Goal: Task Accomplishment & Management: Manage account settings

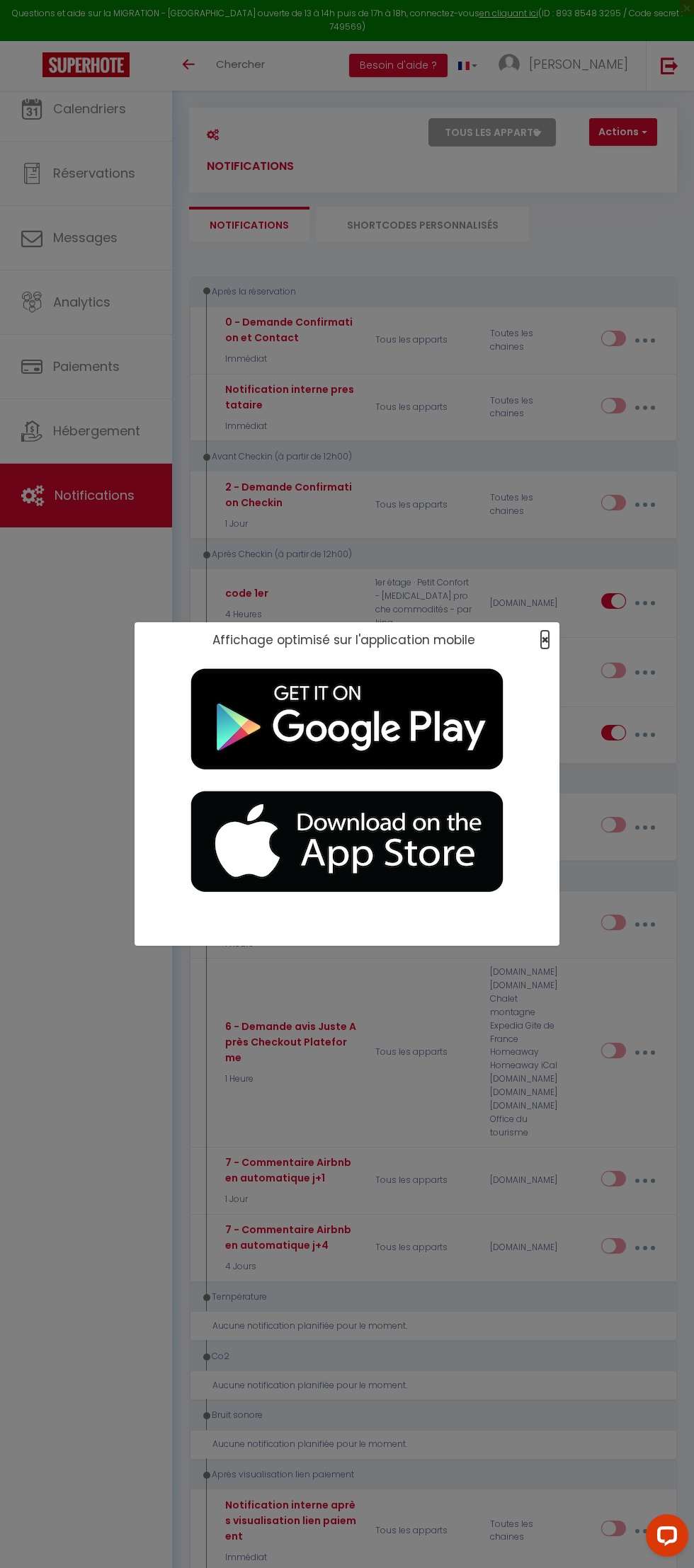
click at [549, 649] on span "×" at bounding box center [545, 639] width 8 height 17
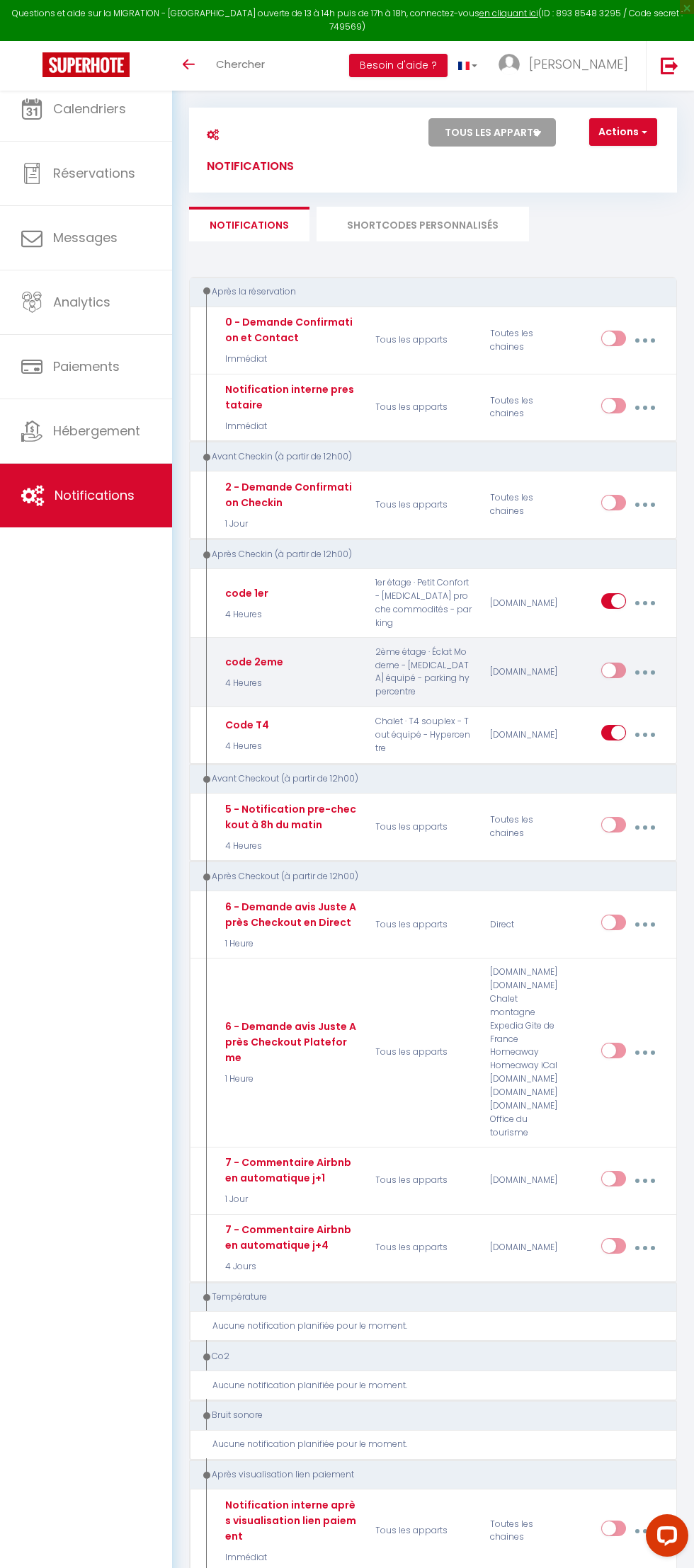
click at [619, 663] on input "checkbox" at bounding box center [613, 673] width 24 height 21
checkbox input "true"
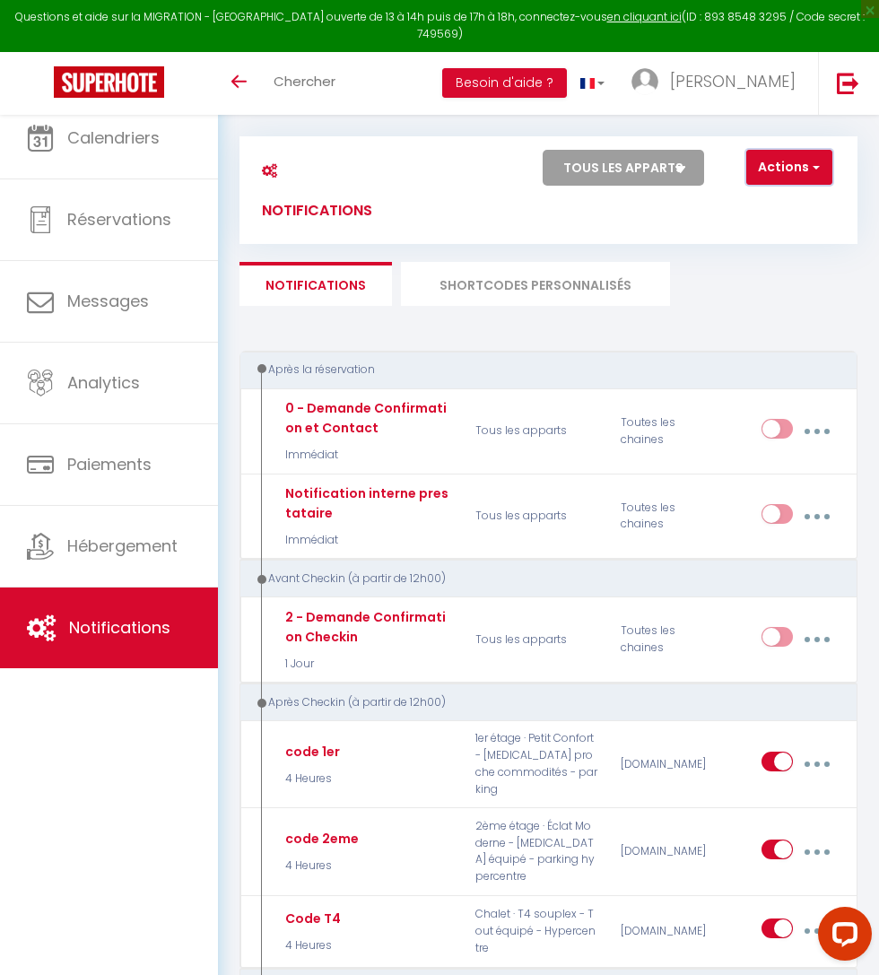
click at [832, 186] on button "Actions" at bounding box center [789, 168] width 86 height 36
click at [832, 218] on link "Nouvelle Notification" at bounding box center [738, 206] width 187 height 23
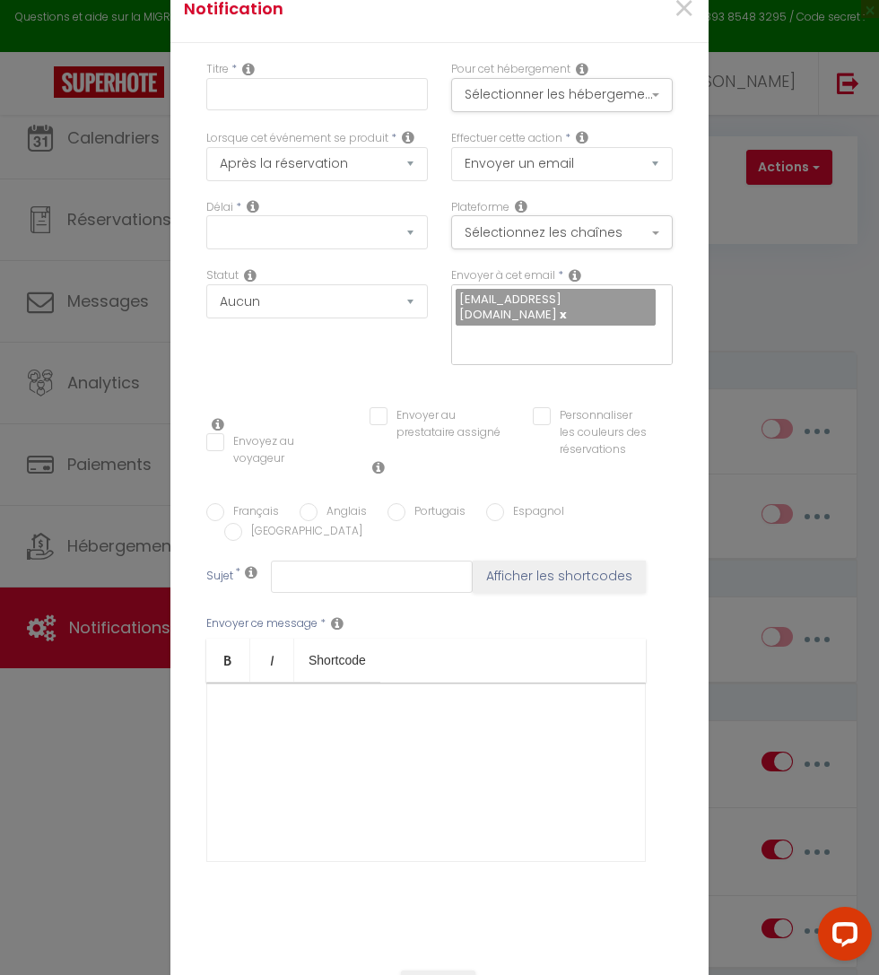
select select "Immédiat"
select select
checkbox input "false"
radio input "true"
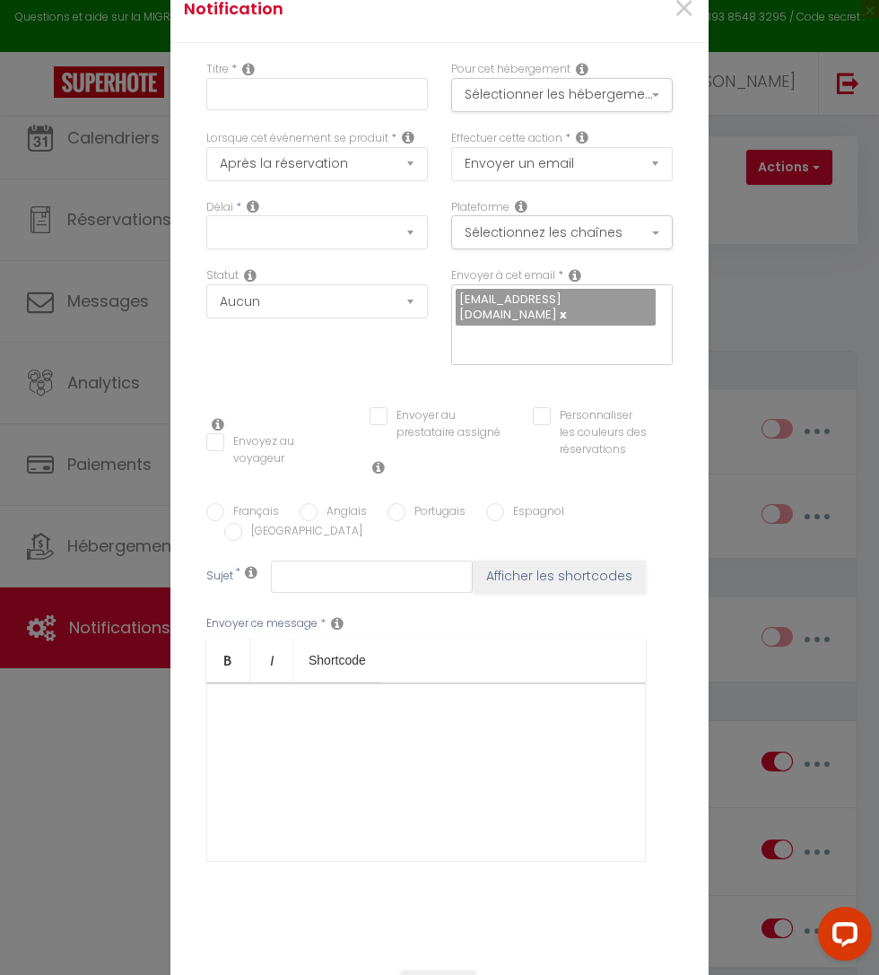
checkbox input "false"
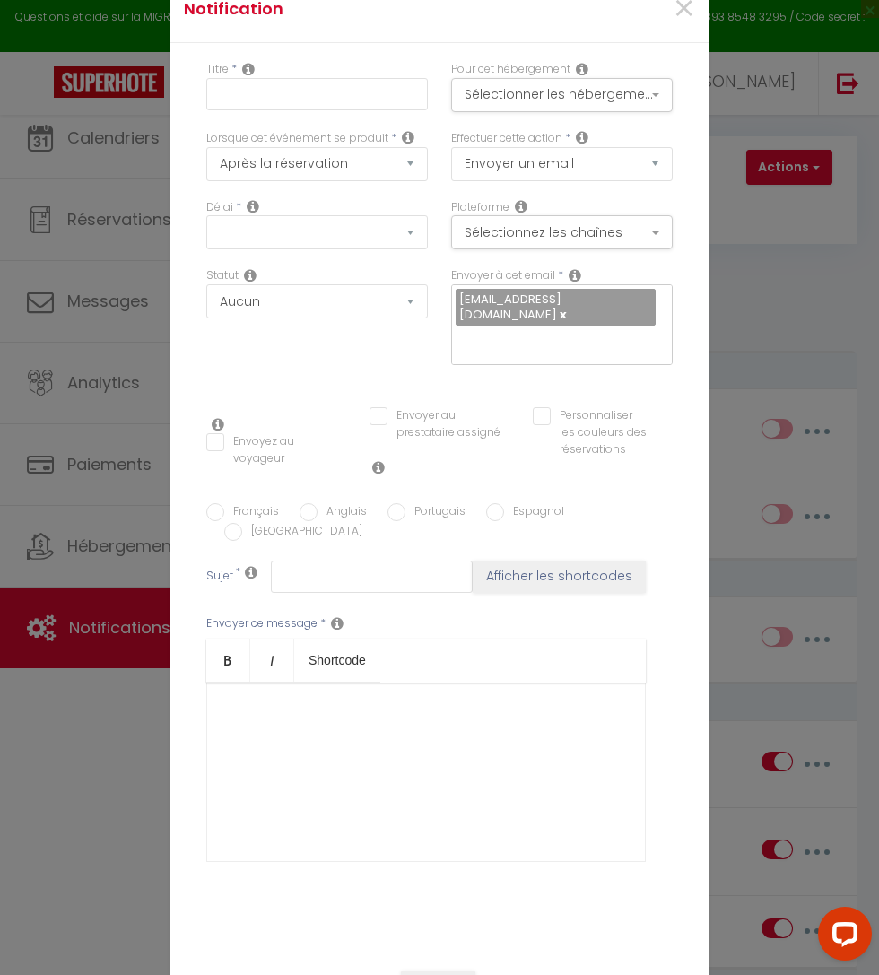
checkbox input "false"
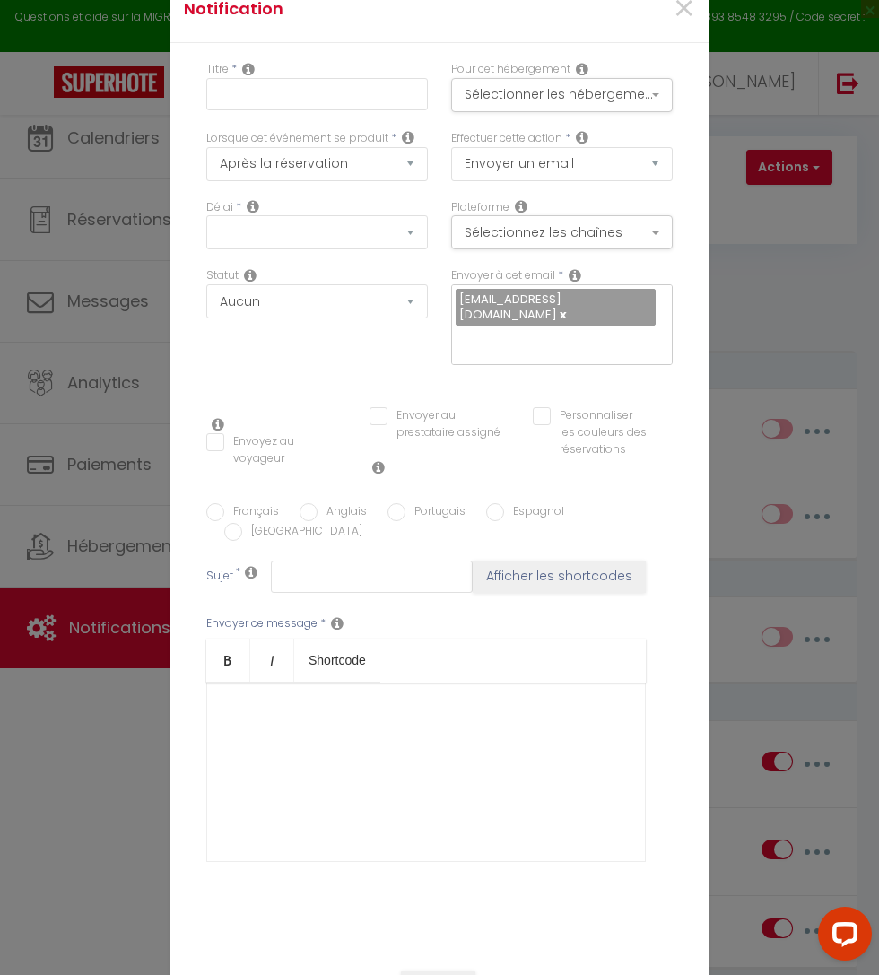
checkbox input "false"
click at [640, 102] on button "Sélectionner les hébergements" at bounding box center [562, 95] width 222 height 34
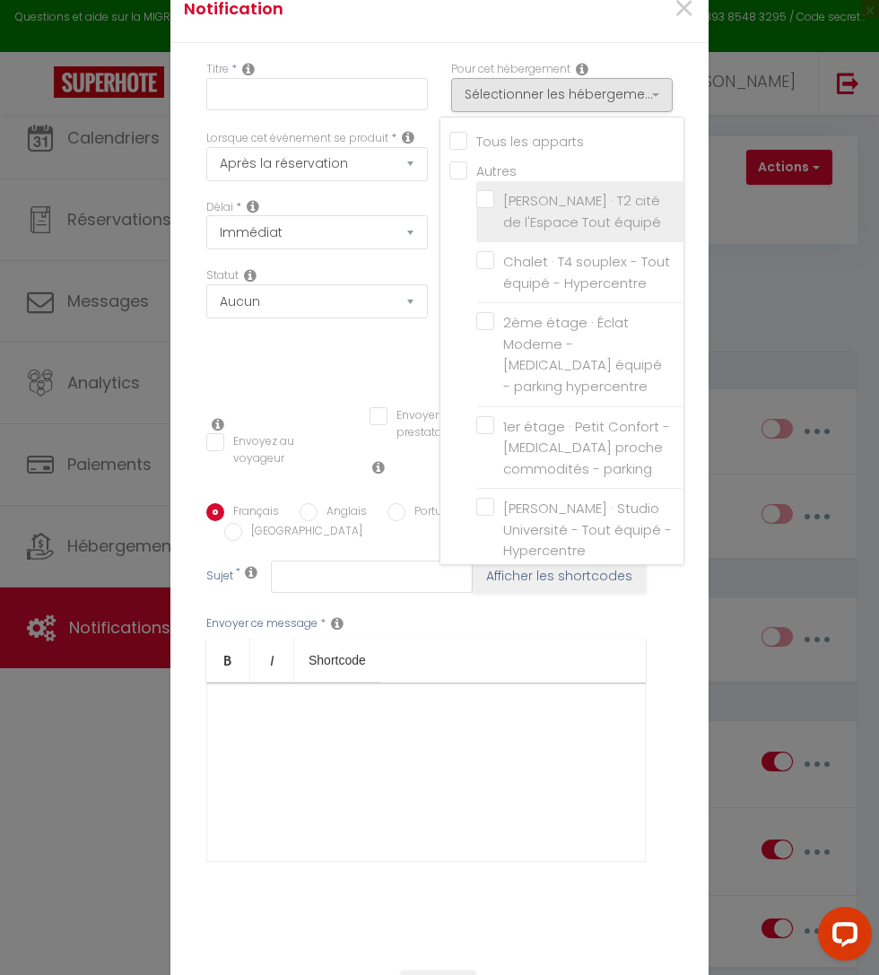
click at [494, 217] on label "[PERSON_NAME] · T2 cité de l'Espace Tout équipé" at bounding box center [583, 211] width 178 height 42
click at [476, 203] on input "[PERSON_NAME] · T2 cité de l'Espace Tout équipé" at bounding box center [579, 212] width 207 height 18
checkbox input "false"
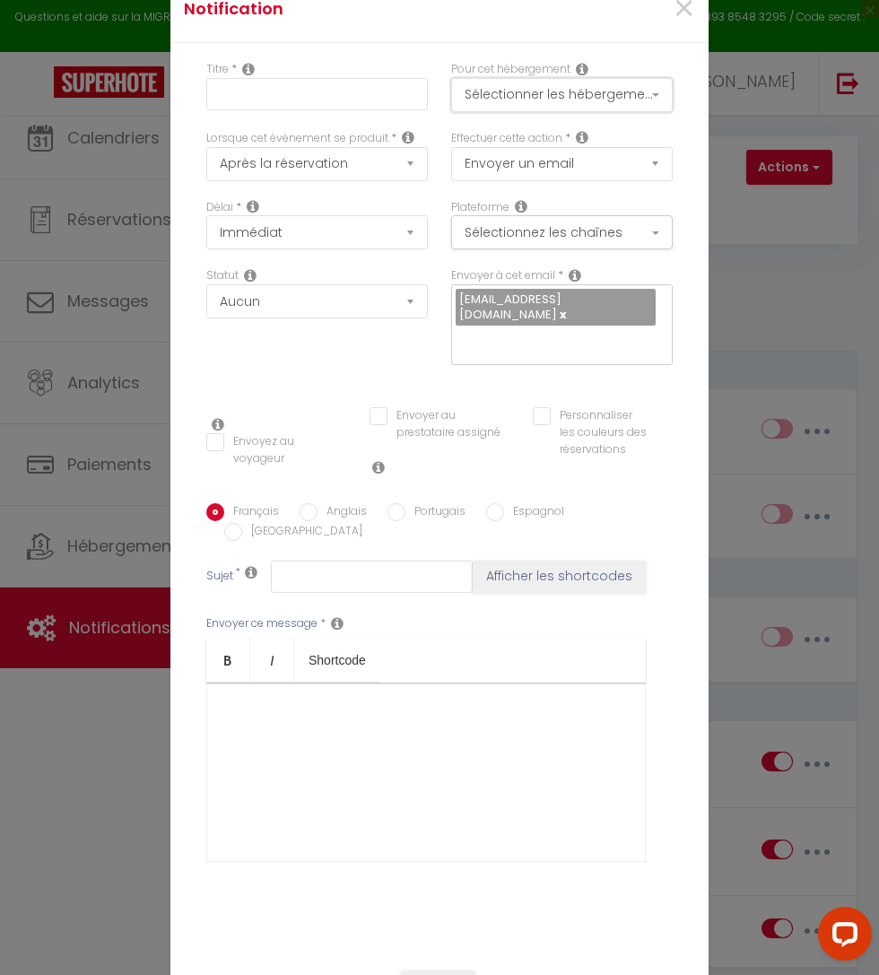
click at [673, 112] on button "Sélectionner les hébergements" at bounding box center [562, 95] width 222 height 34
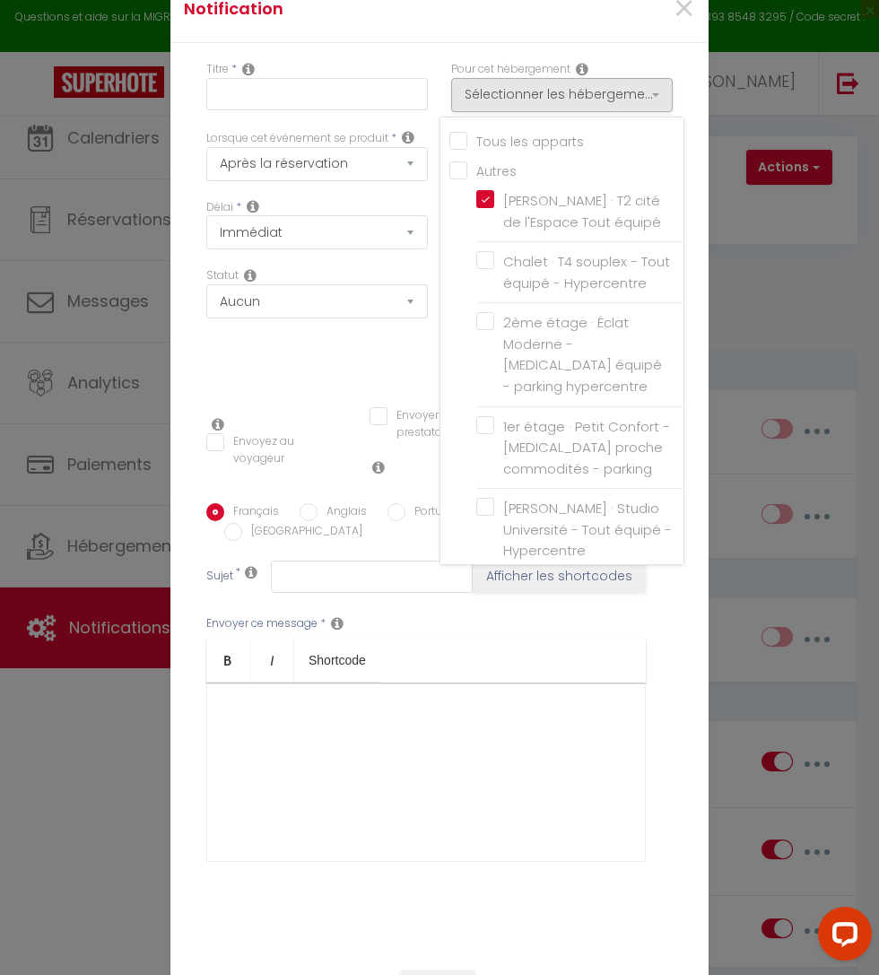
click at [635, 118] on div at bounding box center [439, 487] width 879 height 975
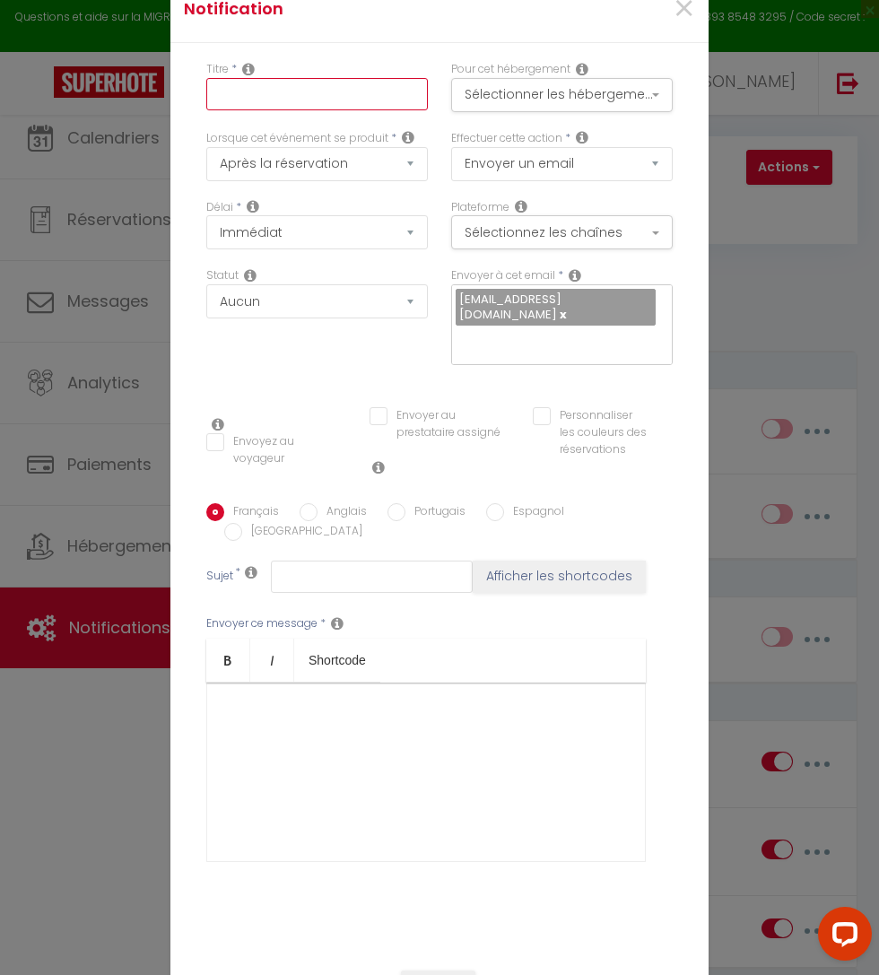
click at [370, 110] on input "text" at bounding box center [317, 94] width 222 height 32
type input "code jean Rieux"
click at [330, 569] on input "text" at bounding box center [372, 577] width 202 height 32
type input "c"
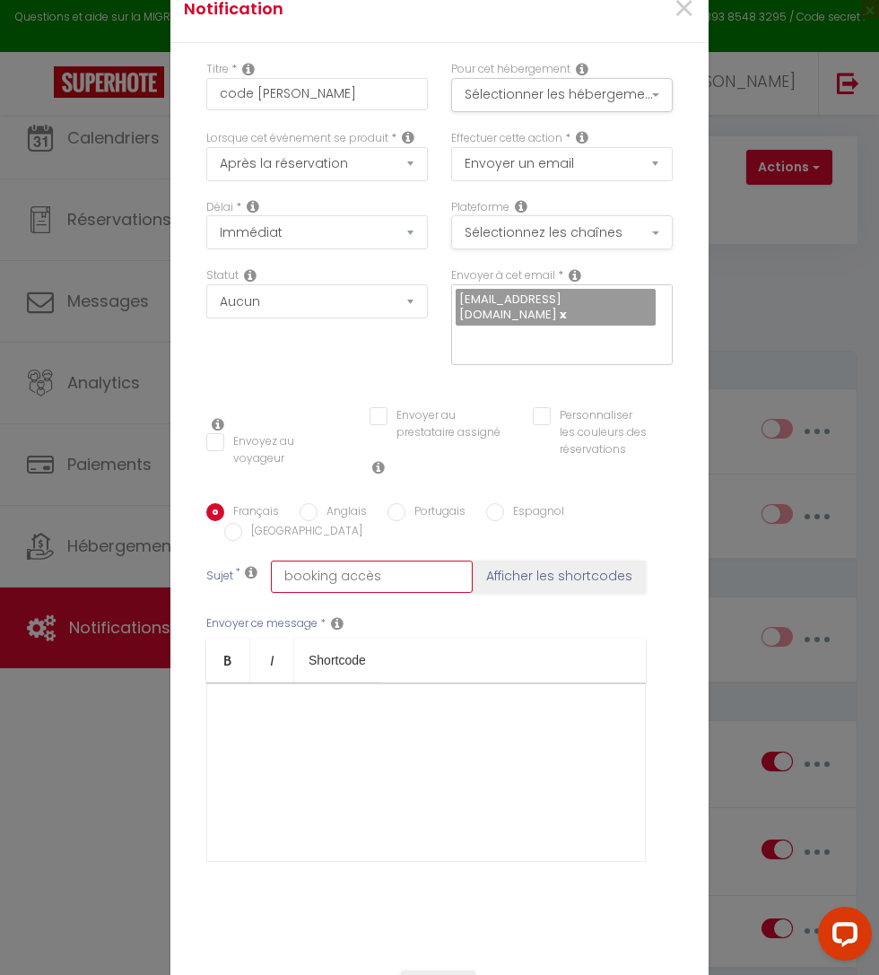
type input "booking accès"
click at [673, 249] on button "Sélectionnez les chaînes" at bounding box center [562, 232] width 222 height 34
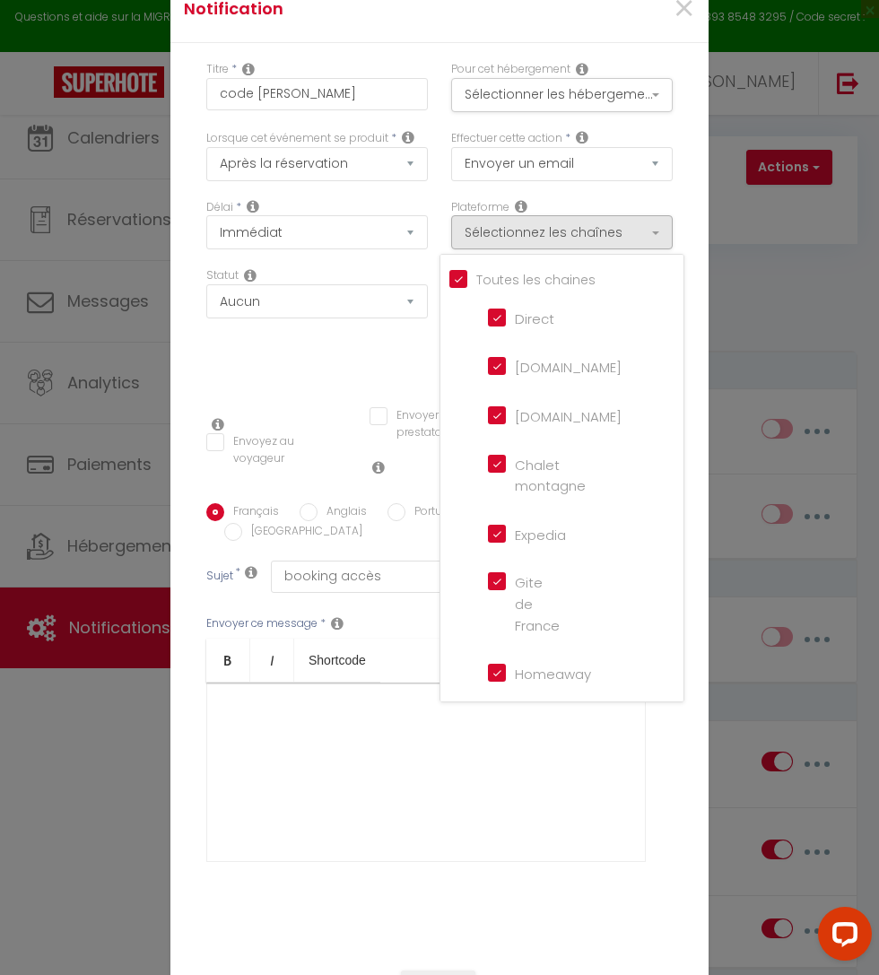
click at [460, 286] on input "Tous les apparts" at bounding box center [566, 277] width 234 height 18
checkbox input "false"
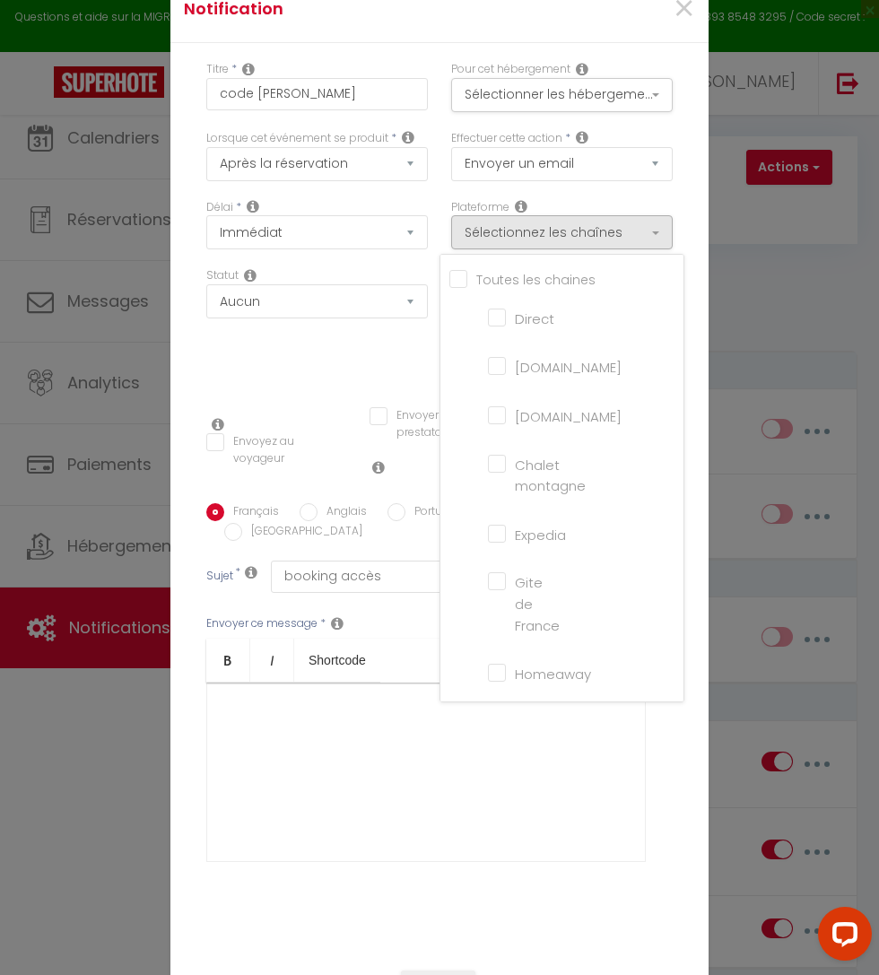
checkbox montagne "false"
checkbox input "false"
checkbox France "false"
checkbox input "false"
checkbox iCal "false"
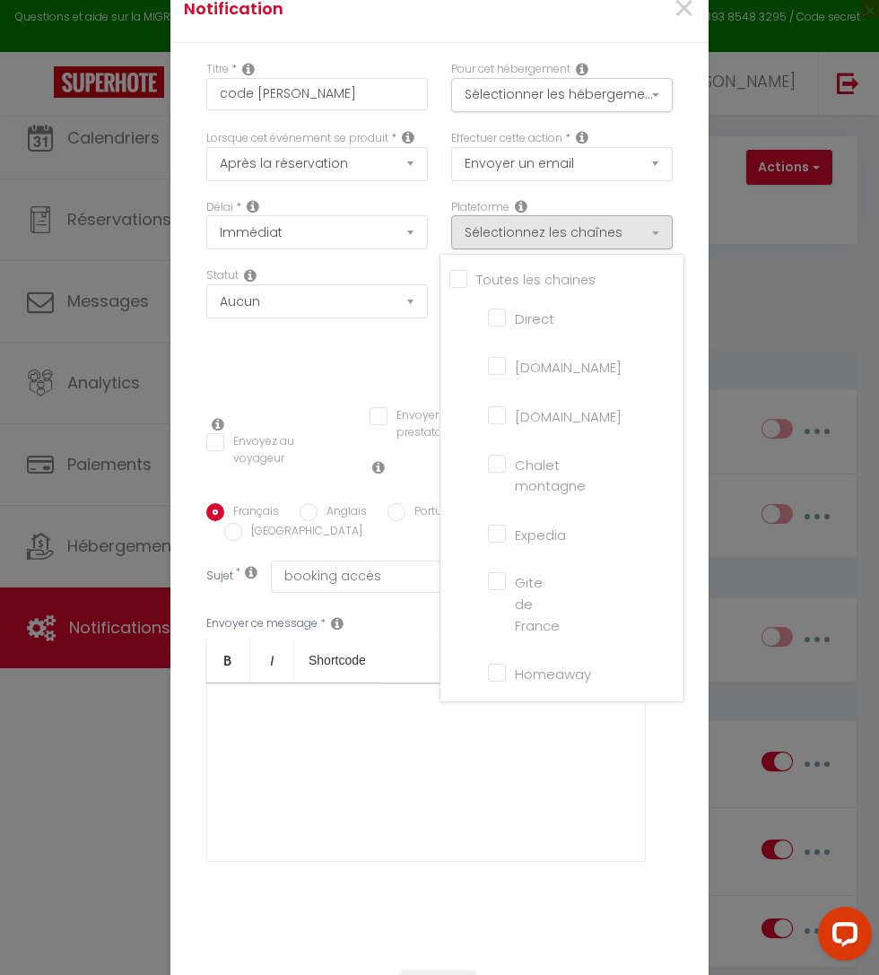
checkbox input "false"
checkbox tourisme "false"
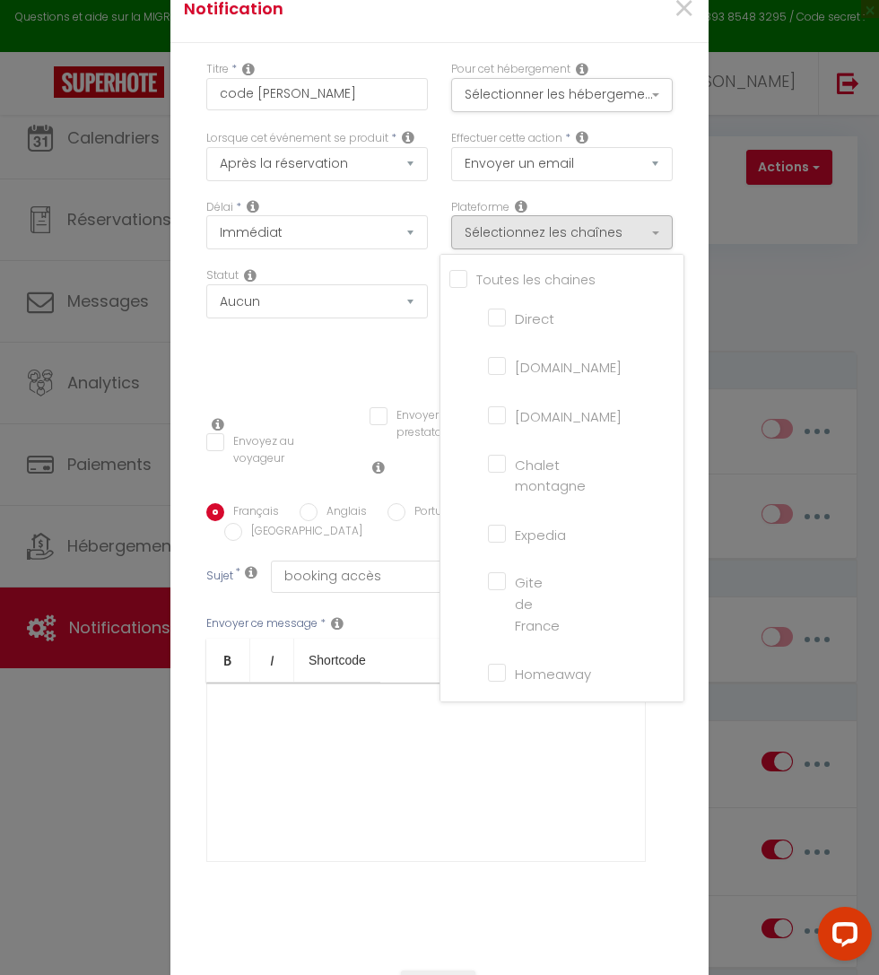
checkbox input "false"
click at [501, 423] on input "[DOMAIN_NAME]" at bounding box center [516, 414] width 57 height 18
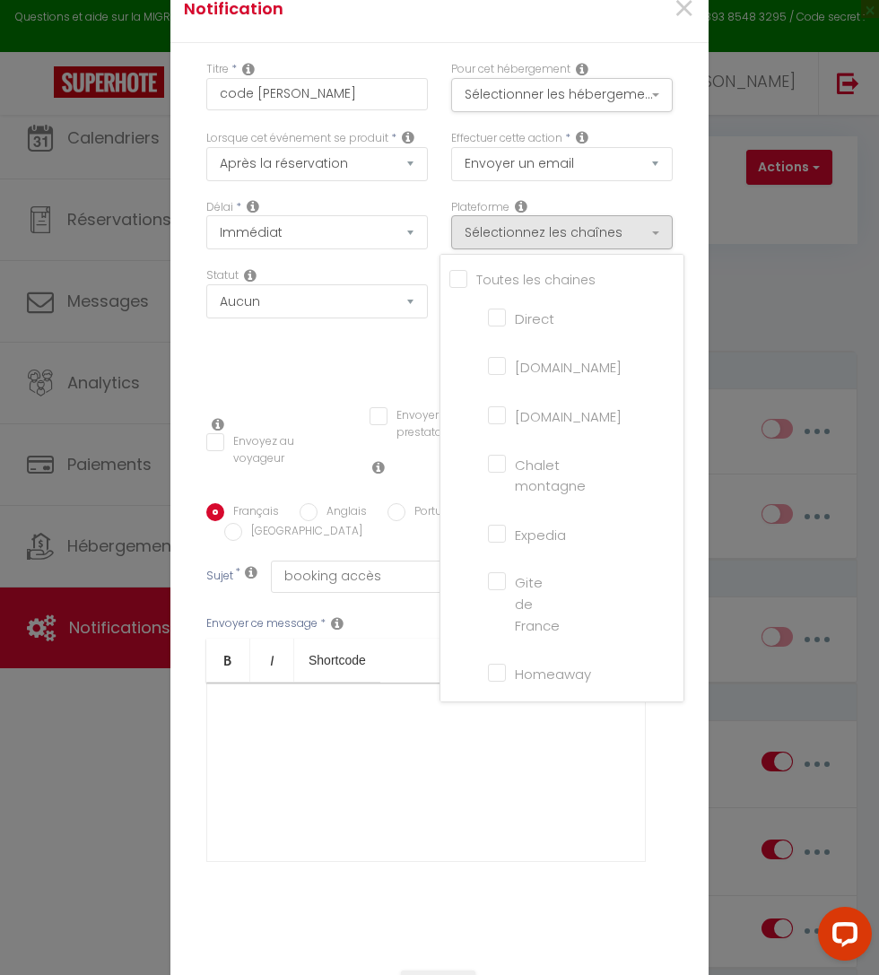
checkbox input "true"
checkbox input "false"
click at [592, 840] on div at bounding box center [439, 487] width 879 height 975
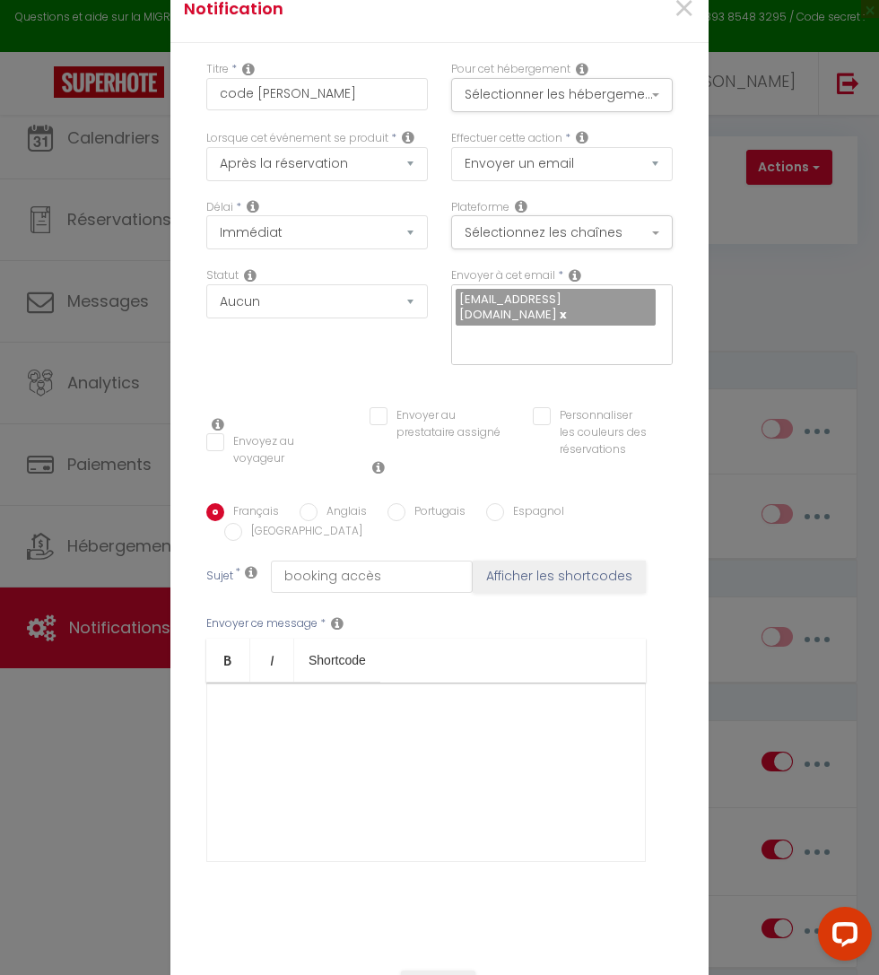
click at [346, 451] on input "Envoyez au voyageur" at bounding box center [276, 442] width 140 height 18
checkbox input "true"
checkbox input "false"
click at [428, 249] on select "Immédiat + 10 Minutes + 1 Heure + 2 Heures + 3 Heures + 4 Heures + 5 Heures + 6…" at bounding box center [317, 232] width 222 height 34
select select "4 Heures"
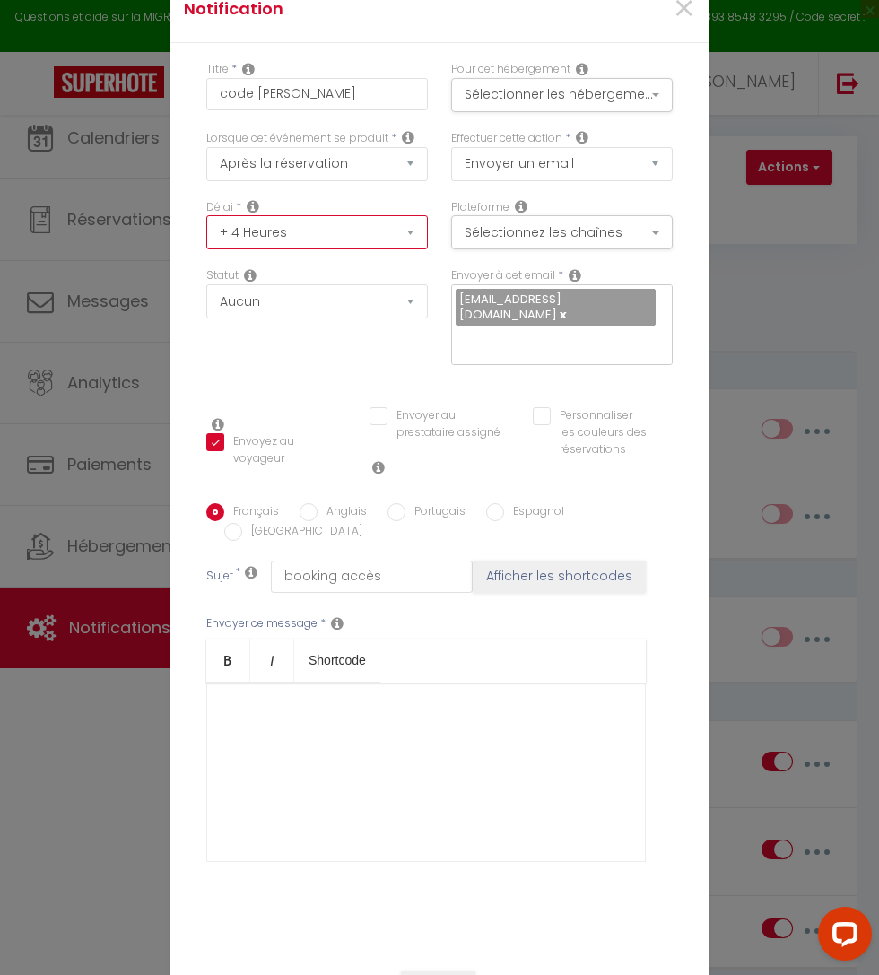
checkbox input "false"
click at [361, 175] on select "Après la réservation Avant Checkin (à partir de 12h00) Après Checkin (à partir …" at bounding box center [317, 164] width 222 height 34
select select "3"
checkbox input "false"
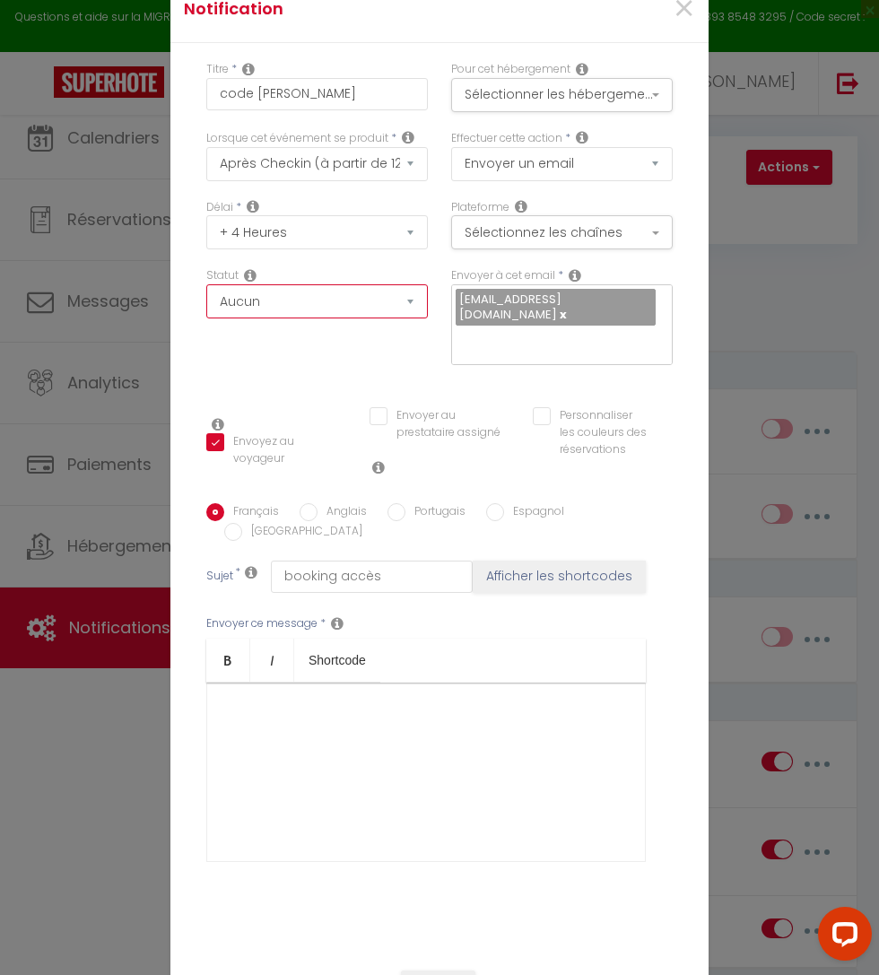
click at [428, 318] on select "Aucun Si la réservation est payée Si réservation non payée Si la caution a été …" at bounding box center [317, 301] width 222 height 34
click at [505, 691] on div at bounding box center [426, 772] width 440 height 179
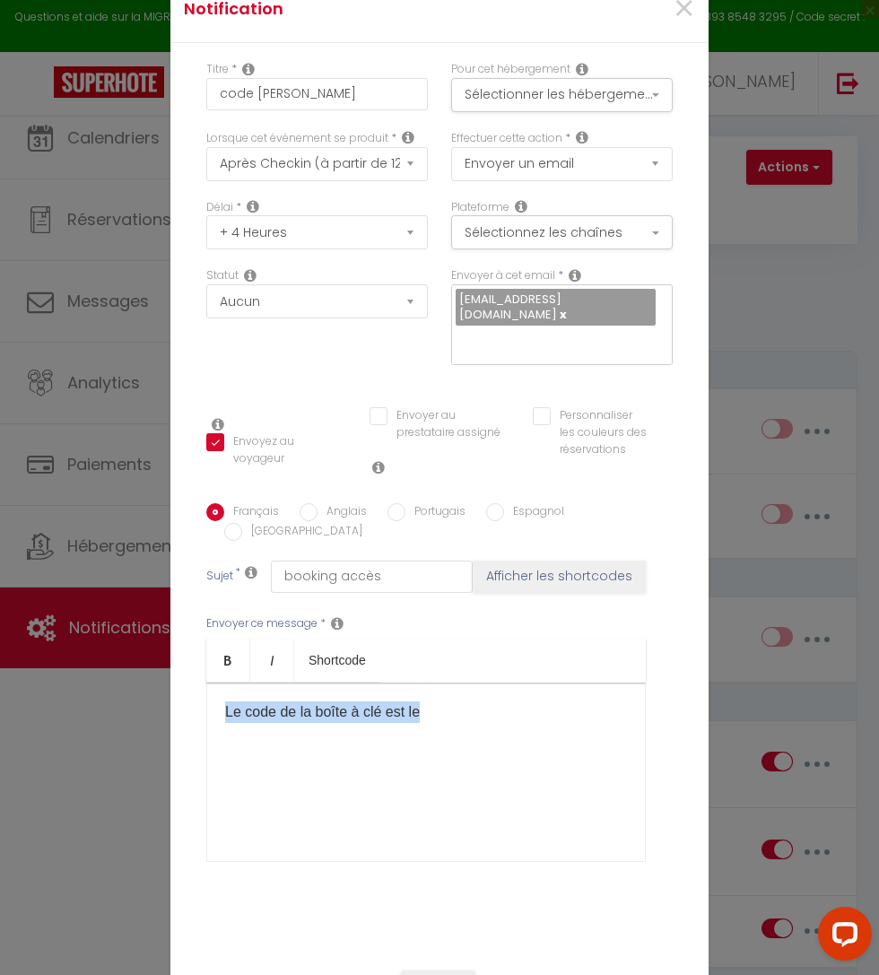
copy p "Le code de la boîte à clé est le​"
click at [493, 683] on div "Le code de la boîte à clé est le​" at bounding box center [426, 772] width 440 height 179
click at [479, 710] on div "Le code de la boîte à clé est le​" at bounding box center [426, 772] width 440 height 179
click at [645, 824] on div "Le code de la boîte à clé est le​ 10 69" at bounding box center [426, 772] width 440 height 179
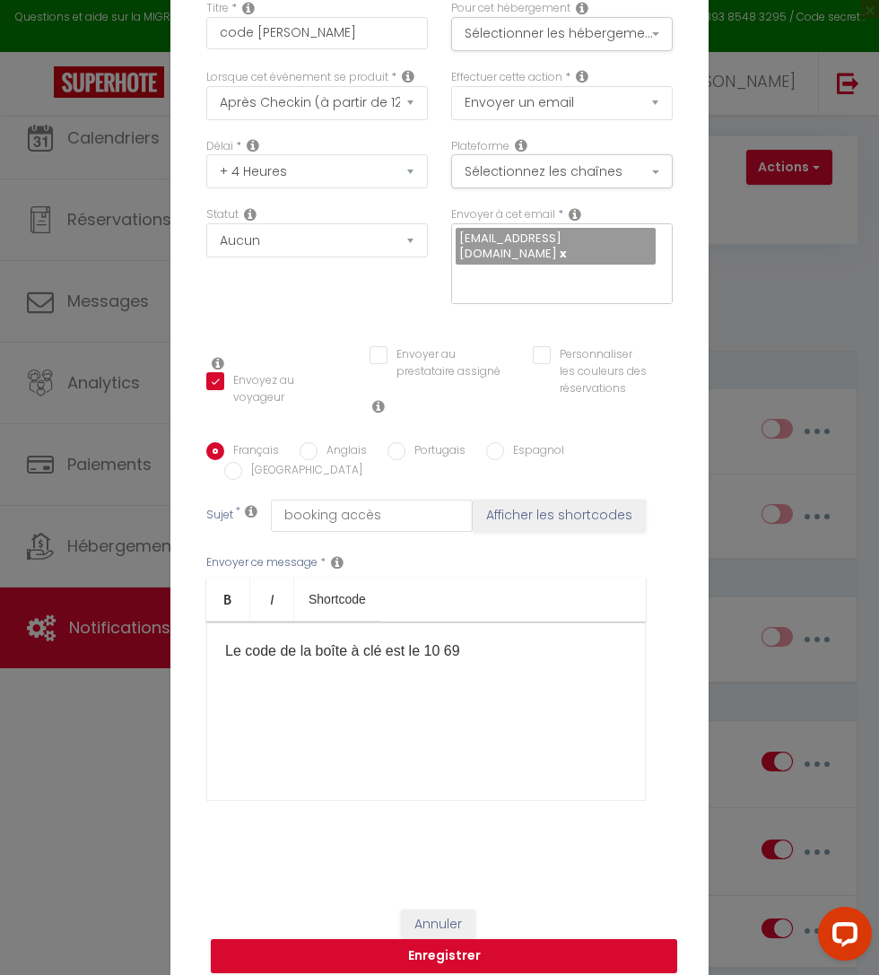
scroll to position [59, 0]
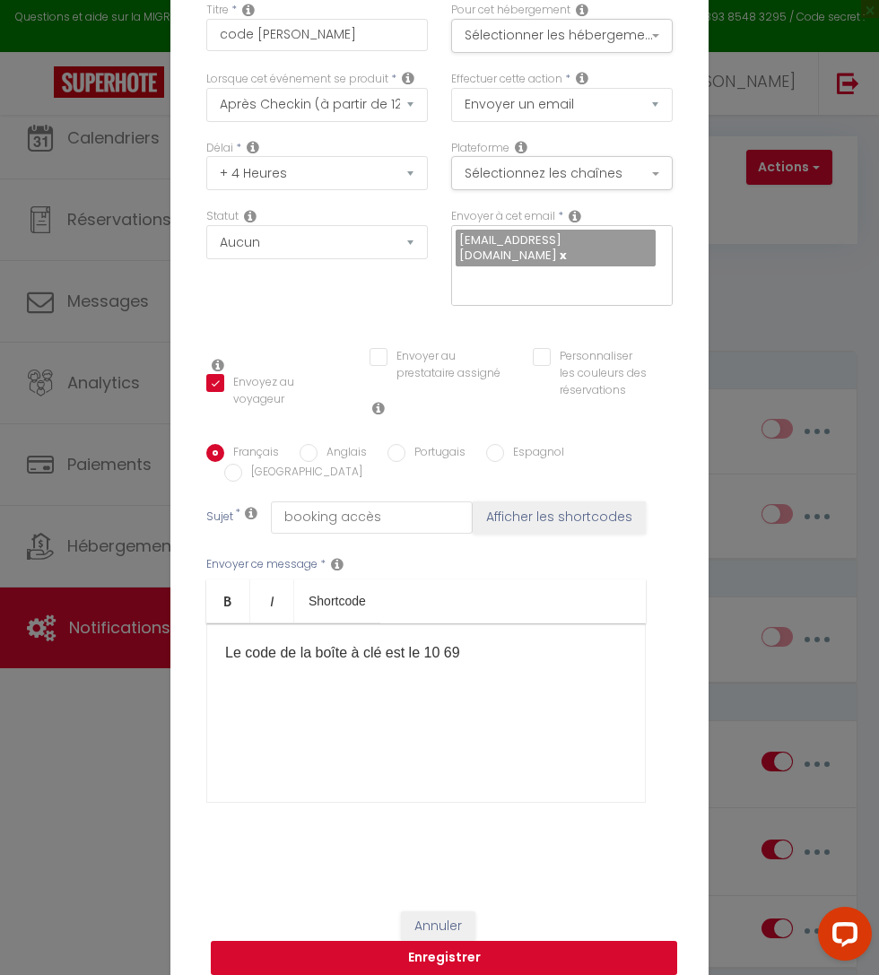
click at [598, 948] on button "Enregistrer" at bounding box center [444, 958] width 466 height 34
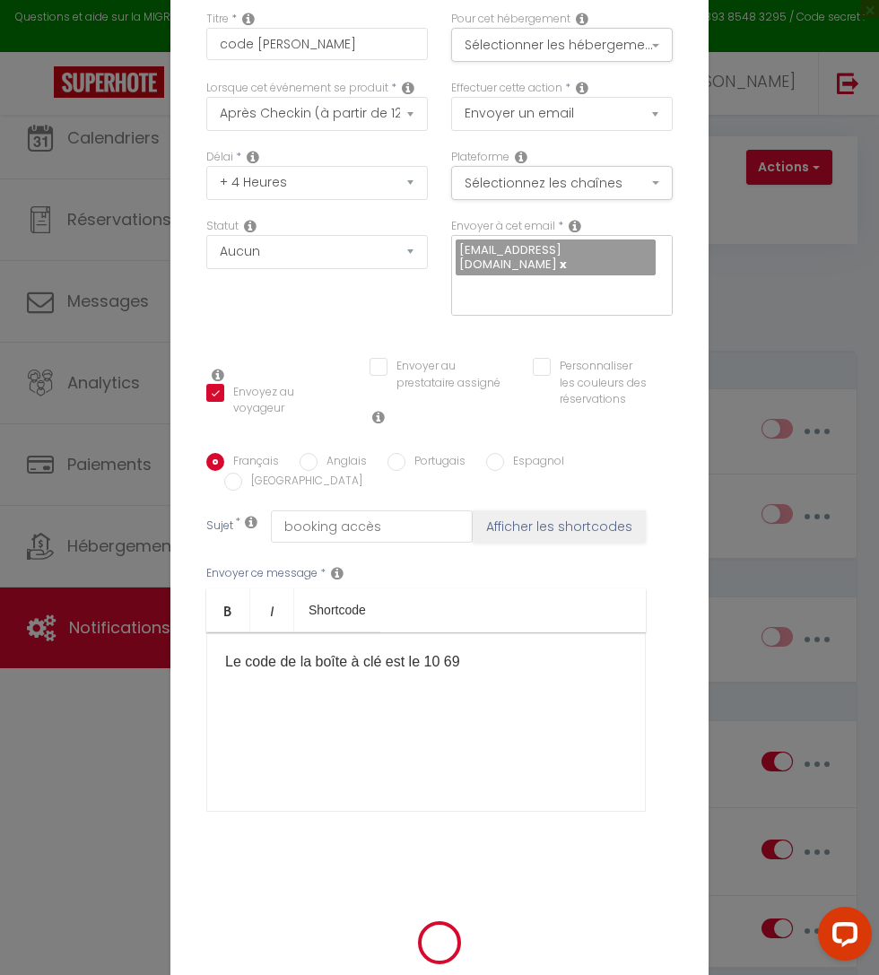
checkbox input "false"
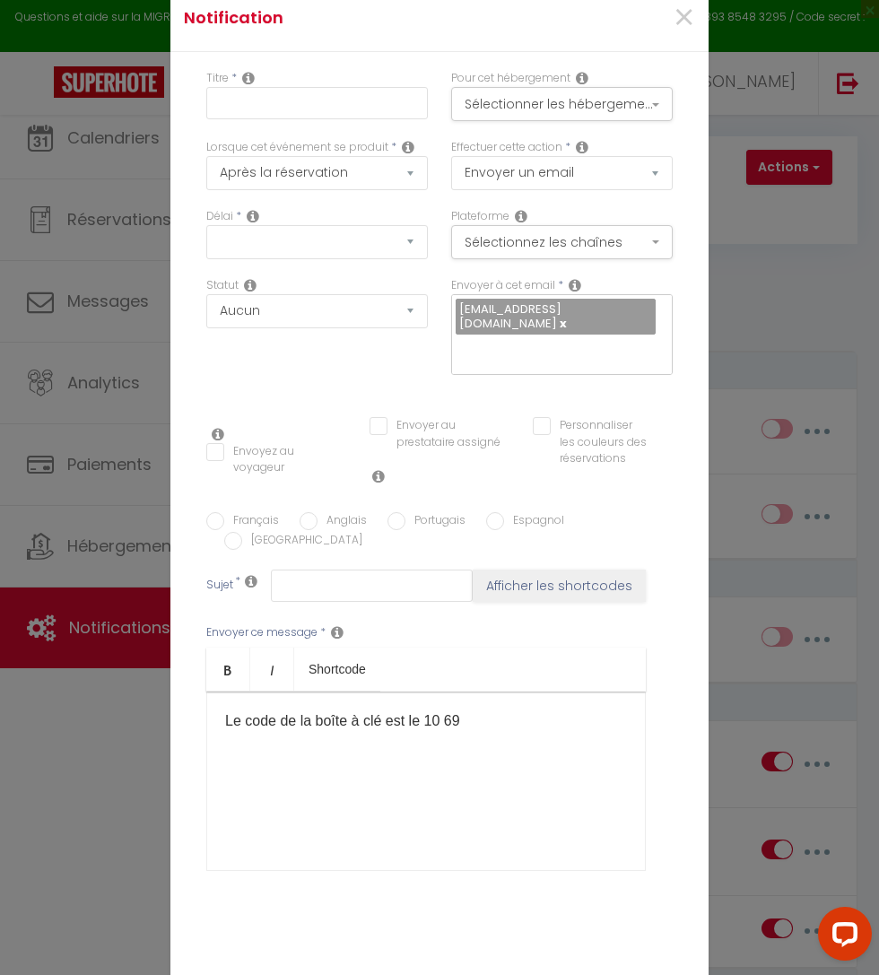
checkbox input "true"
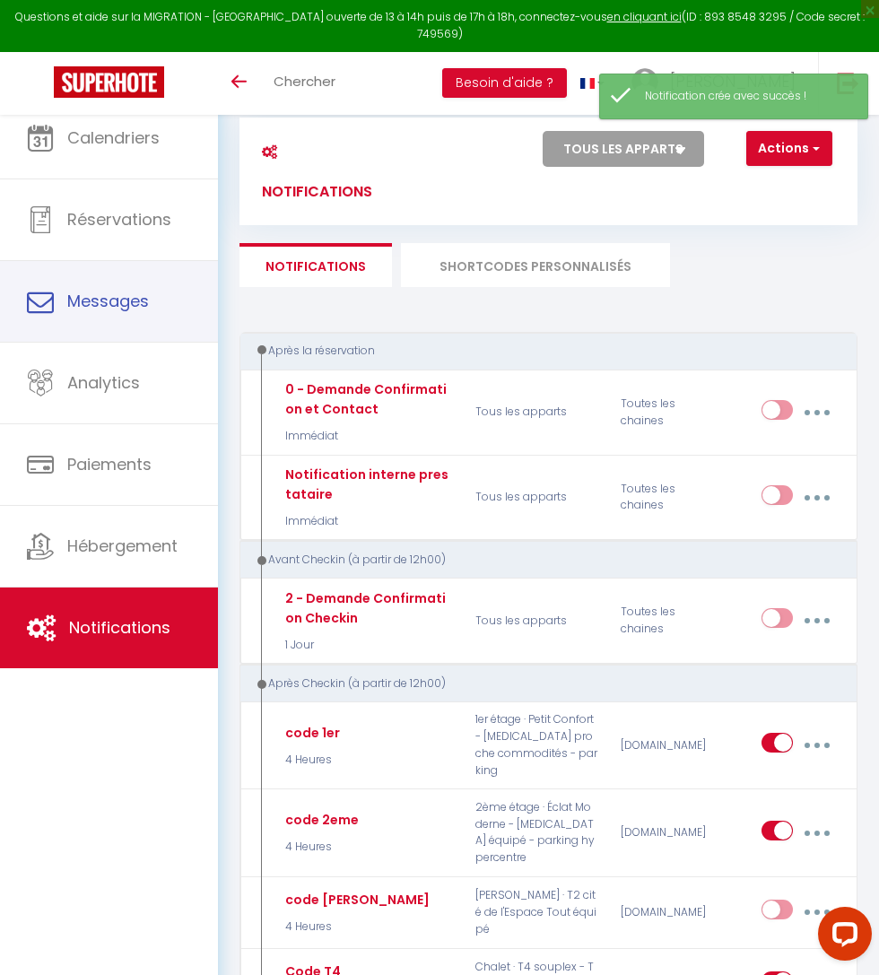
scroll to position [41, 0]
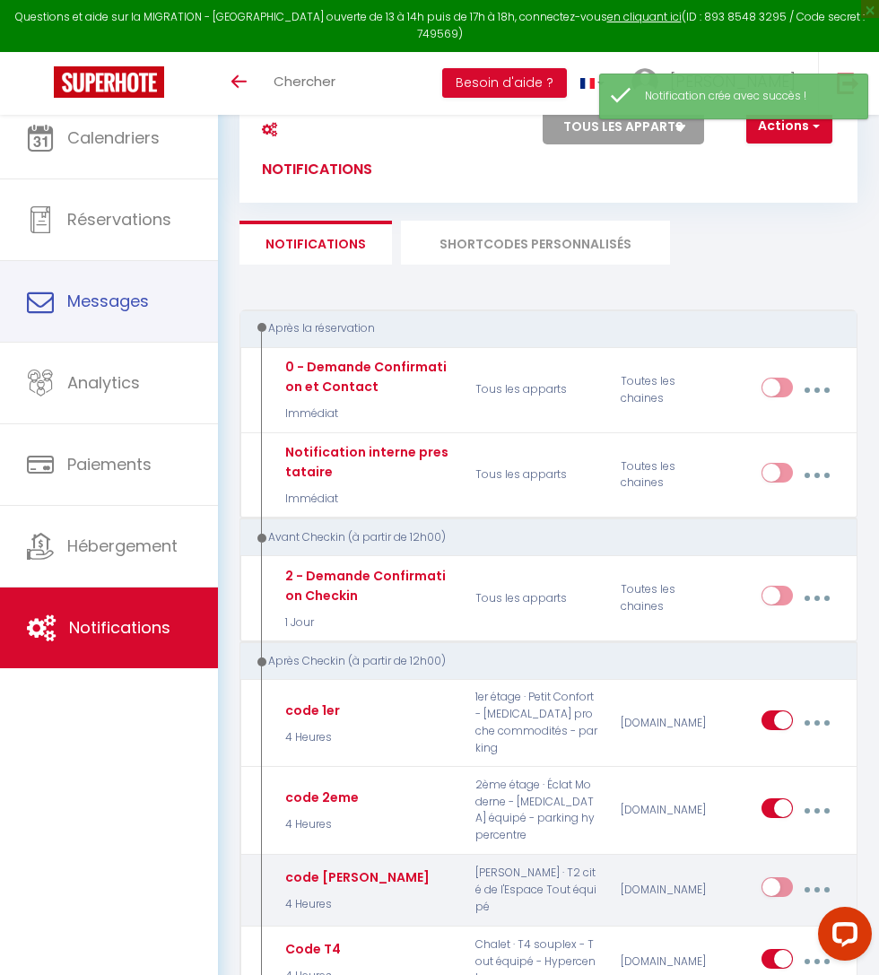
click at [788, 877] on input "checkbox" at bounding box center [777, 890] width 31 height 27
checkbox input "true"
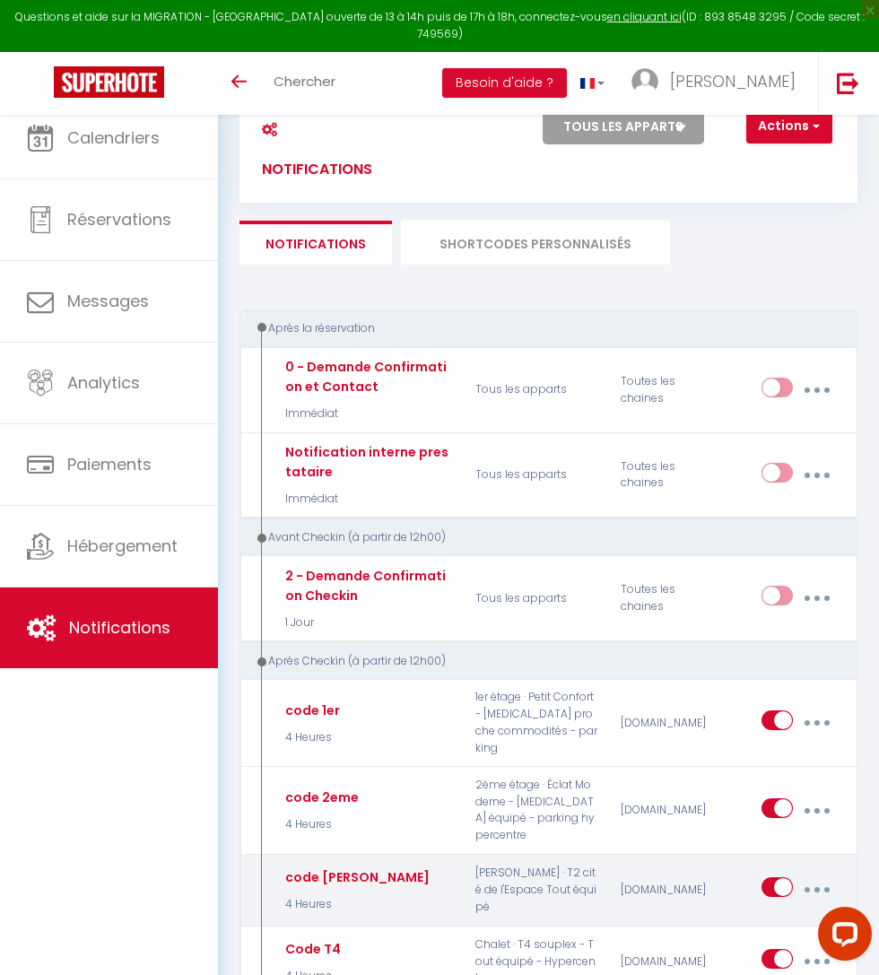
scroll to position [0, 0]
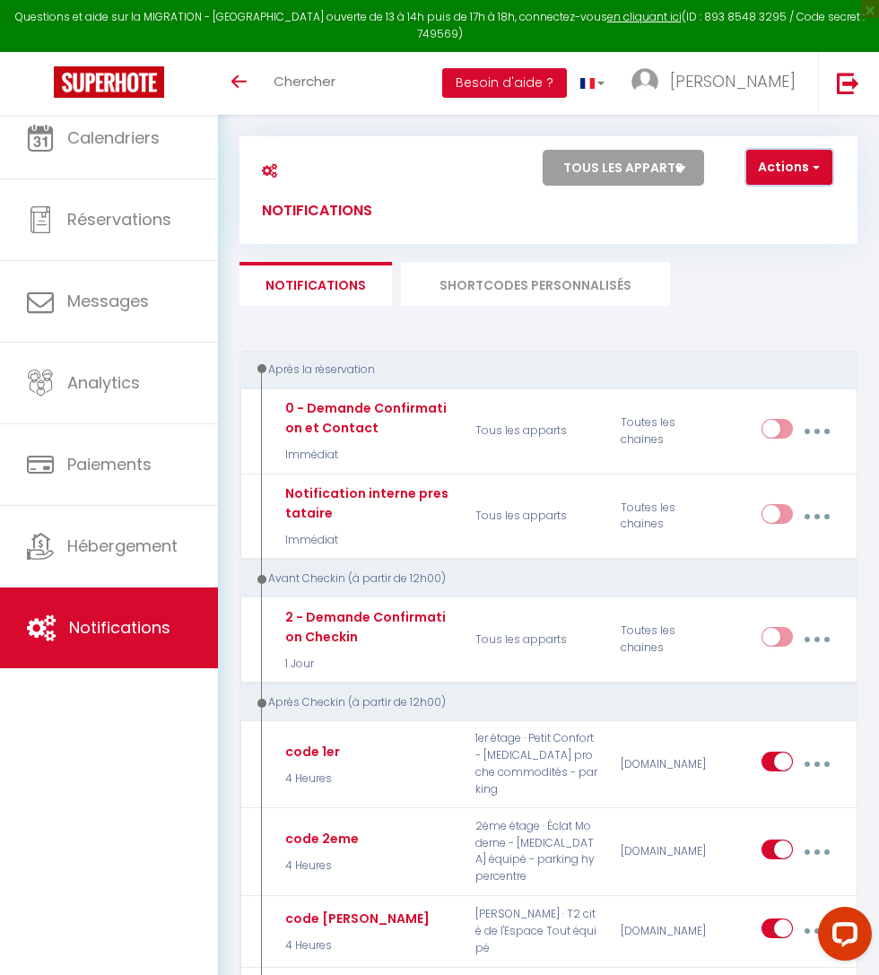
click at [784, 173] on button "Actions" at bounding box center [789, 168] width 86 height 36
click at [789, 213] on link "Nouvelle Notification" at bounding box center [738, 206] width 187 height 23
select select "Immédiat"
select select
checkbox input "false"
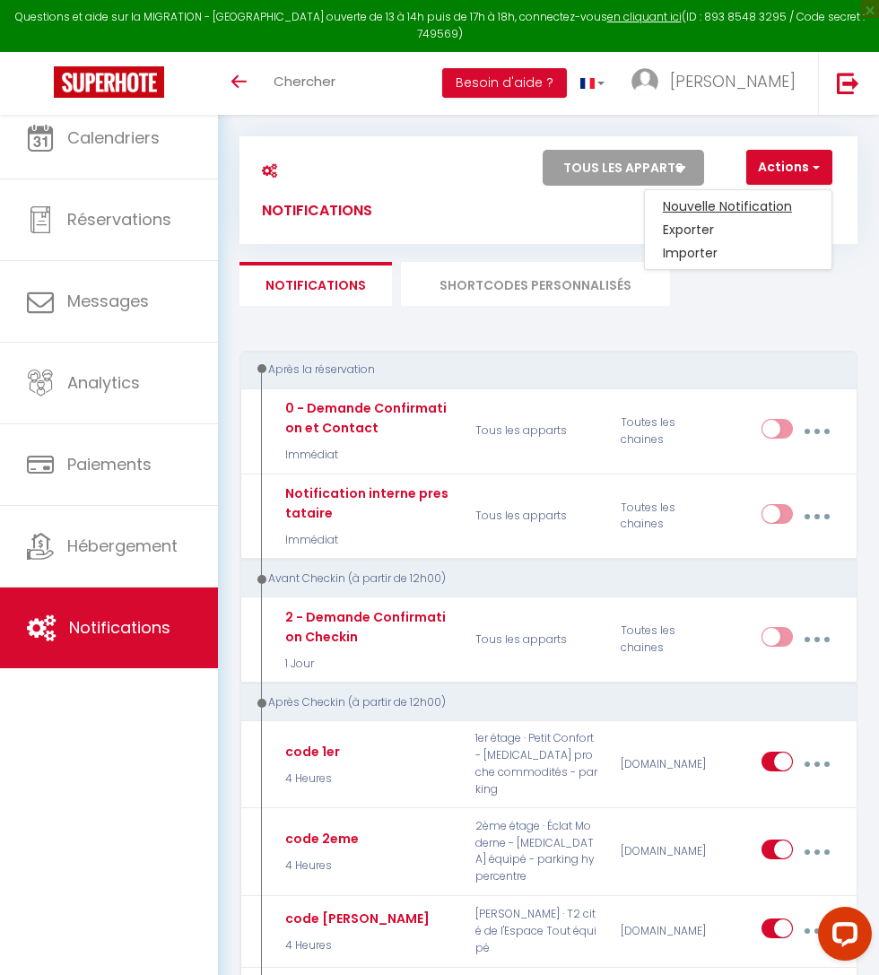
checkbox input "false"
radio input "true"
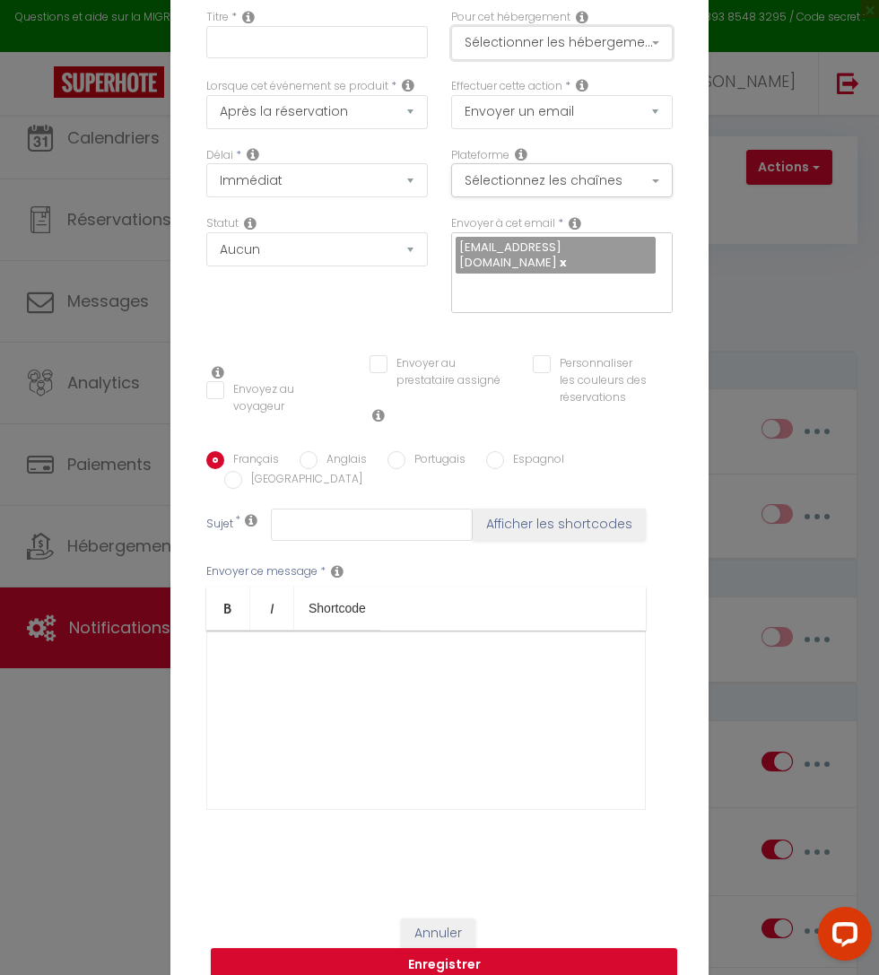
click at [673, 60] on button "Sélectionner les hébergements" at bounding box center [562, 43] width 222 height 34
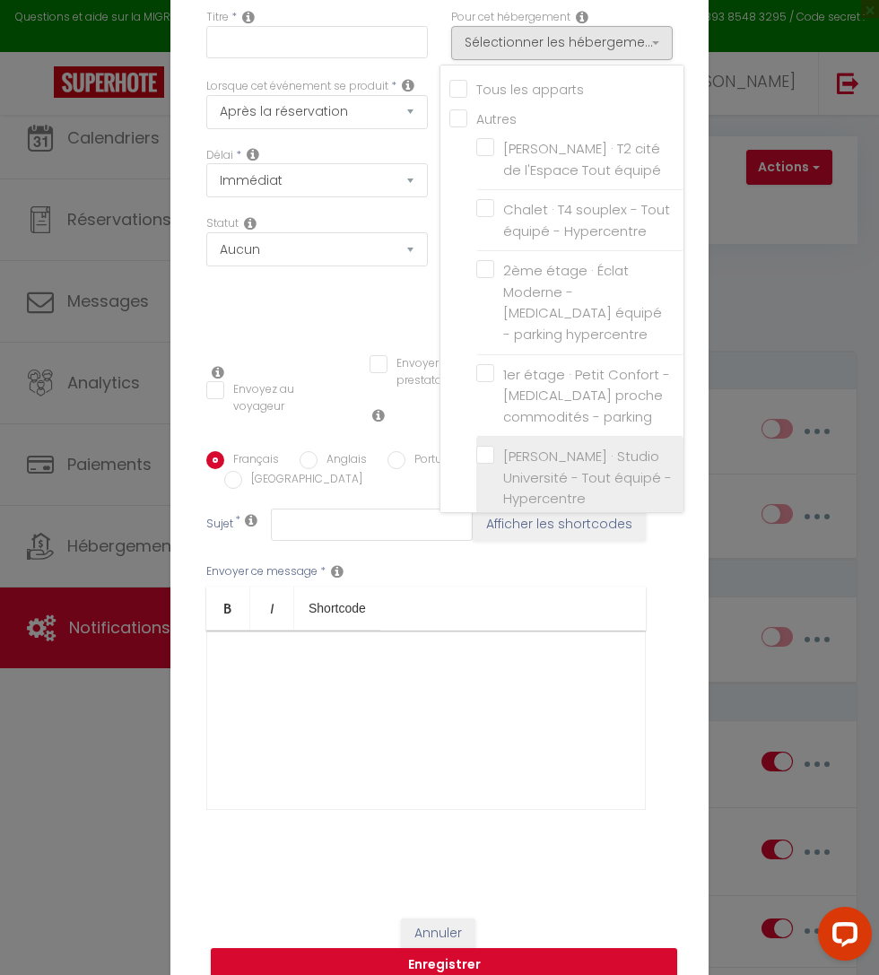
click at [672, 510] on label "Armand duportal · Studio Université - Tout équipé - Hypercentre" at bounding box center [583, 478] width 178 height 64
click at [483, 469] on input "Armand duportal · Studio Université - Tout équipé - Hypercentre" at bounding box center [579, 478] width 207 height 18
checkbox input "false"
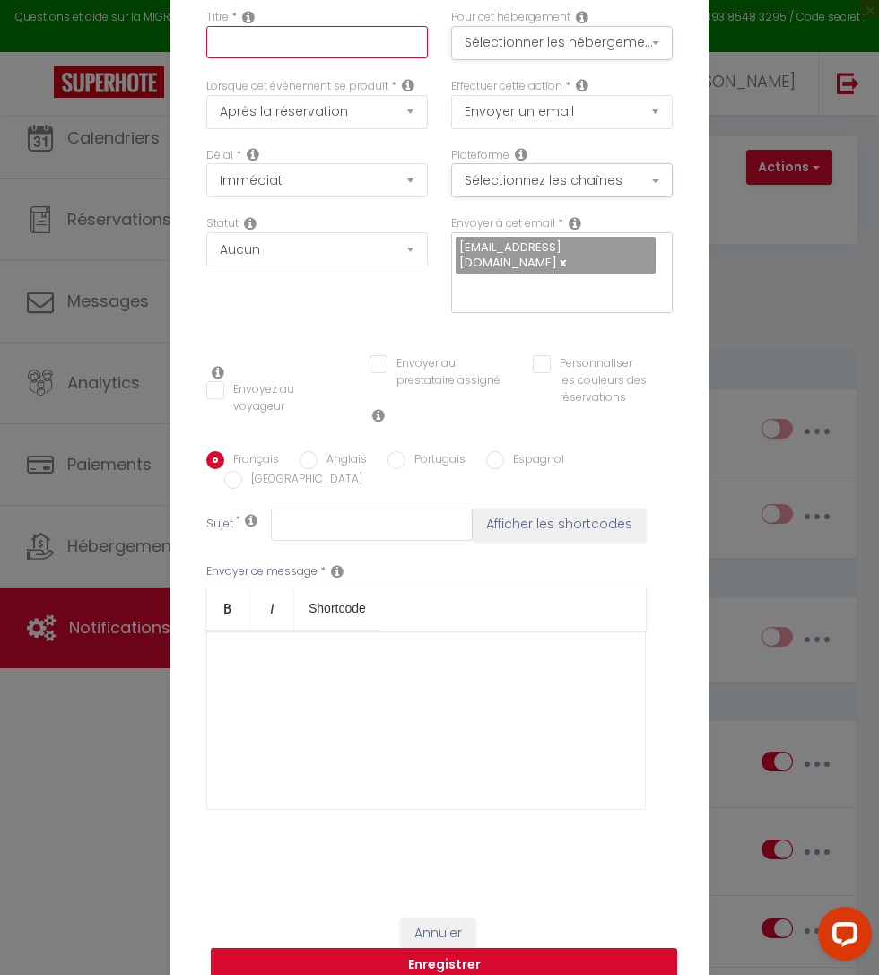
click at [328, 50] on input "text" at bounding box center [317, 42] width 222 height 32
type input "code duportal"
click at [319, 119] on select "Après la réservation Avant Checkin (à partir de 12h00) Après Checkin (à partir …" at bounding box center [317, 112] width 222 height 34
select select "3"
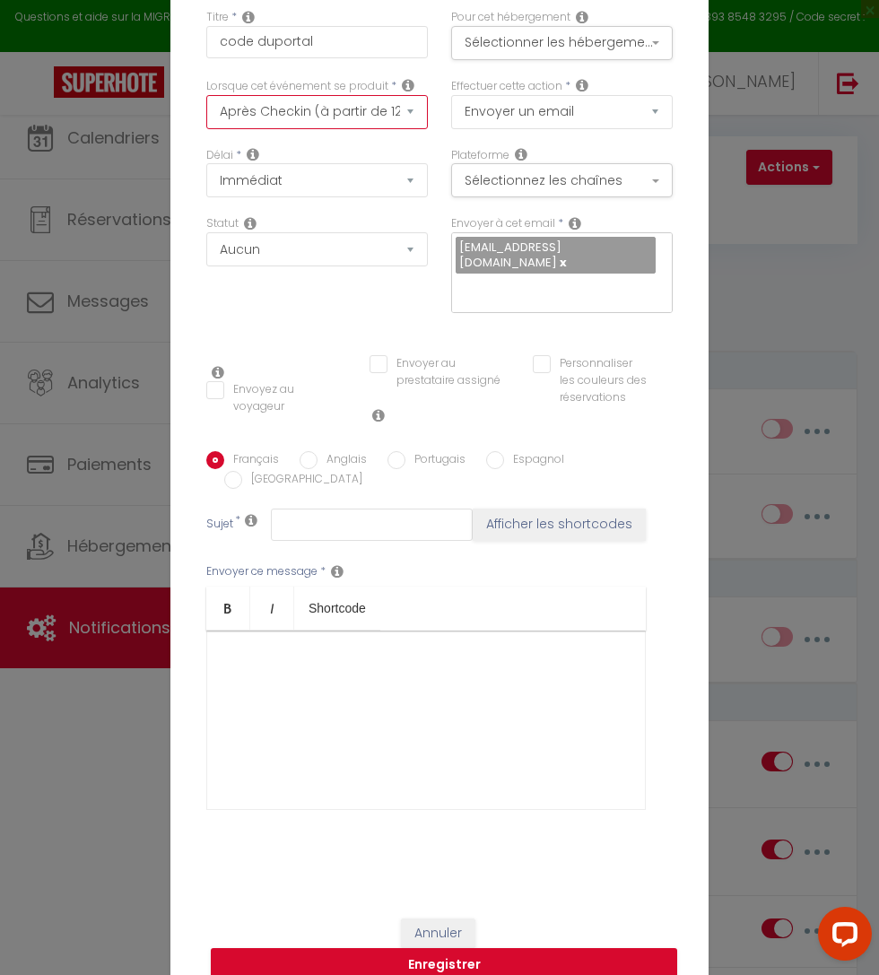
checkbox input "false"
click at [428, 197] on select "Immédiat + 10 Minutes + 1 Heure + 2 Heures + 3 Heures + 4 Heures + 5 Heures + 6…" at bounding box center [317, 180] width 222 height 34
select select "4 Heures"
checkbox input "false"
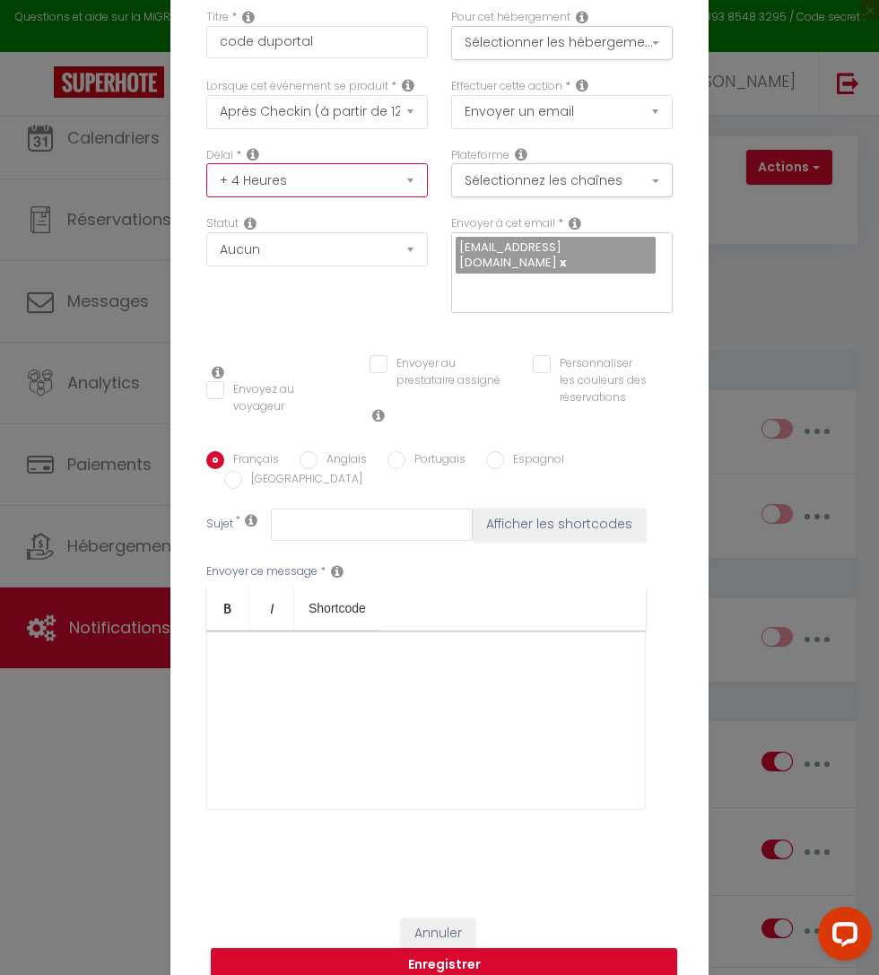
checkbox input "false"
click at [428, 266] on select "Aucun Si la réservation est payée Si réservation non payée Si la caution a été …" at bounding box center [317, 249] width 222 height 34
click at [609, 195] on button "Sélectionnez les chaînes" at bounding box center [562, 180] width 222 height 34
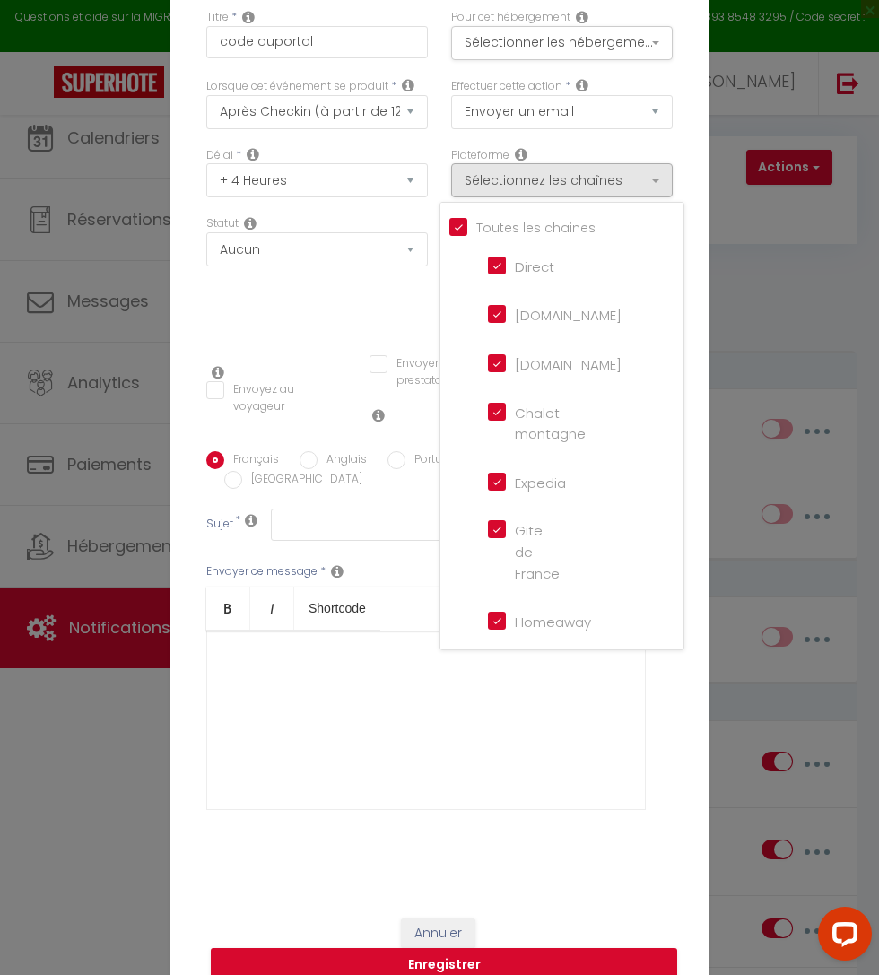
click at [457, 234] on input "Tous les apparts" at bounding box center [566, 225] width 234 height 18
checkbox input "false"
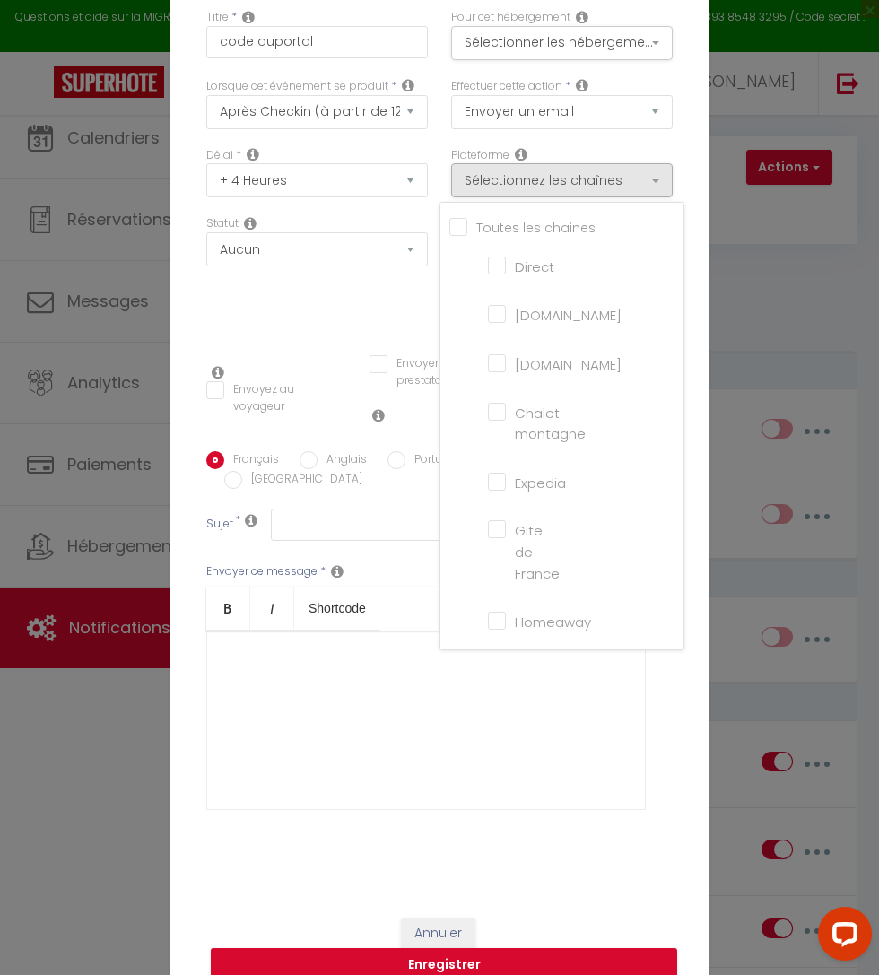
checkbox montagne "false"
checkbox input "false"
checkbox France "false"
checkbox input "false"
checkbox iCal "false"
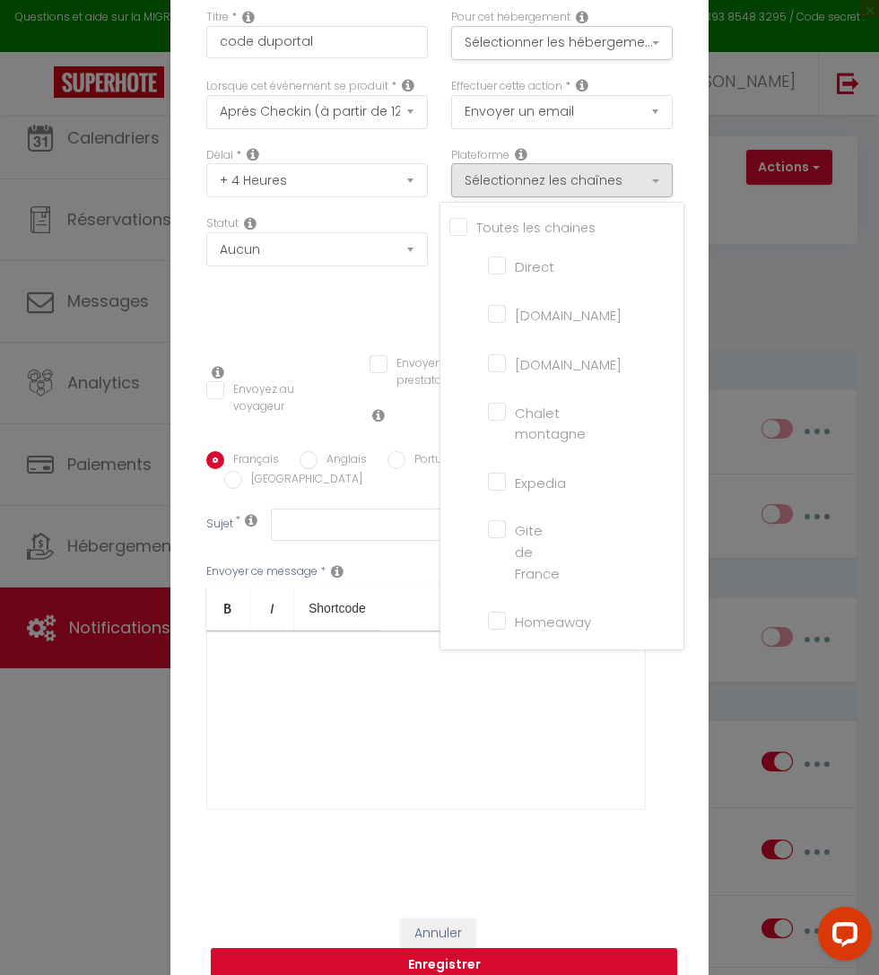
checkbox input "false"
checkbox tourisme "false"
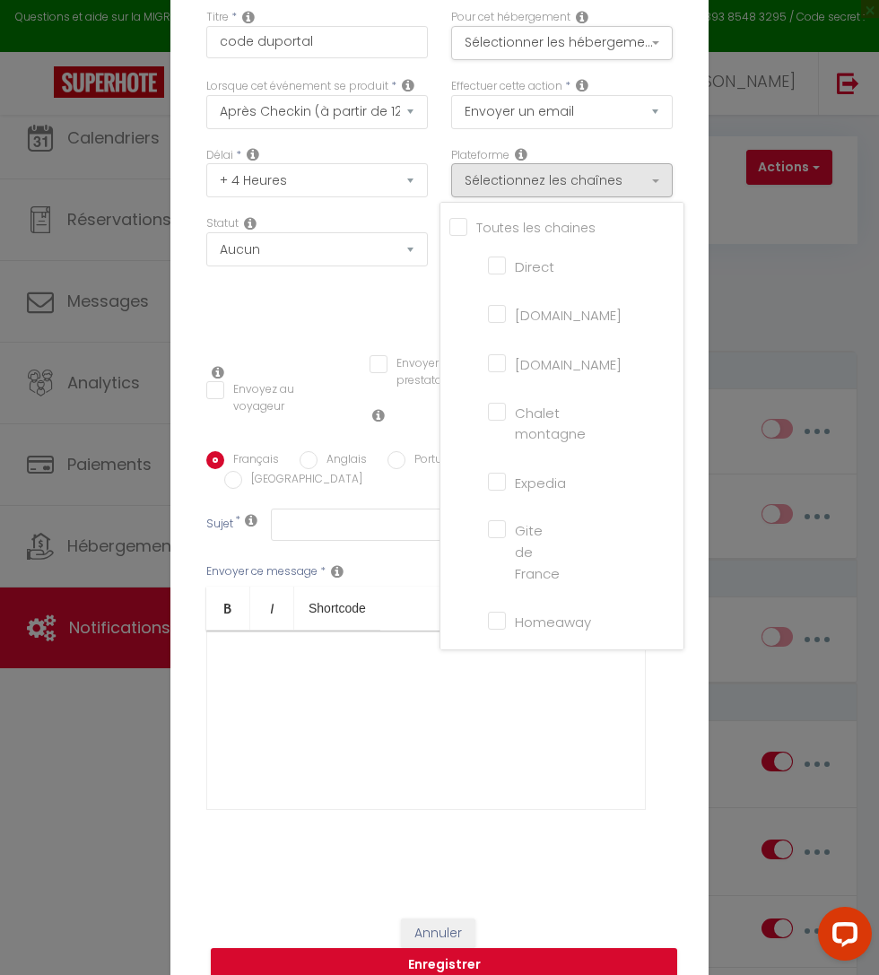
checkbox input "false"
click at [545, 371] on input "[DOMAIN_NAME]" at bounding box center [516, 362] width 57 height 18
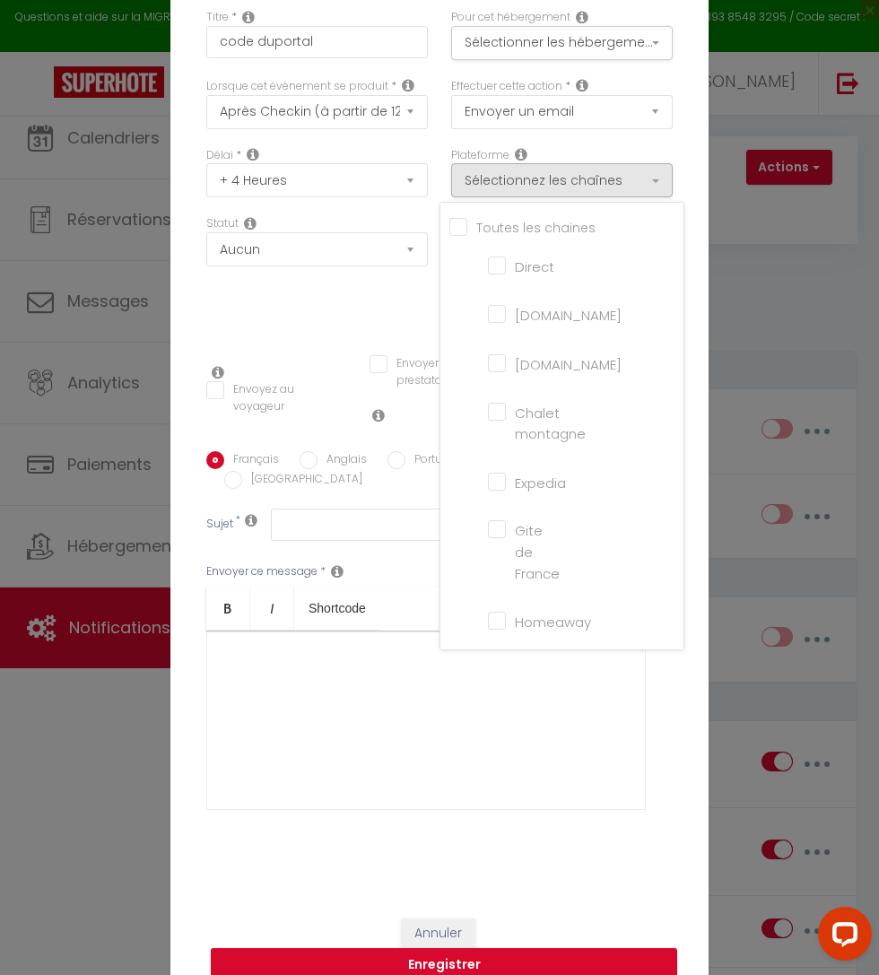
checkbox input "true"
checkbox input "false"
click at [498, 53] on div at bounding box center [439, 487] width 879 height 975
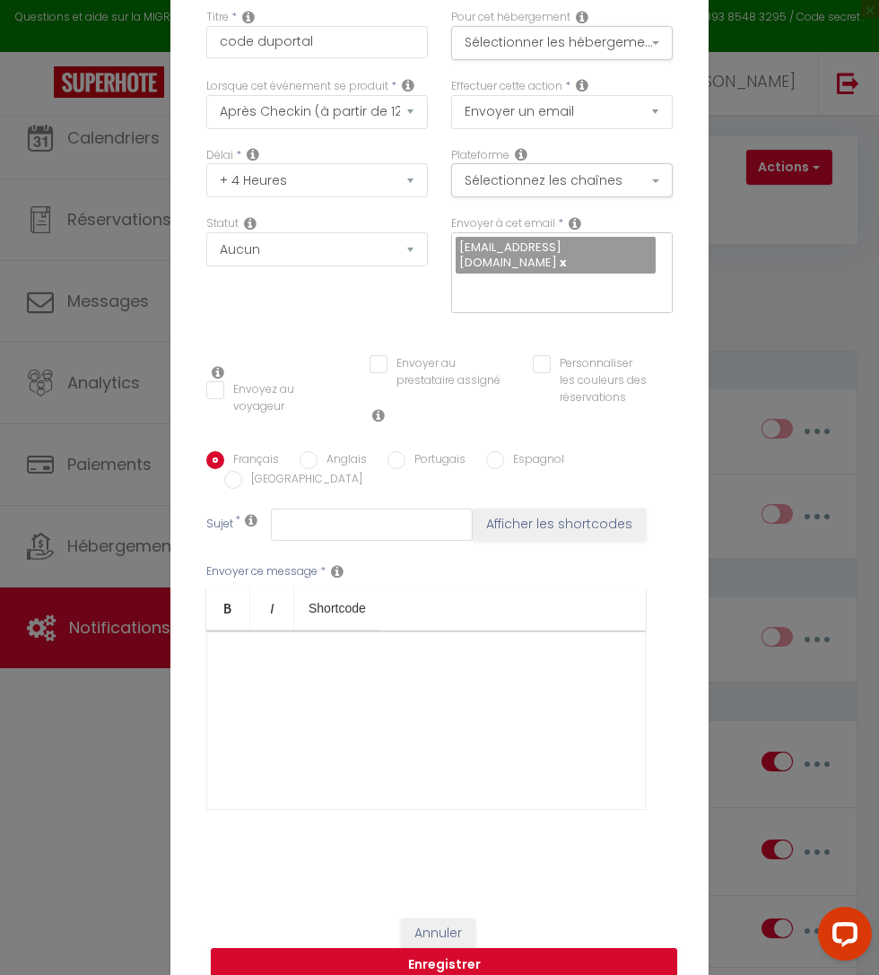
click at [473, 650] on div at bounding box center [426, 720] width 440 height 179
click at [336, 509] on input "text" at bounding box center [372, 525] width 202 height 32
type input "acces"
type input "a"
type input "booking accès"
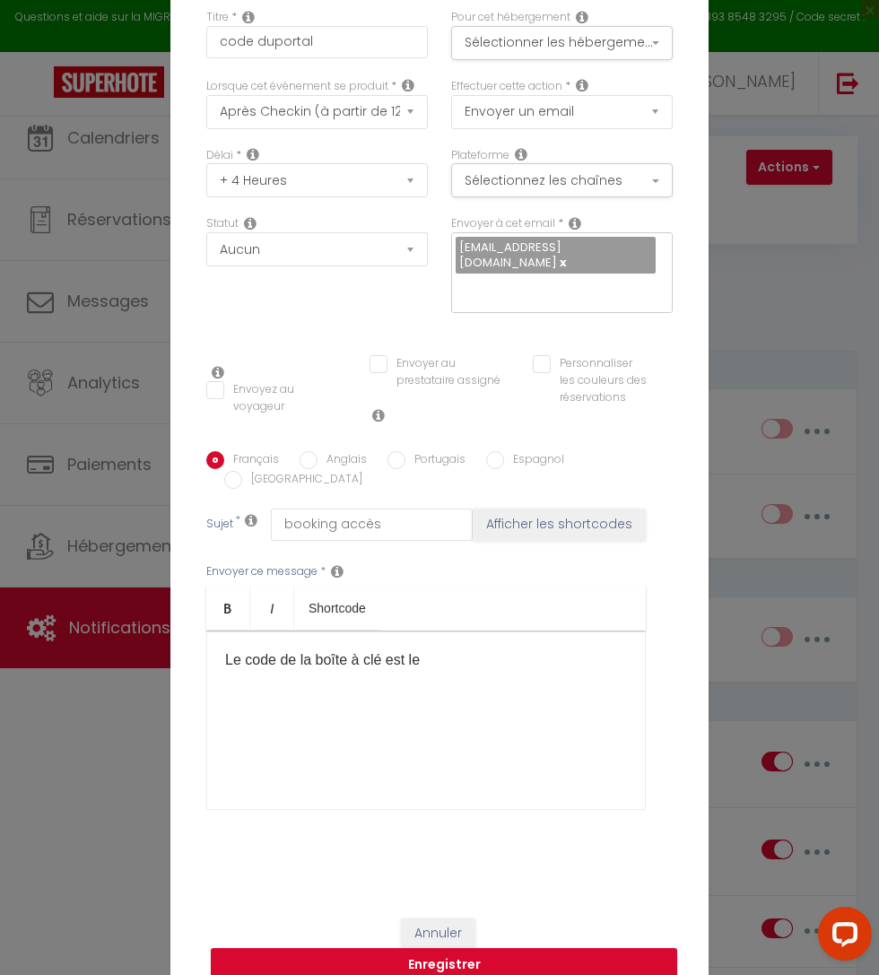
click at [541, 656] on div "Le code de la boîte à clé est le" at bounding box center [426, 720] width 440 height 179
click at [528, 664] on div "Le code de la boîte à clé est le" at bounding box center [426, 720] width 440 height 179
click at [608, 949] on button "Enregistrer" at bounding box center [444, 965] width 466 height 34
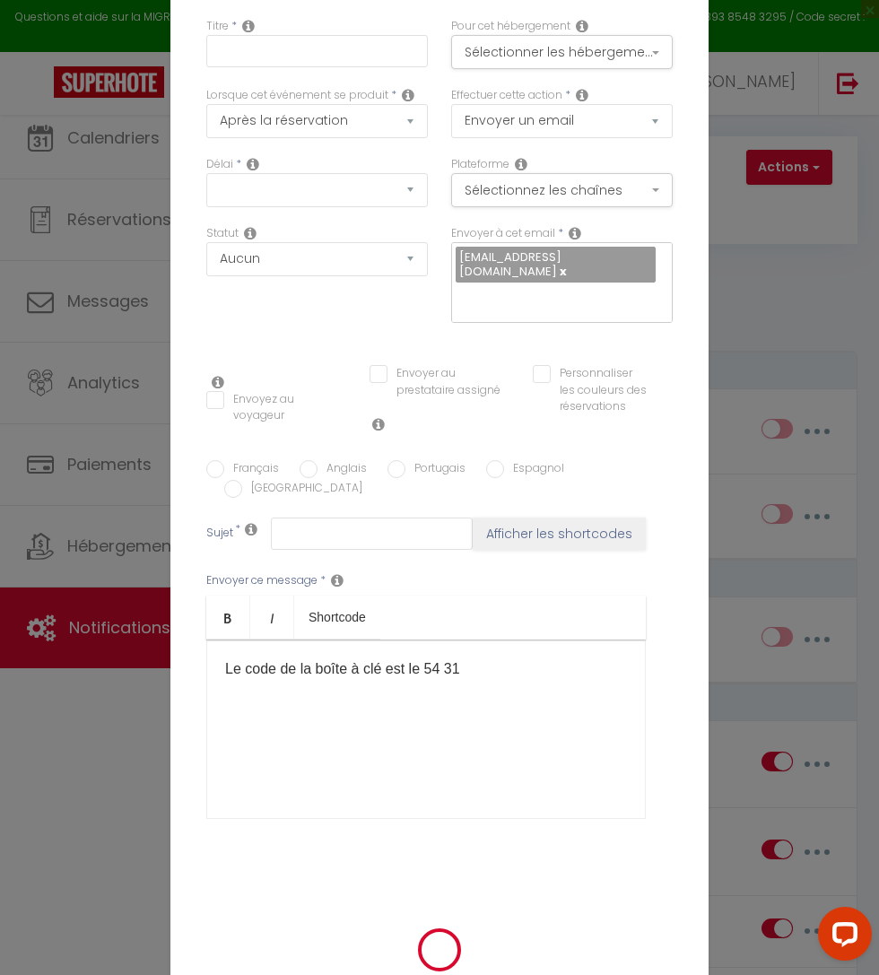
scroll to position [0, 0]
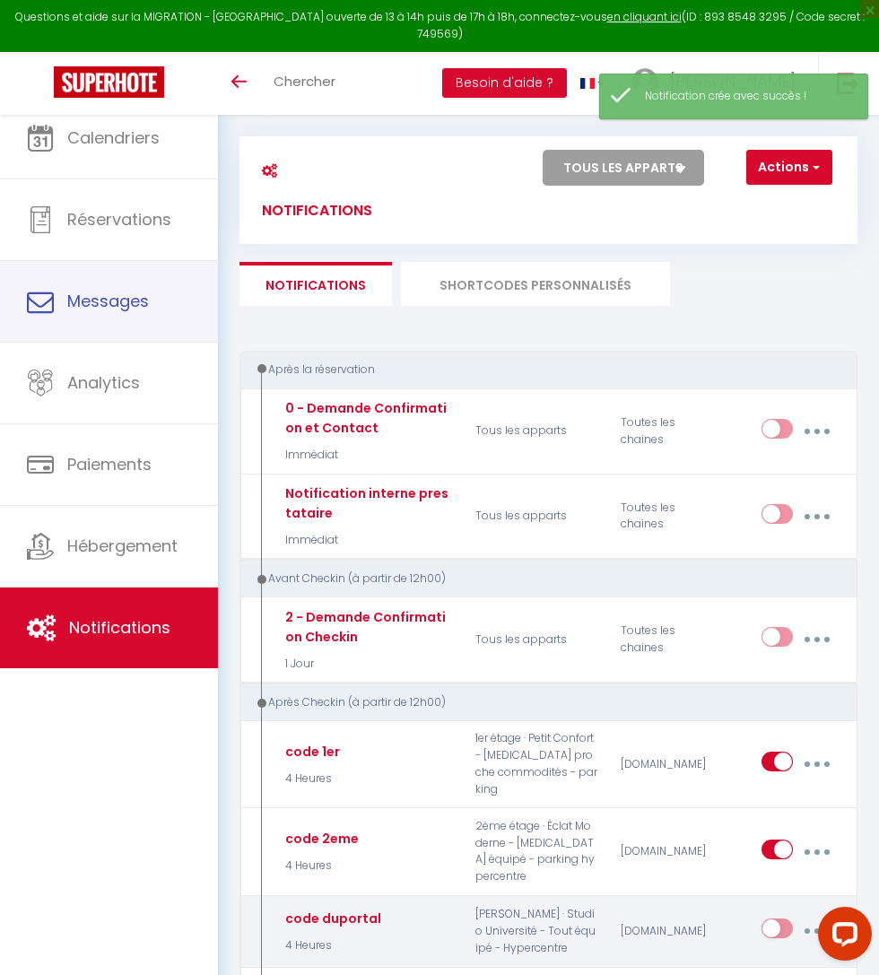
click at [778, 919] on input "checkbox" at bounding box center [777, 932] width 31 height 27
checkbox input "true"
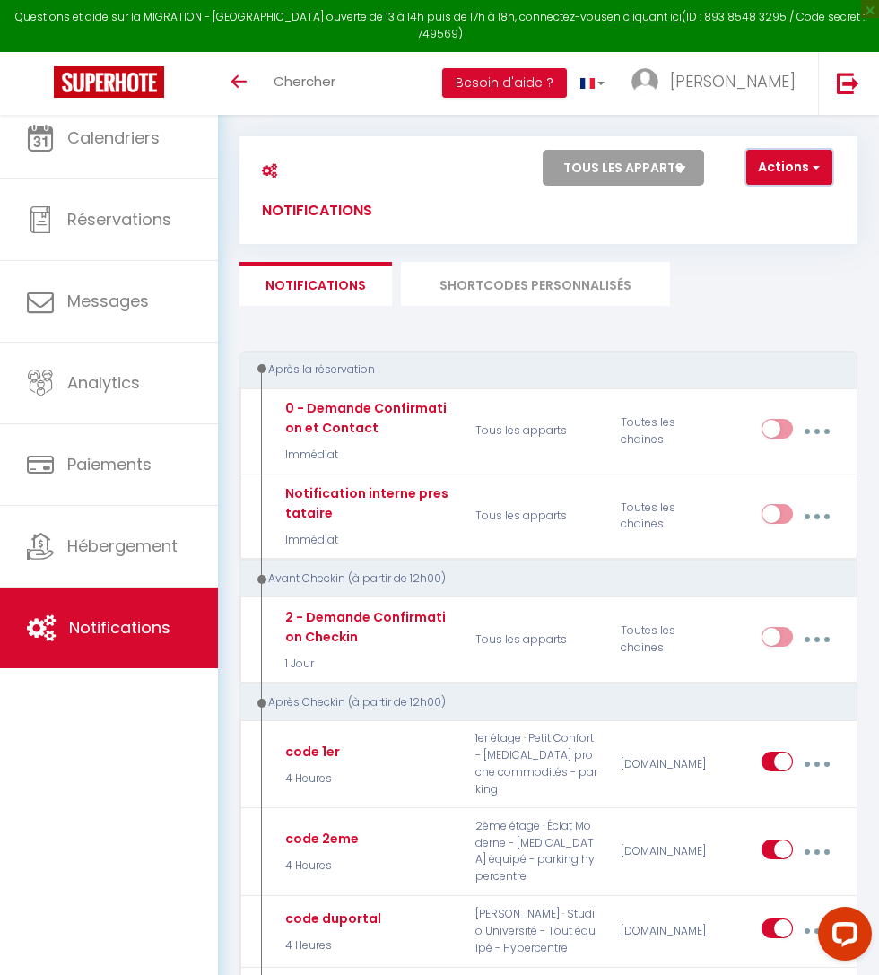
click at [782, 170] on button "Actions" at bounding box center [789, 168] width 86 height 36
click at [787, 206] on link "Nouvelle Notification" at bounding box center [738, 206] width 187 height 23
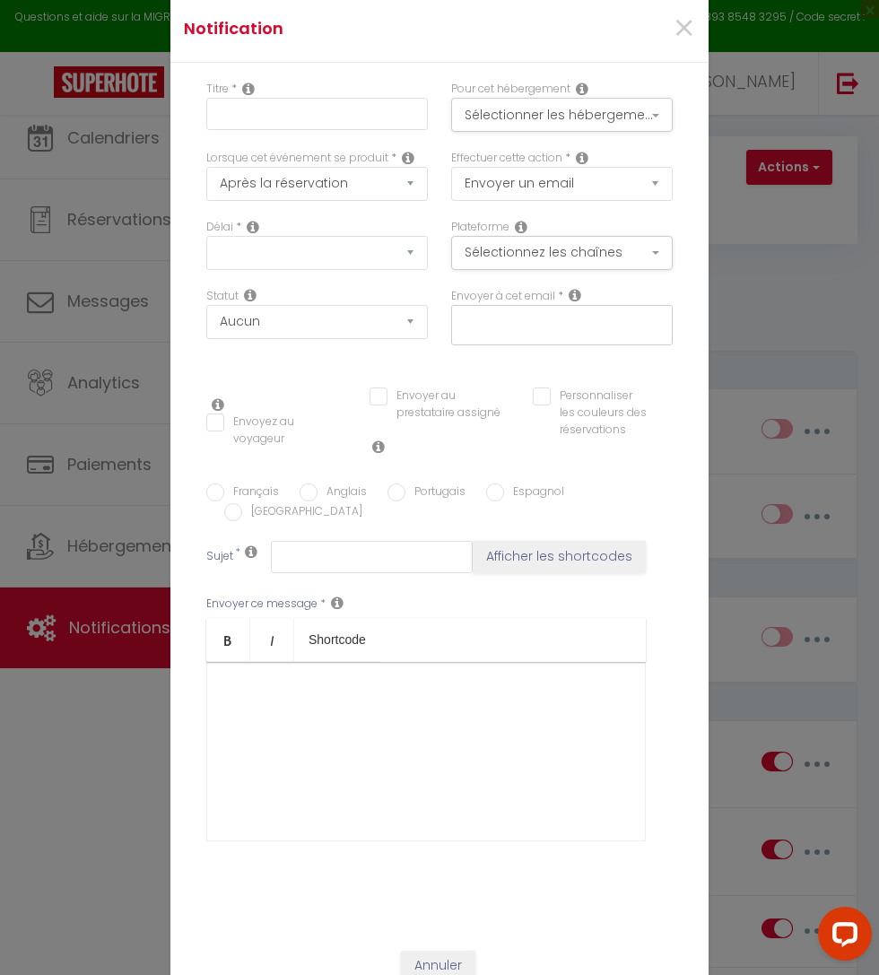
select select "Immédiat"
select select
checkbox input "false"
radio input "true"
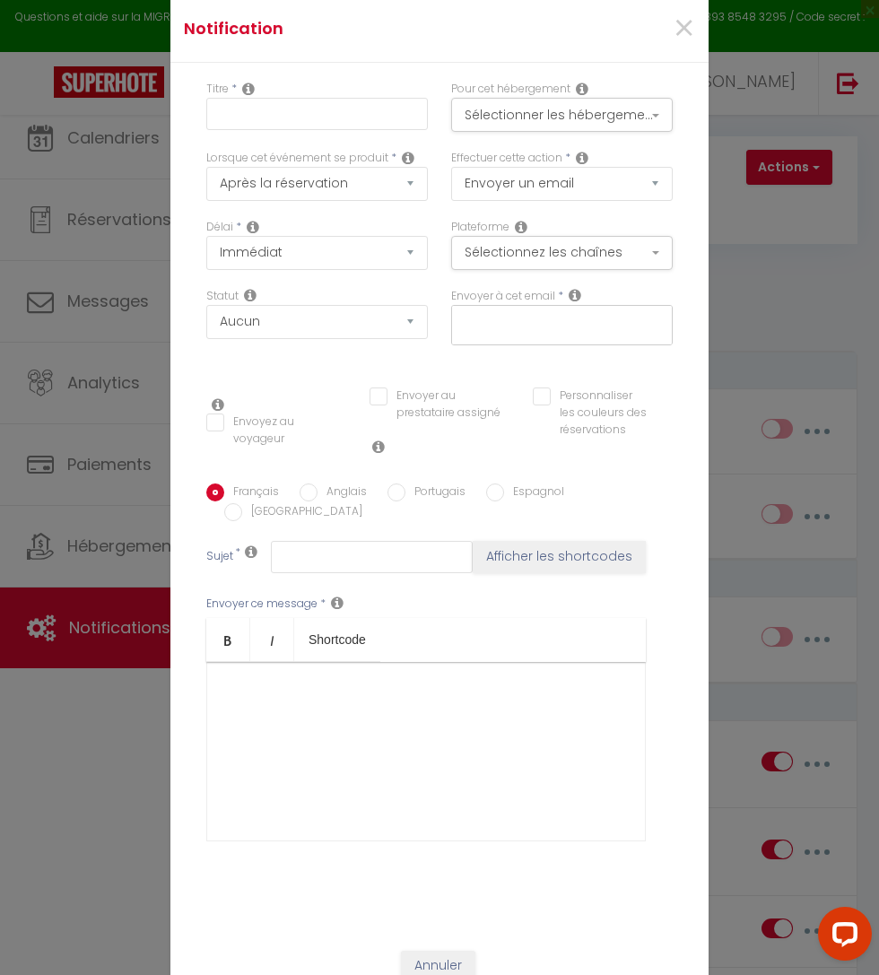
scroll to position [52, 0]
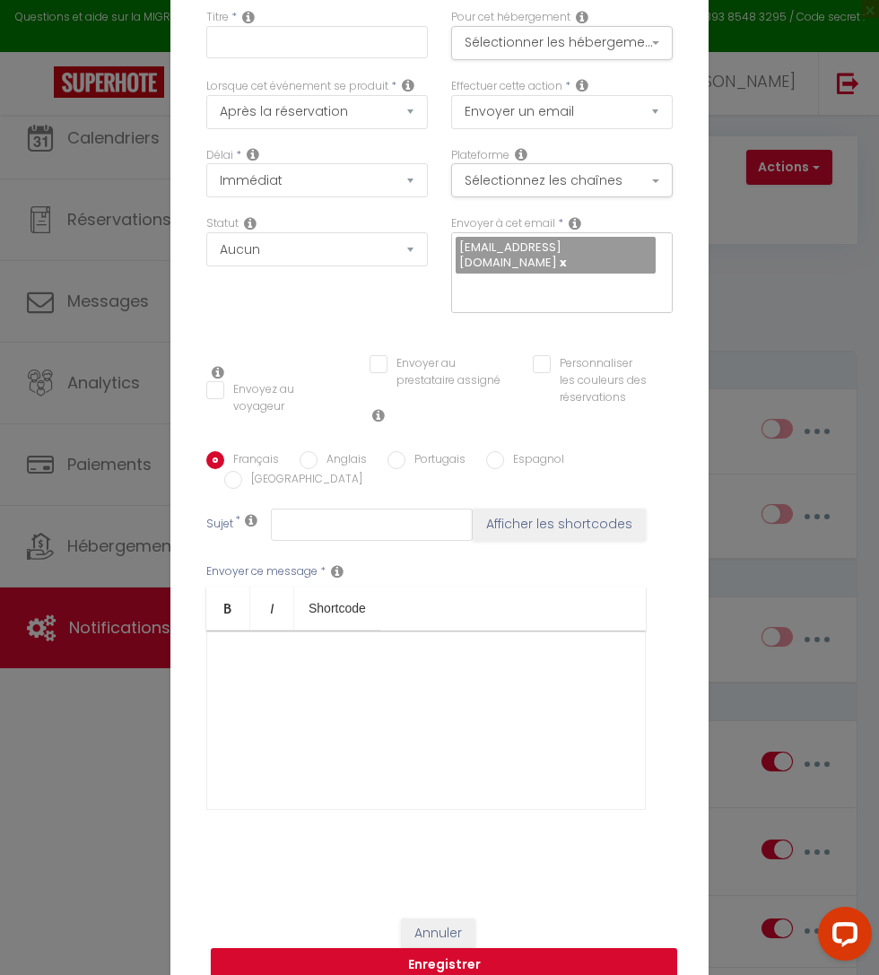
click at [588, 24] on icon at bounding box center [582, 17] width 13 height 14
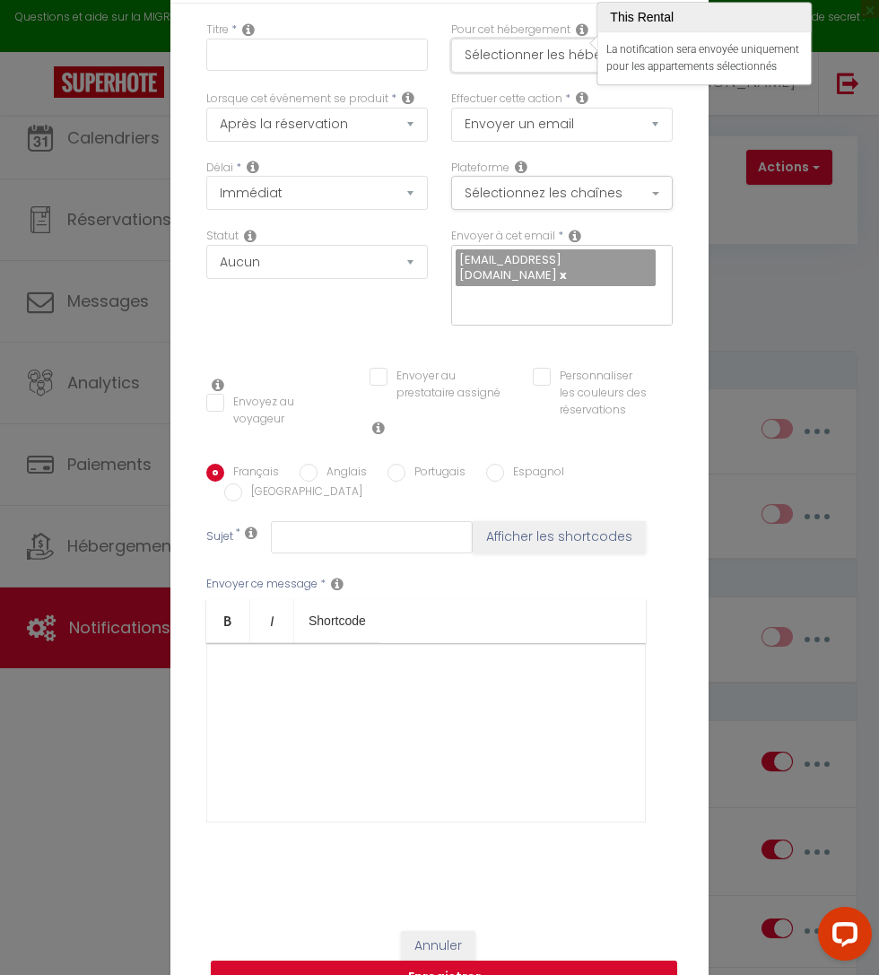
click at [534, 73] on button "Sélectionner les hébergements" at bounding box center [562, 56] width 222 height 34
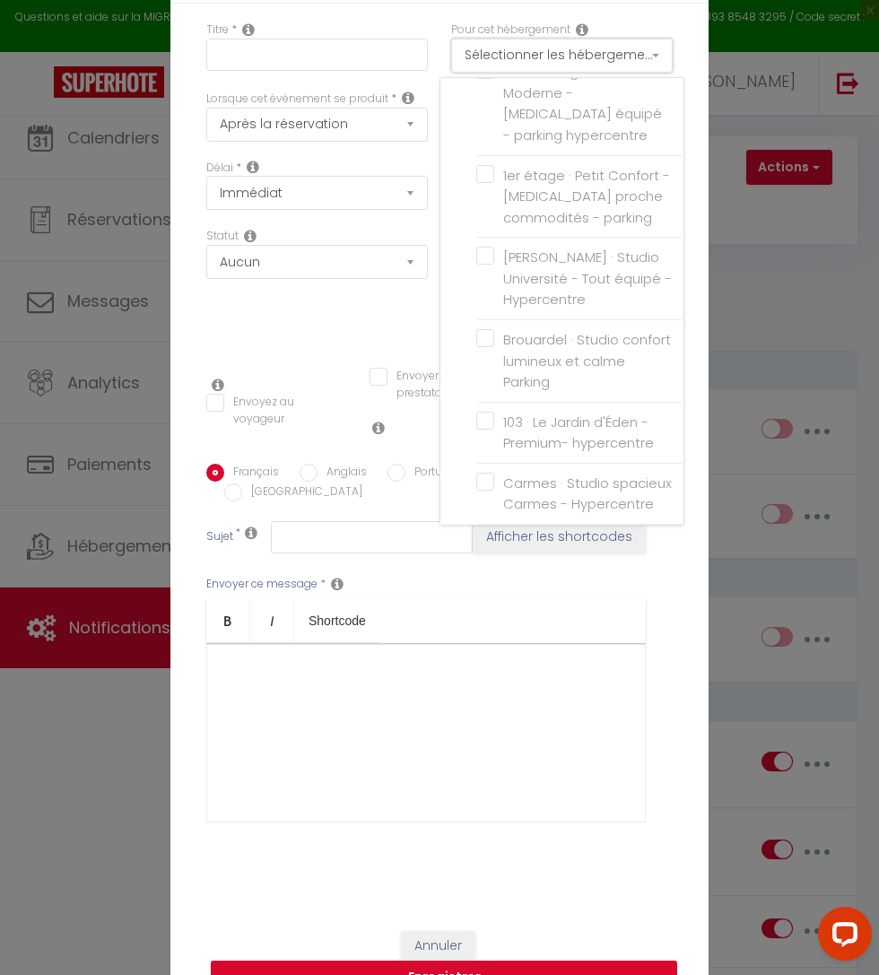
scroll to position [211, 0]
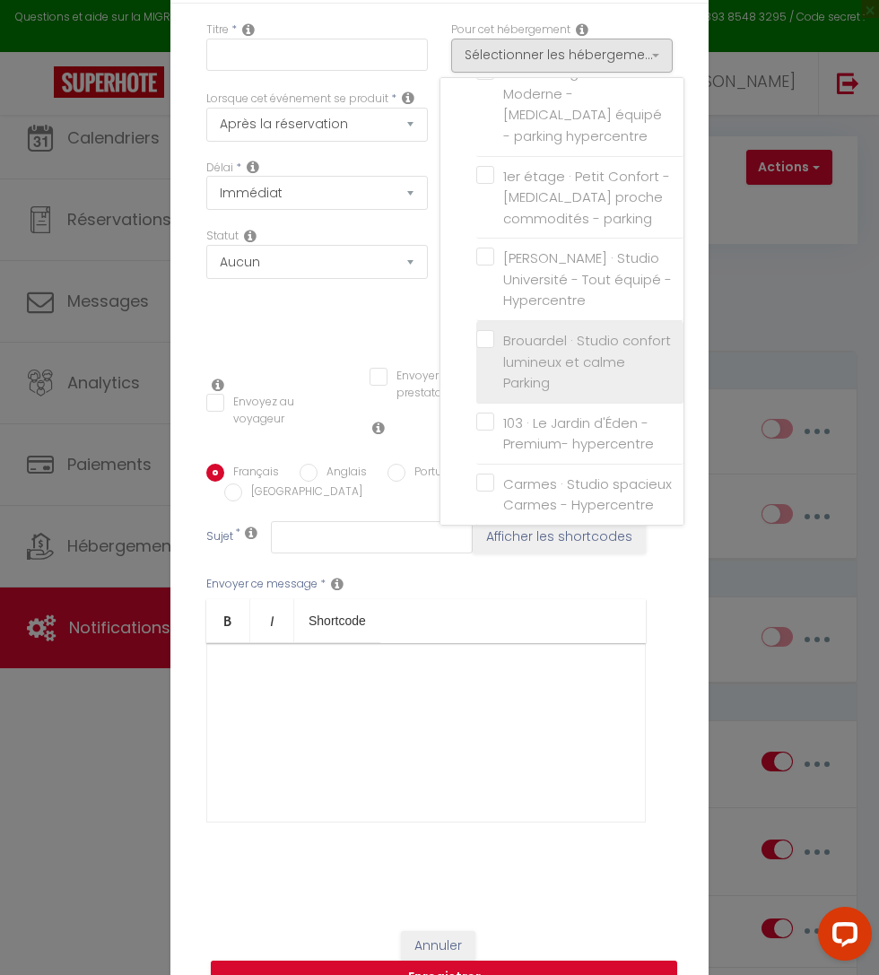
click at [494, 332] on label "Brouardel · Studio confort lumineux et calme Parking" at bounding box center [583, 362] width 178 height 64
click at [476, 353] on input "Brouardel · Studio confort lumineux et calme Parking" at bounding box center [579, 362] width 207 height 18
checkbox input "false"
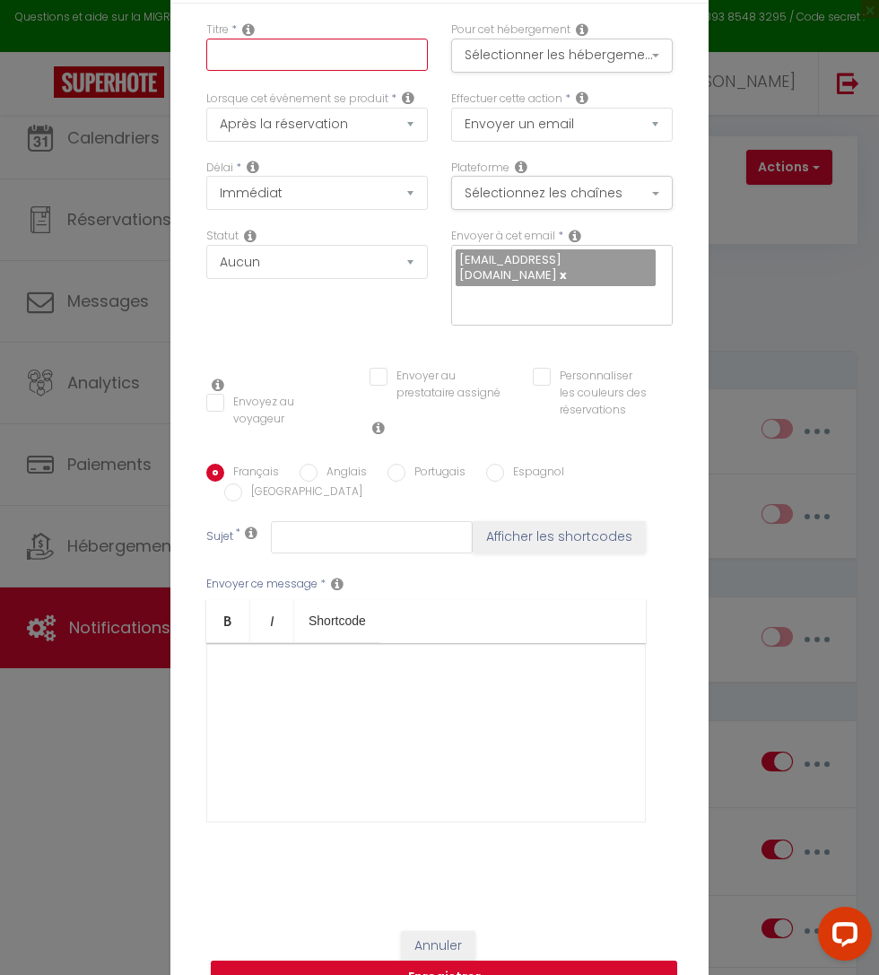
click at [349, 69] on input "text" at bounding box center [317, 55] width 222 height 32
type input "code Brouardel"
click at [673, 73] on button "Sélectionner les hébergements" at bounding box center [562, 56] width 222 height 34
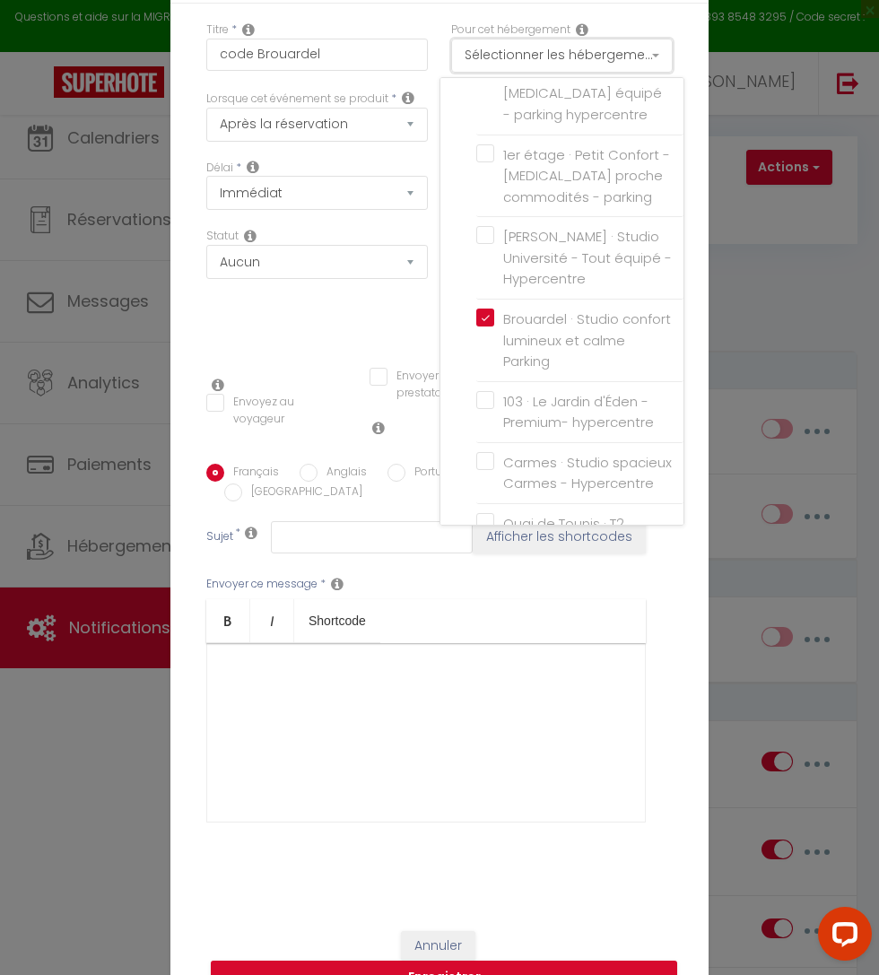
scroll to position [230, 0]
click at [266, 202] on div at bounding box center [439, 487] width 879 height 975
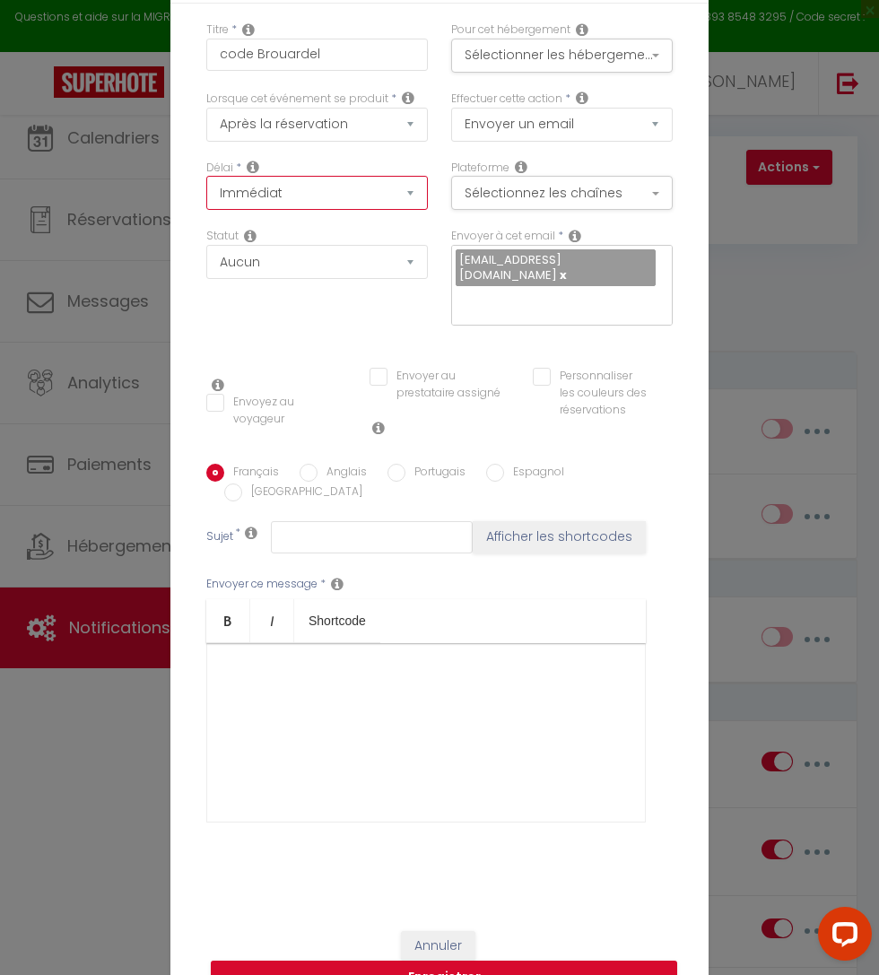
click at [428, 210] on select "Immédiat + 10 Minutes + 1 Heure + 2 Heures + 3 Heures + 4 Heures + 5 Heures + 6…" at bounding box center [317, 193] width 222 height 34
select select "4 Heures"
checkbox input "false"
click at [428, 142] on select "Après la réservation Avant Checkin (à partir de 12h00) Après Checkin (à partir …" at bounding box center [317, 125] width 222 height 34
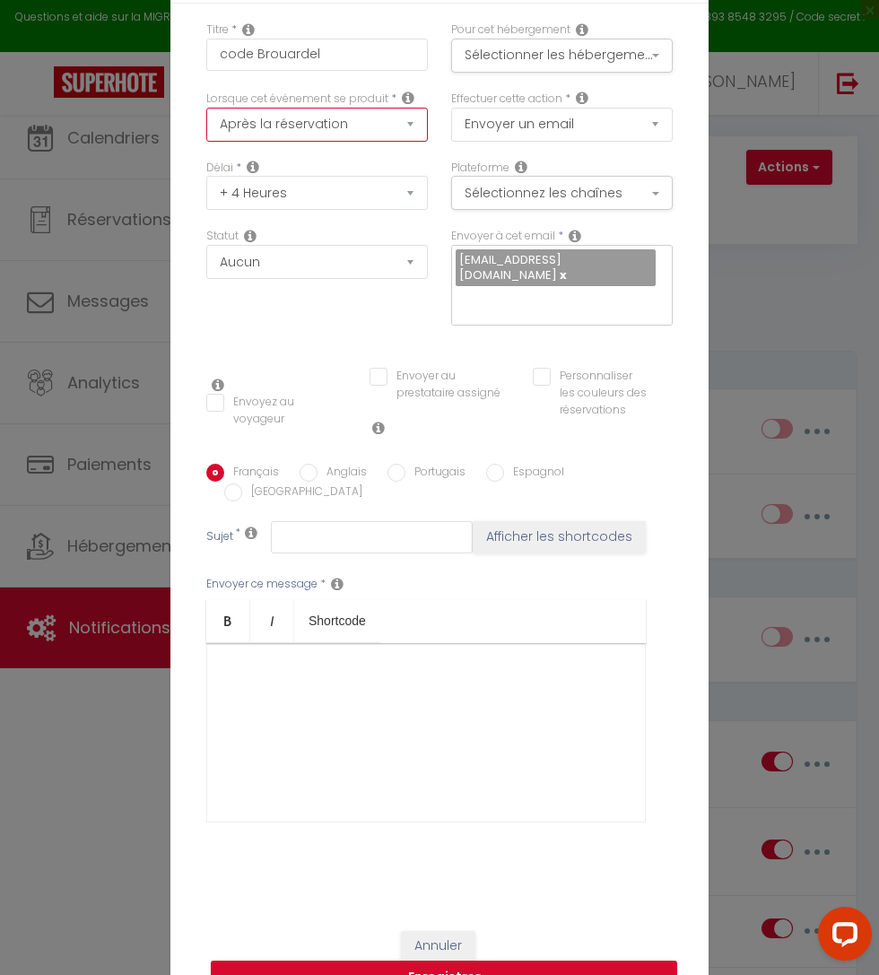
select select "3"
checkbox input "false"
click at [233, 425] on label "Envoyez au voyageur" at bounding box center [285, 411] width 122 height 34
click at [677, 995] on button "Enregistrer" at bounding box center [444, 978] width 466 height 34
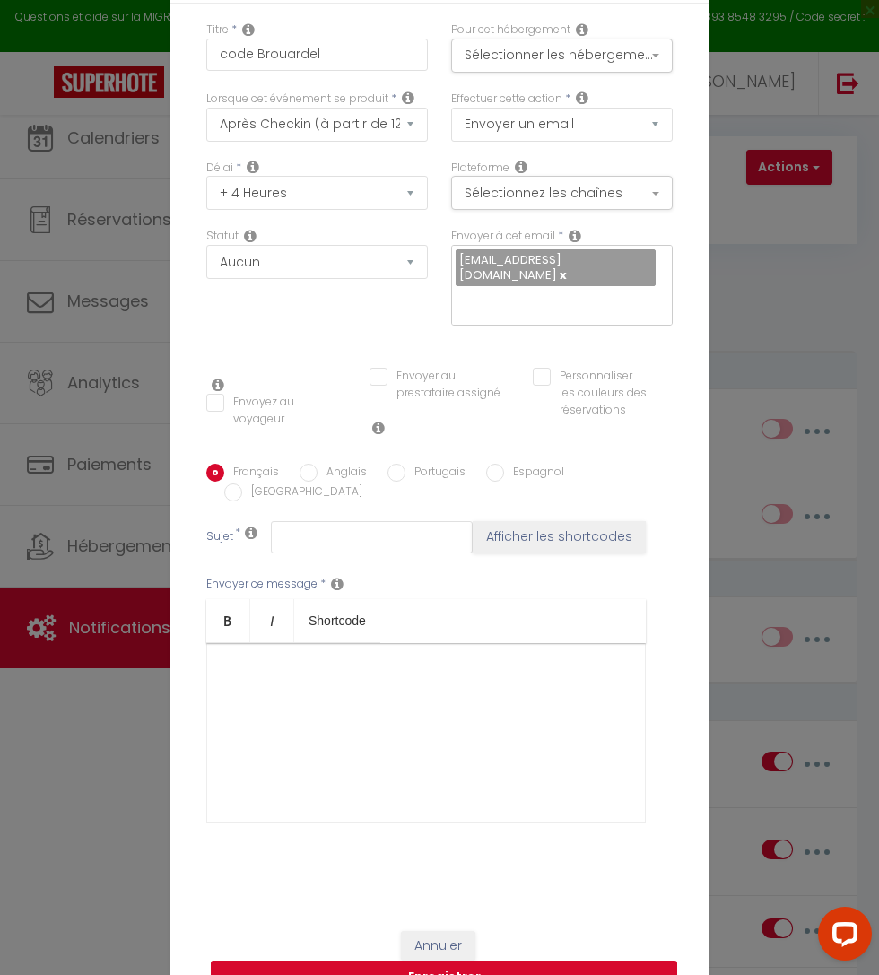
checkbox input "false"
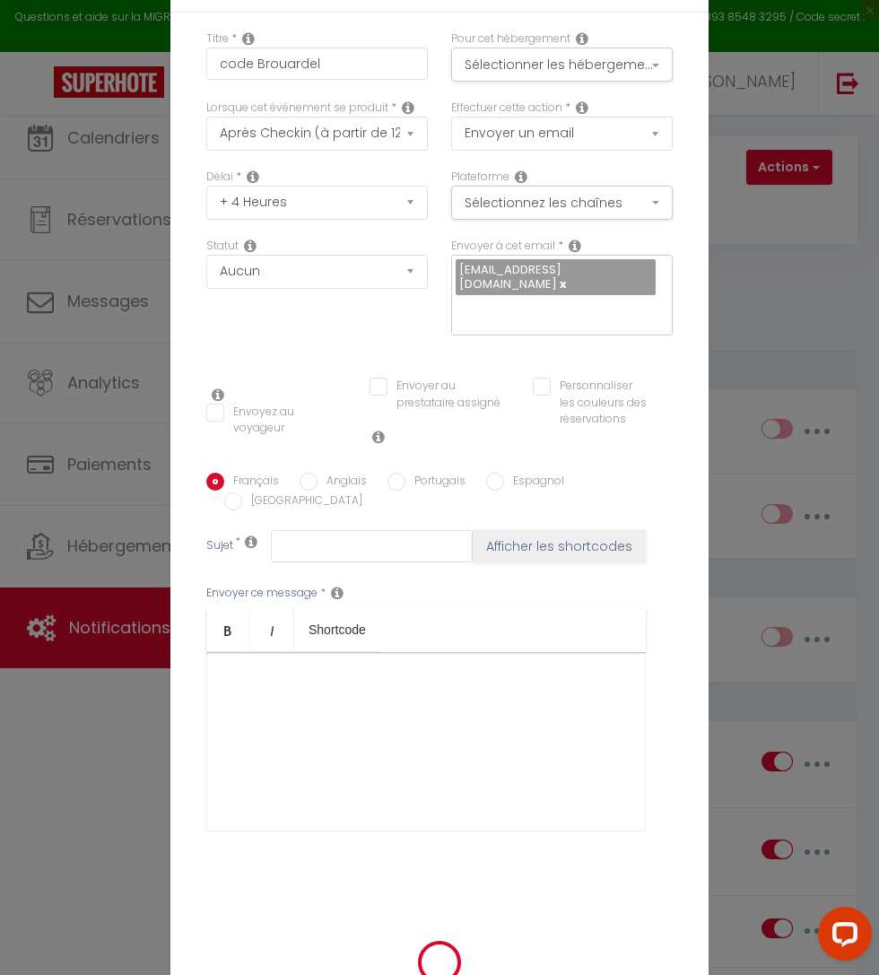
checkbox input "false"
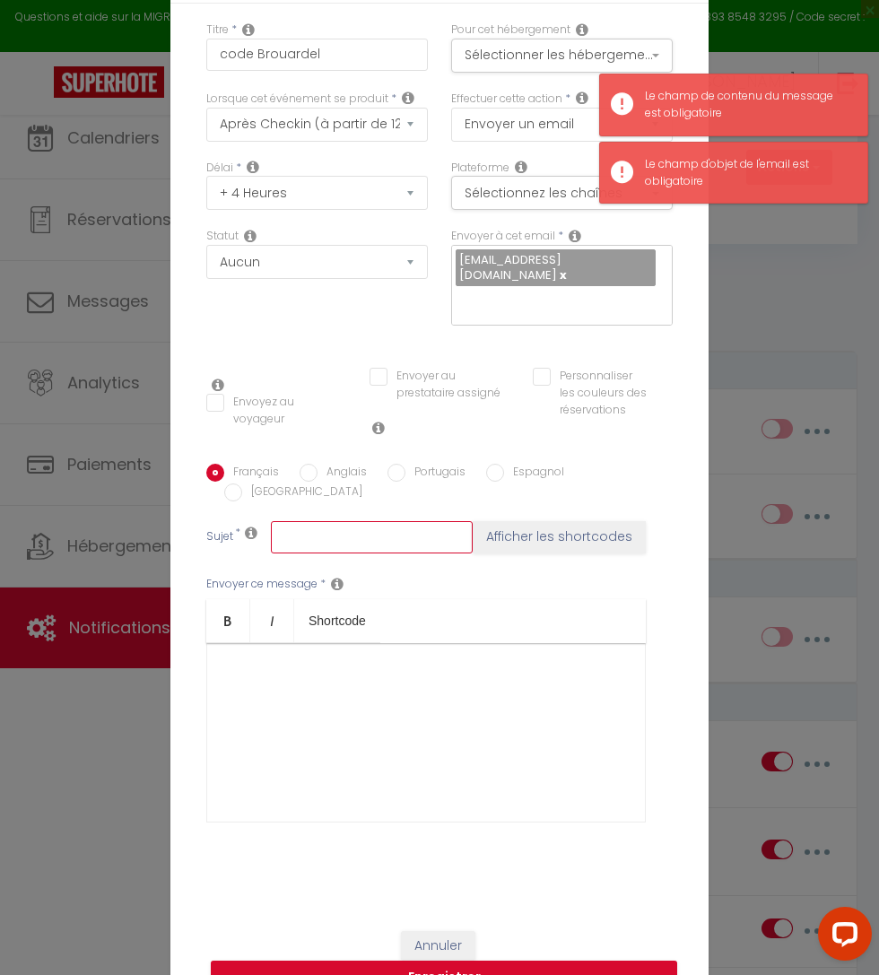
click at [414, 531] on input "text" at bounding box center [372, 537] width 202 height 32
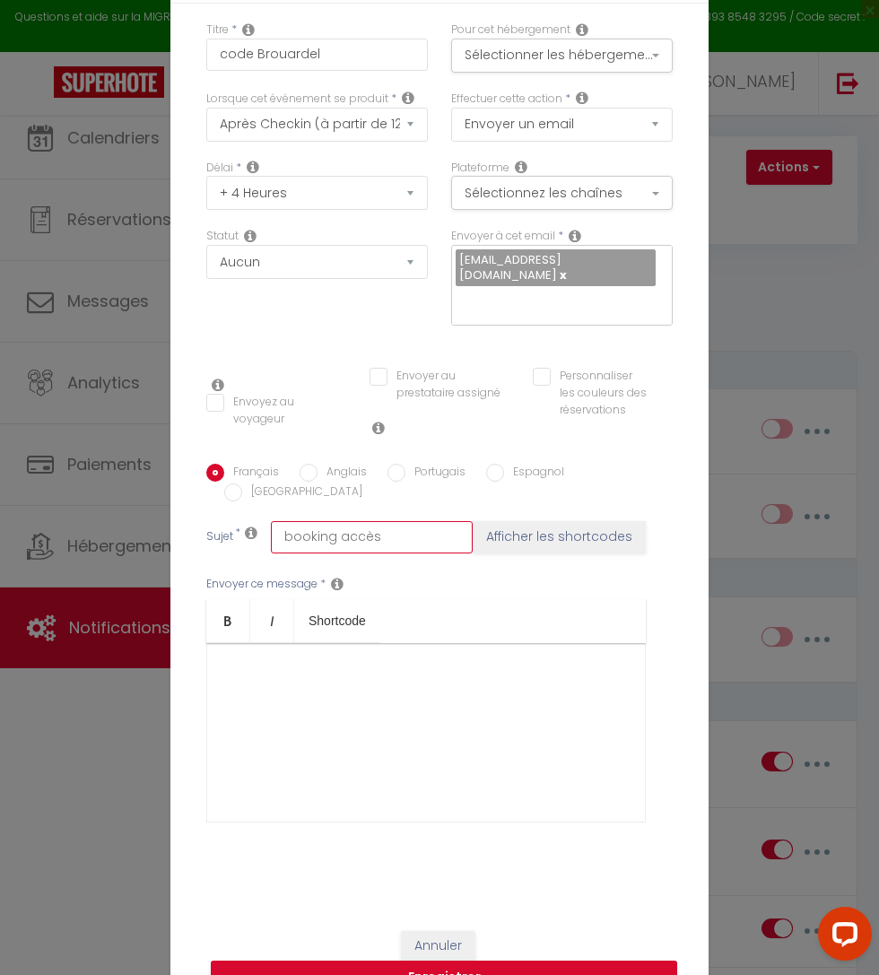
type input "booking accès"
click at [541, 666] on div at bounding box center [426, 732] width 440 height 179
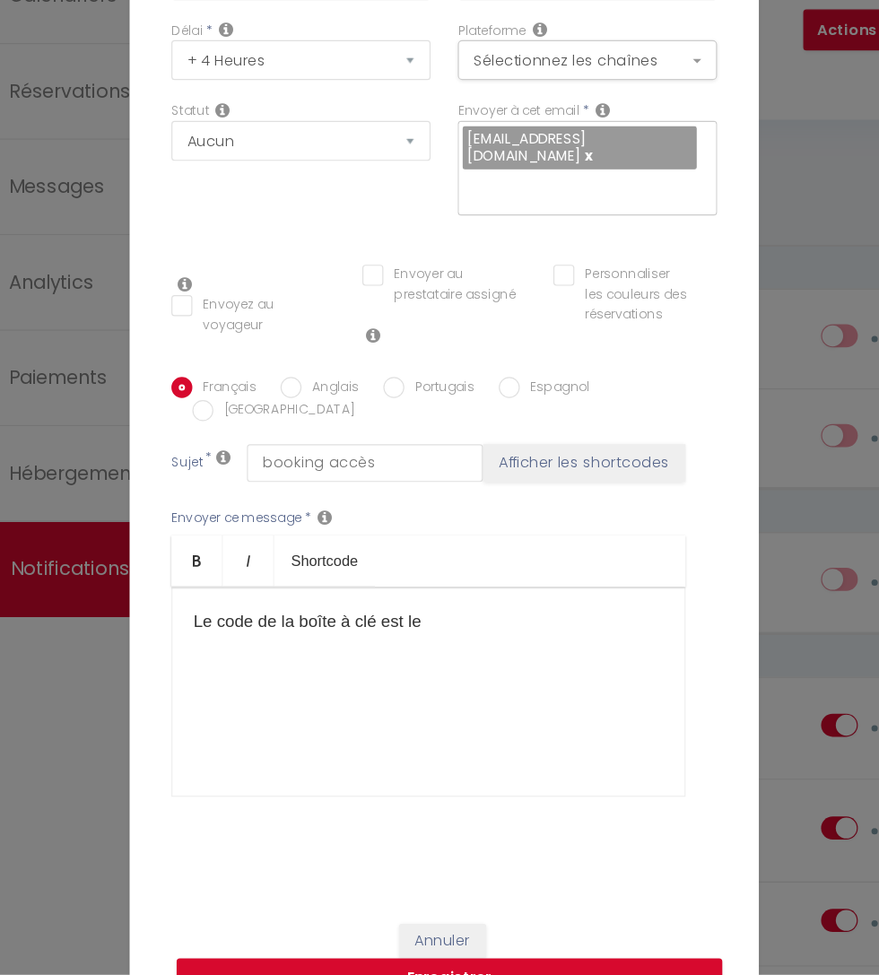
click at [556, 643] on div "Le code de la boîte à clé est le​ ​" at bounding box center [426, 732] width 440 height 179
click at [586, 658] on div "Le code de la boîte à clé est le​ ​" at bounding box center [426, 732] width 440 height 179
click at [550, 676] on div "Le code de la boîte à clé est le​ ​" at bounding box center [426, 732] width 440 height 179
click at [564, 643] on div "Le code de la boîte à clé est le" at bounding box center [426, 732] width 440 height 179
click at [536, 664] on p "Le code de la boîte à clé est le" at bounding box center [426, 673] width 402 height 22
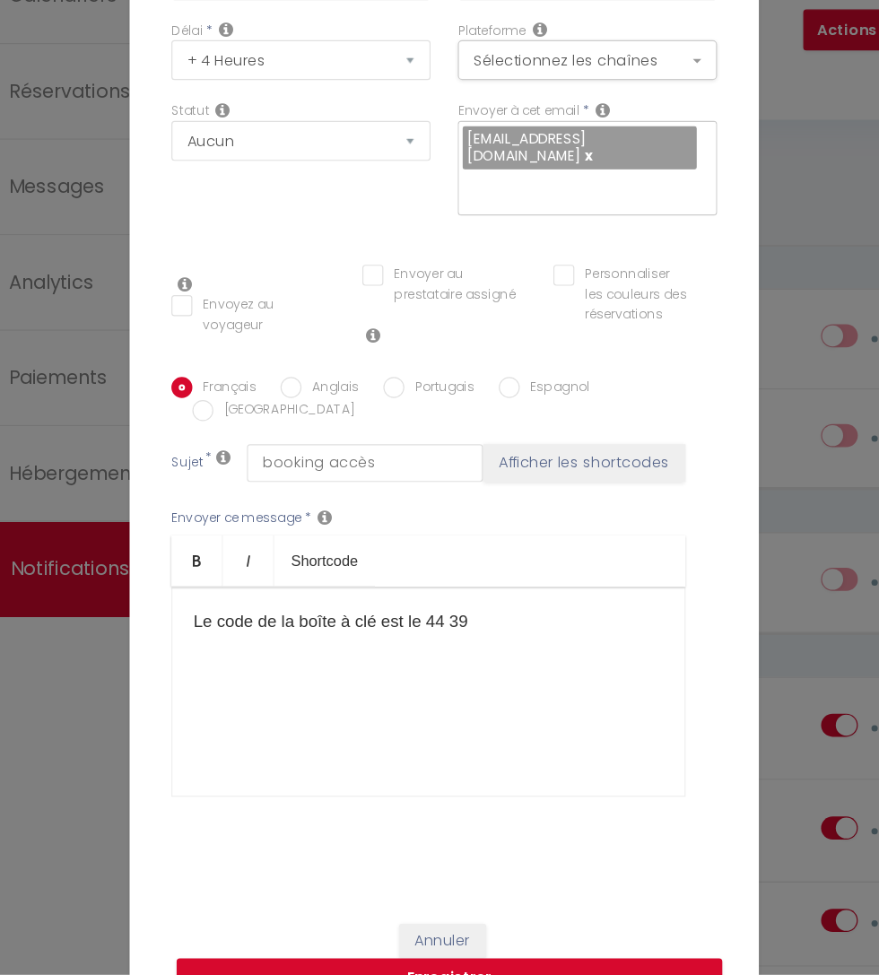
select select "message"
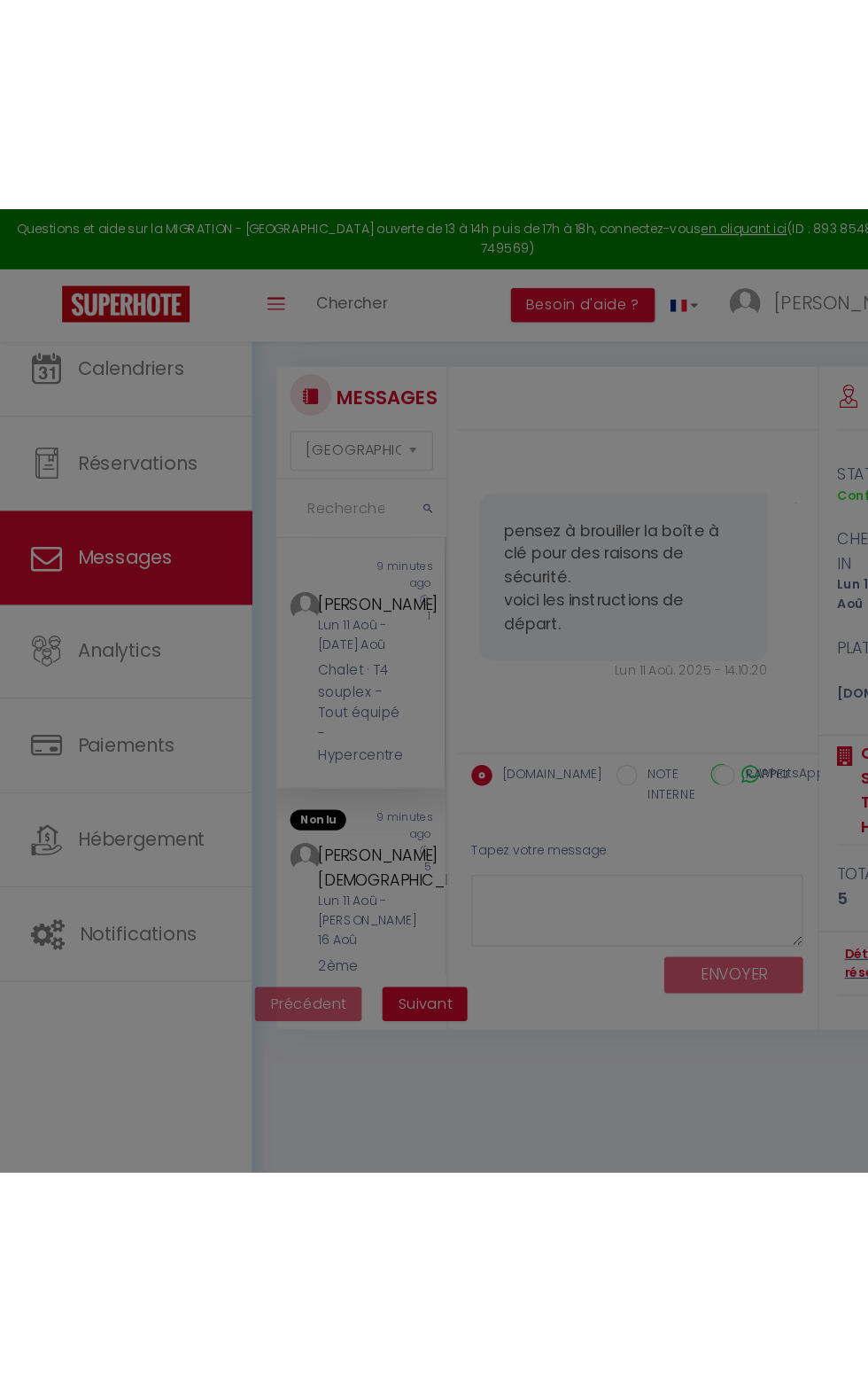
scroll to position [1883, 0]
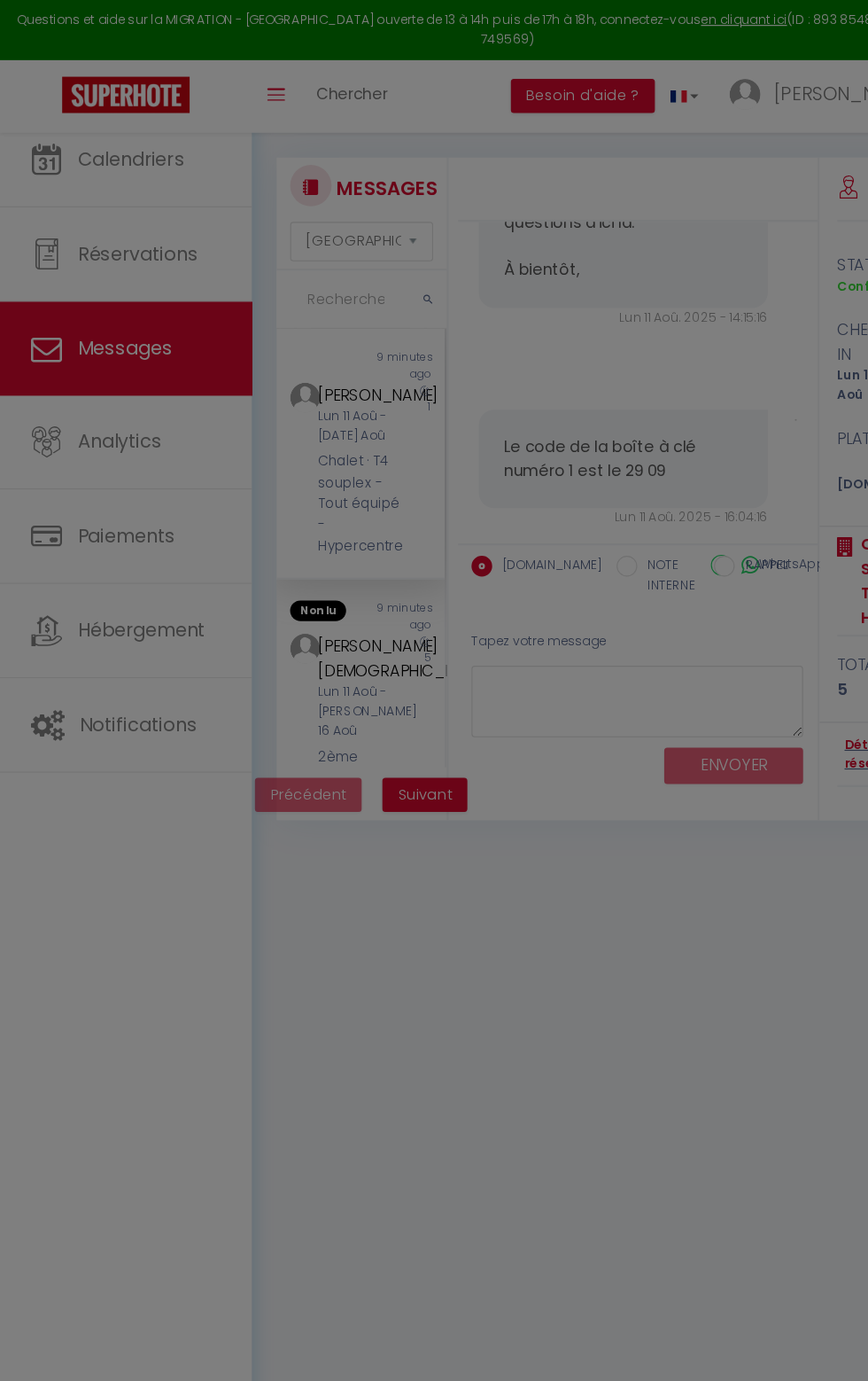
click at [527, 945] on div at bounding box center [434, 690] width 868 height 1381
click at [520, 873] on div at bounding box center [434, 690] width 868 height 1381
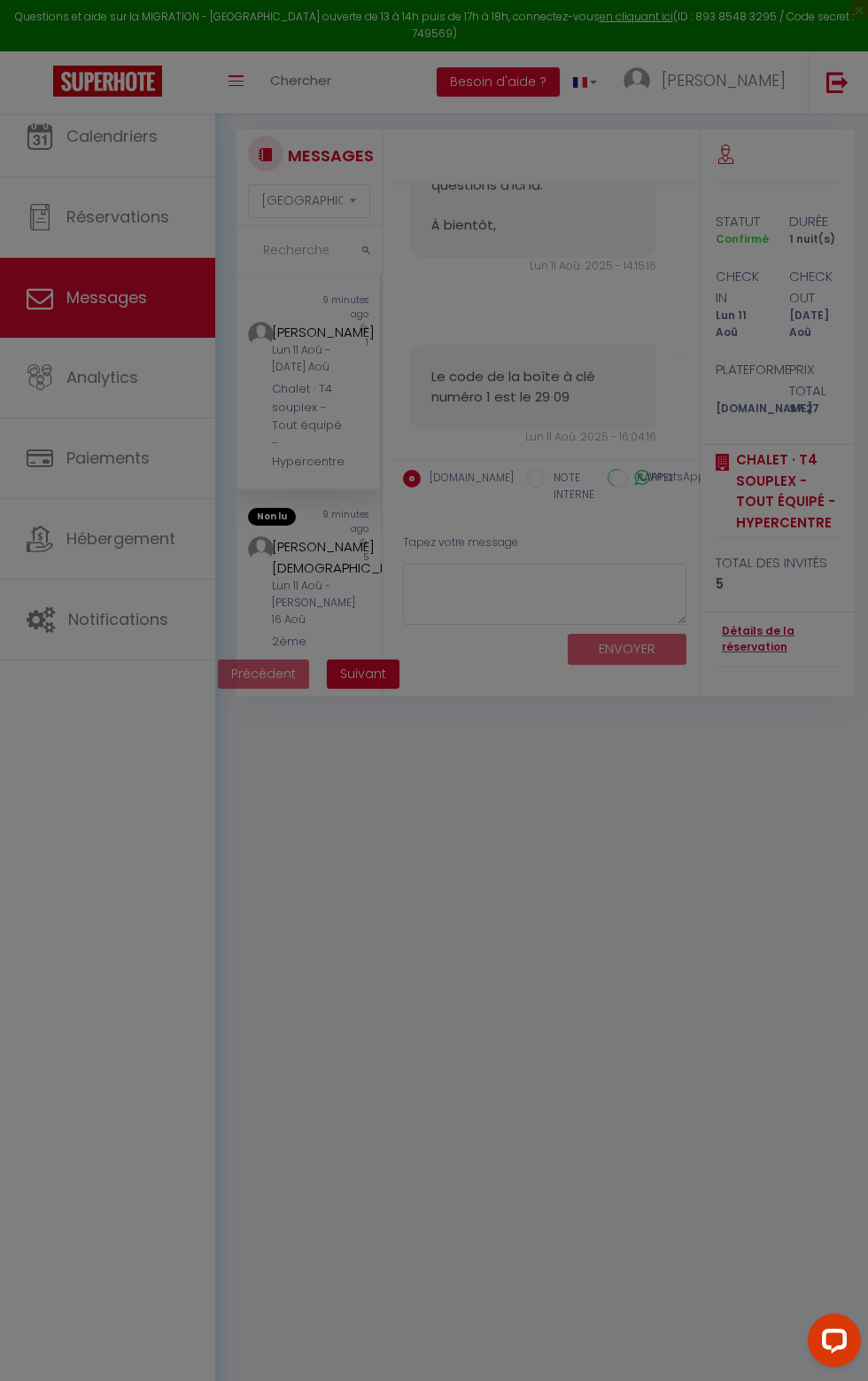
scroll to position [0, 0]
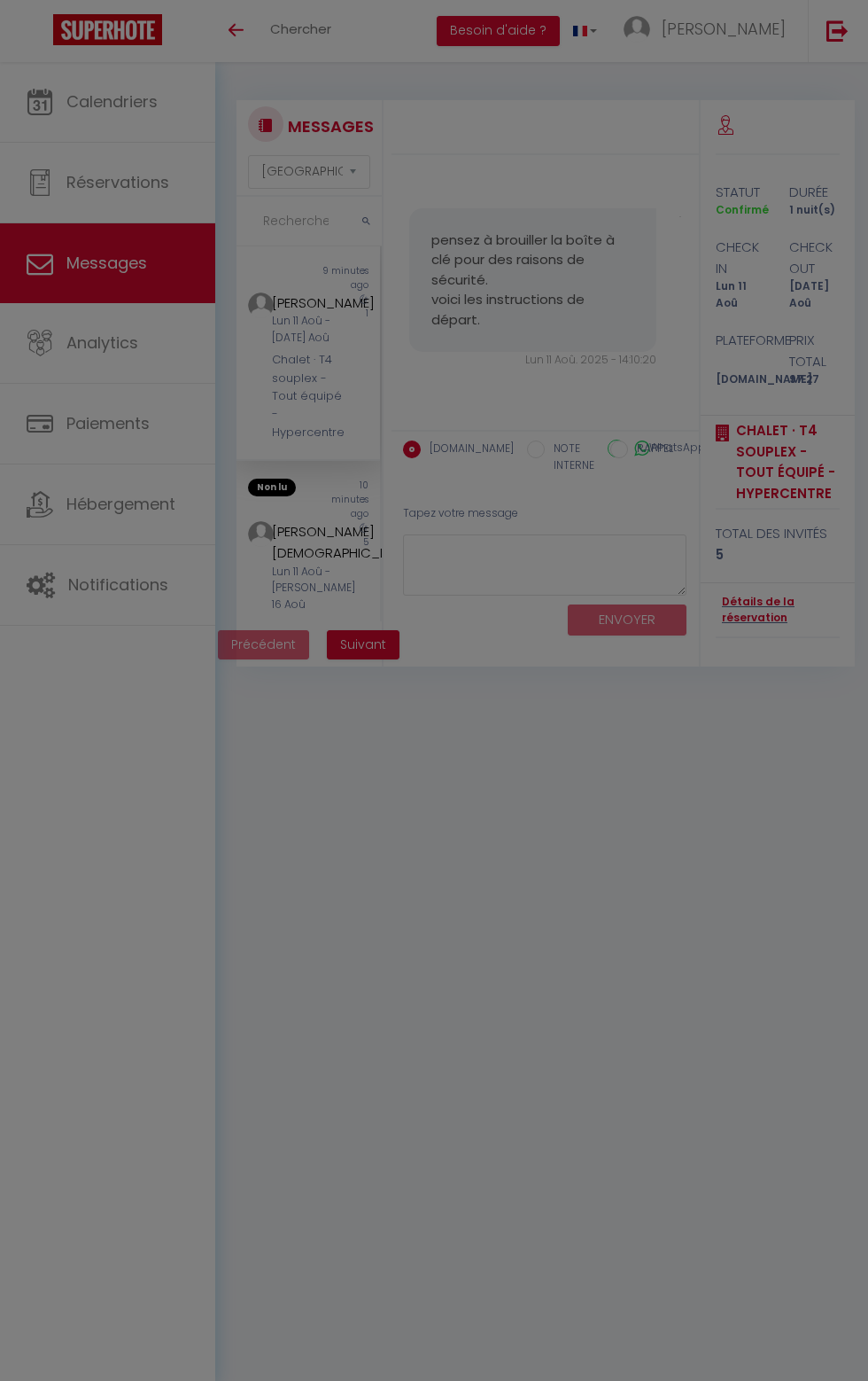
select select "message"
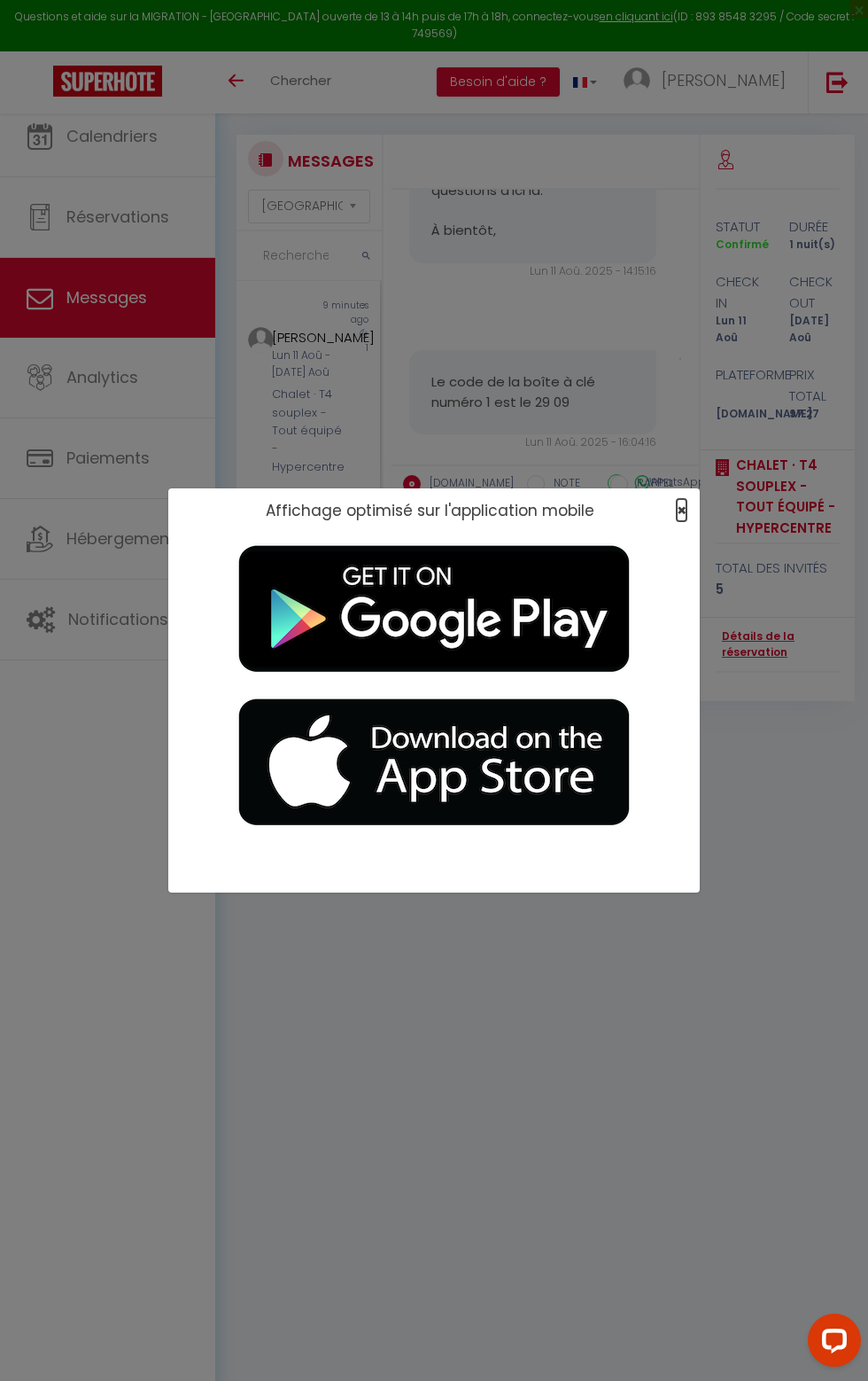
click at [686, 521] on span "×" at bounding box center [681, 510] width 10 height 22
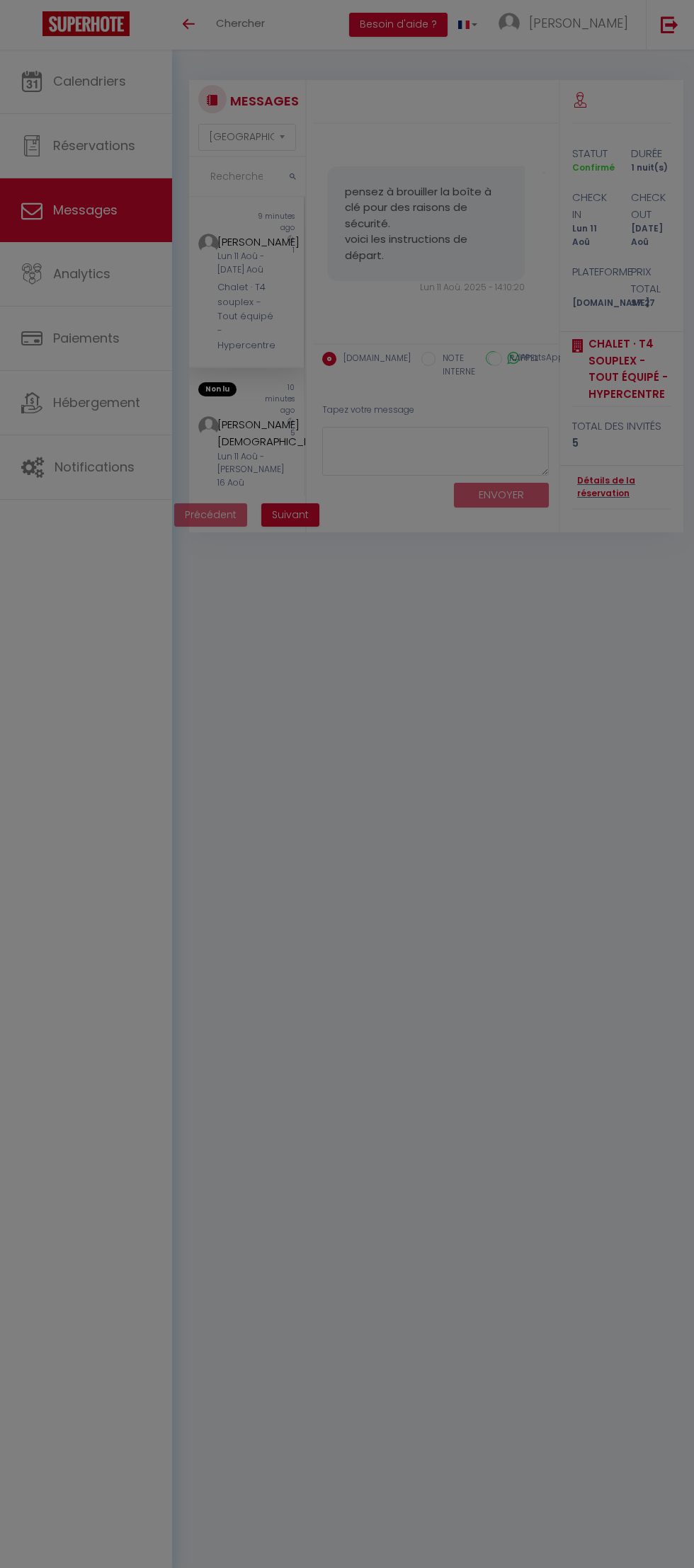
select select "message"
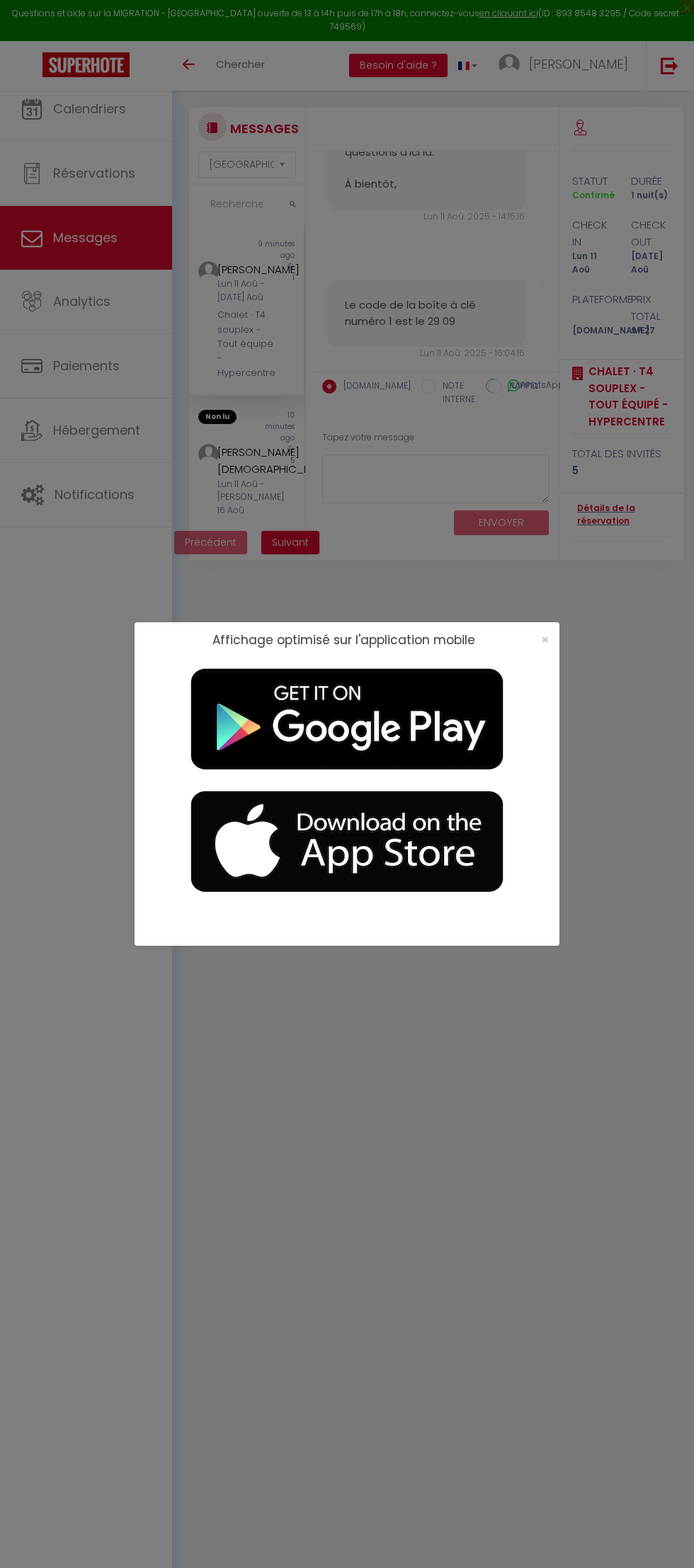
click at [83, 443] on div "Affichage optimisé sur l'application mobile ×" at bounding box center [347, 784] width 694 height 1568
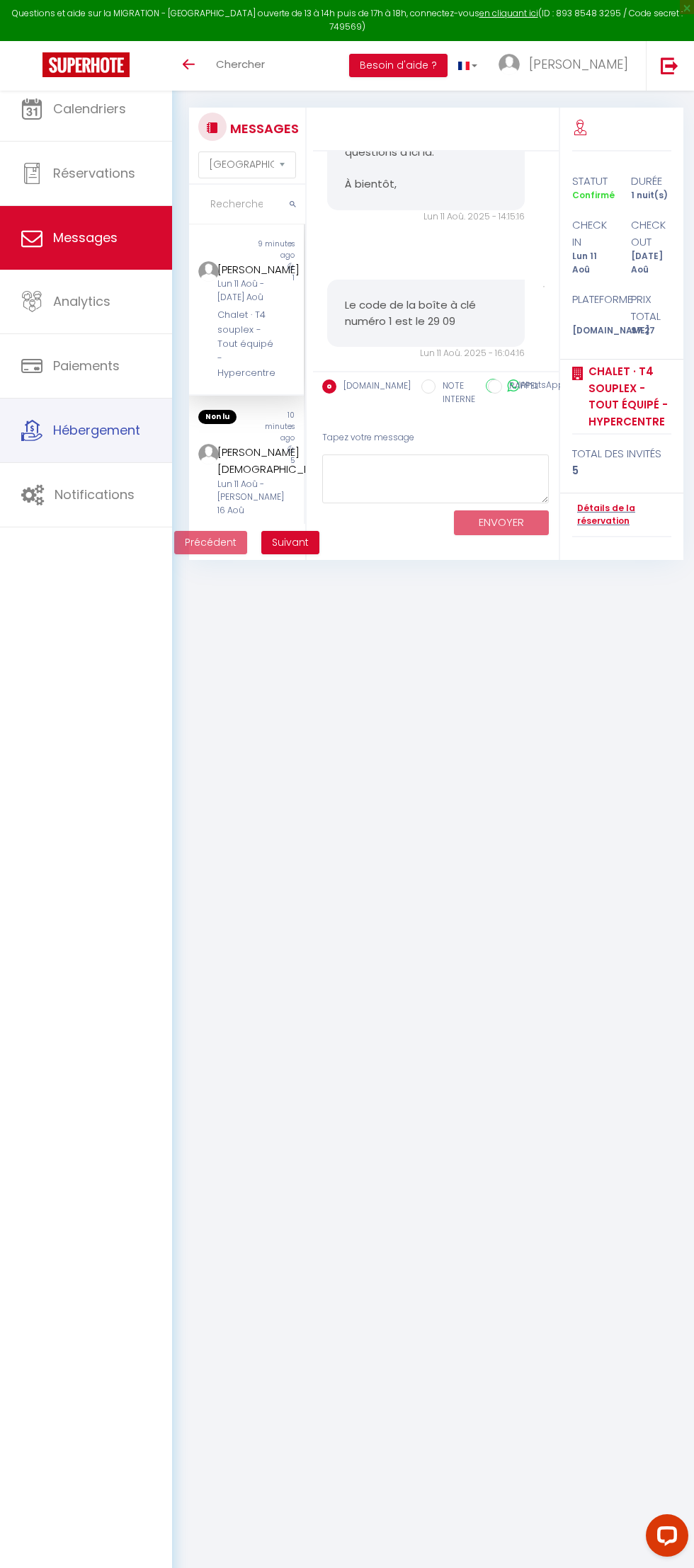
click at [564, 657] on body "Questions et aide sur la MIGRATION - Salle Zoom ouverte de 13 à 14h puis de 17h…" at bounding box center [347, 861] width 694 height 1568
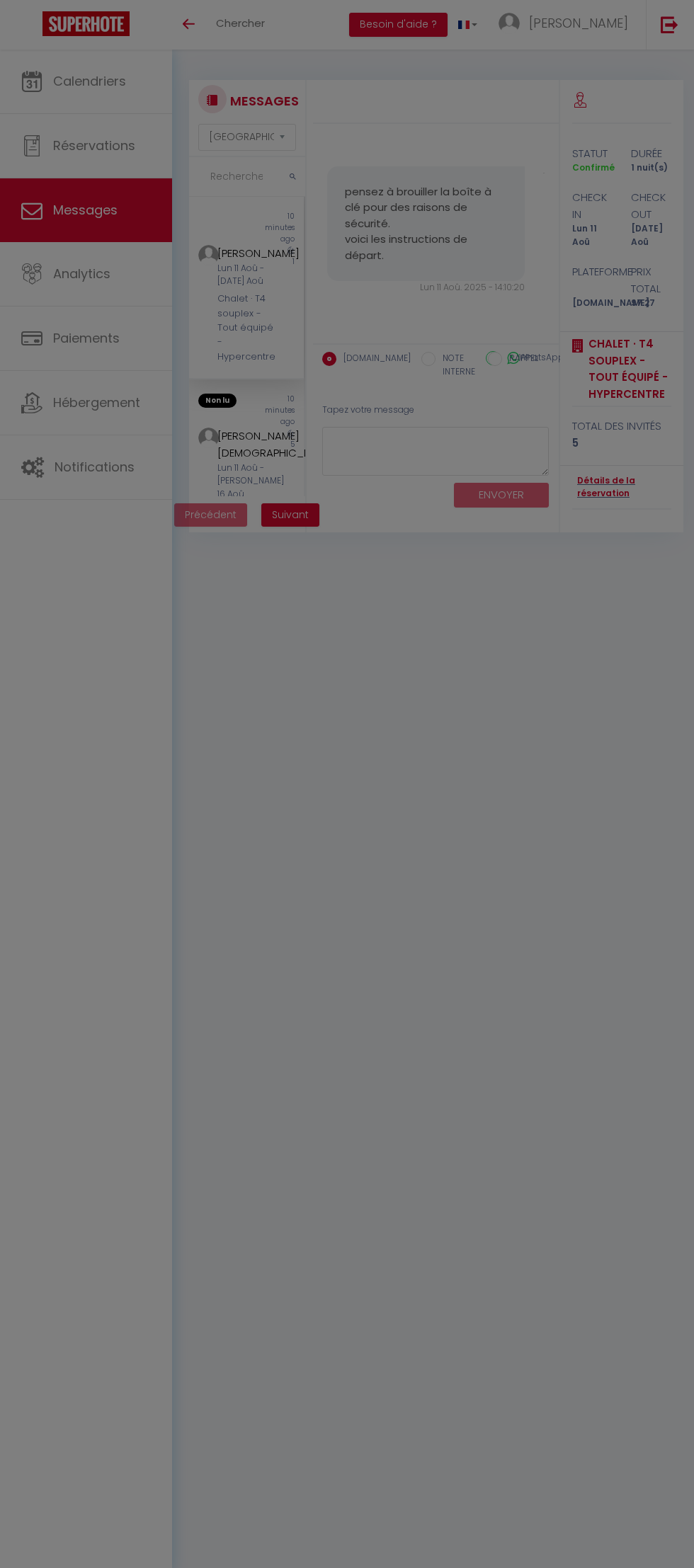
select select "message"
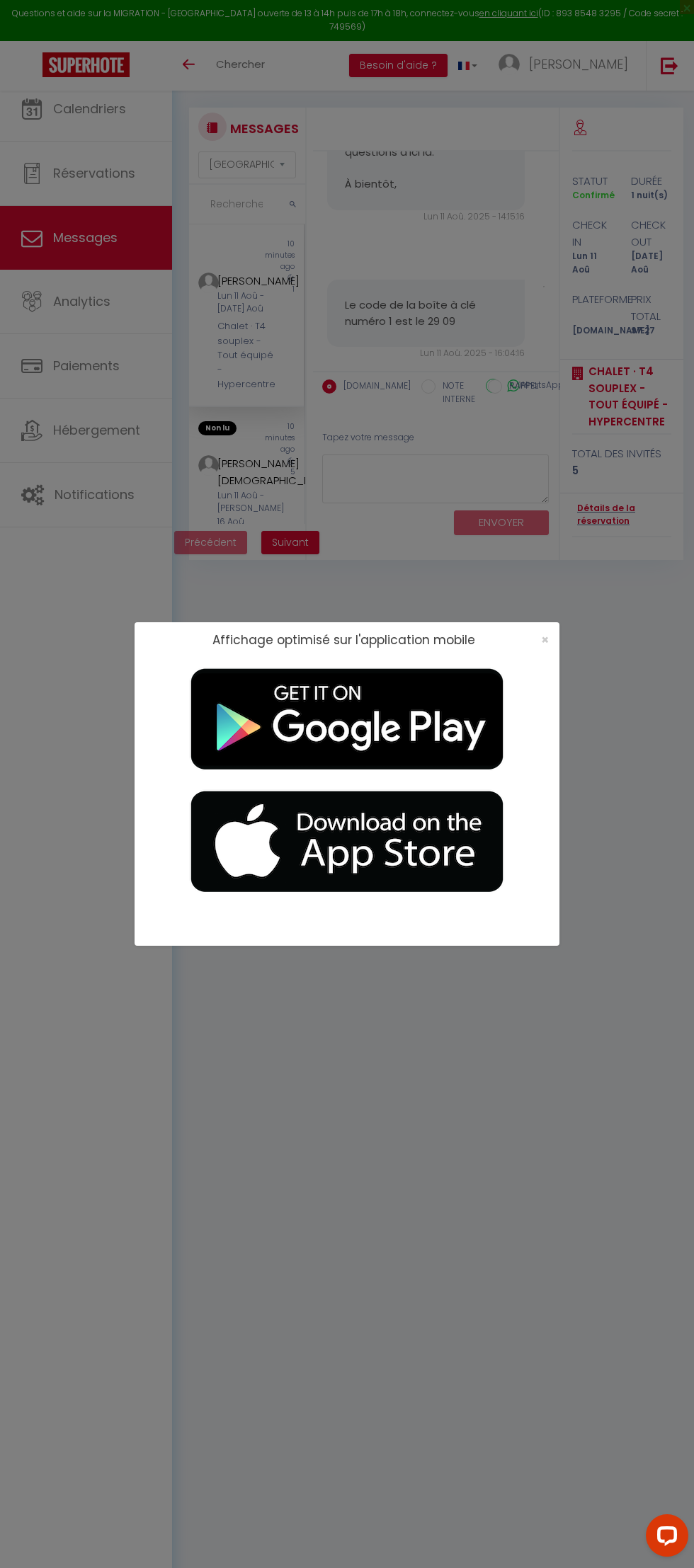
click at [92, 494] on div "Affichage optimisé sur l'application mobile ×" at bounding box center [347, 784] width 694 height 1568
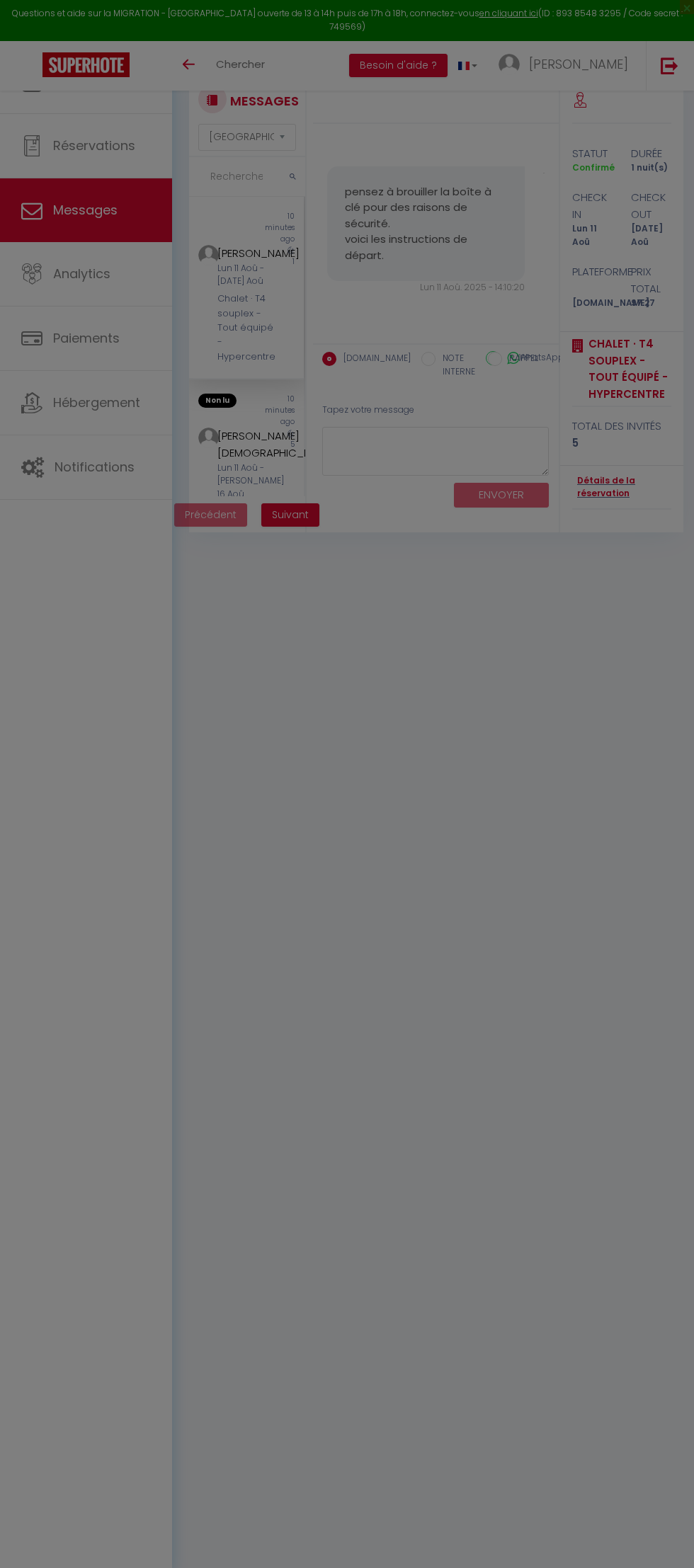
select select "message"
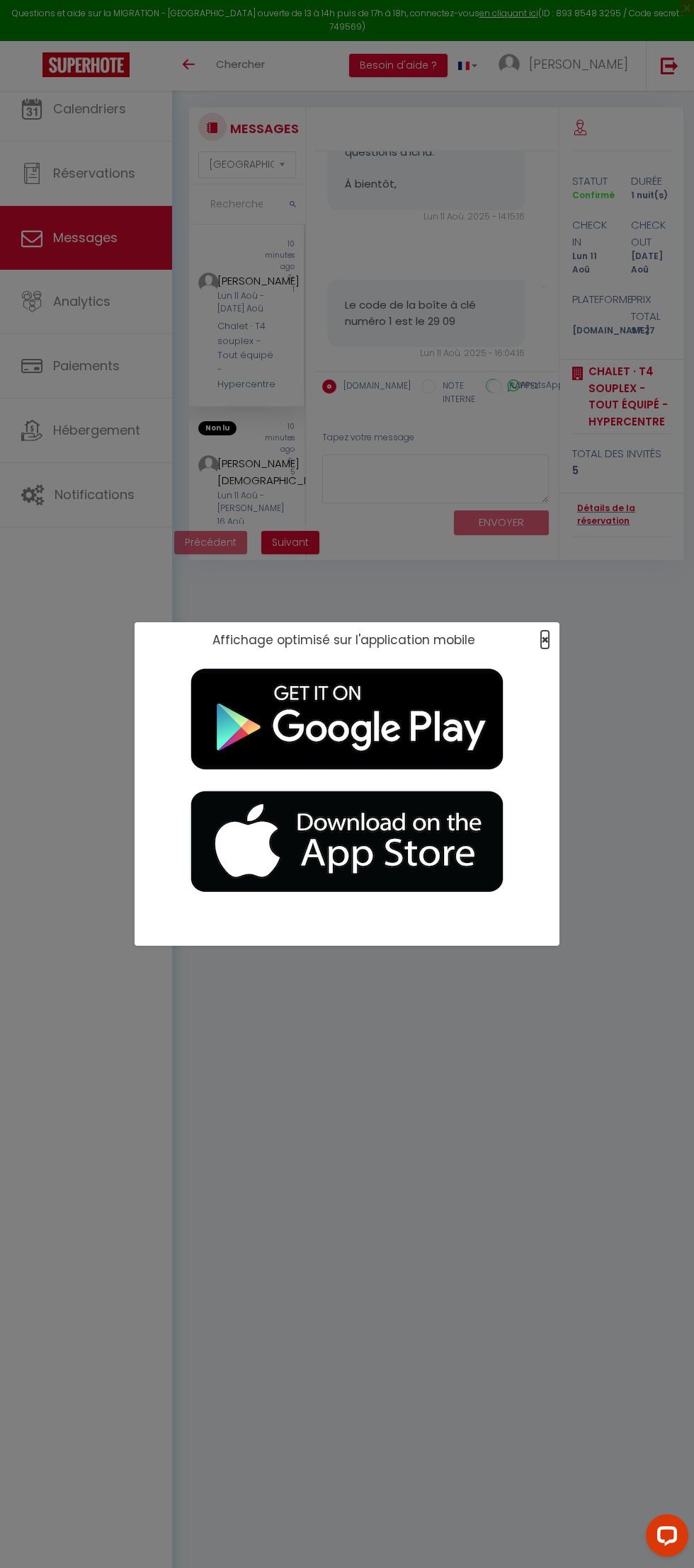
click at [549, 649] on span "×" at bounding box center [545, 639] width 8 height 17
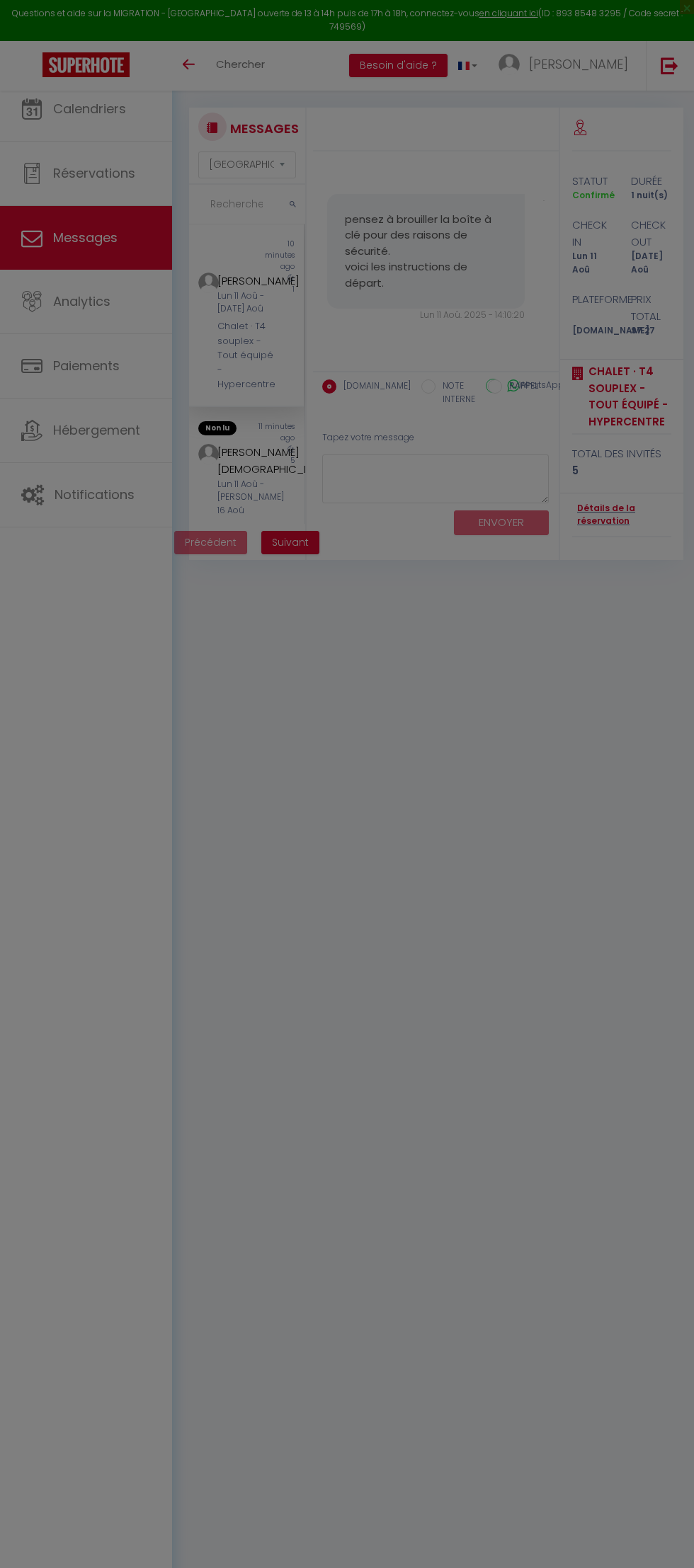
select select "message"
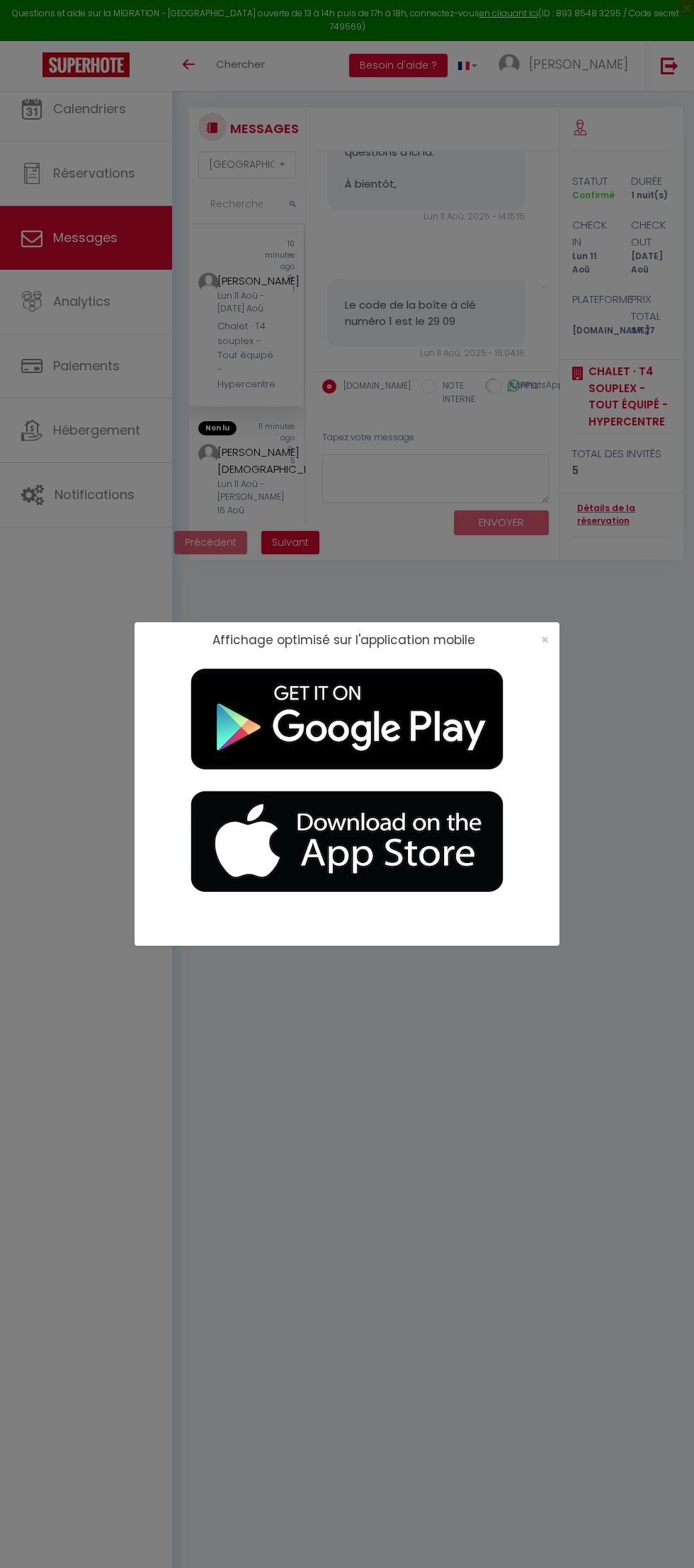
click at [134, 488] on div "Affichage optimisé sur l'application mobile ×" at bounding box center [347, 784] width 425 height 1568
click at [86, 526] on div "Affichage optimisé sur l'application mobile ×" at bounding box center [347, 784] width 694 height 1568
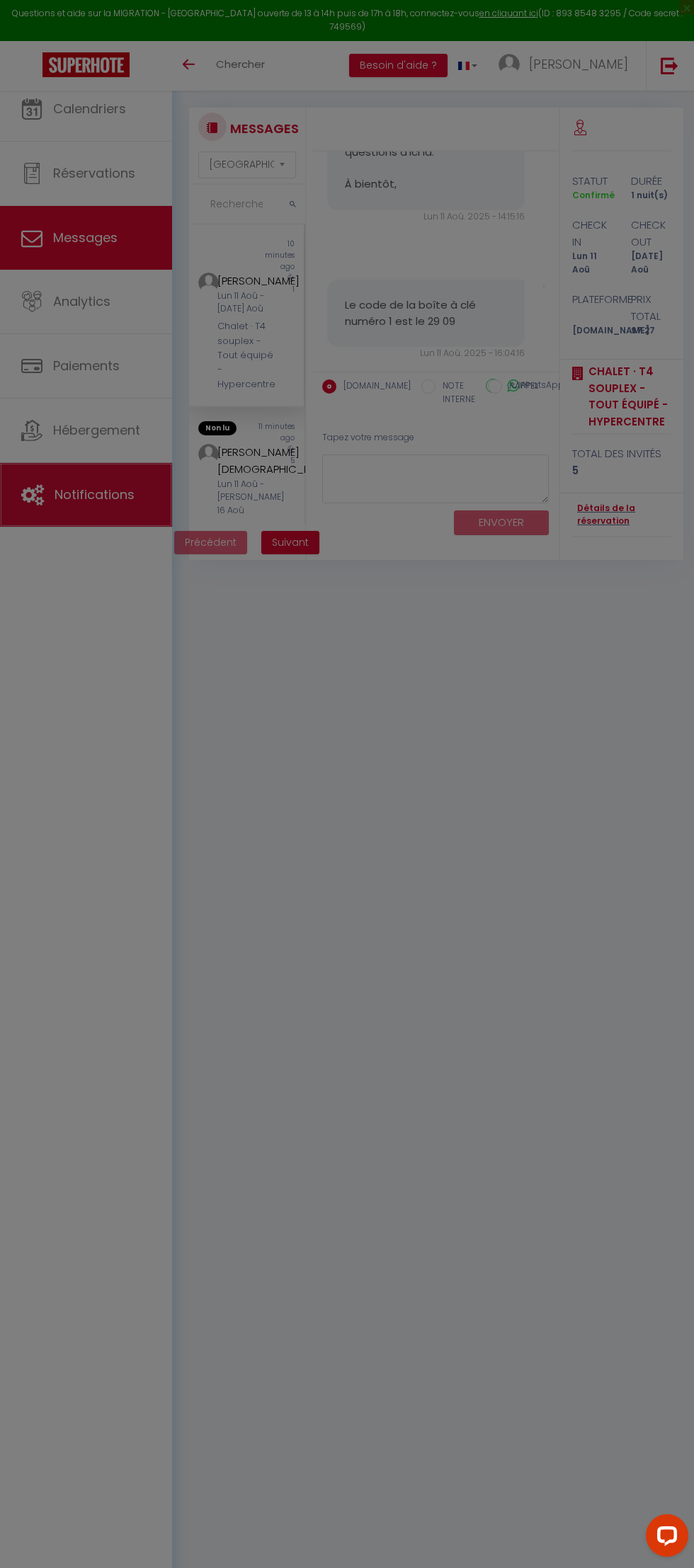
click at [134, 503] on span "Notifications" at bounding box center [94, 494] width 80 height 17
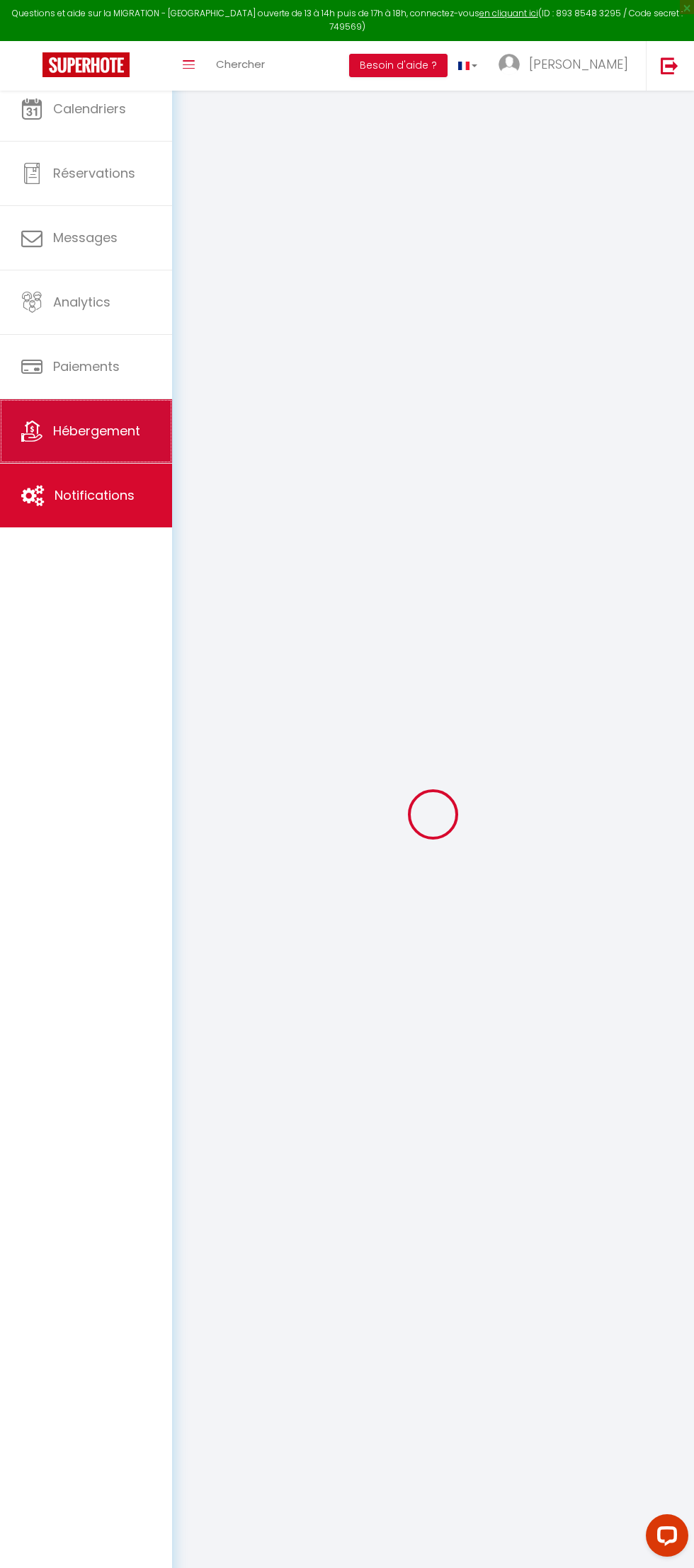
click at [101, 440] on span "Hébergement" at bounding box center [96, 431] width 87 height 17
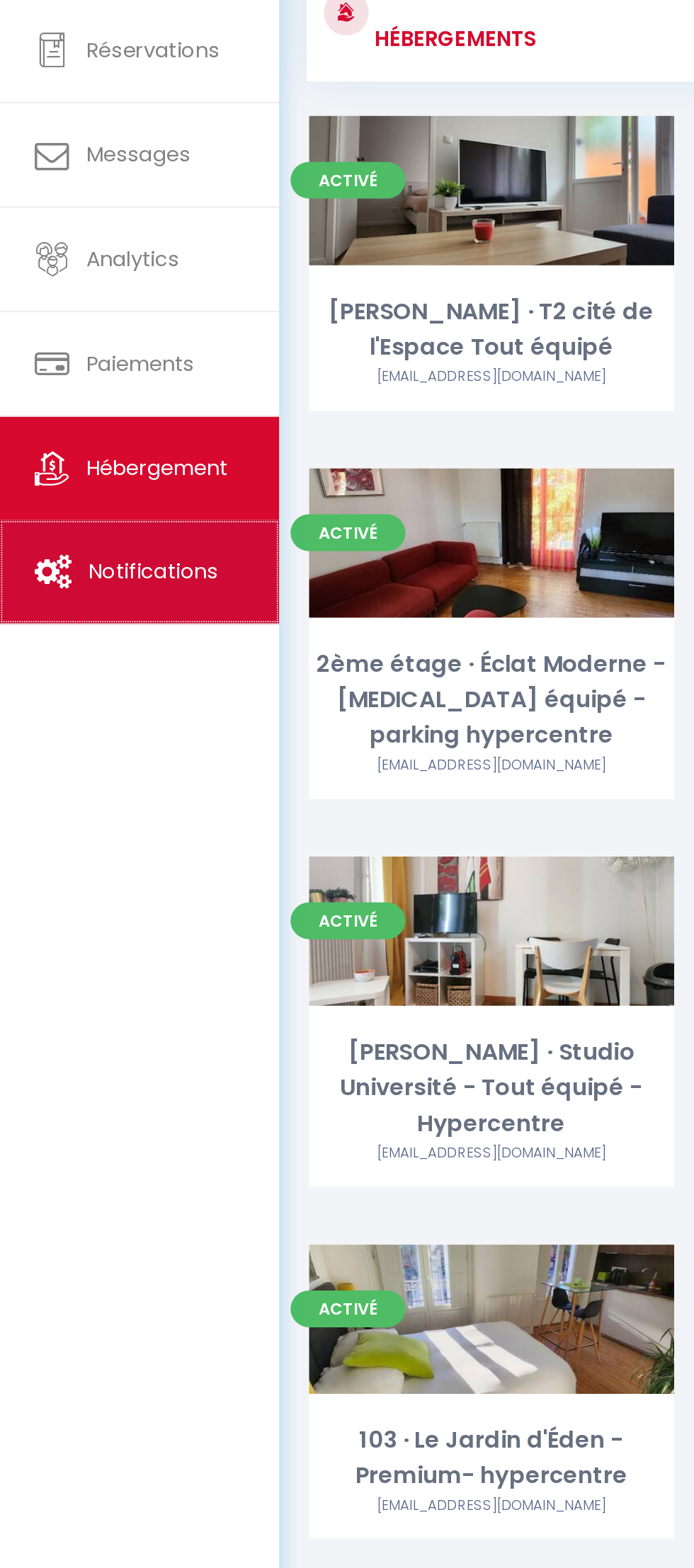
click at [134, 503] on span "Notifications" at bounding box center [94, 494] width 80 height 17
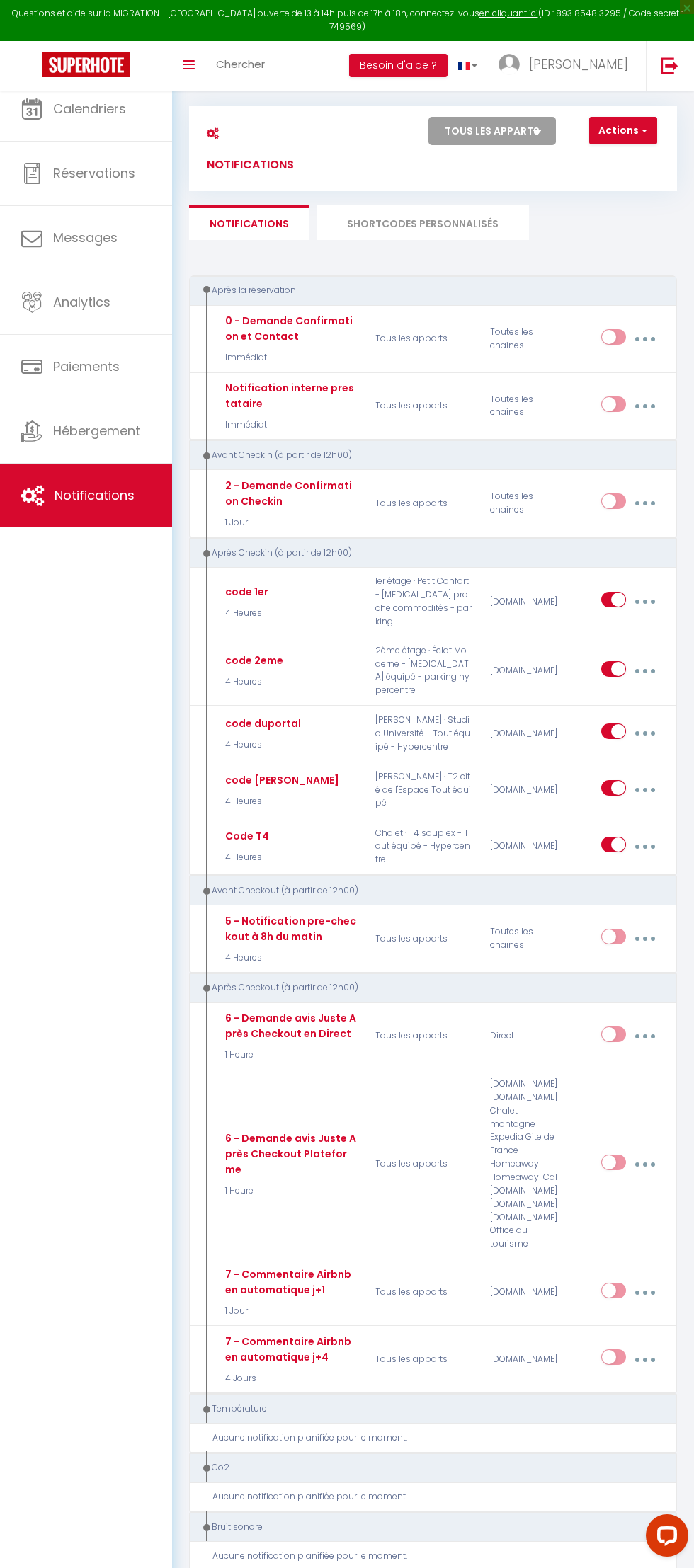
scroll to position [2, 0]
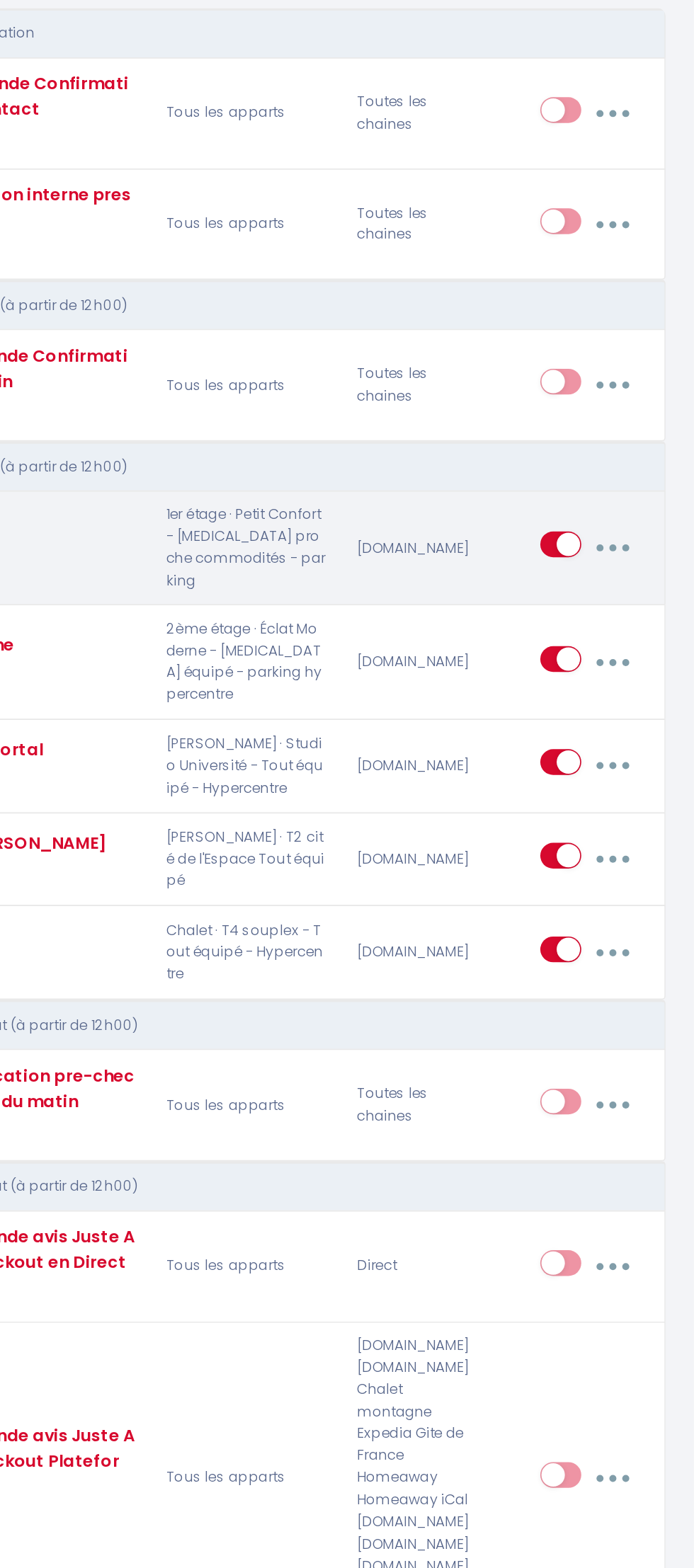
click at [663, 615] on button "button" at bounding box center [645, 601] width 38 height 27
click at [642, 626] on link "Editer" at bounding box center [606, 635] width 105 height 24
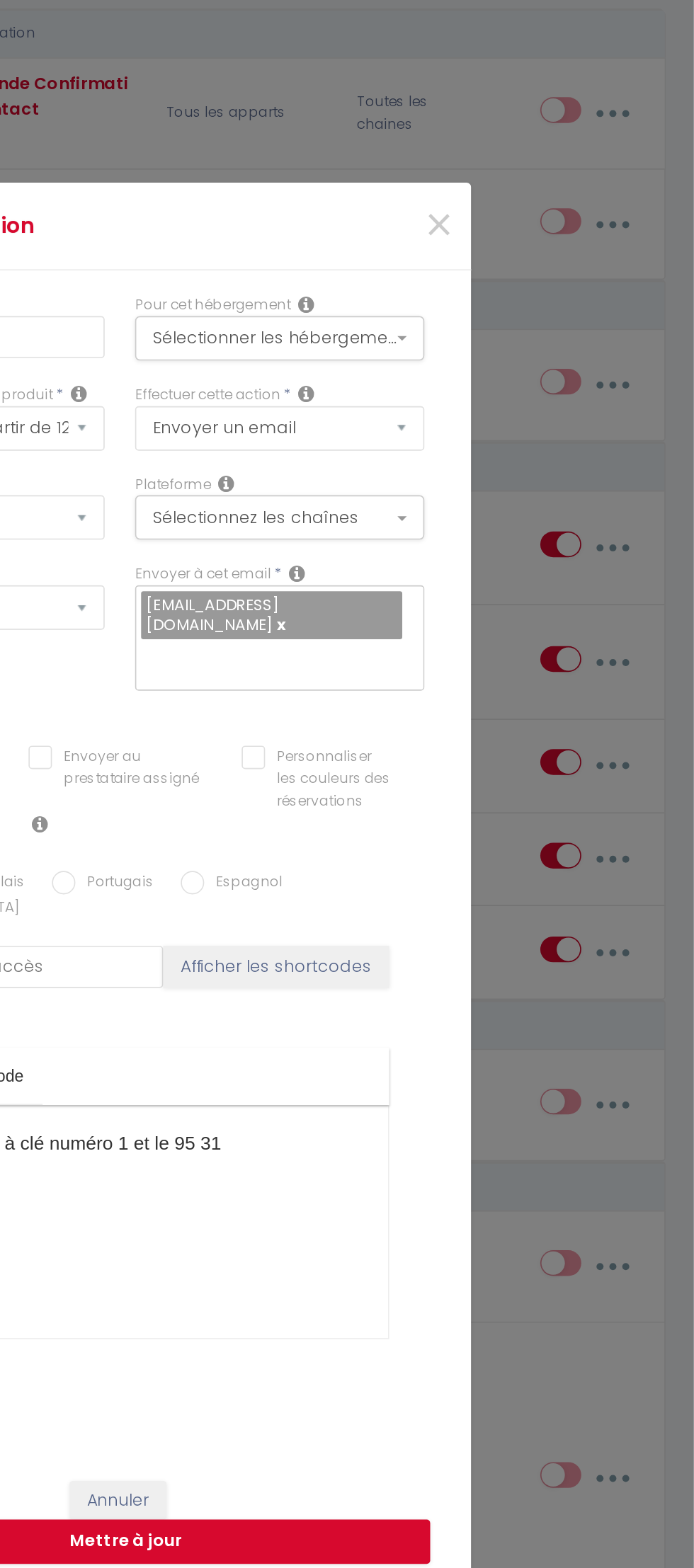
click at [448, 646] on link at bounding box center [444, 647] width 8 height 13
checkbox input "true"
checkbox input "false"
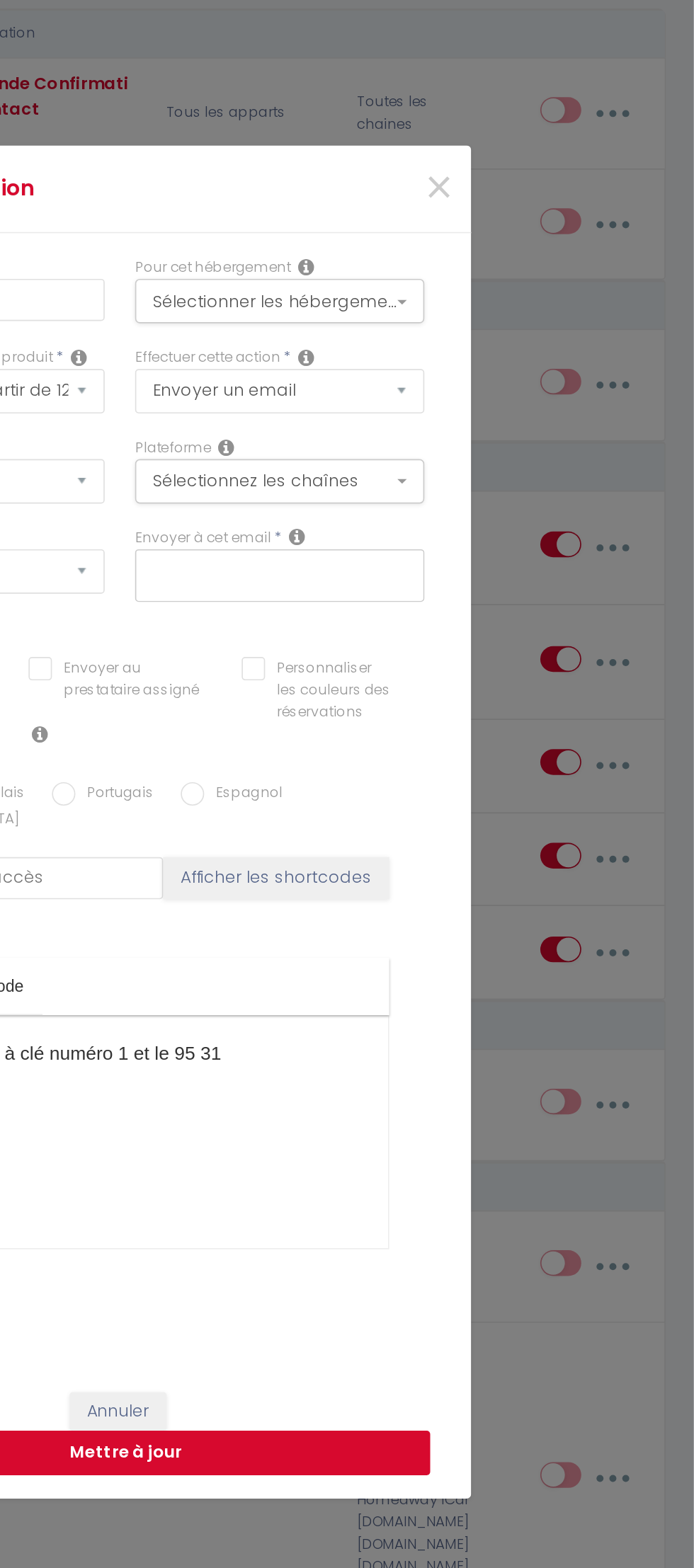
click at [535, 1162] on button "Mettre à jour" at bounding box center [351, 1148] width 368 height 27
checkbox input "true"
checkbox input "false"
checkbox input "true"
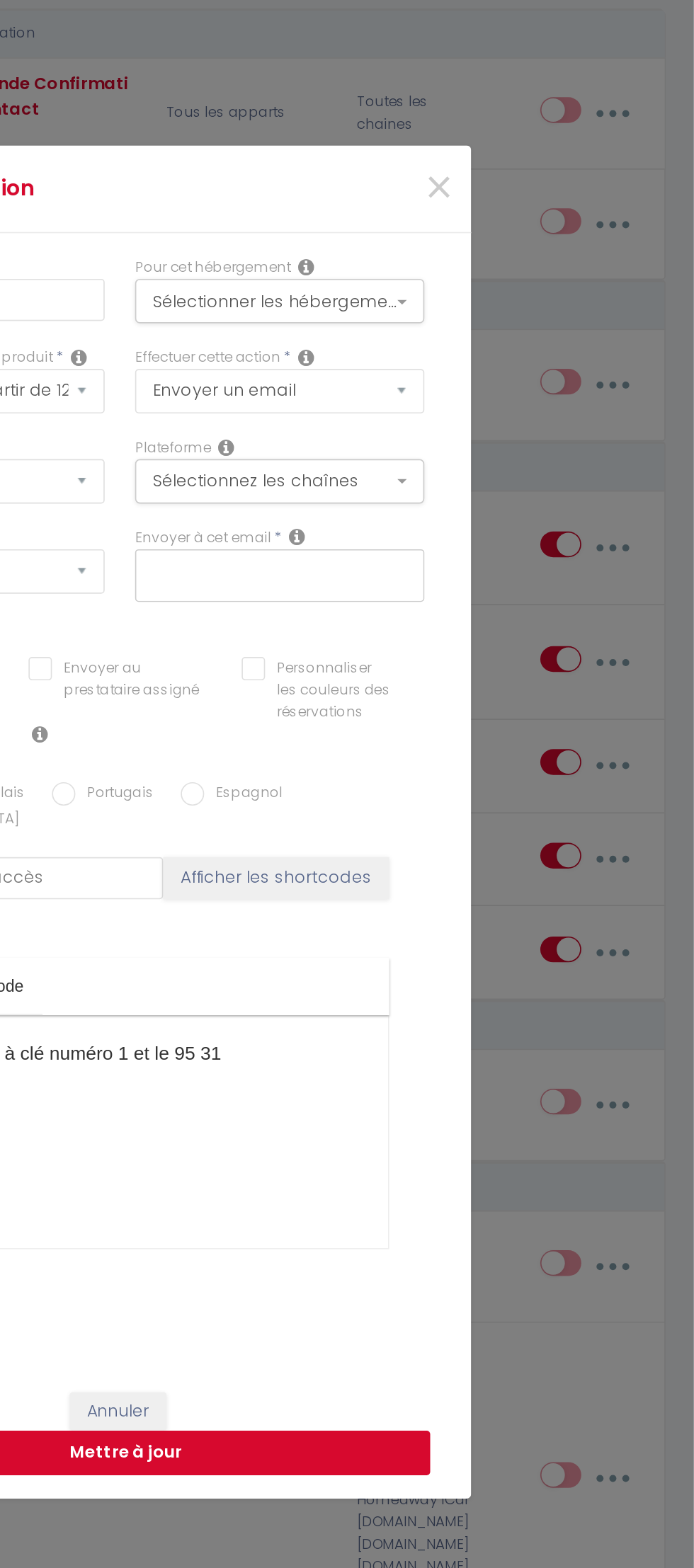
checkbox input "false"
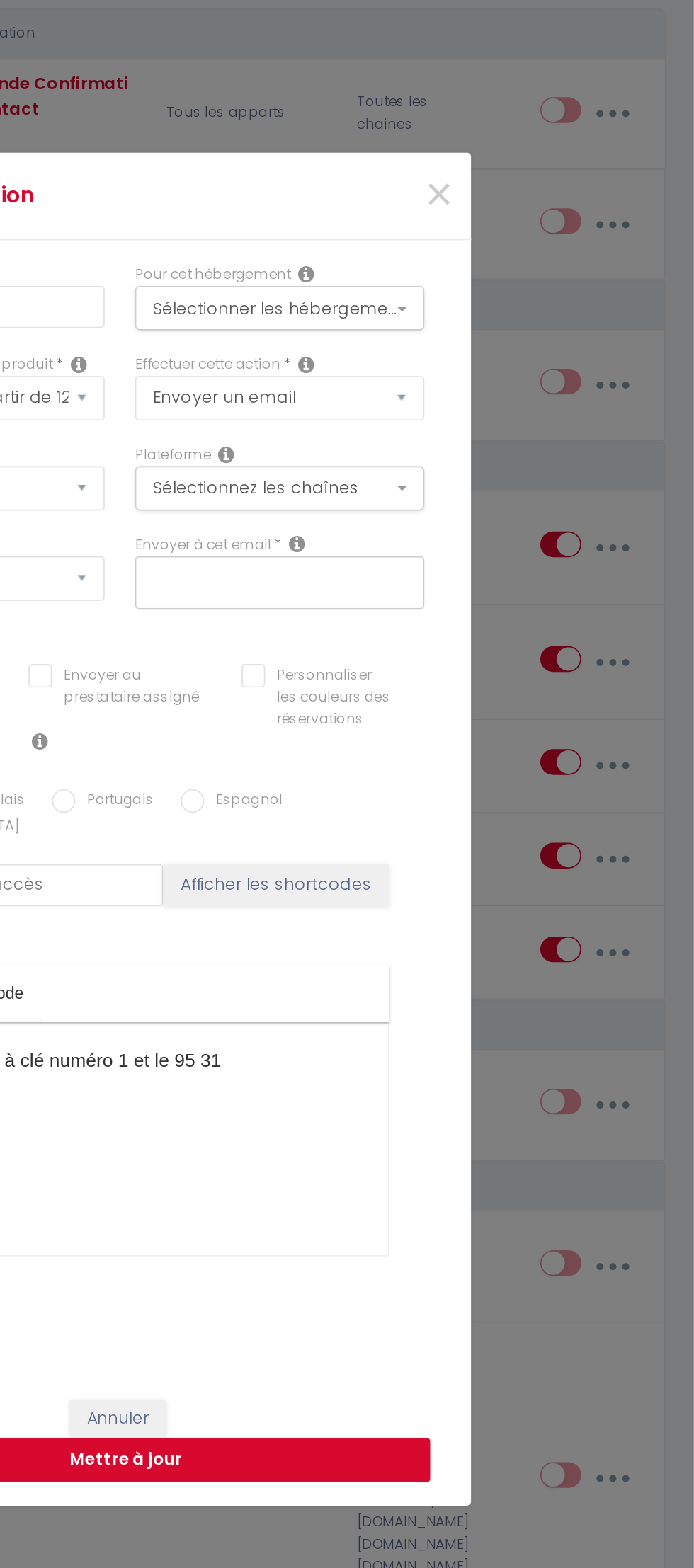
click at [486, 1151] on button "Mettre à jour" at bounding box center [351, 1152] width 368 height 27
checkbox input "true"
checkbox input "false"
checkbox input "true"
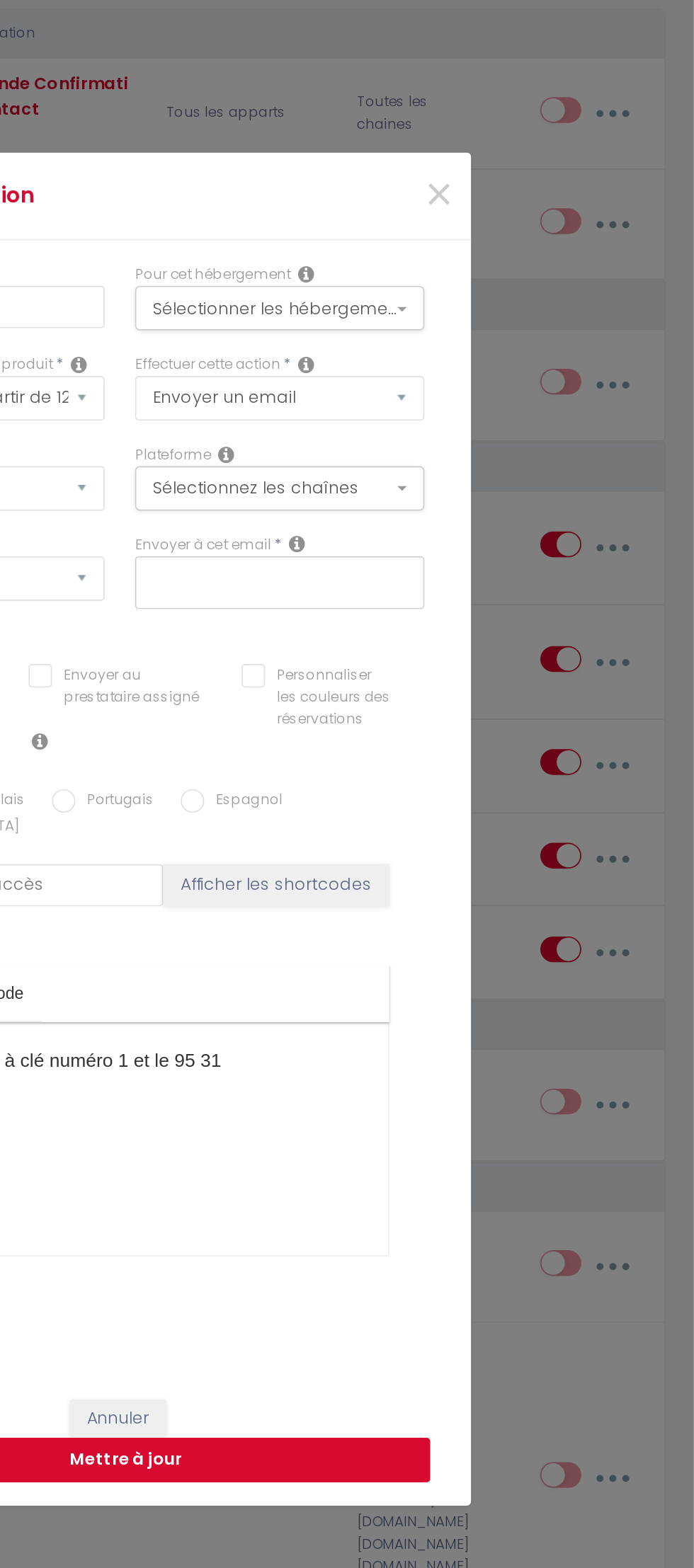
checkbox input "false"
click at [544, 382] on span "×" at bounding box center [540, 388] width 17 height 43
type input "code 1er"
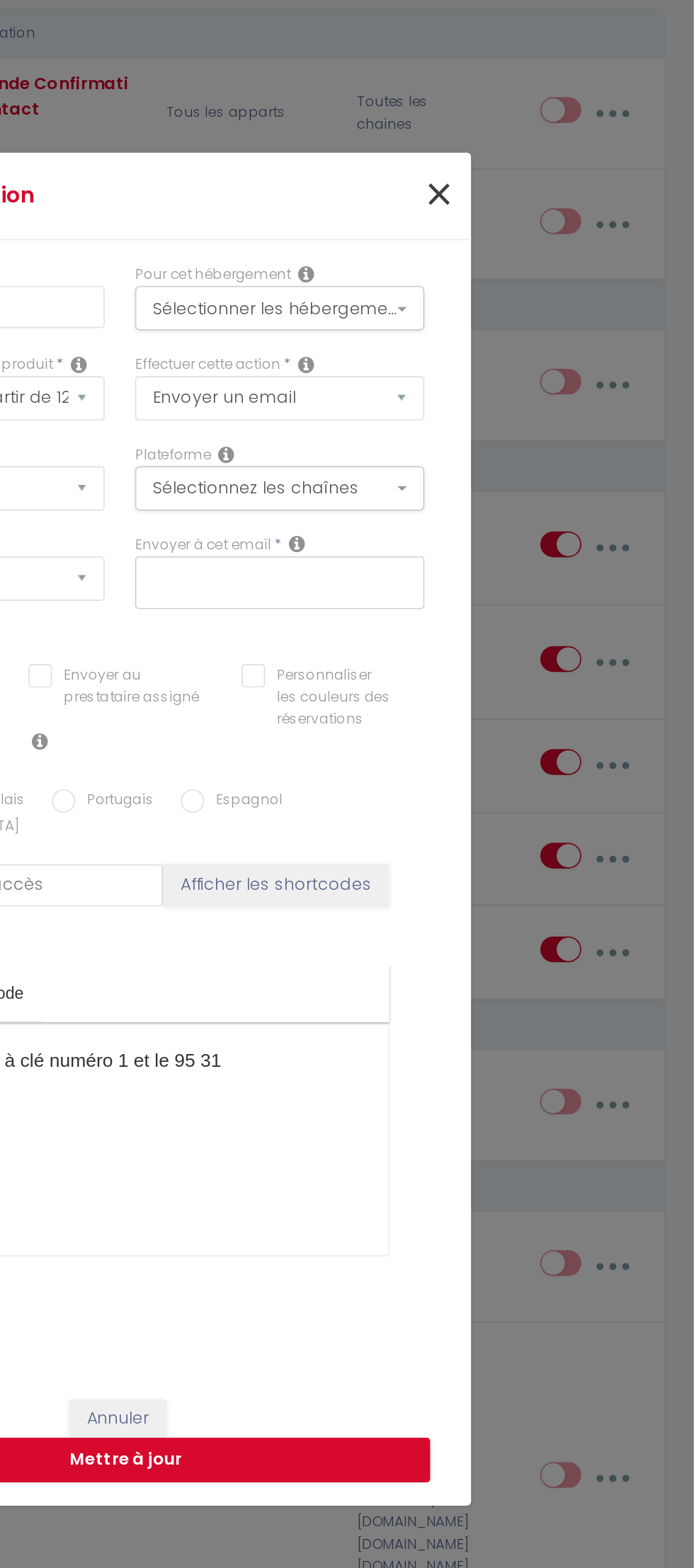
checkbox input "true"
checkbox input "false"
radio input "true"
type input "booking accès"
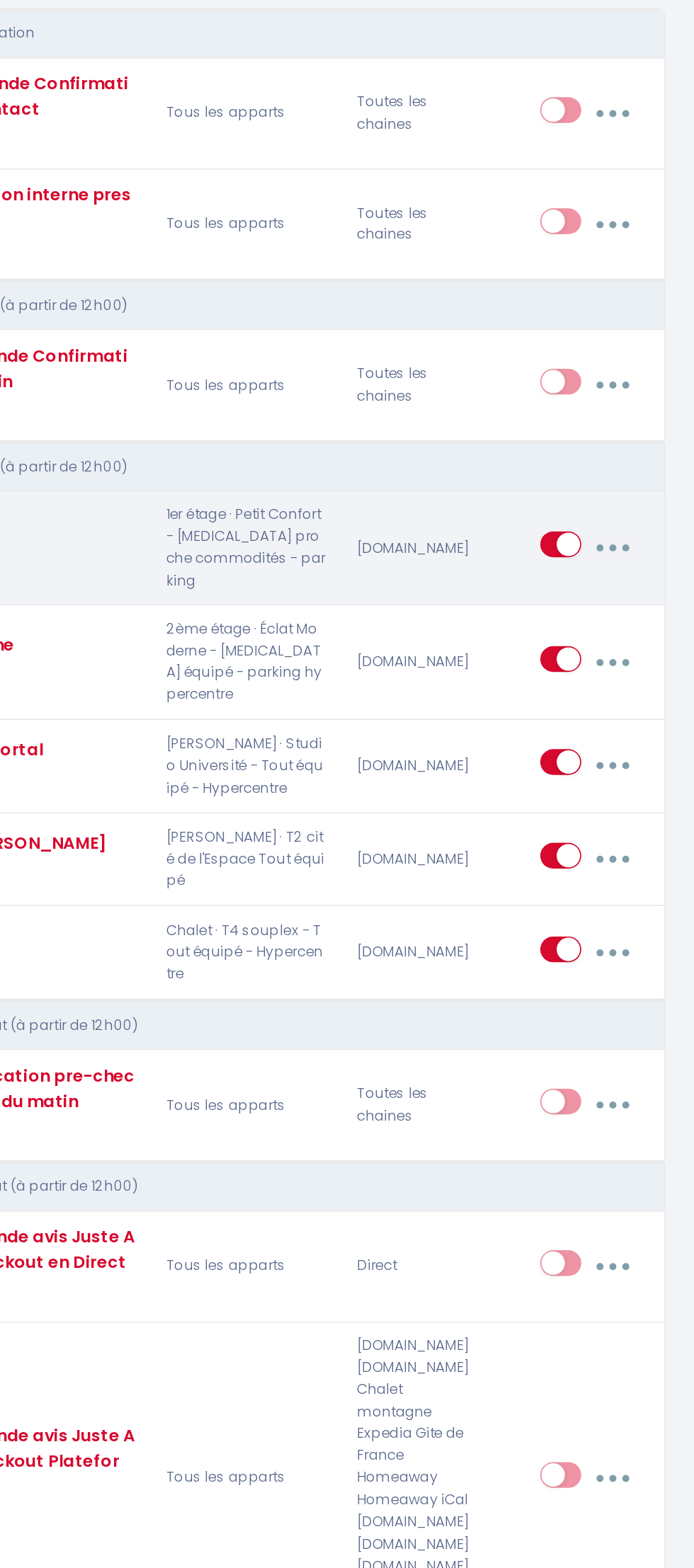
click at [663, 615] on button "button" at bounding box center [645, 601] width 38 height 27
click at [623, 623] on link "Editer" at bounding box center [606, 635] width 105 height 24
checkbox input "true"
checkbox input "false"
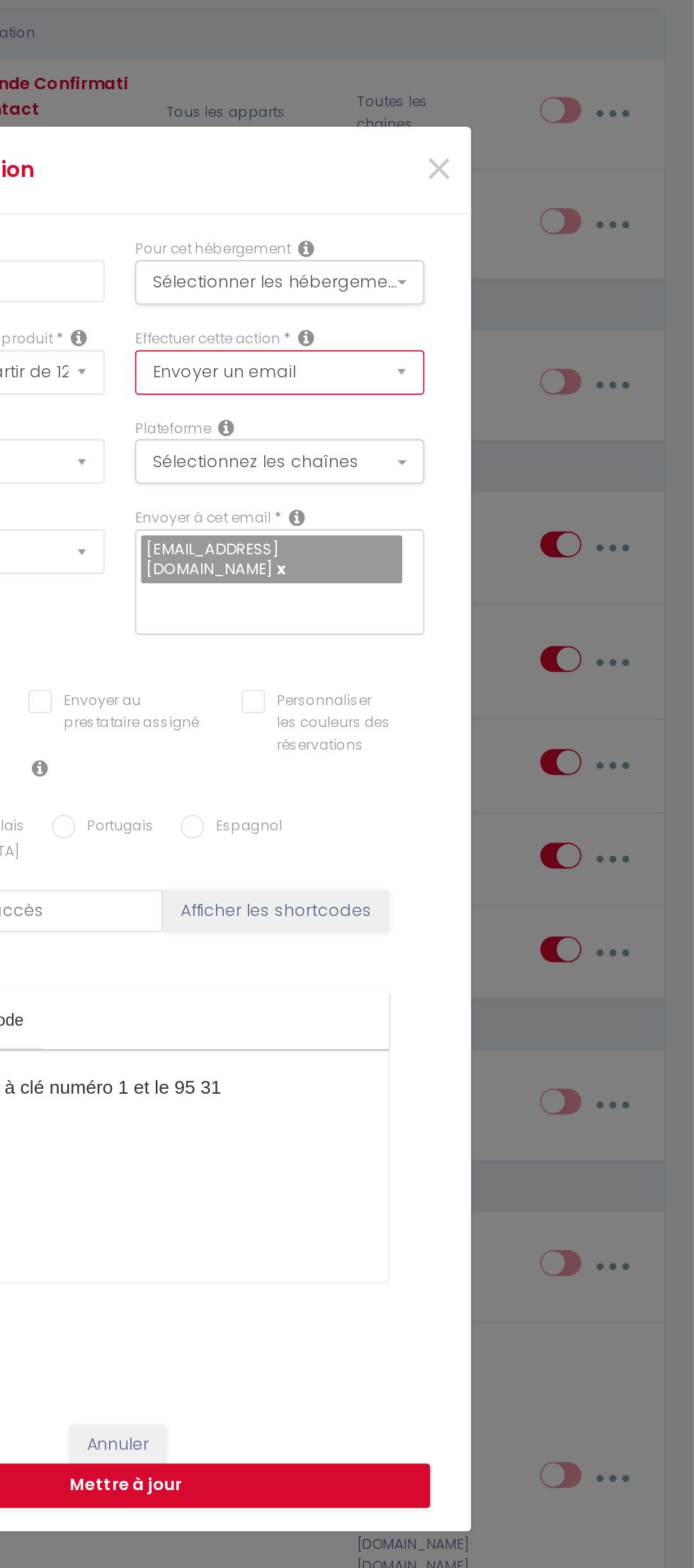
click at [508, 503] on select "Envoyer un email Envoyer un SMS Envoyer une notification push" at bounding box center [444, 495] width 175 height 27
click at [609, 891] on div "Modifier la notification × Titre * code 1er Pour cet hébergement Sélectionner l…" at bounding box center [347, 784] width 694 height 1568
click at [531, 562] on button "Sélectionnez les chaînes" at bounding box center [444, 548] width 175 height 27
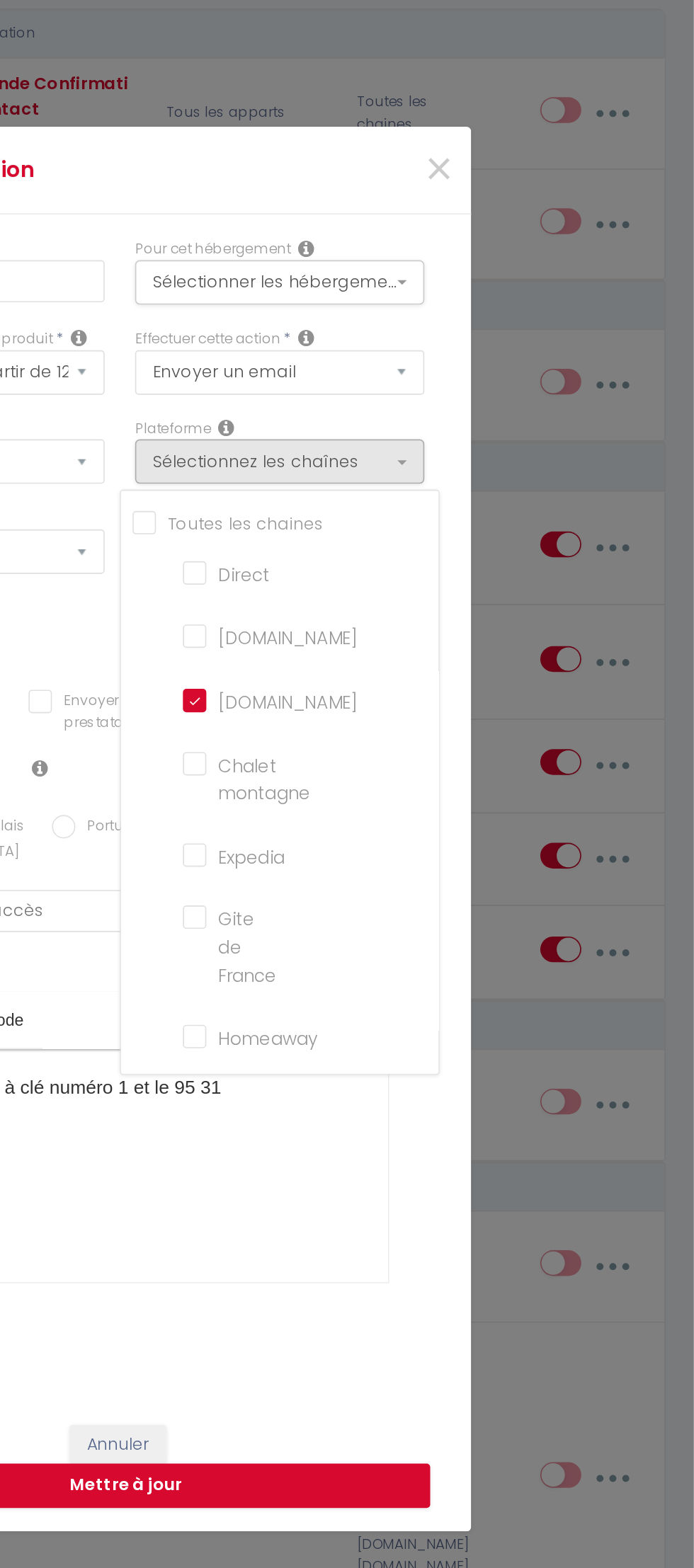
click at [616, 880] on div at bounding box center [347, 784] width 694 height 1568
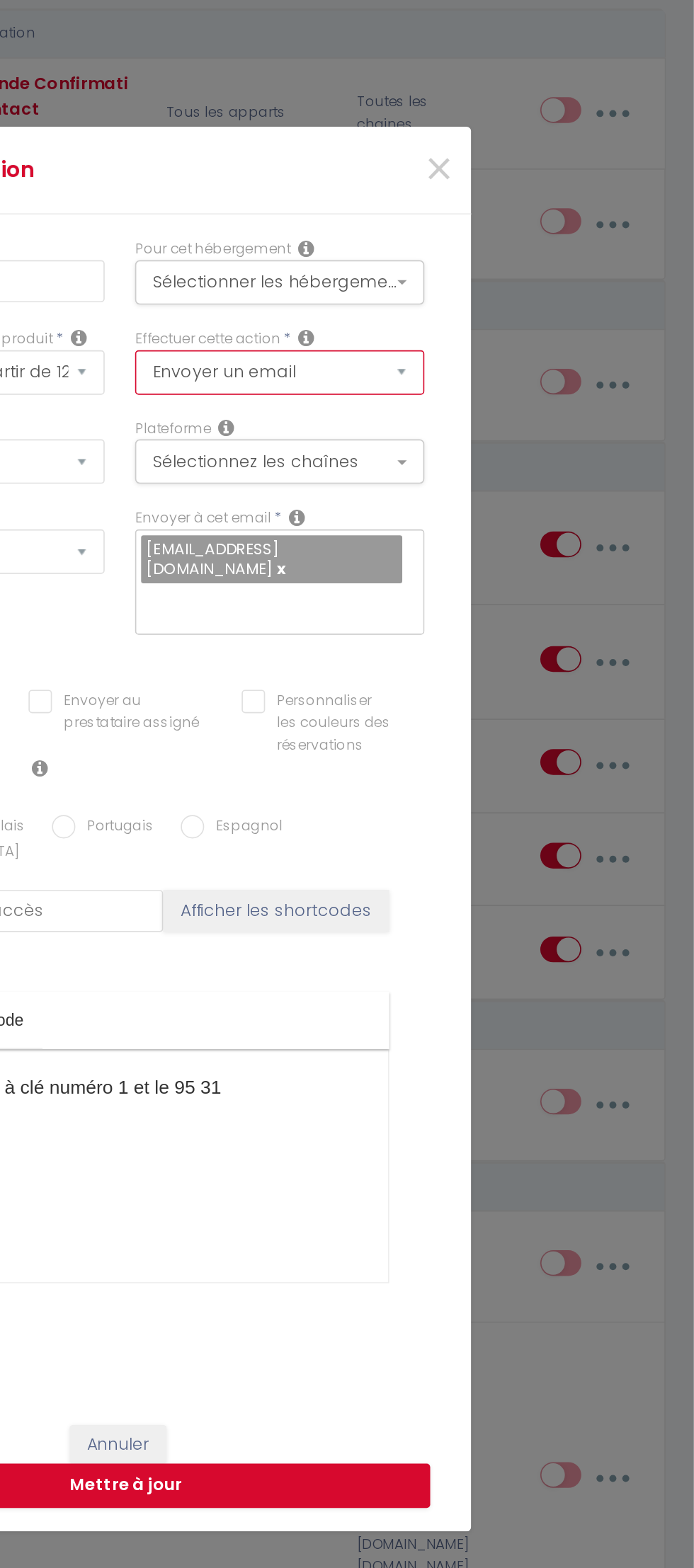
click at [531, 508] on select "Envoyer un email Envoyer un SMS Envoyer une notification push" at bounding box center [444, 495] width 175 height 27
click at [535, 387] on span "×" at bounding box center [540, 372] width 17 height 43
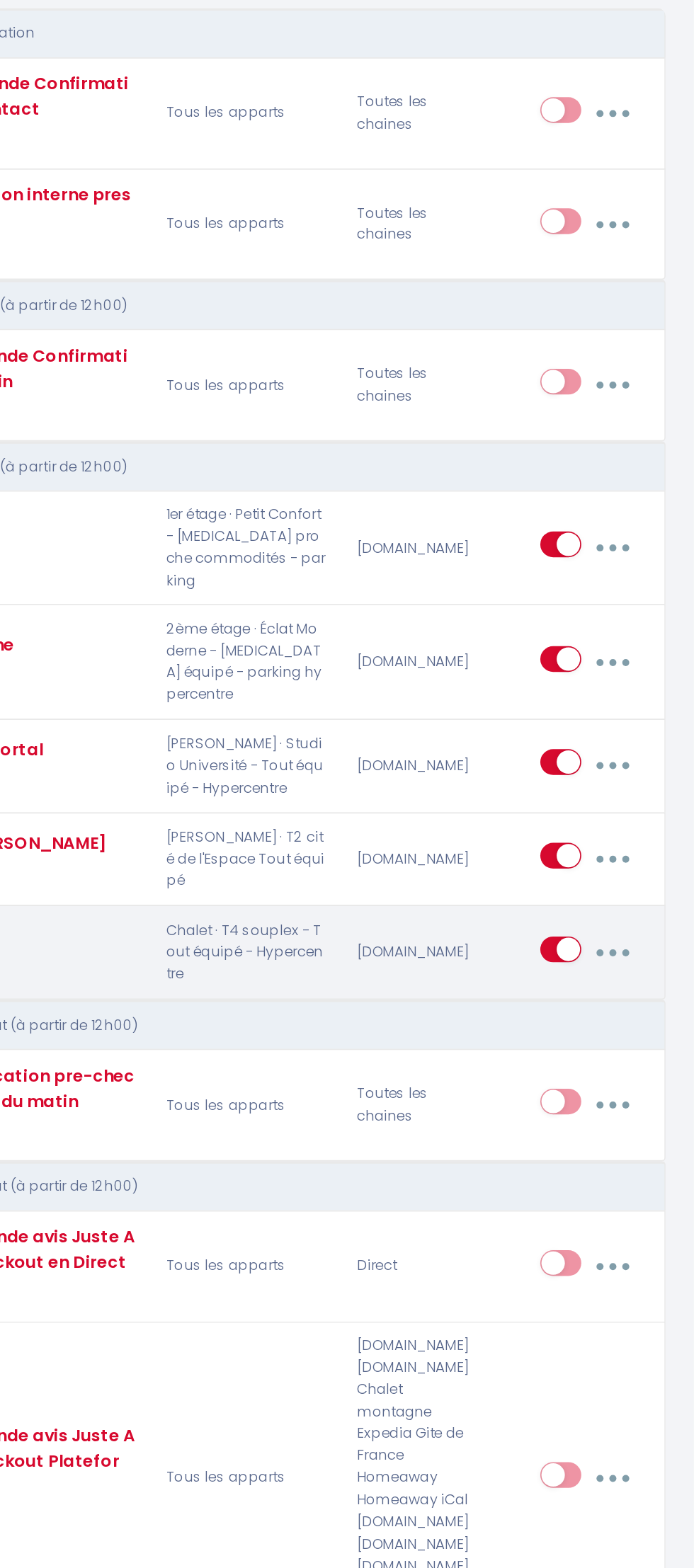
click at [647, 848] on icon "button" at bounding box center [644, 845] width 4 height 4
click at [636, 868] on link "Editer" at bounding box center [606, 880] width 105 height 24
type input "Code T4"
checkbox input "true"
checkbox input "false"
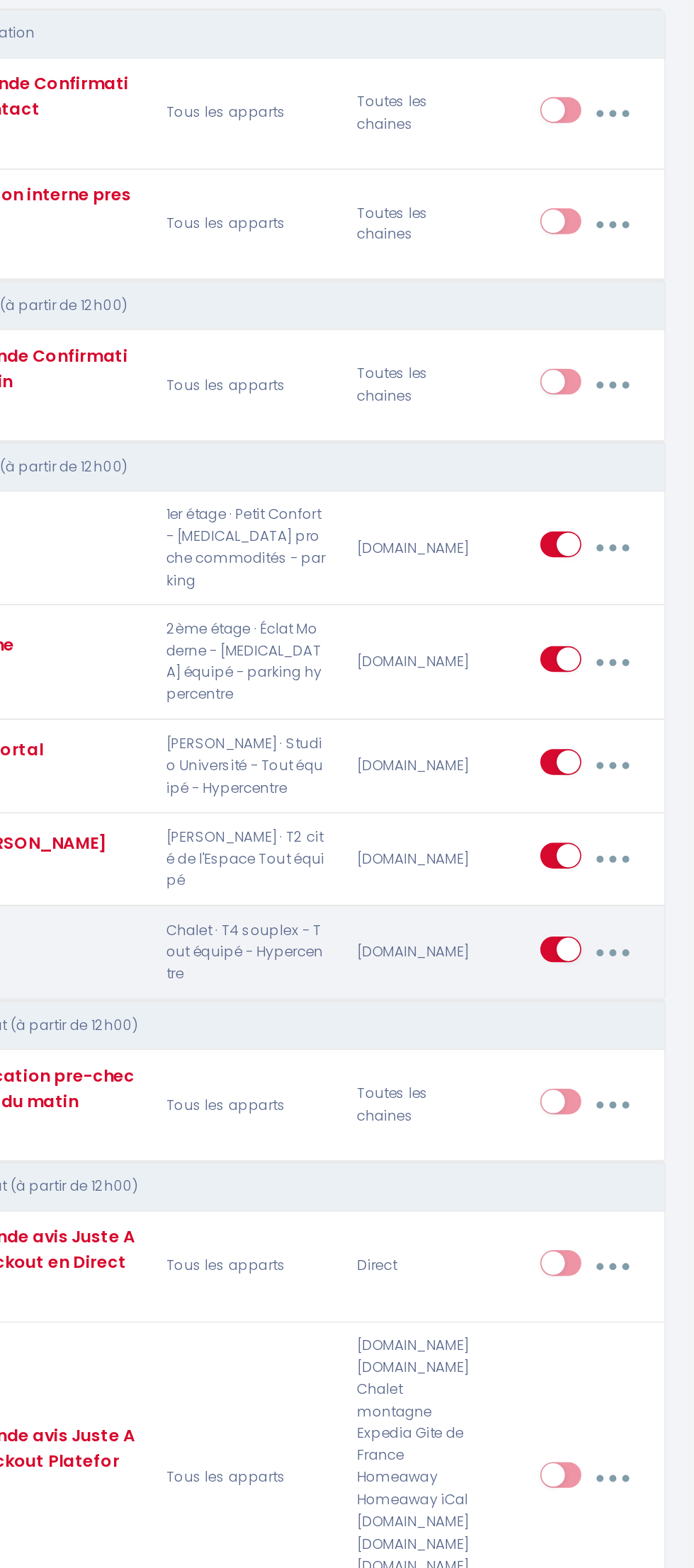
checkbox input "false"
type input "booking acces"
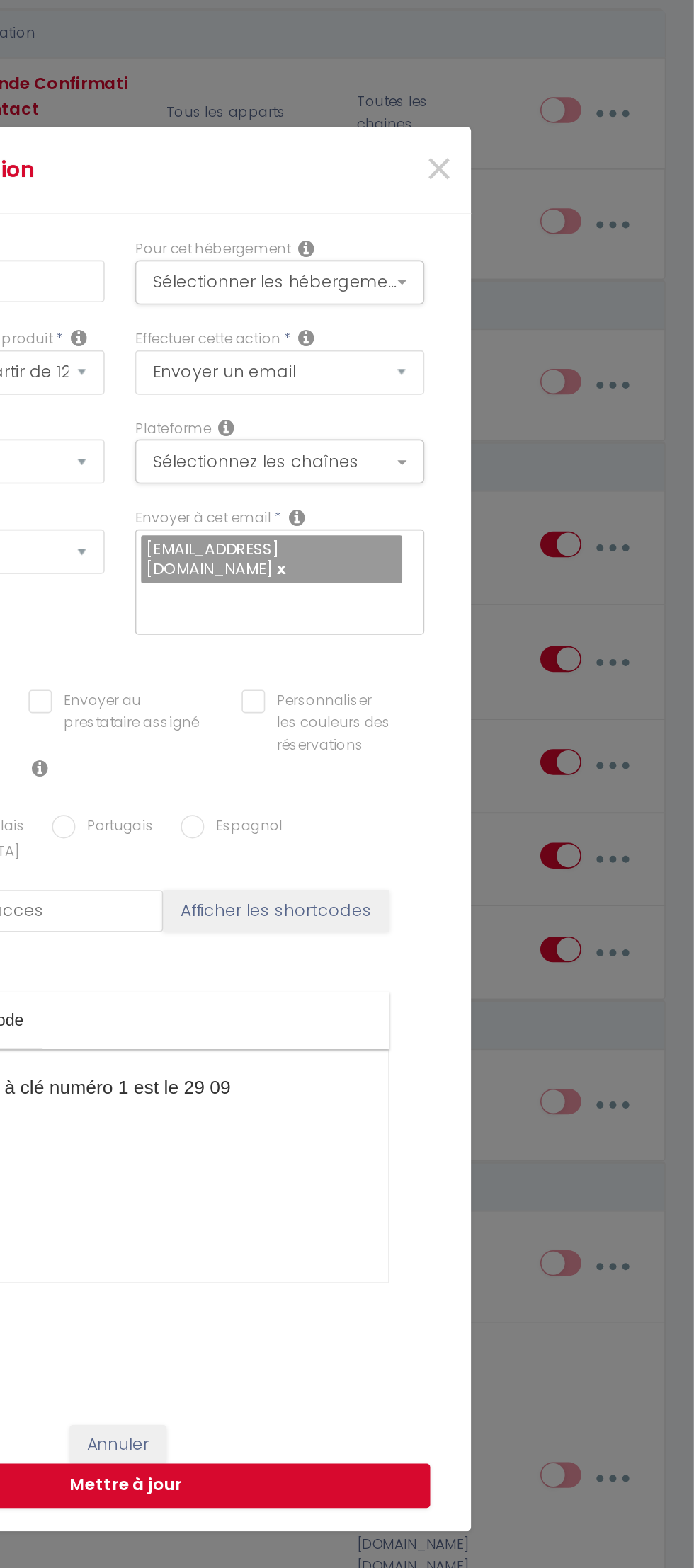
click at [613, 918] on div "Modifier la notification × Titre * Code T4 Pour cet hébergement Sélectionner le…" at bounding box center [347, 784] width 694 height 1568
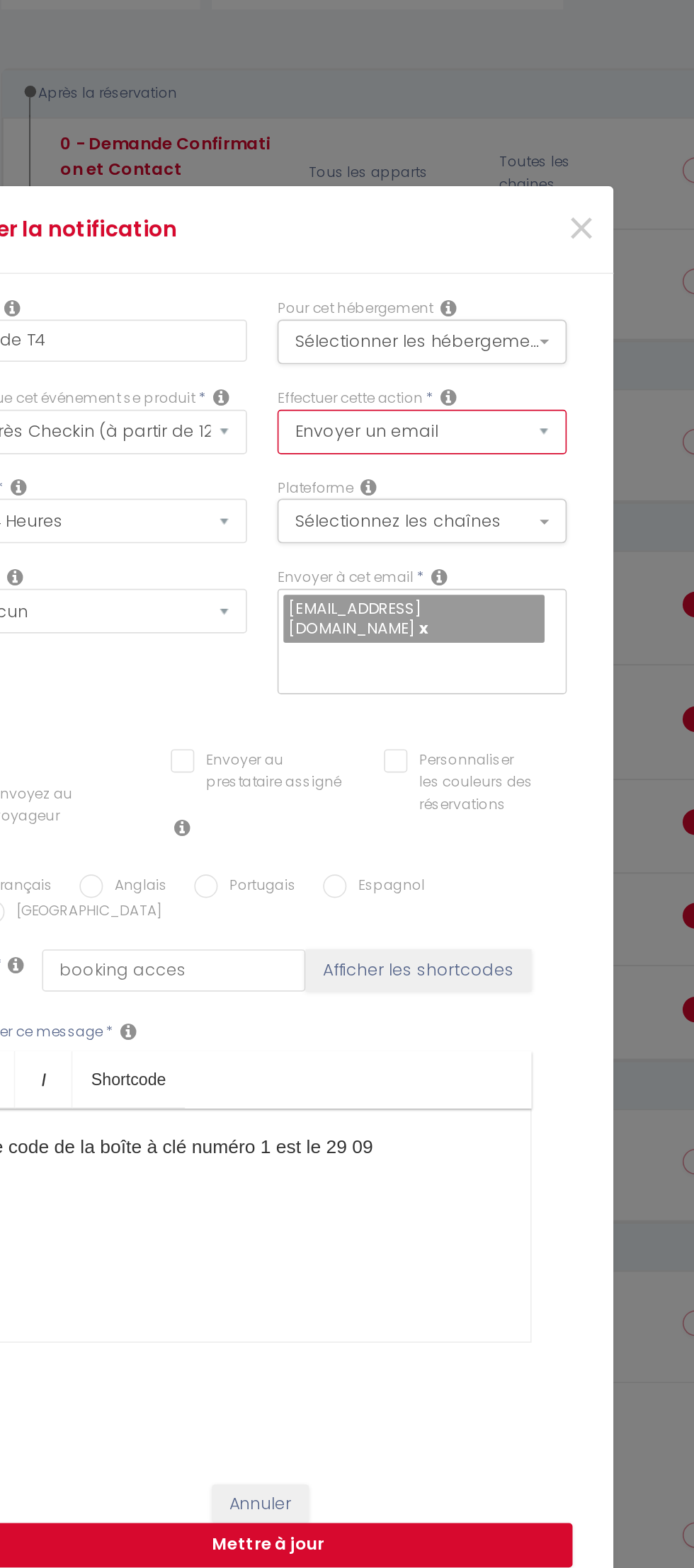
click at [531, 508] on select "Envoyer un email Envoyer un SMS Envoyer une notification push" at bounding box center [444, 495] width 175 height 27
select select "notification"
checkbox input "true"
checkbox input "false"
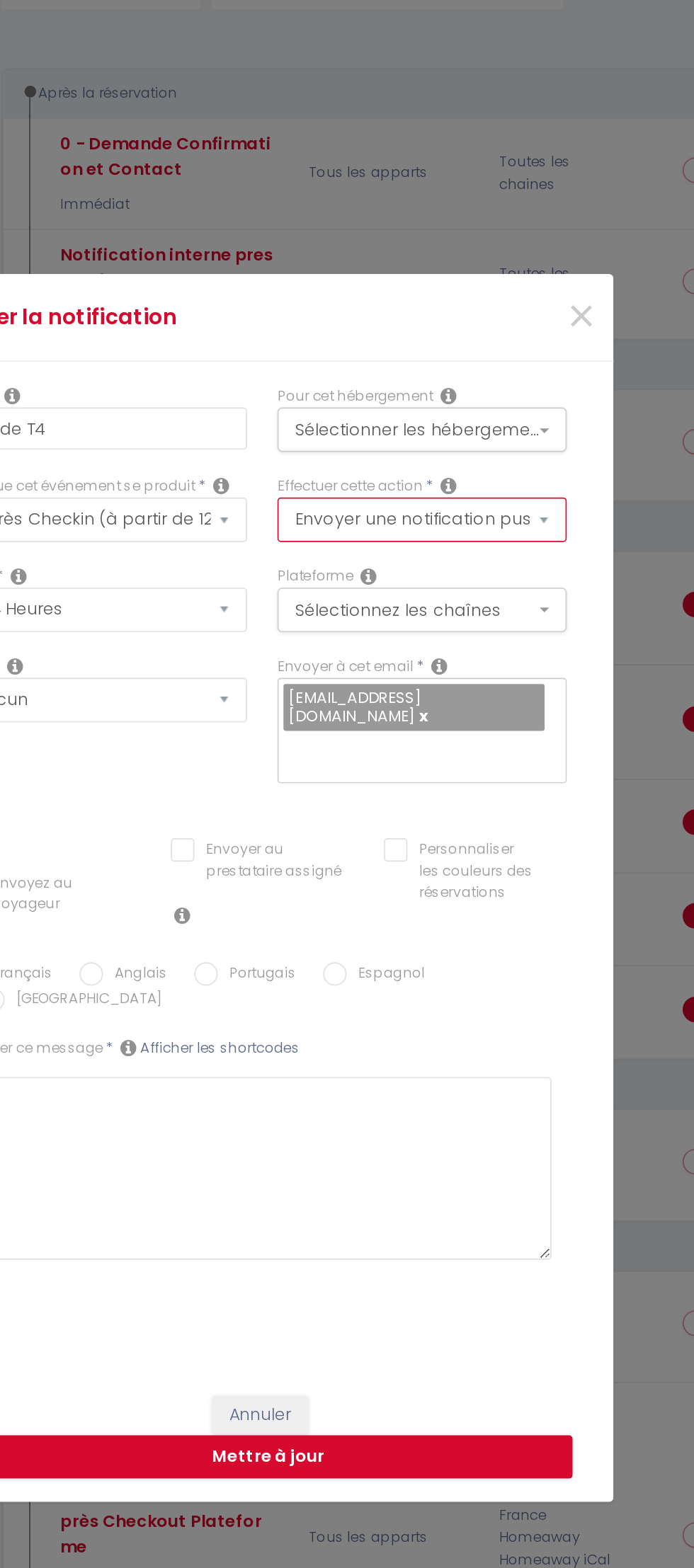
scroll to position [42, 0]
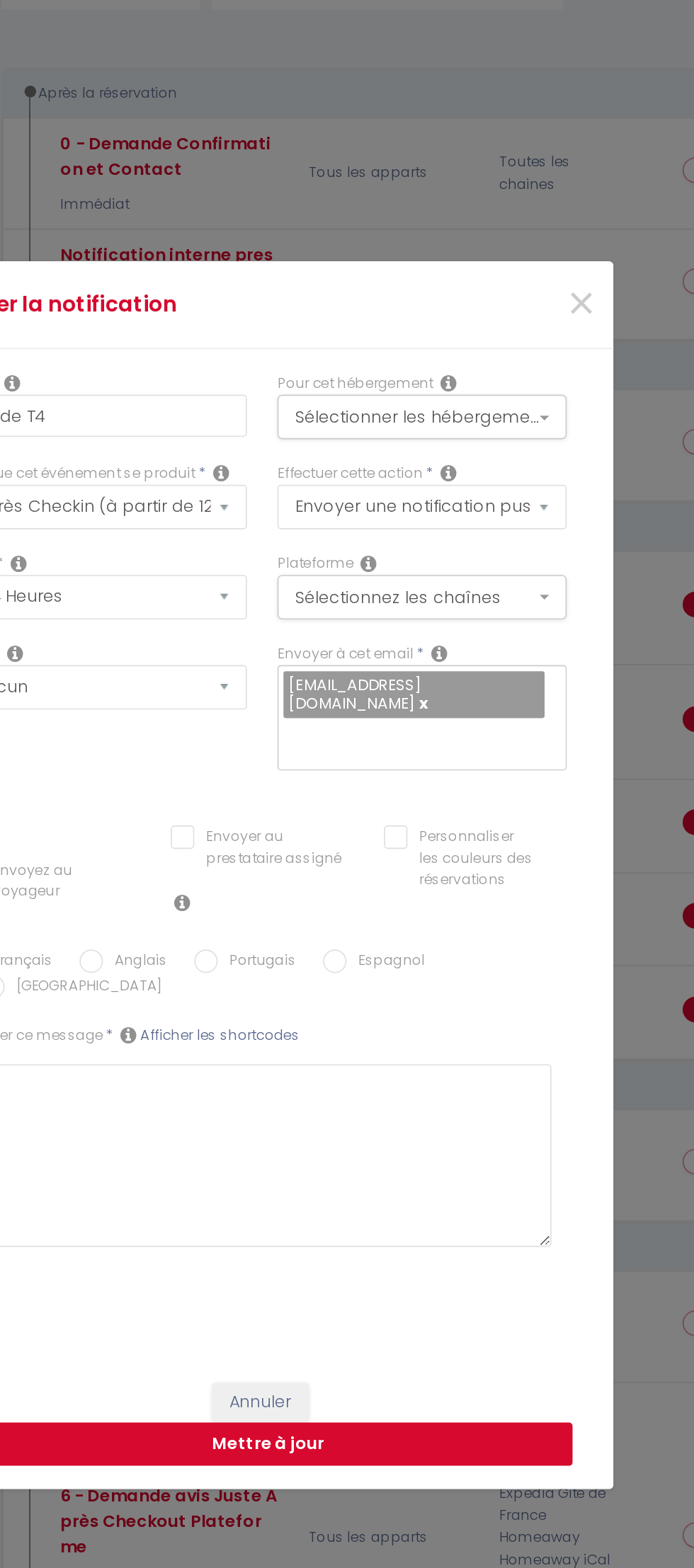
click at [453, 1095] on button "Mettre à jour" at bounding box center [351, 1107] width 368 height 27
checkbox input "true"
checkbox input "false"
checkbox input "true"
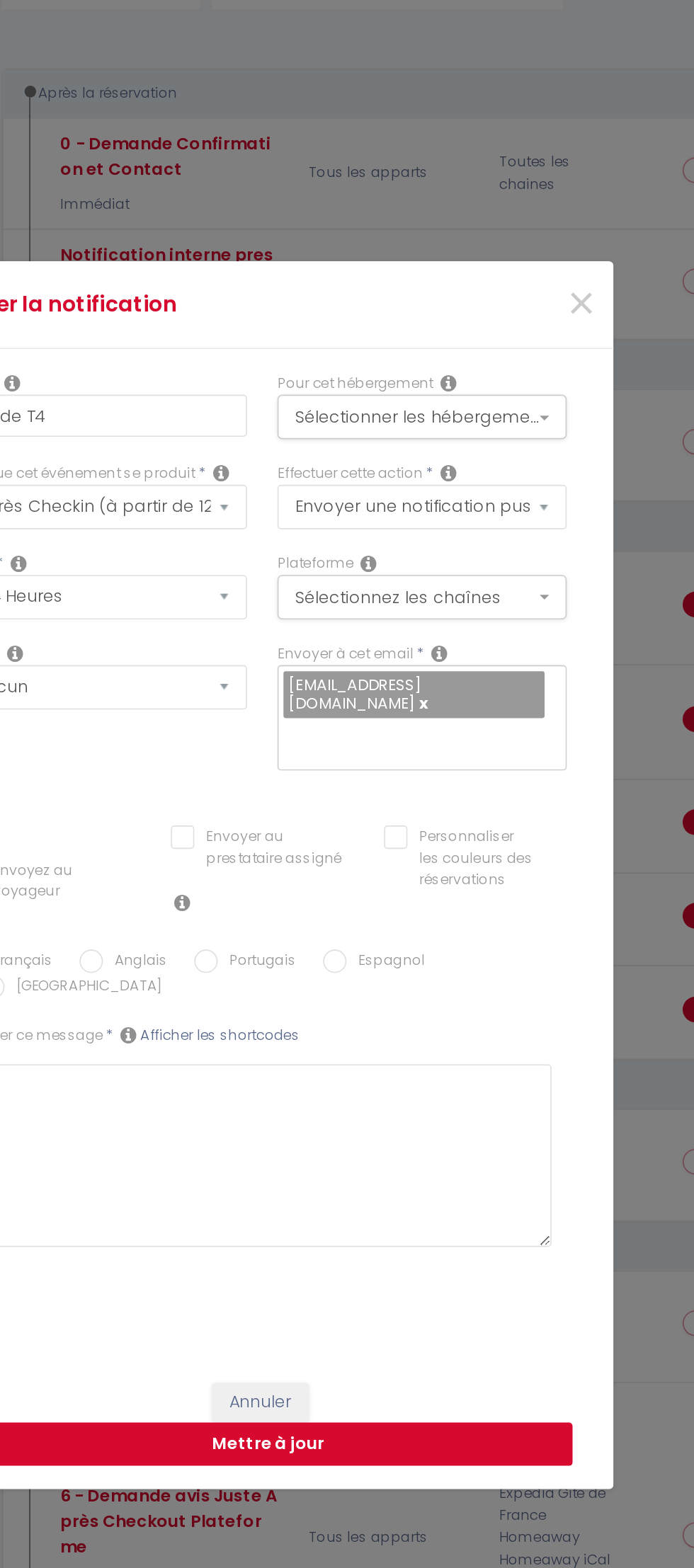
checkbox input "false"
click at [531, 553] on select "Envoyer un email Envoyer un SMS Envoyer une notification push" at bounding box center [444, 540] width 175 height 27
select select "email"
checkbox input "true"
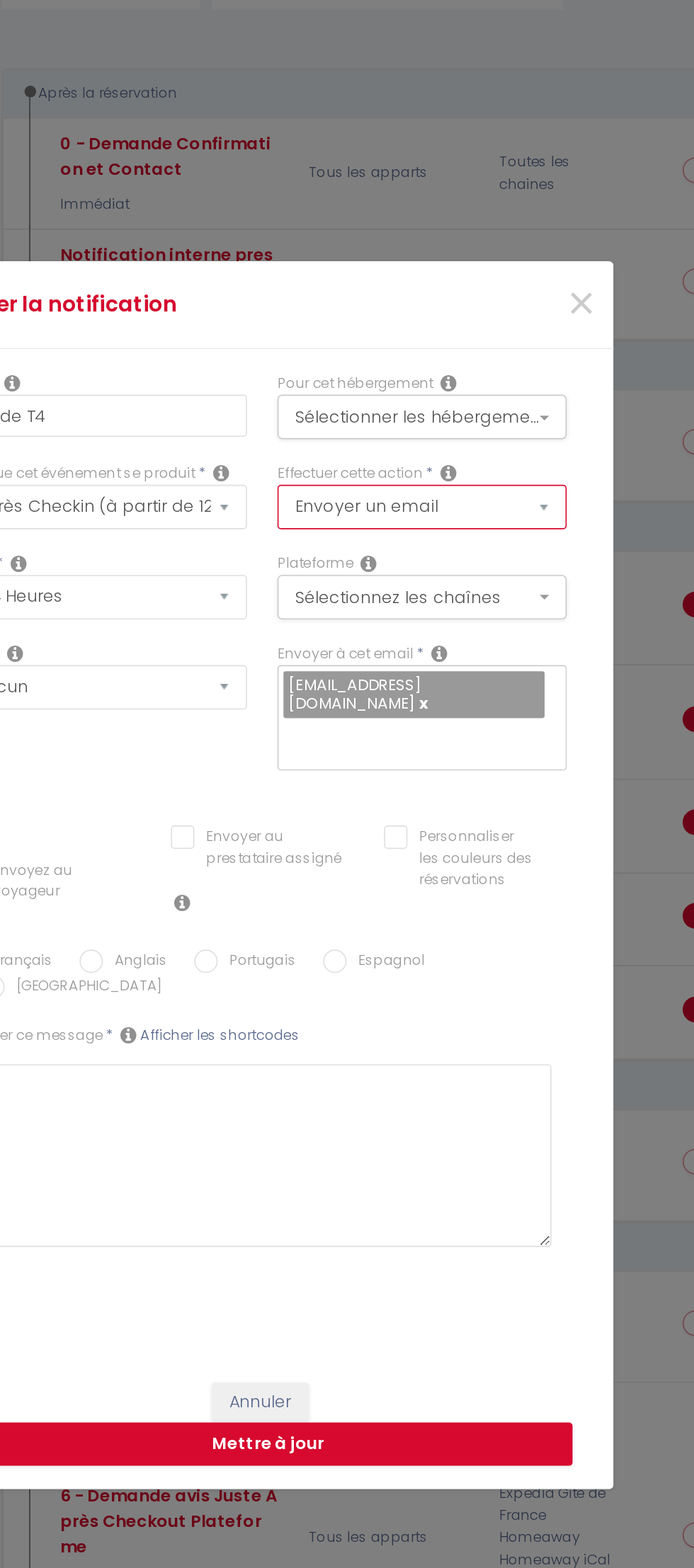
checkbox input "false"
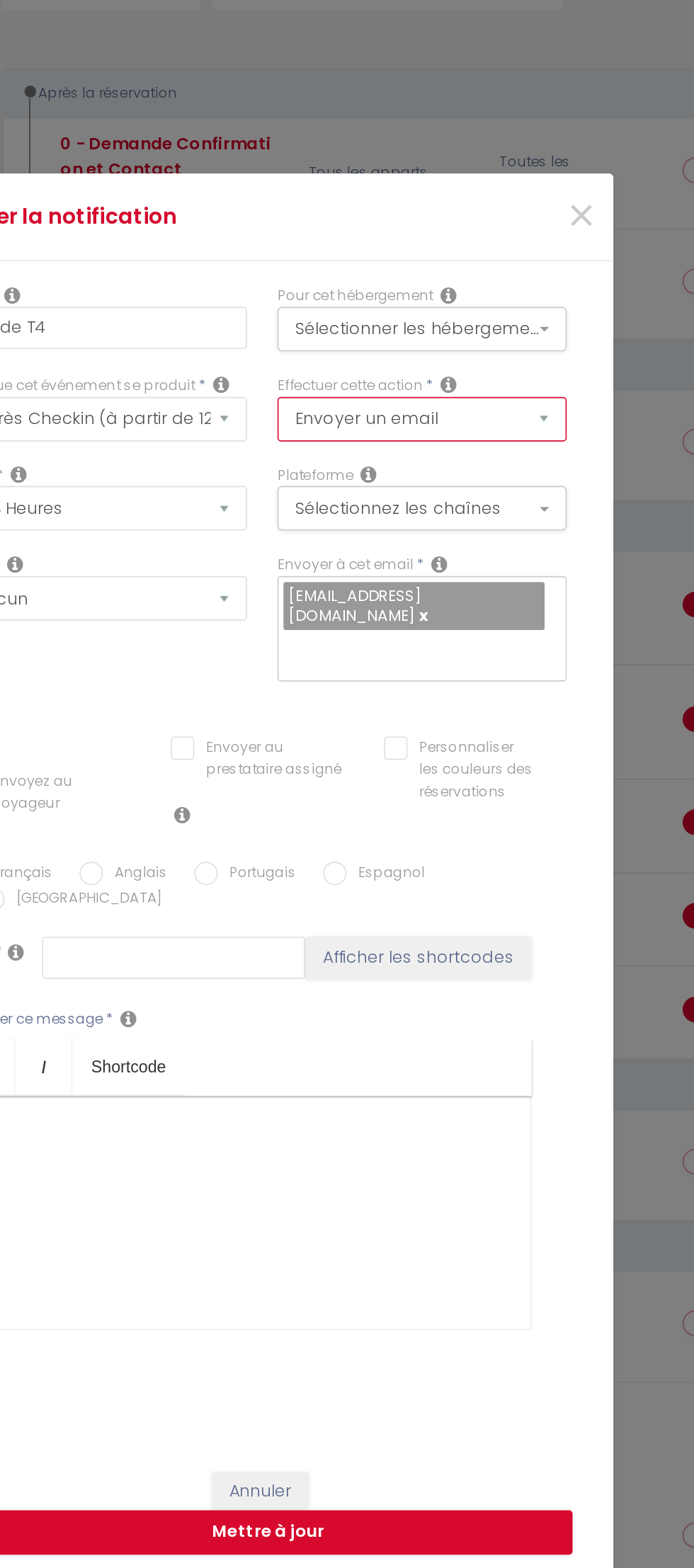
scroll to position [0, 0]
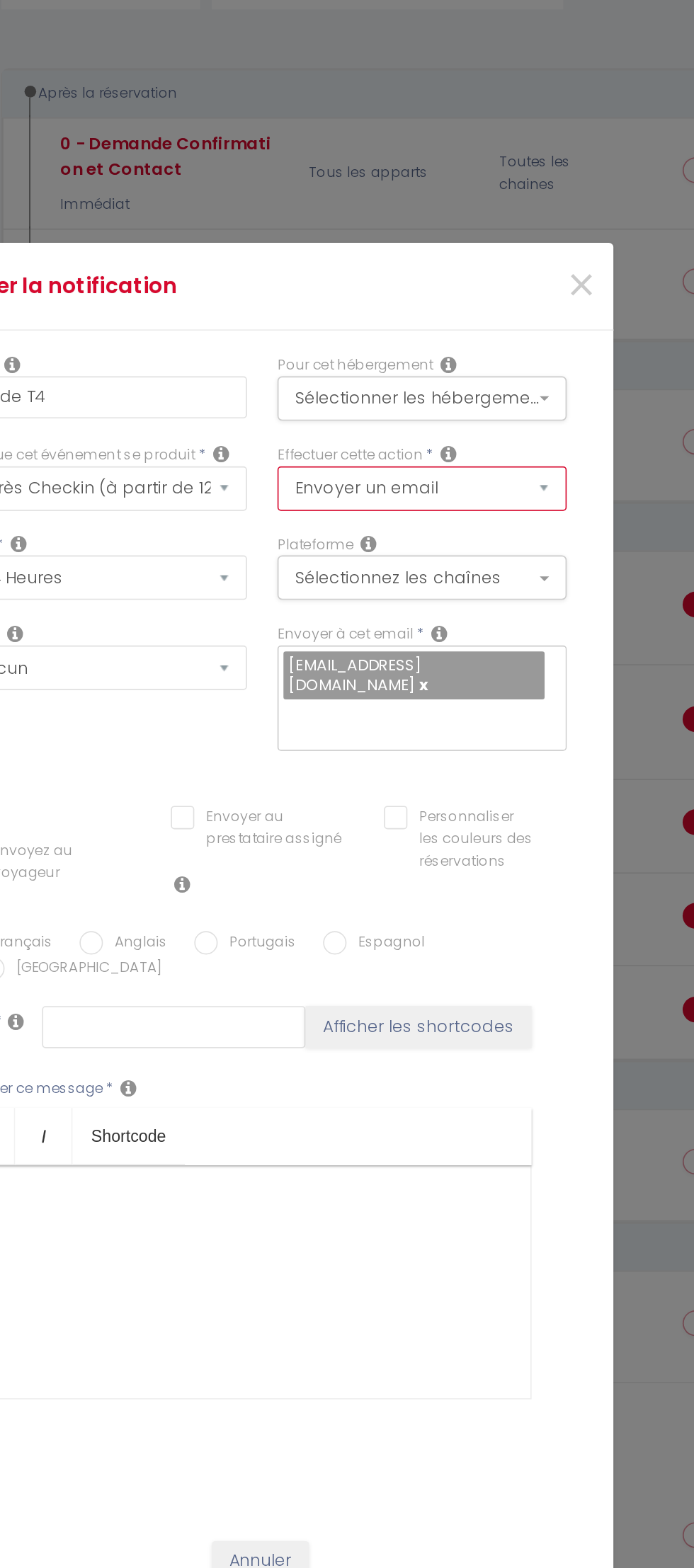
click at [531, 542] on select "Envoyer un email Envoyer un SMS Envoyer une notification push" at bounding box center [444, 529] width 175 height 27
click at [546, 412] on span "×" at bounding box center [540, 406] width 17 height 43
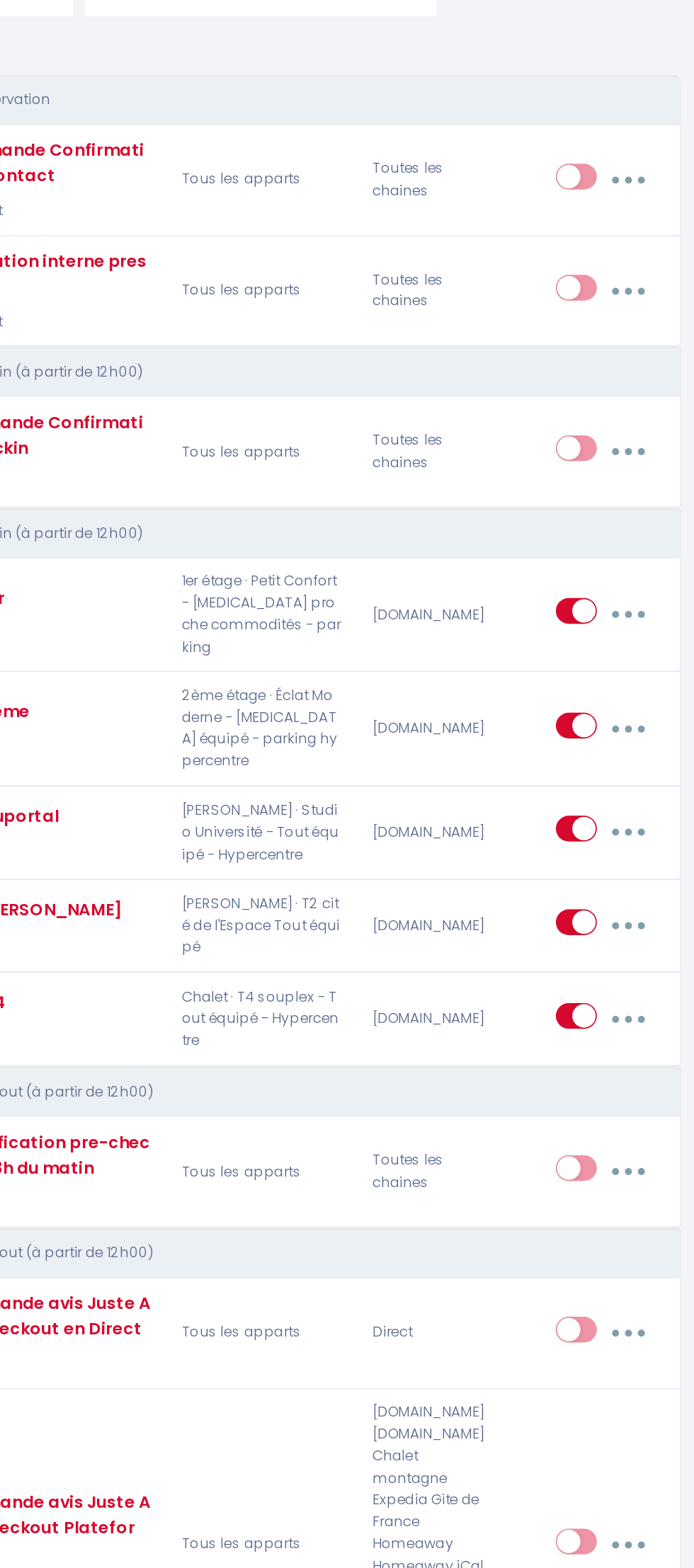
scroll to position [2, 0]
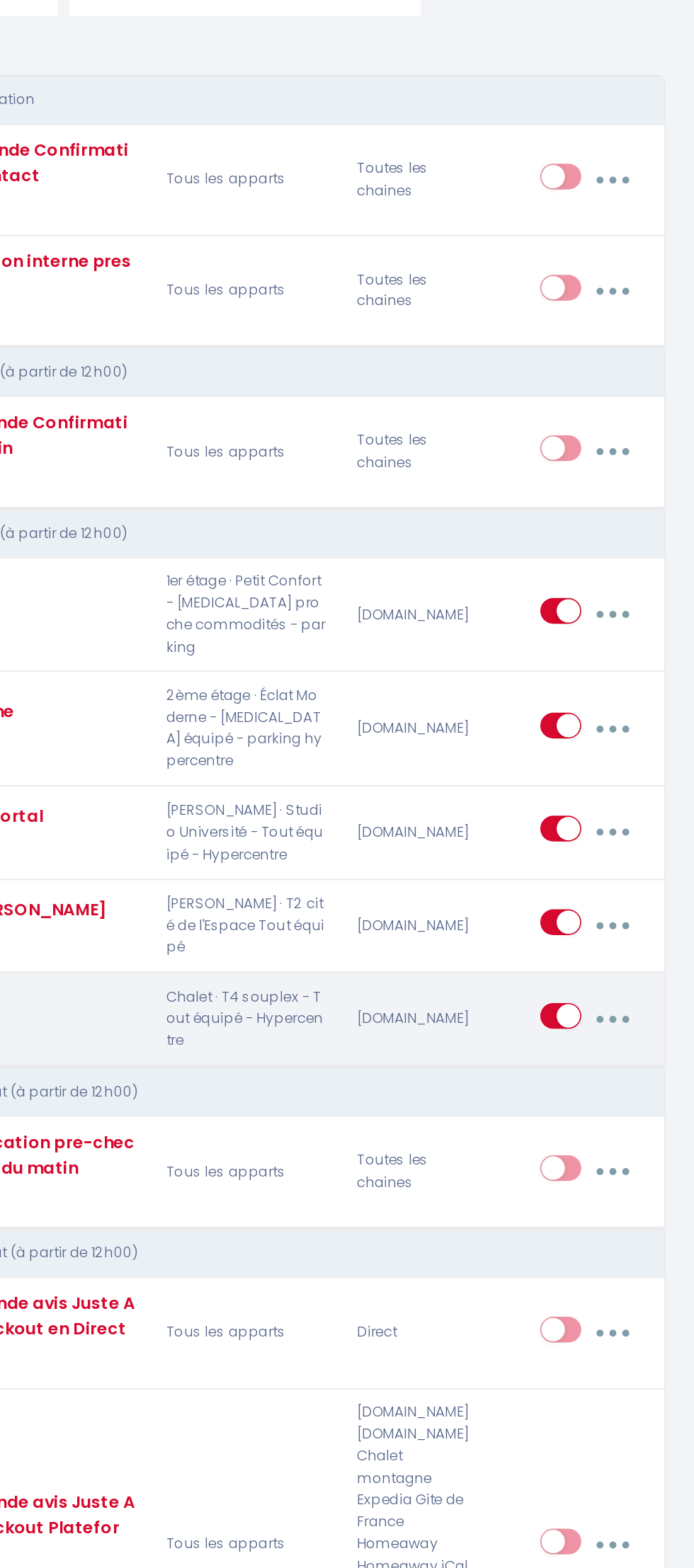
click at [663, 859] on button "button" at bounding box center [645, 846] width 38 height 27
click at [634, 868] on link "Editer" at bounding box center [606, 880] width 105 height 24
type input "Code T4"
checkbox input "true"
checkbox input "false"
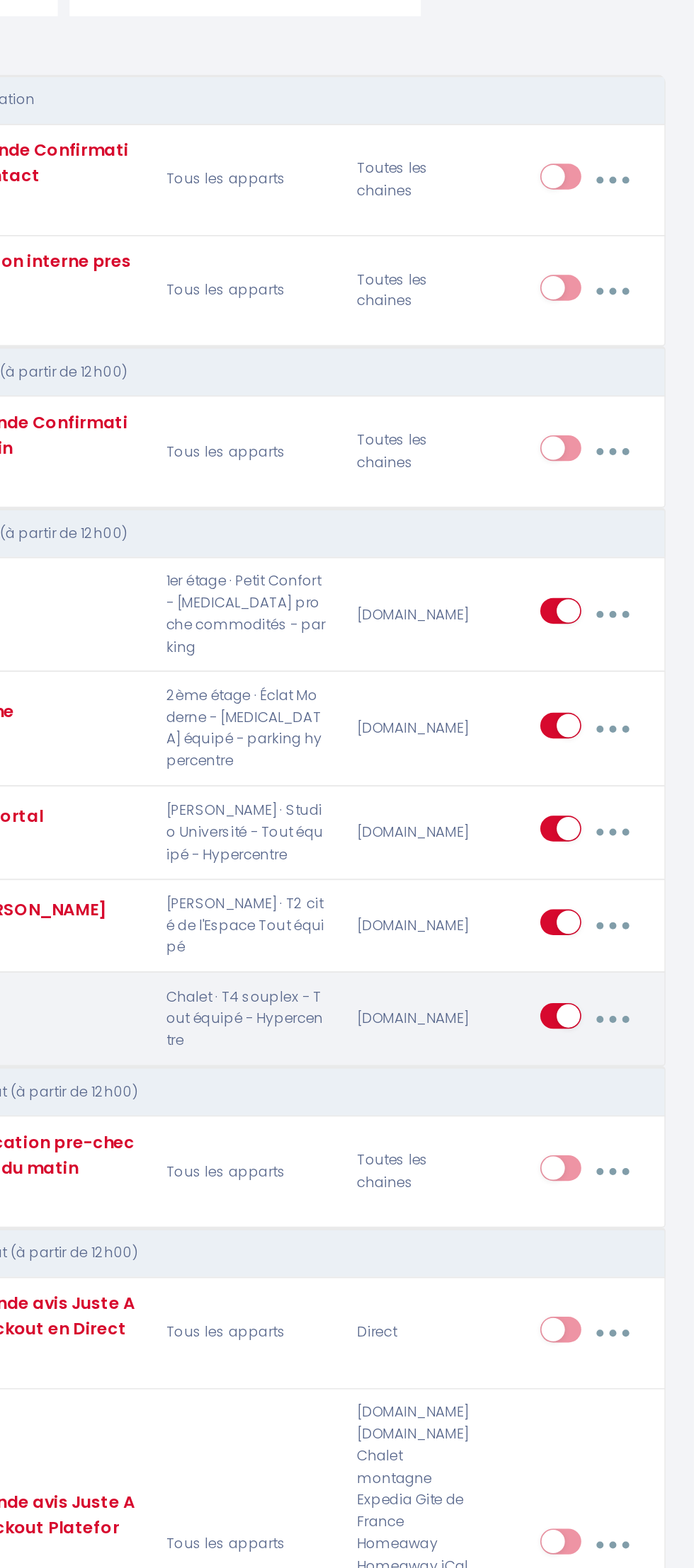
checkbox input "false"
type input "booking acces"
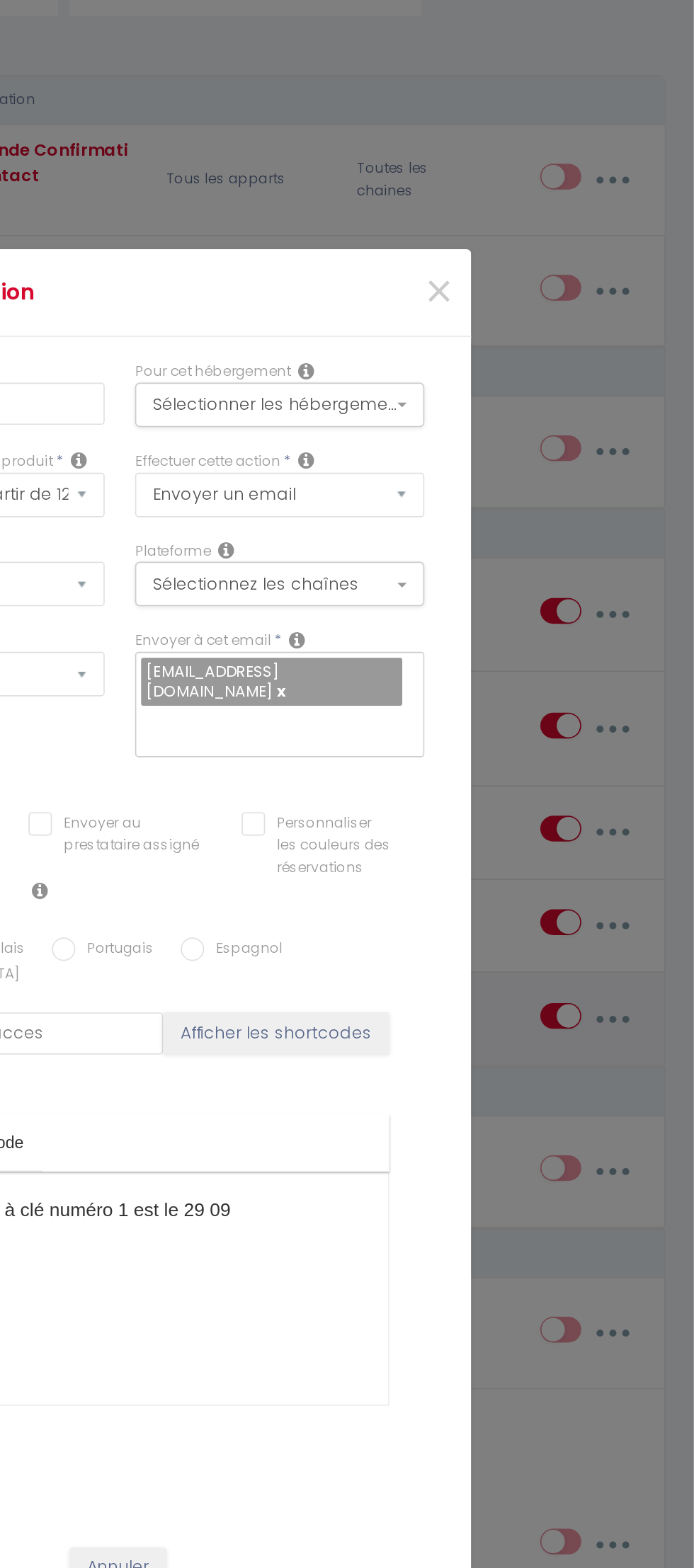
scroll to position [21, 0]
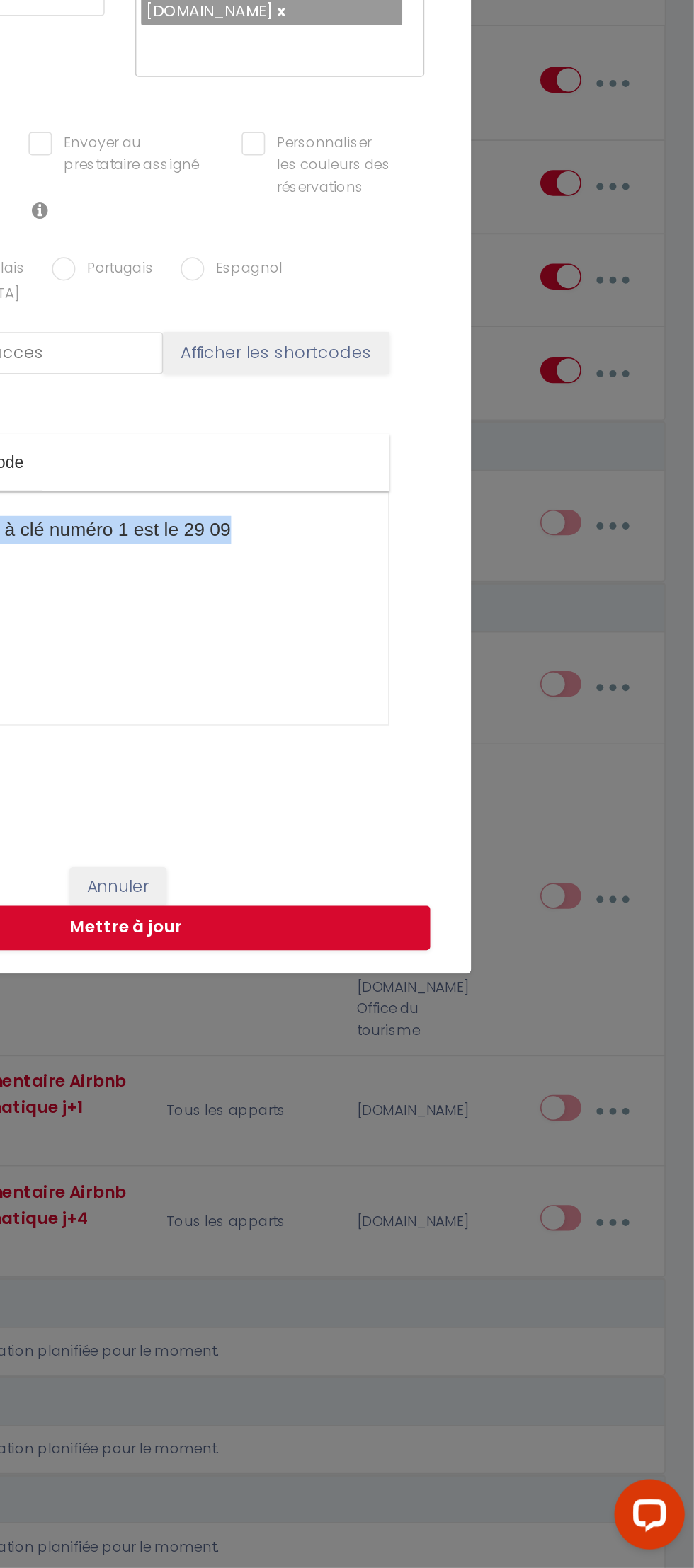
copy div "Le code de la boîte à clé numéro 1 est le 29 09"
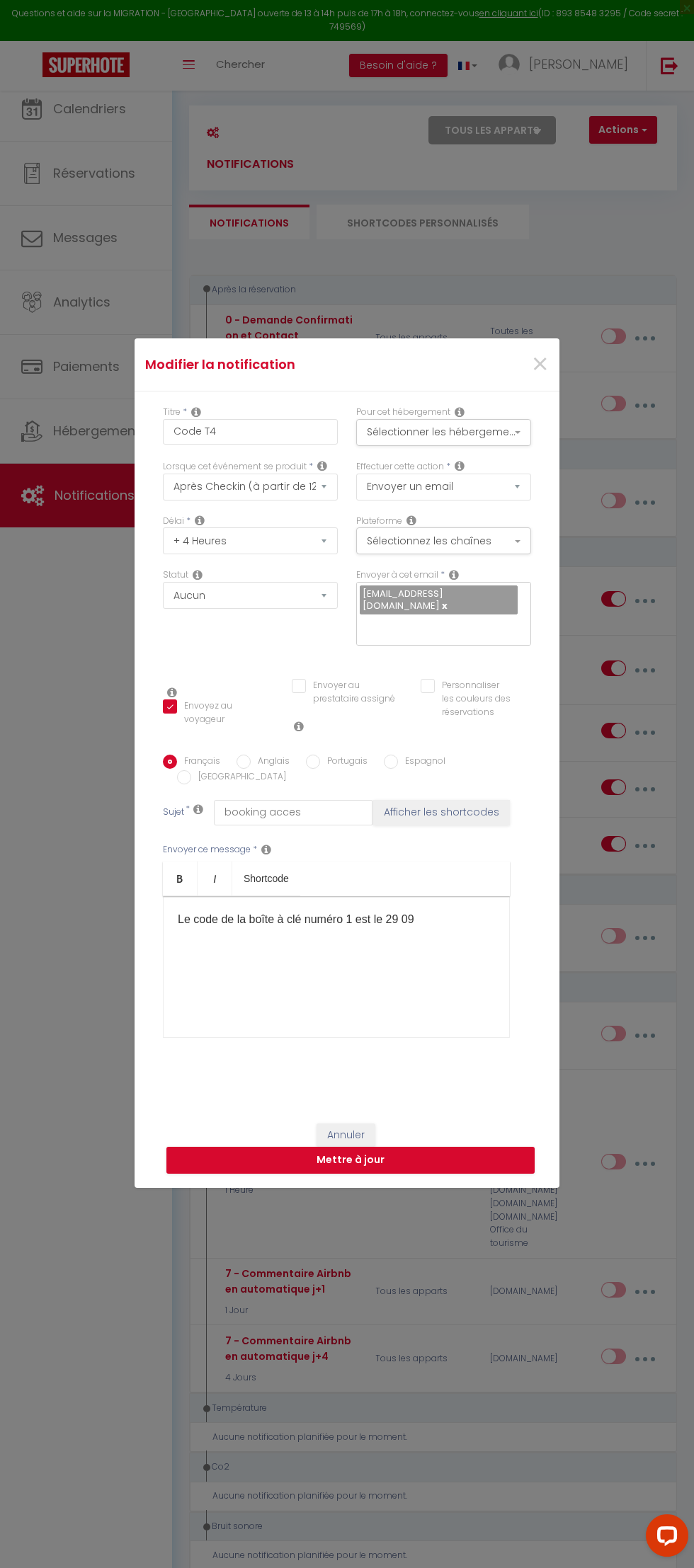
scroll to position [41, 0]
click at [512, 555] on button "Sélectionnez les chaînes" at bounding box center [444, 541] width 175 height 27
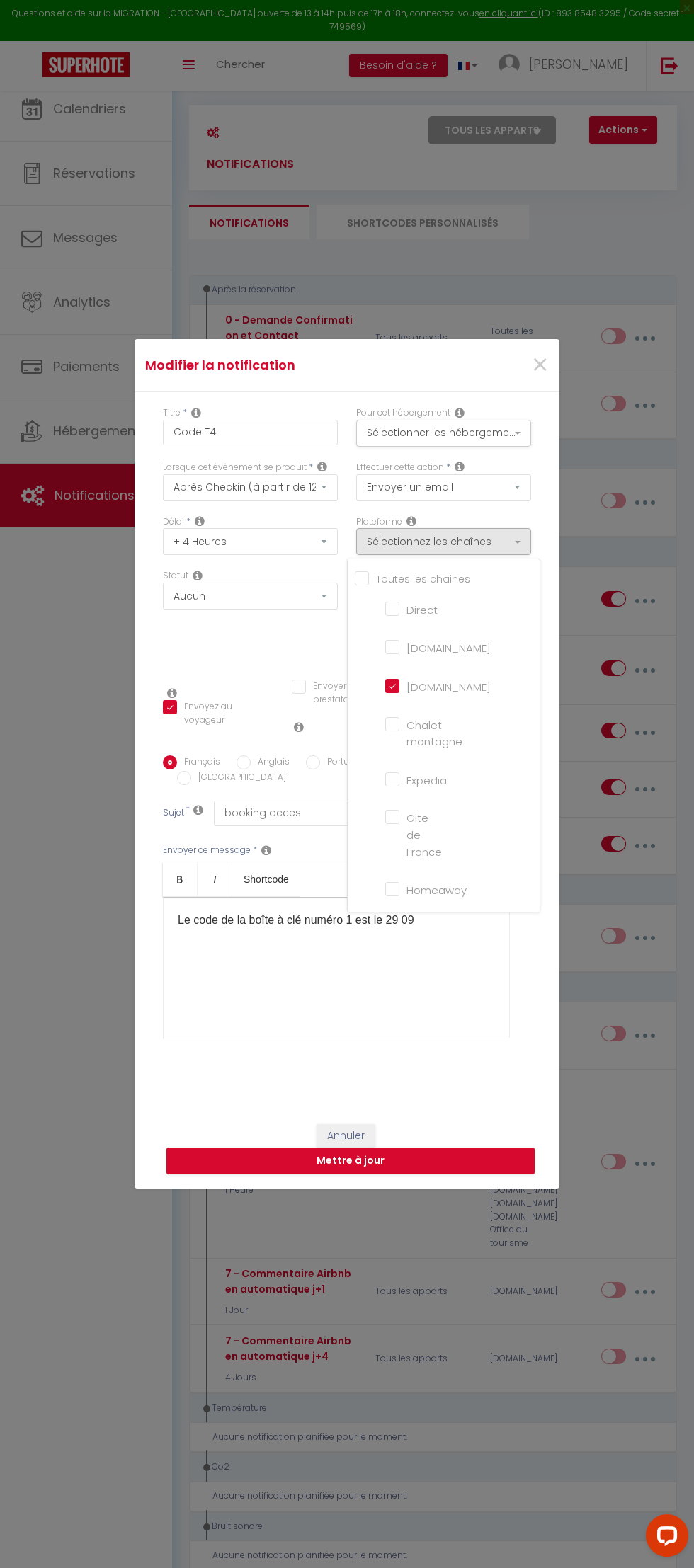
click at [533, 511] on div at bounding box center [347, 784] width 694 height 1568
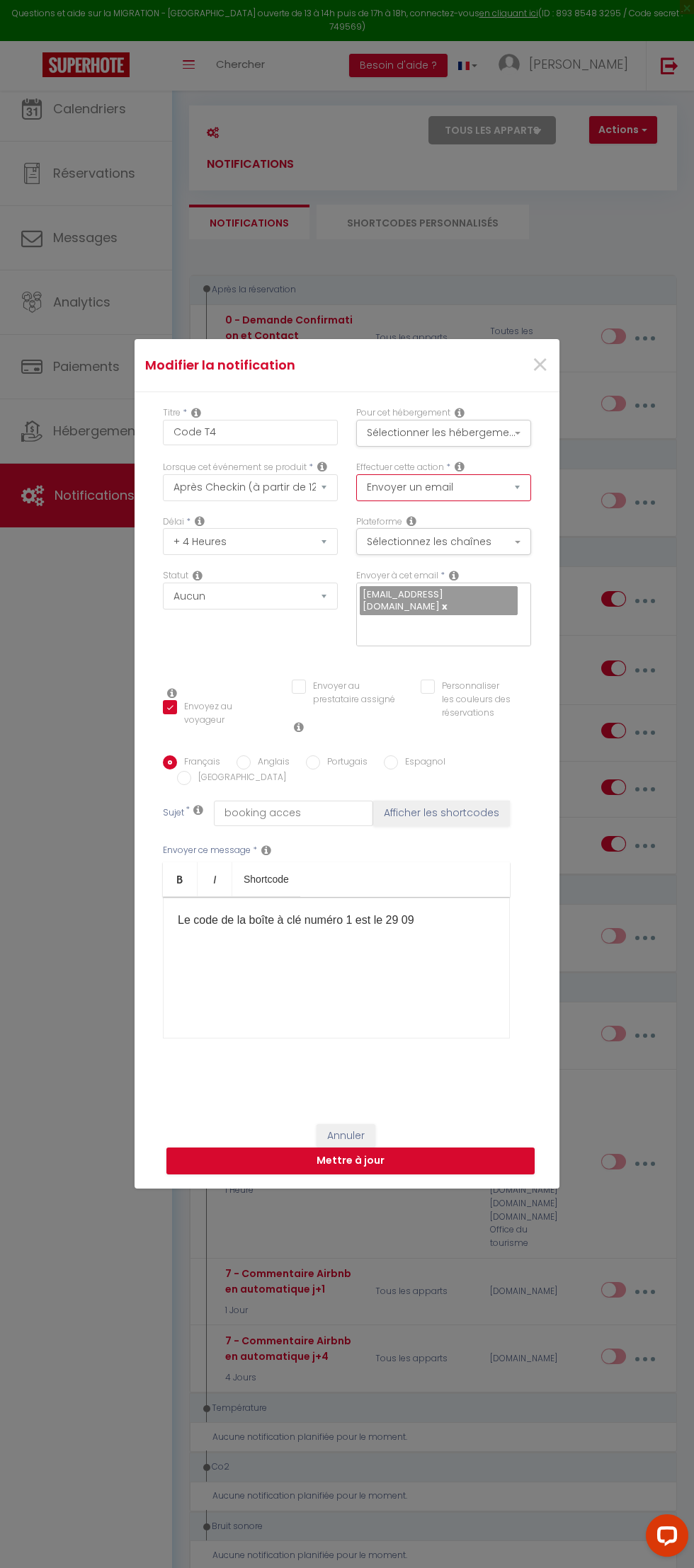
click at [531, 501] on select "Envoyer un email Envoyer un SMS Envoyer une notification push" at bounding box center [444, 488] width 175 height 27
select select "notification"
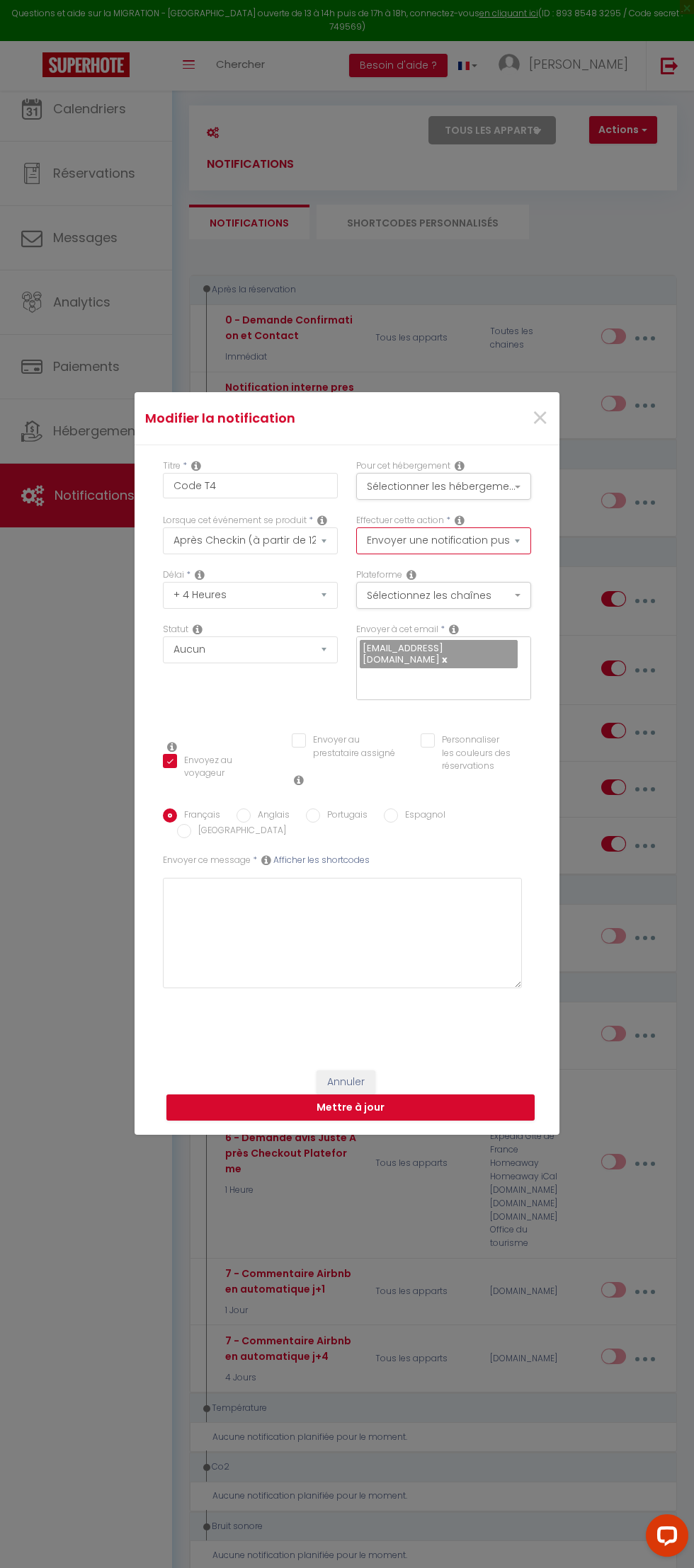
checkbox input "true"
checkbox input "false"
click at [392, 895] on textarea at bounding box center [342, 933] width 359 height 110
type textarea "Le code de la boîte à clé numéro 1 est le 29 09"
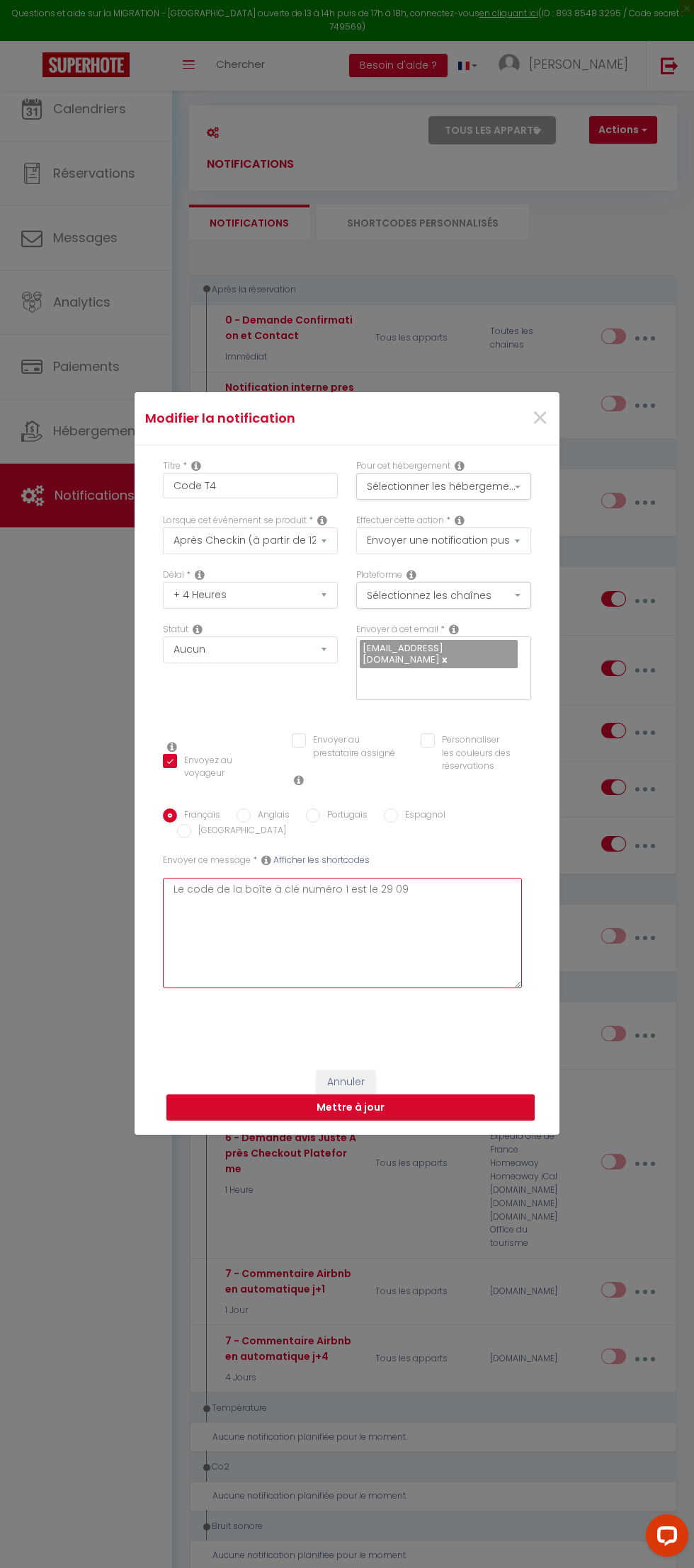
checkbox input "true"
checkbox input "false"
type textarea "Le code de la boîte à clé numéro 1 est le 29 09"
click at [535, 1121] on button "Mettre à jour" at bounding box center [351, 1108] width 368 height 27
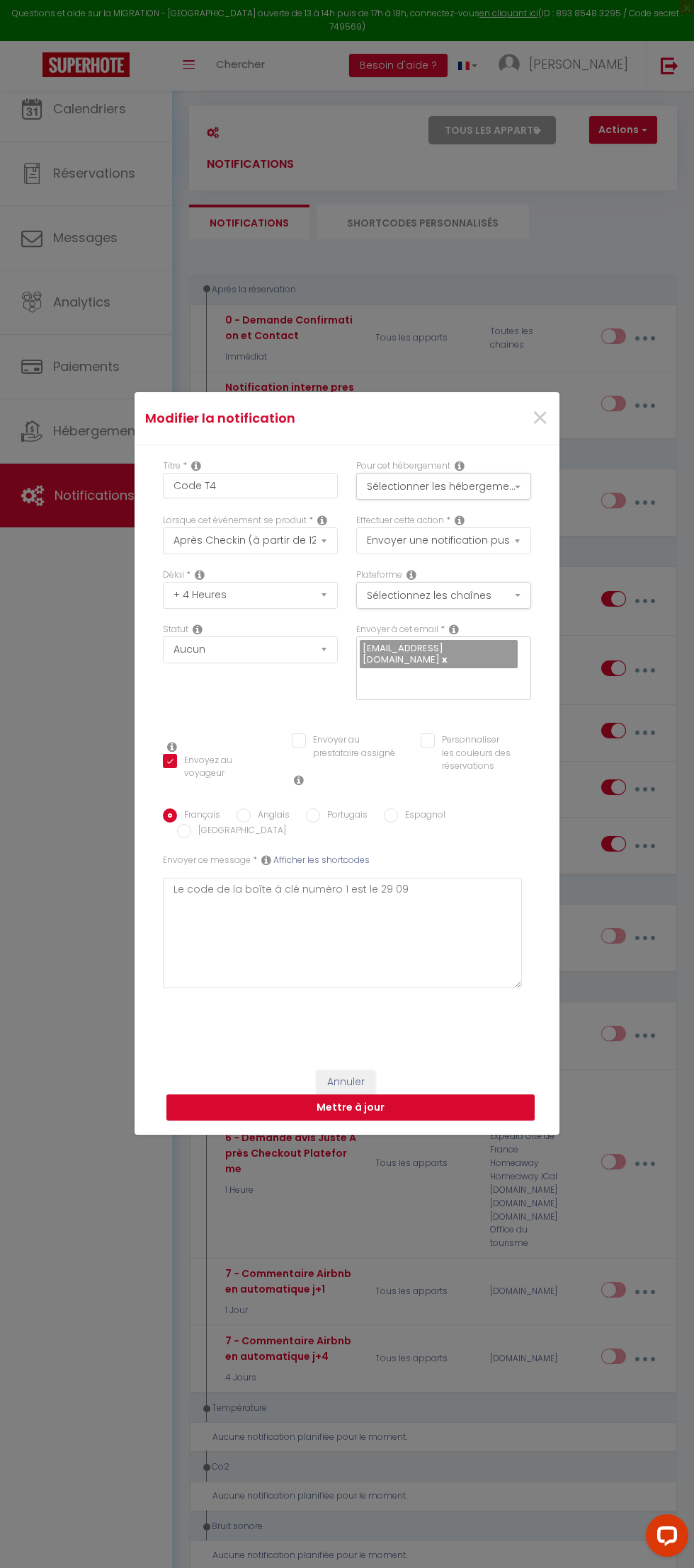
checkbox input "true"
checkbox input "false"
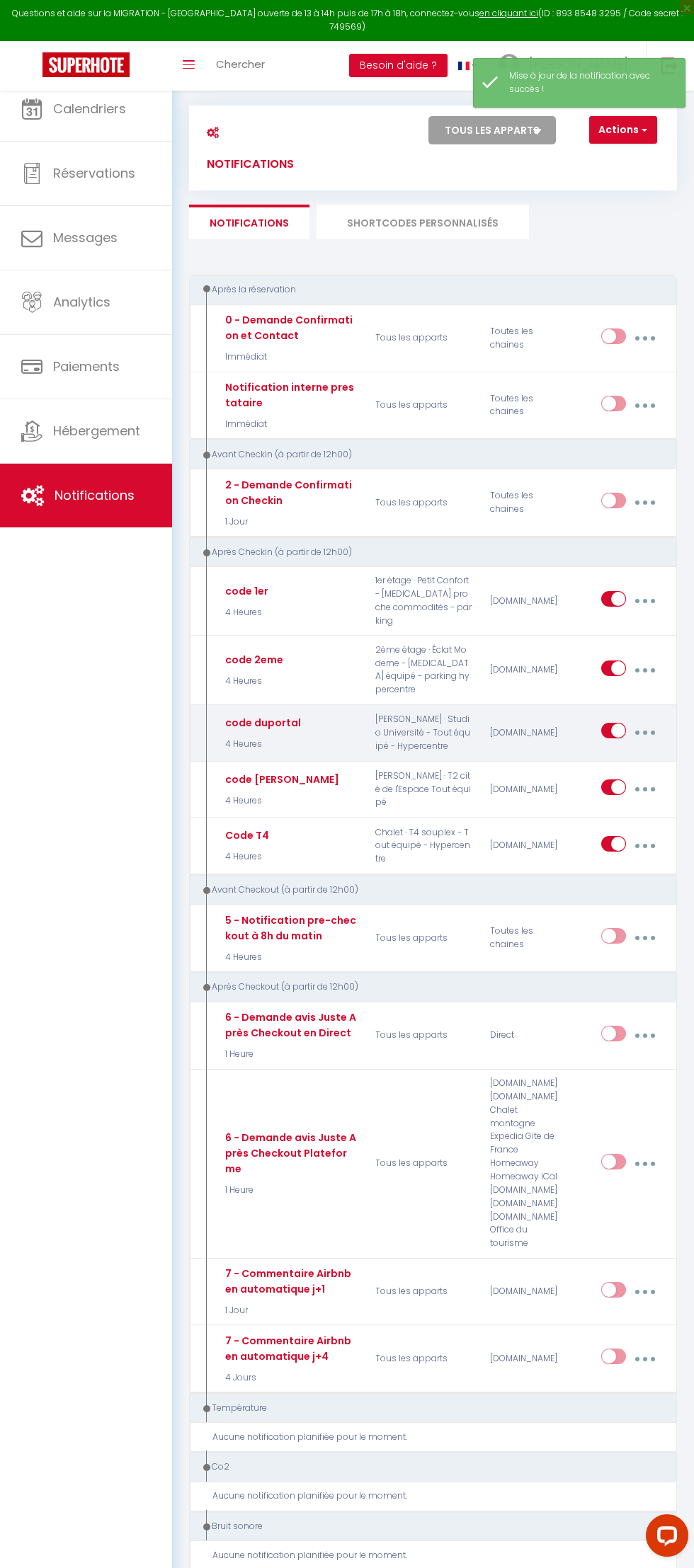
click at [647, 735] on icon "button" at bounding box center [644, 732] width 4 height 4
click at [636, 755] on link "Editer" at bounding box center [606, 767] width 105 height 24
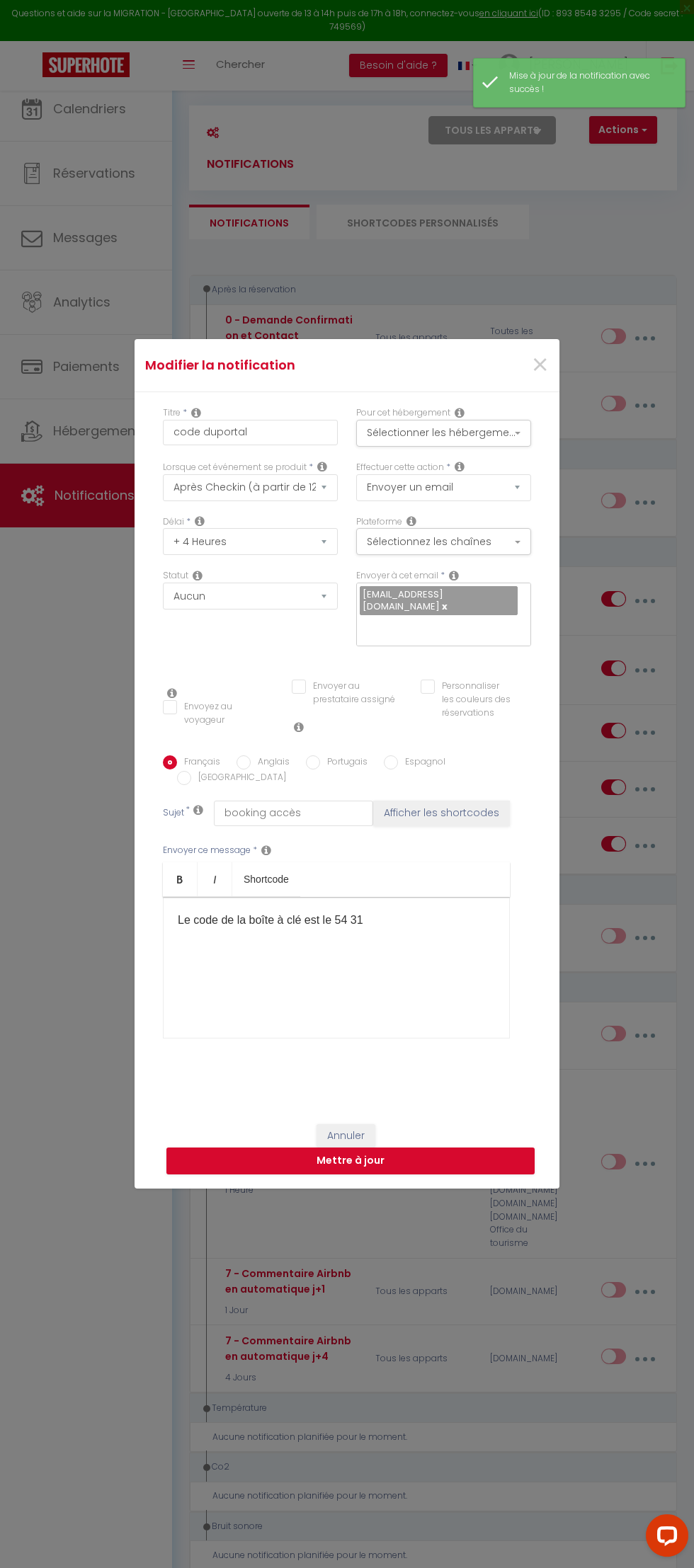
click at [165, 700] on div "Envoyez au voyageur" at bounding box center [218, 693] width 111 height 13
click at [163, 699] on div "Envoyez au voyageur" at bounding box center [218, 693] width 111 height 13
click at [186, 714] on input "Envoyez au voyageur" at bounding box center [218, 707] width 111 height 14
checkbox input "true"
checkbox input "false"
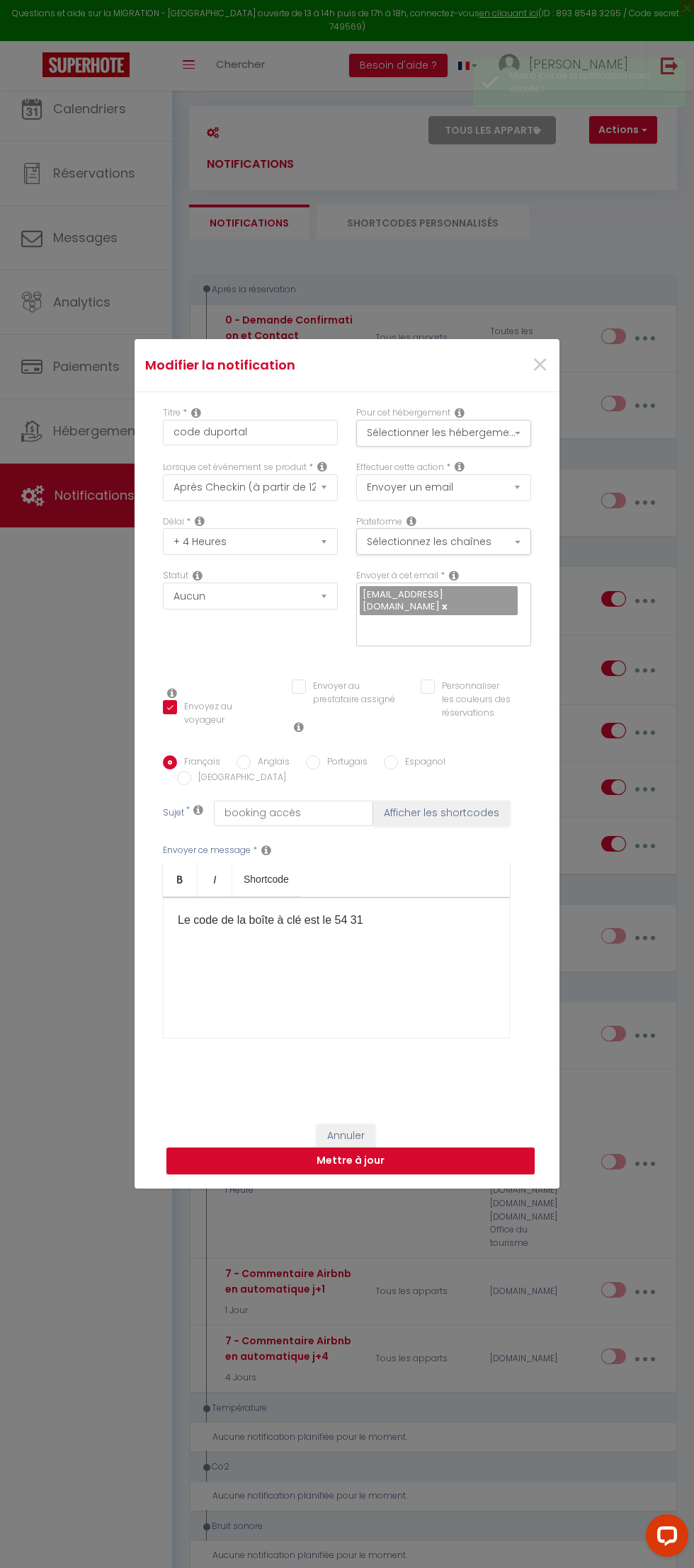
checkbox input "false"
click at [496, 1147] on button "Mettre à jour" at bounding box center [351, 1161] width 368 height 27
checkbox input "false"
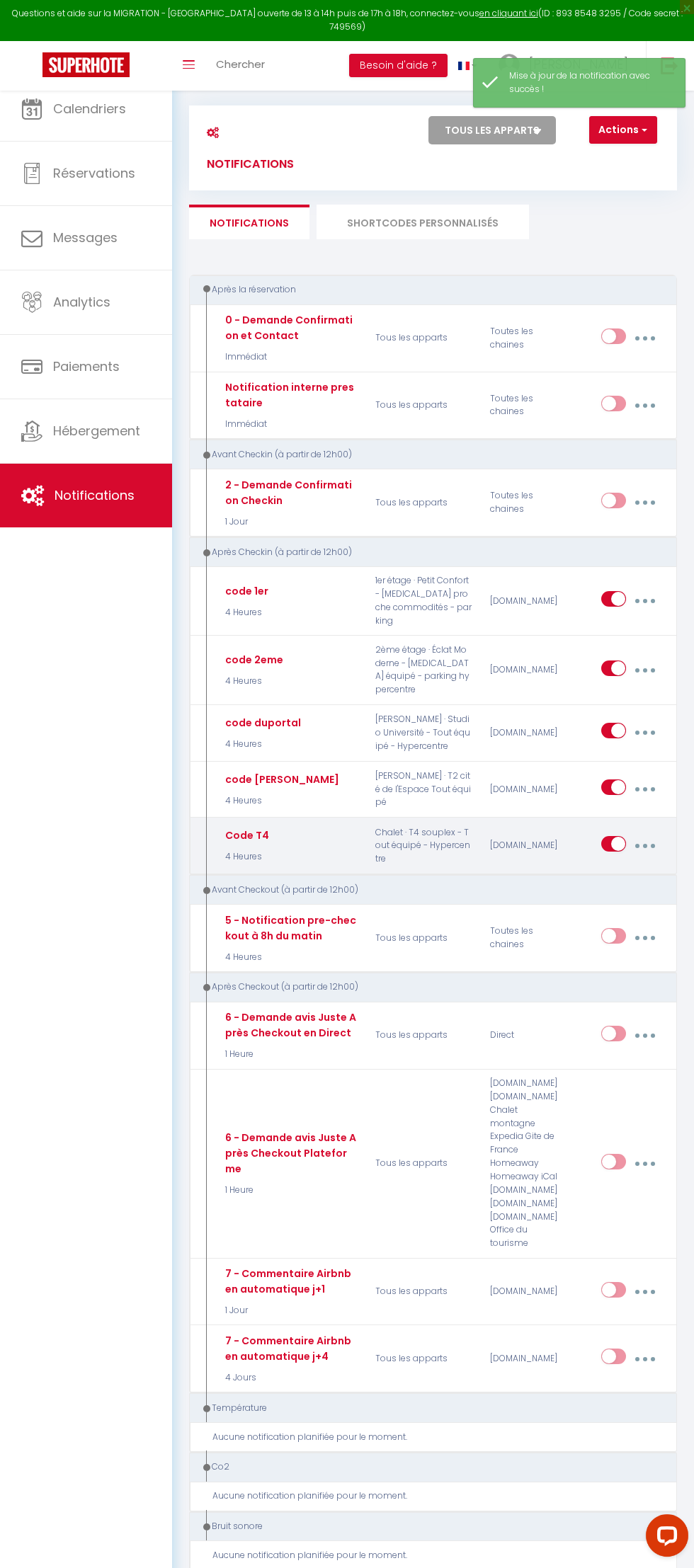
click at [647, 848] on icon "button" at bounding box center [644, 845] width 4 height 4
click at [637, 868] on link "Editer" at bounding box center [606, 880] width 105 height 24
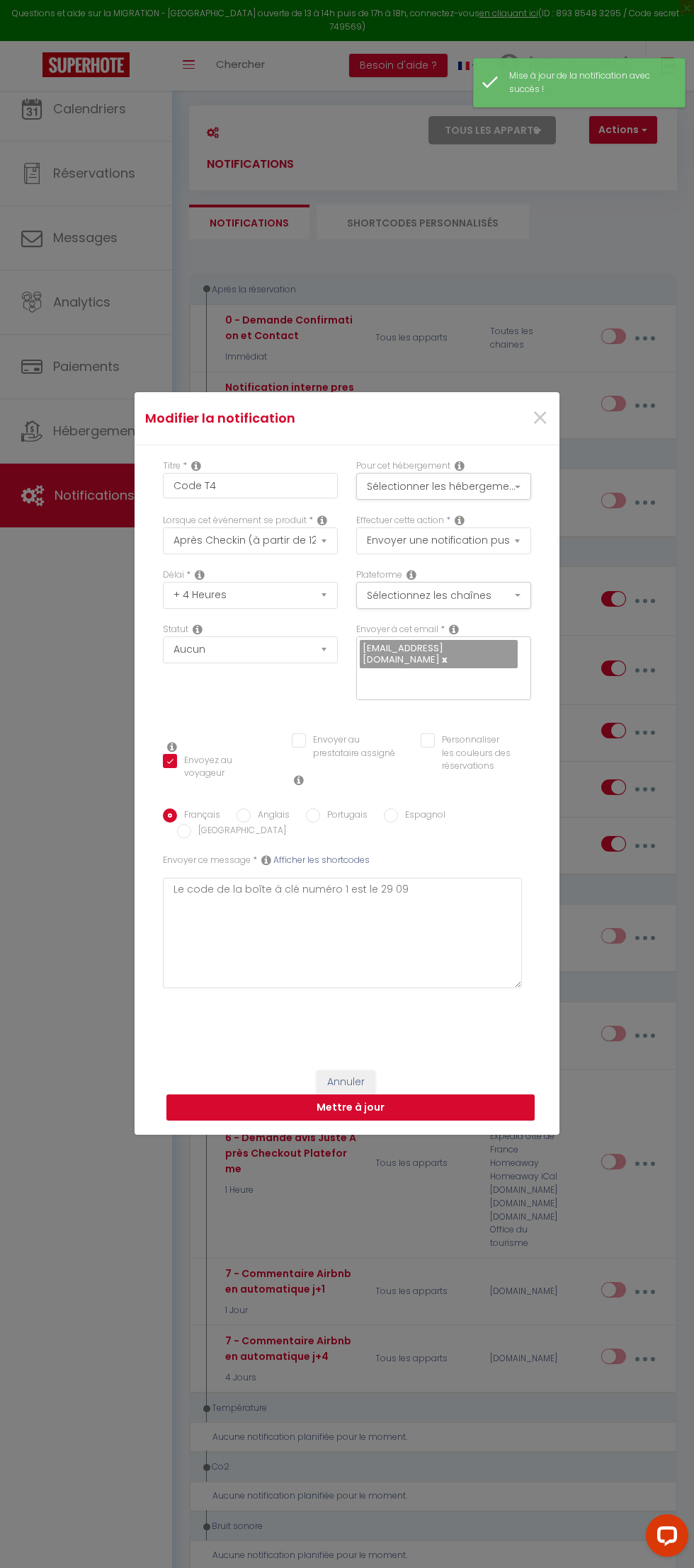
click at [535, 1121] on button "Mettre à jour" at bounding box center [351, 1108] width 368 height 27
checkbox input "true"
checkbox input "false"
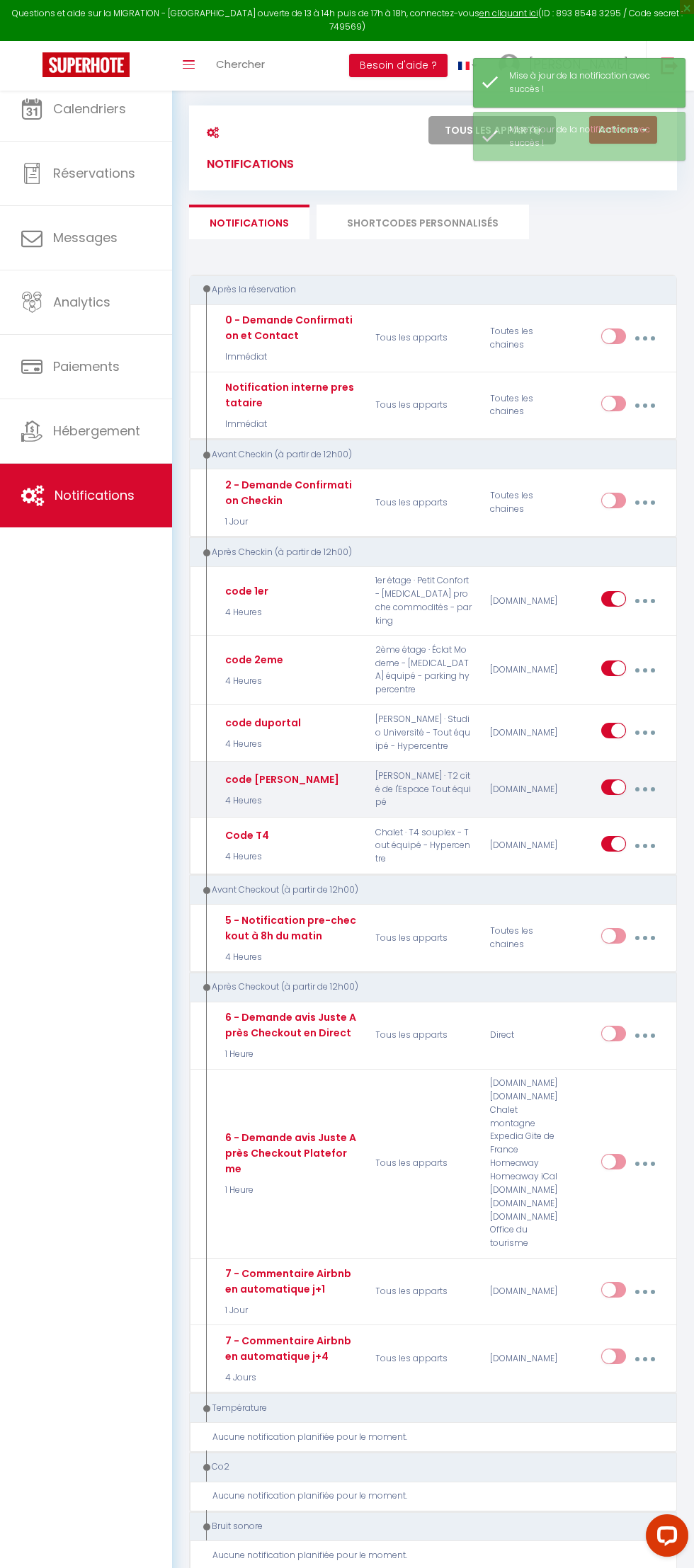
click at [663, 803] on button "button" at bounding box center [645, 789] width 38 height 27
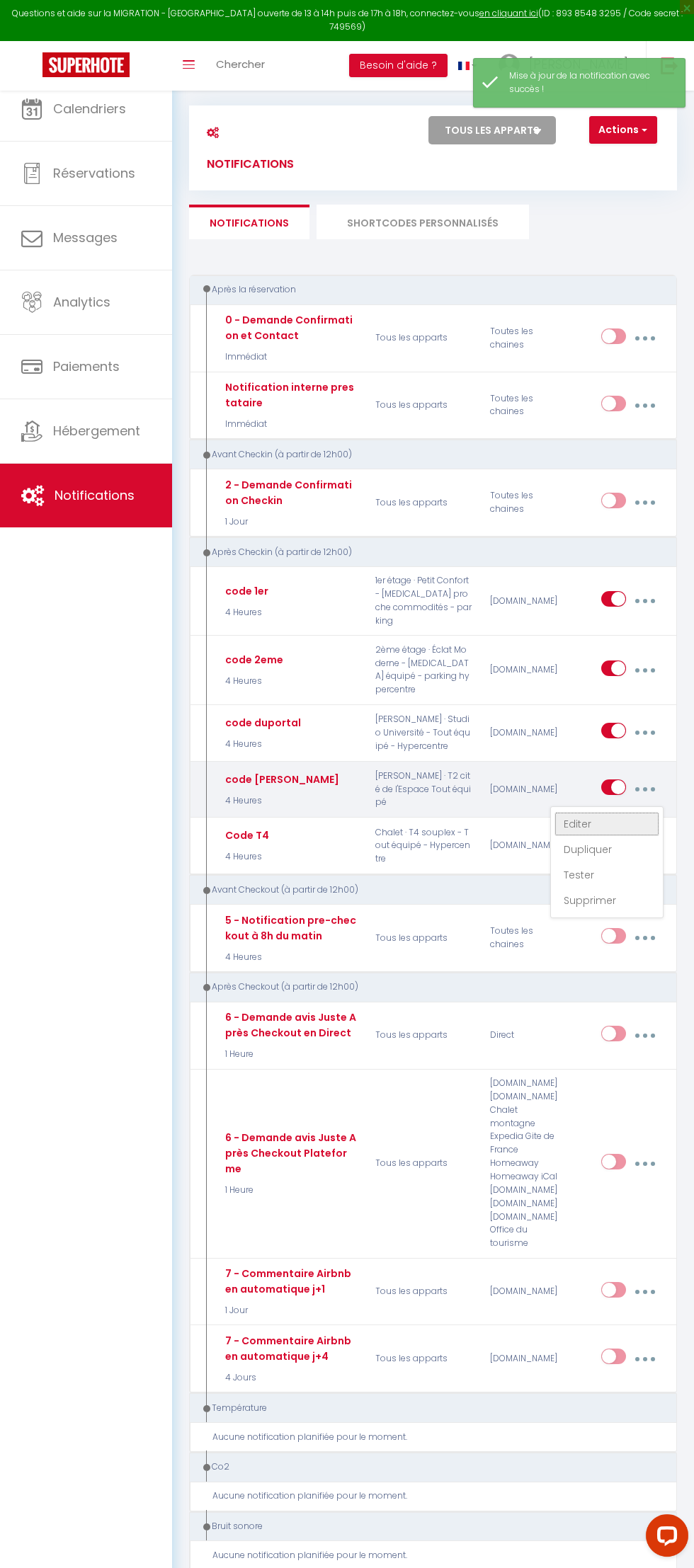
click at [641, 812] on link "Editer" at bounding box center [606, 824] width 105 height 24
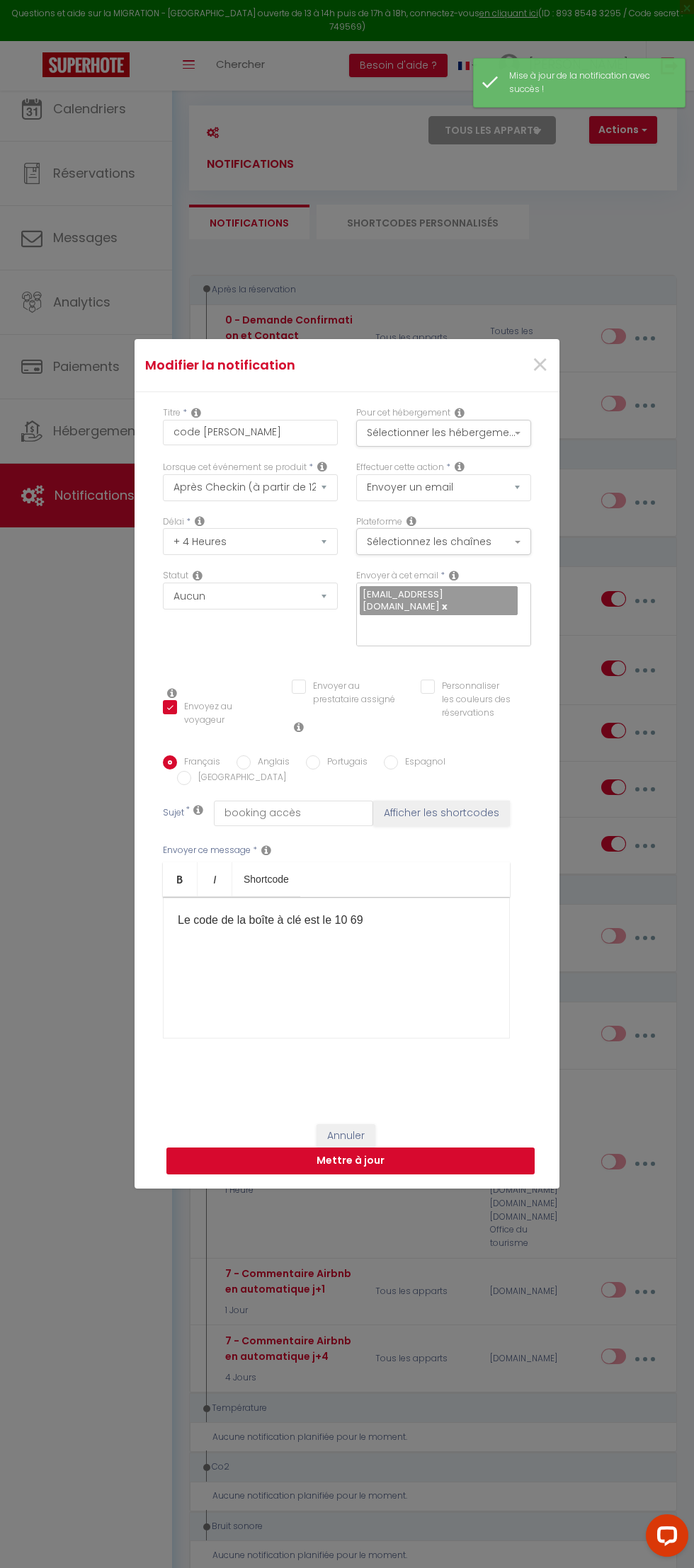
click at [535, 1174] on button "Mettre à jour" at bounding box center [351, 1161] width 368 height 27
checkbox input "true"
checkbox input "false"
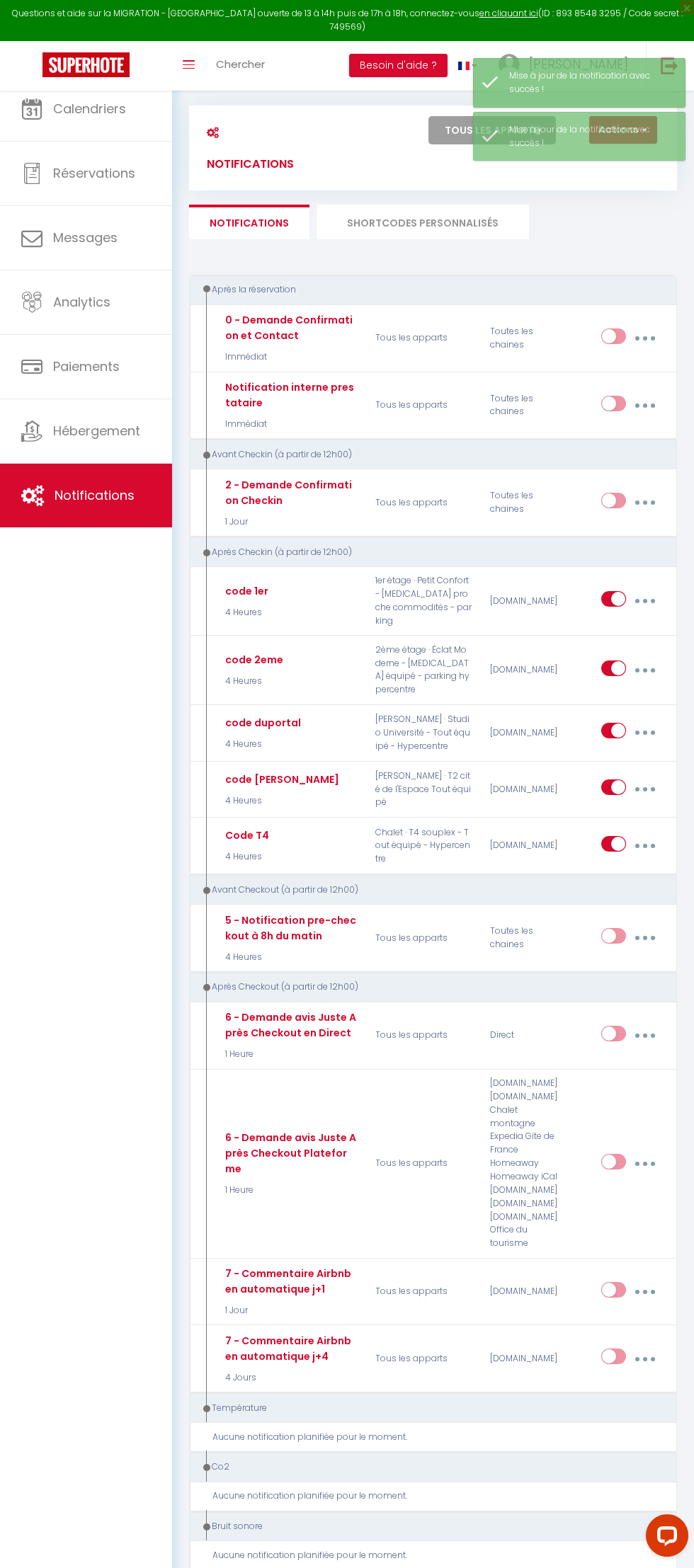
select select
checkbox input "false"
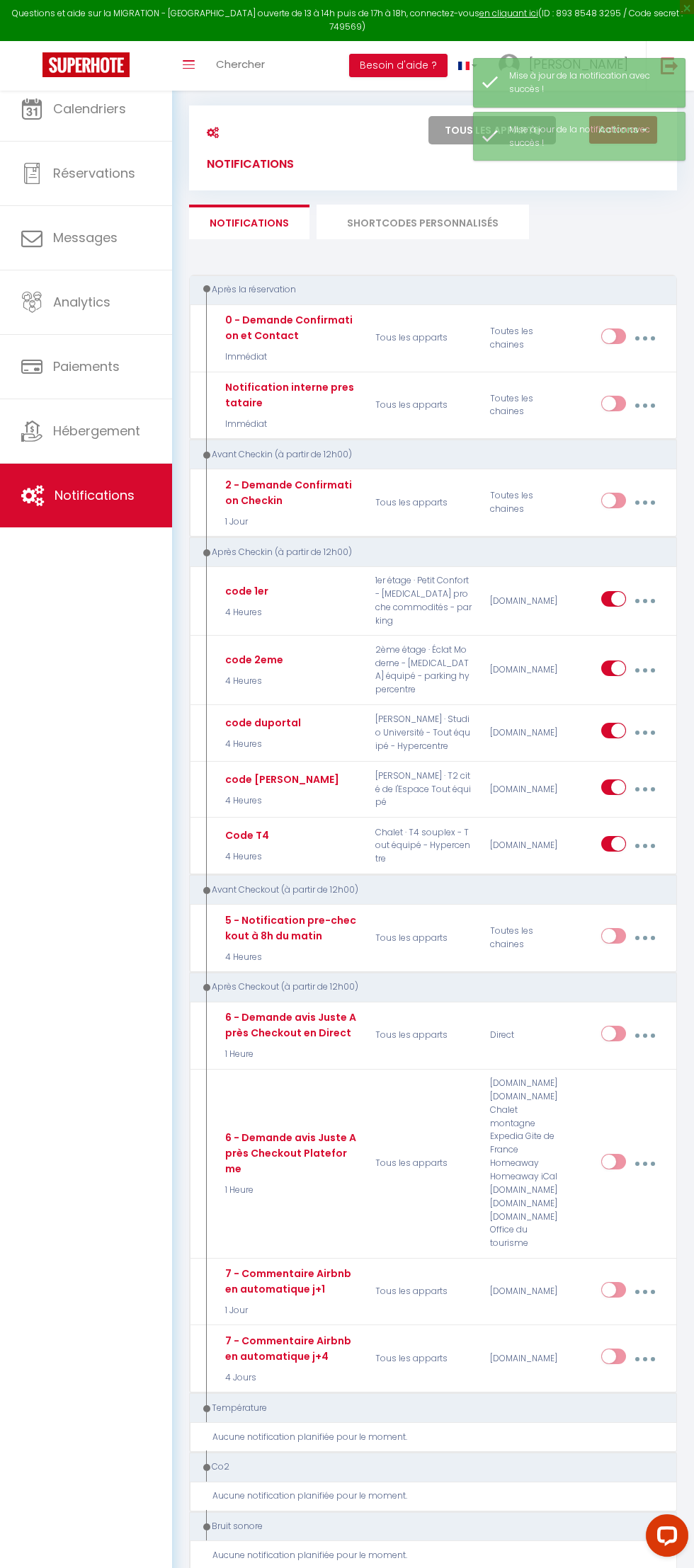
checkbox input "false"
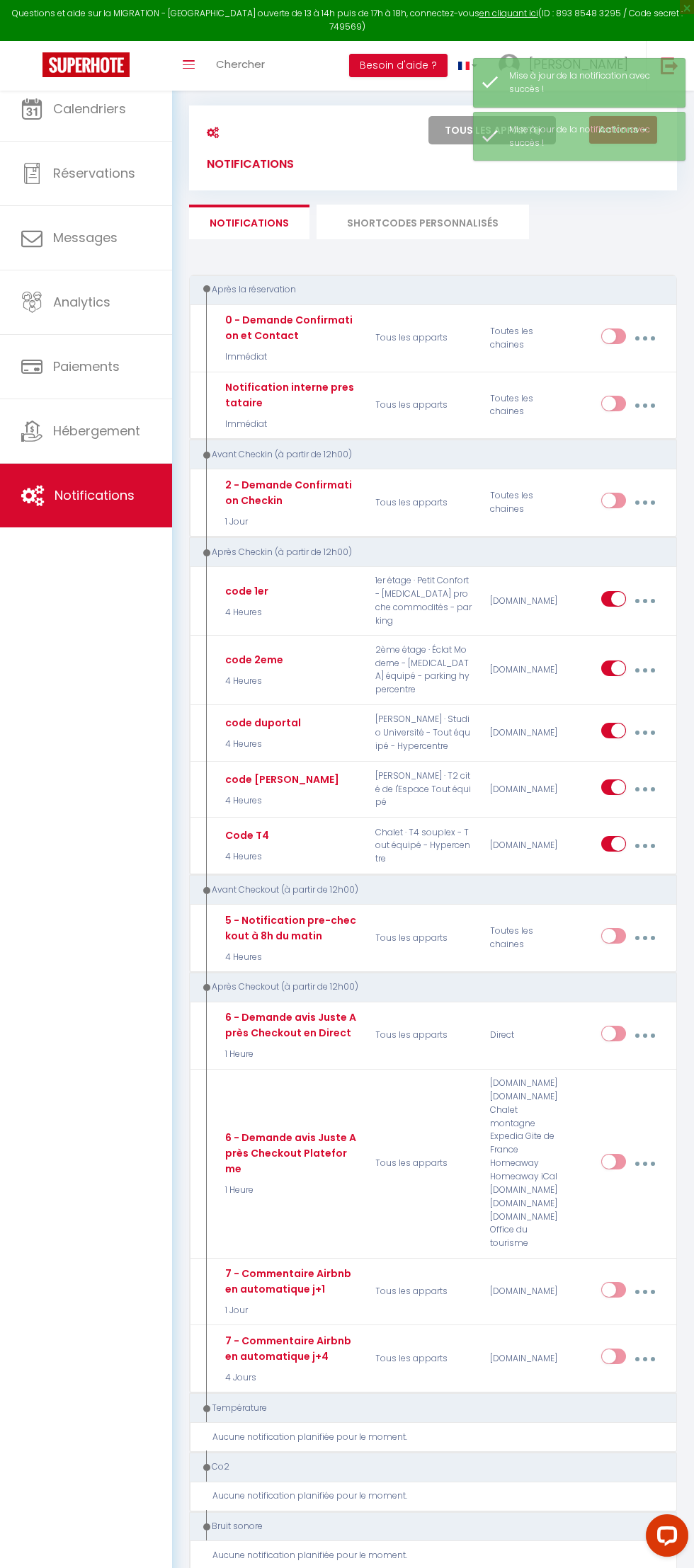
checkbox input "false"
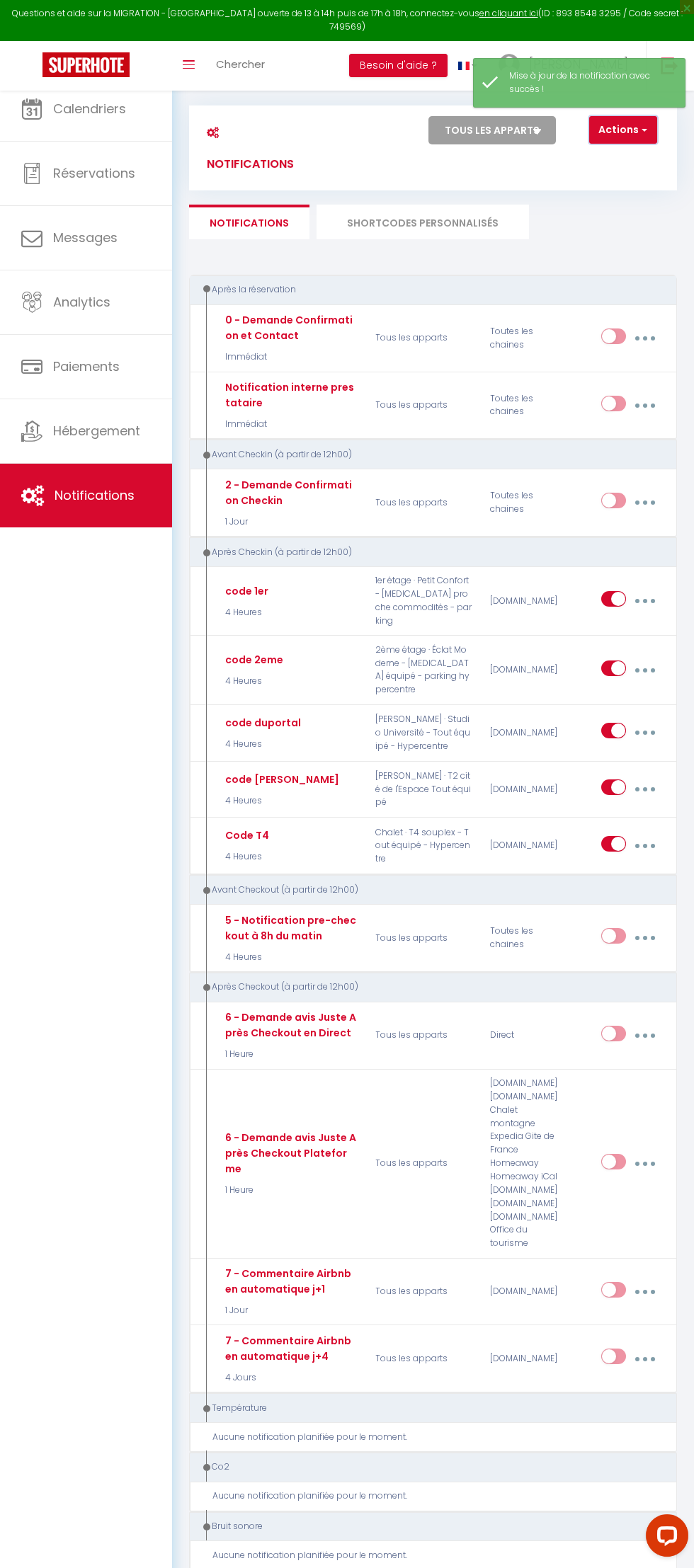
click at [630, 131] on button "Actions" at bounding box center [623, 130] width 68 height 28
click at [616, 162] on link "Nouvelle Notification" at bounding box center [583, 160] width 148 height 18
select select "Immédiat"
select select
checkbox input "false"
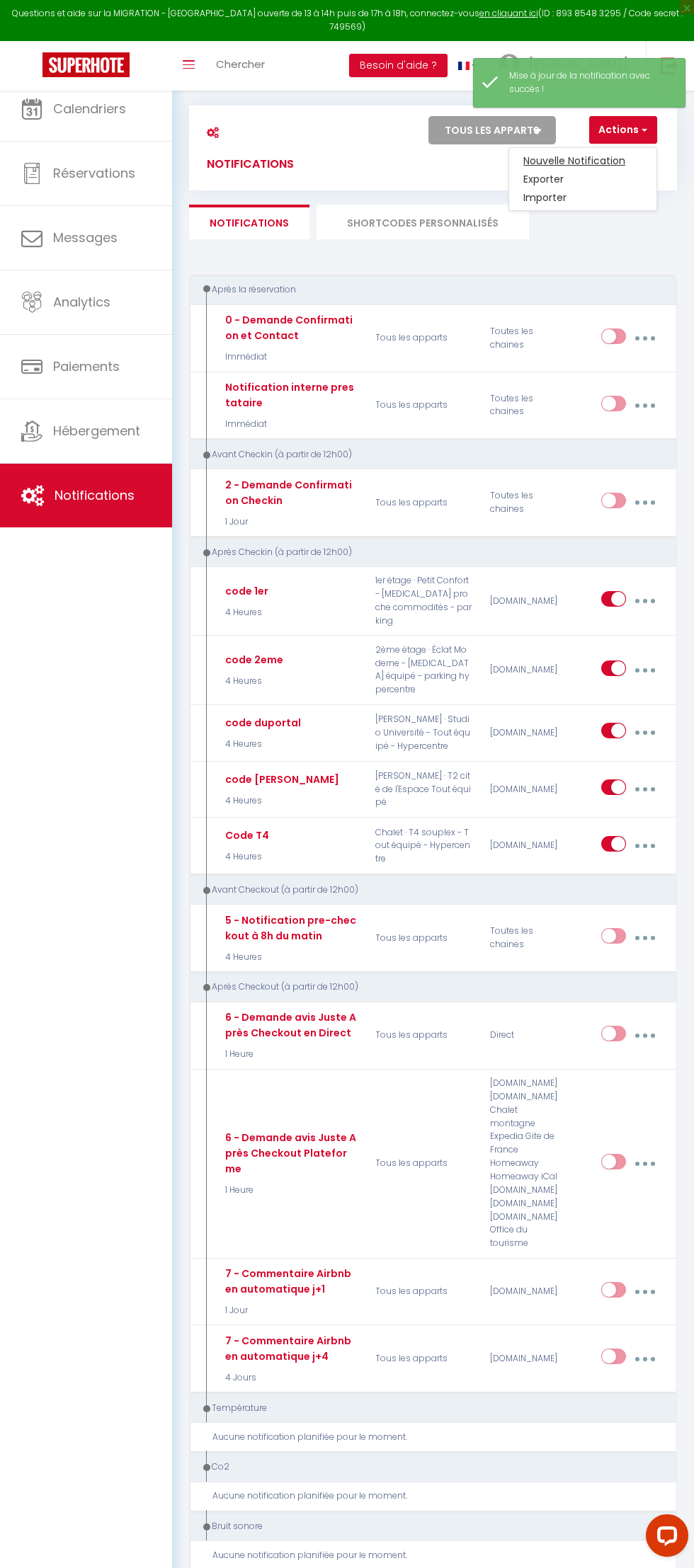
checkbox input "false"
radio input "true"
checkbox input "false"
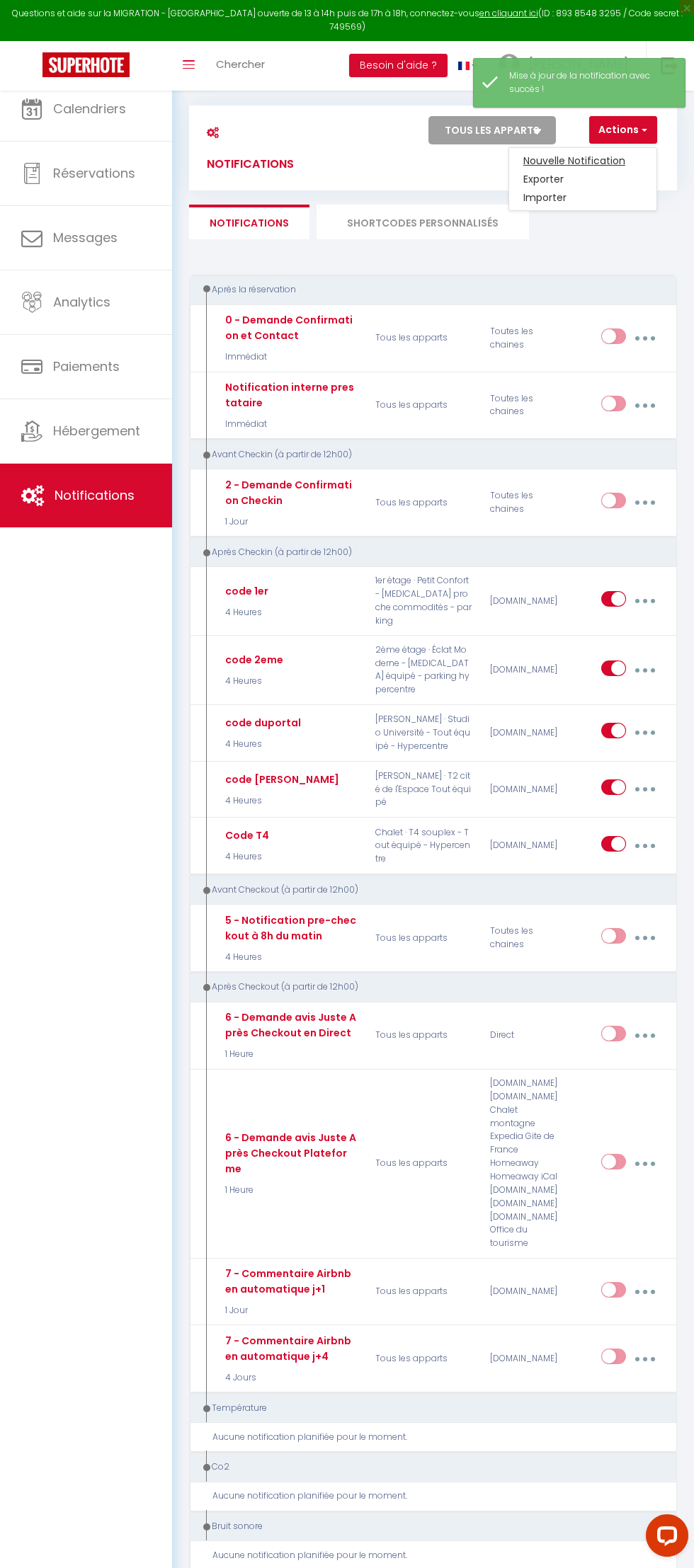
checkbox input "false"
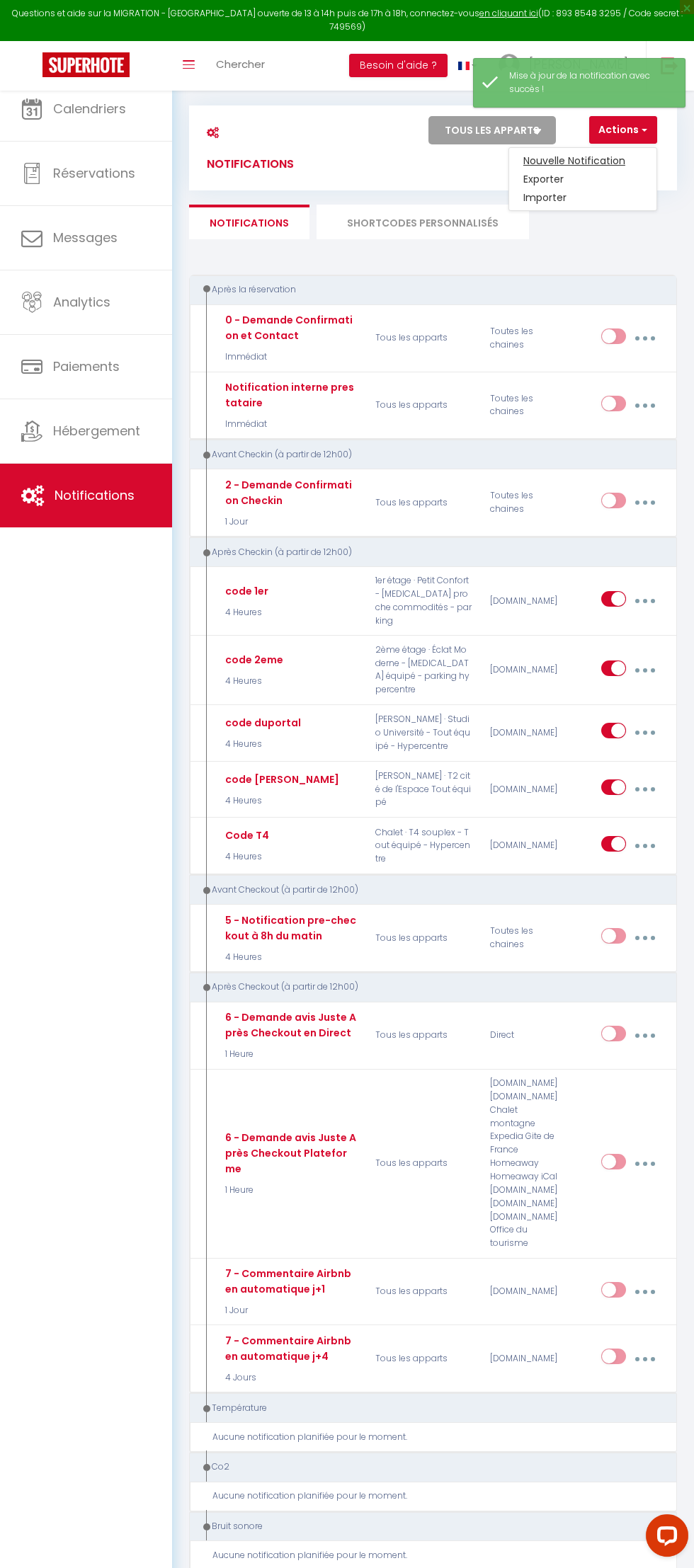
checkbox input "false"
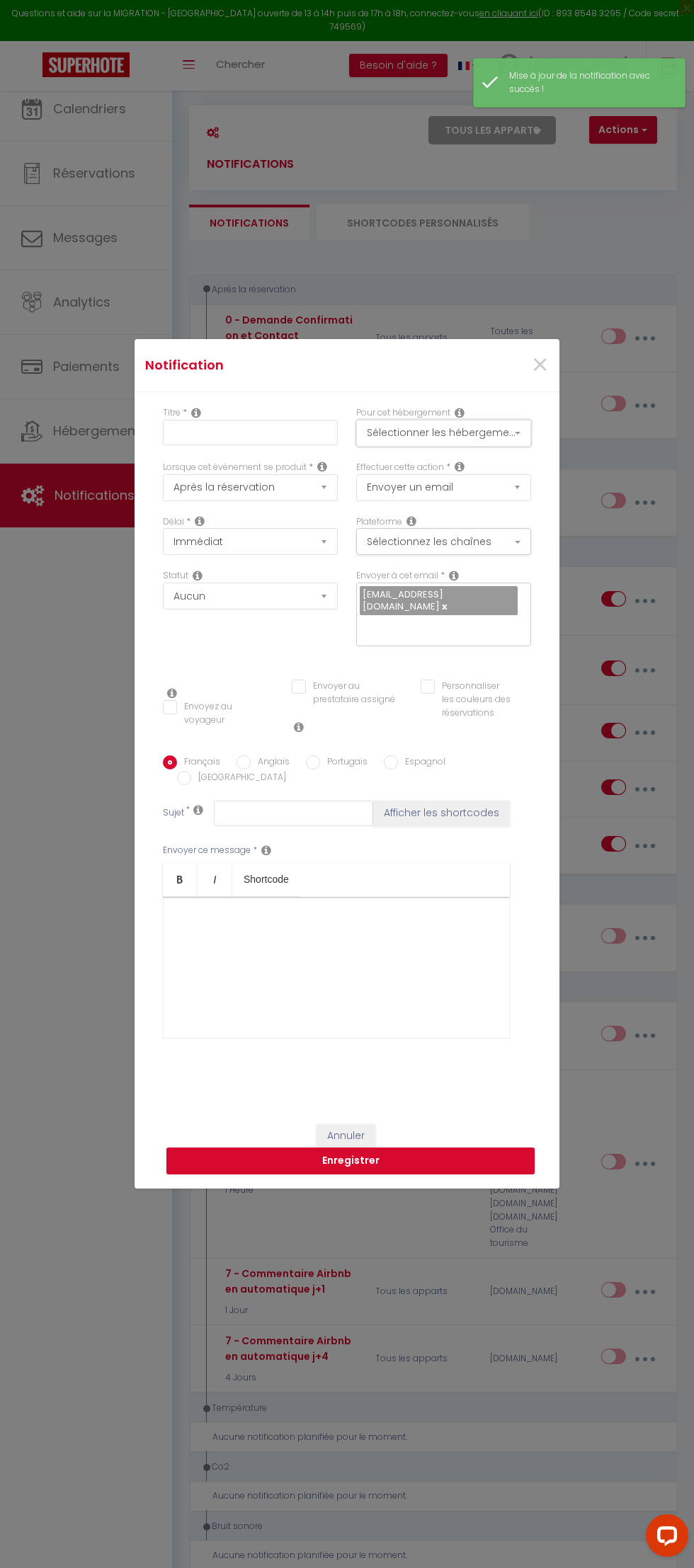
click at [531, 447] on button "Sélectionner les hébergements" at bounding box center [444, 433] width 175 height 27
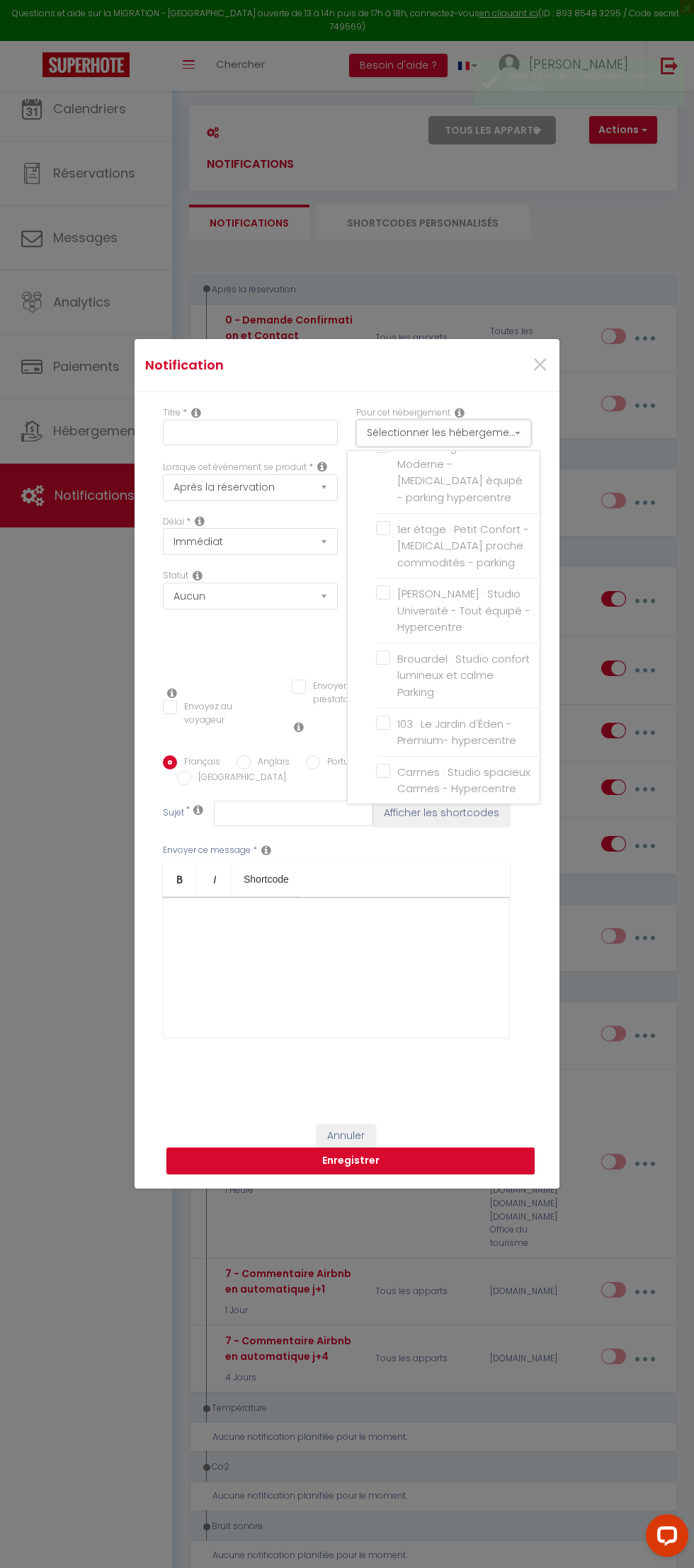
scroll to position [167, 0]
click at [388, 727] on input "103 · Le Jardin d'Éden -Premium- hypercentre" at bounding box center [457, 731] width 163 height 14
checkbox input "true"
checkbox input "false"
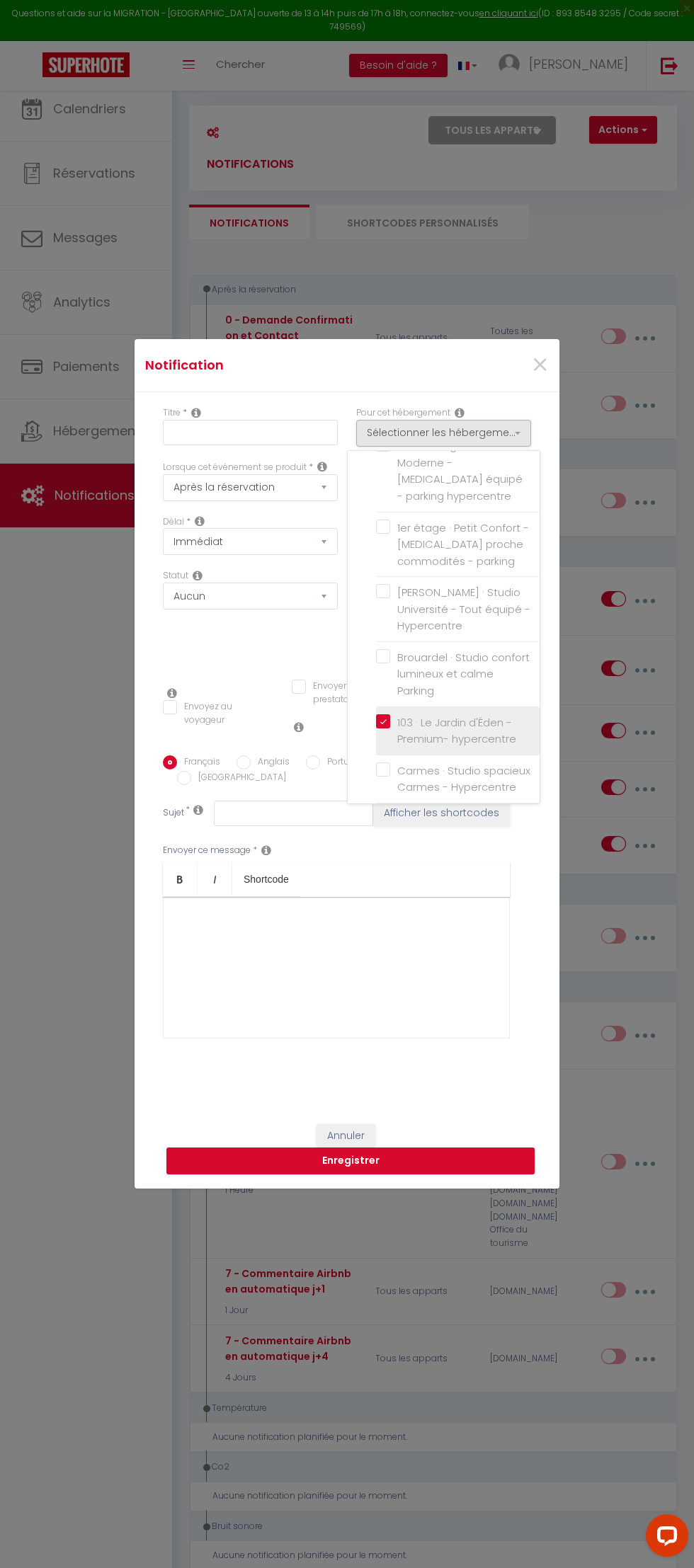
checkbox input "false"
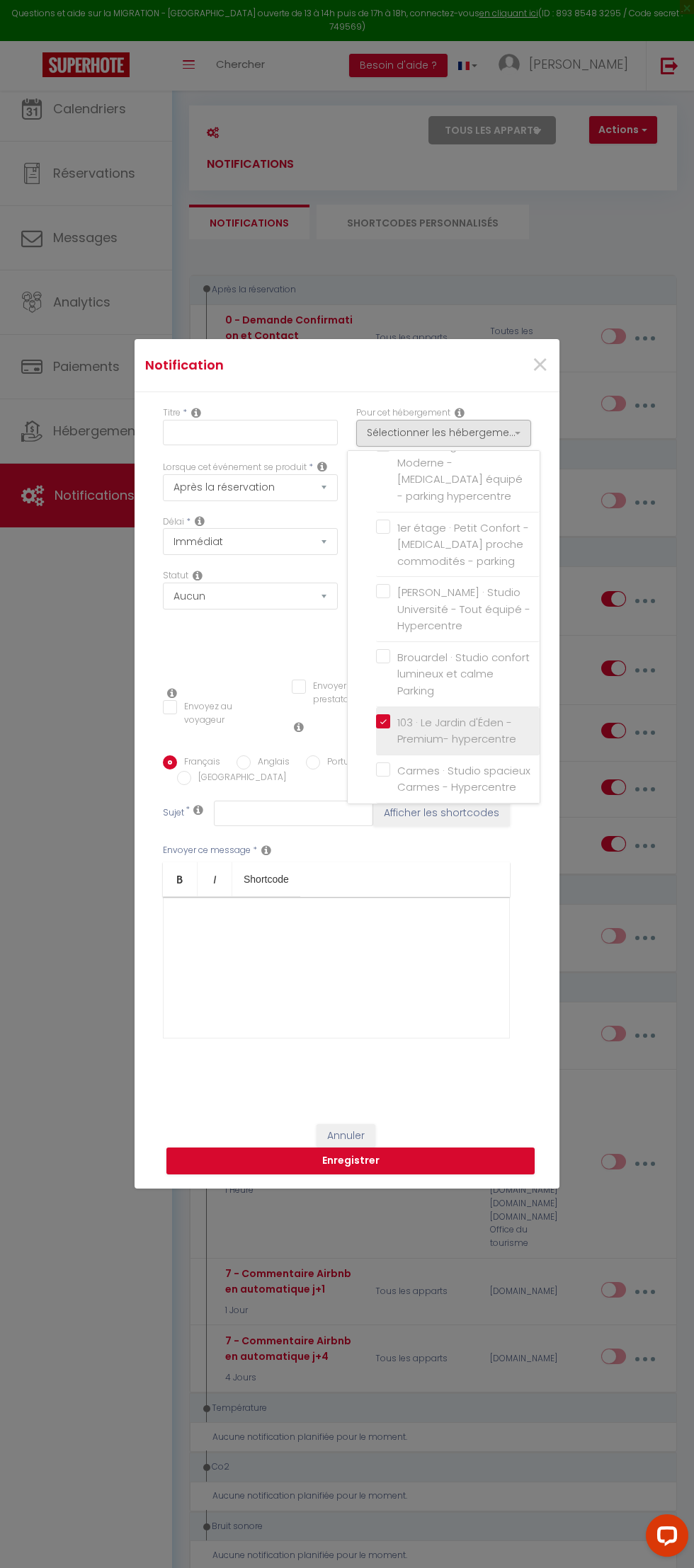
checkbox input "false"
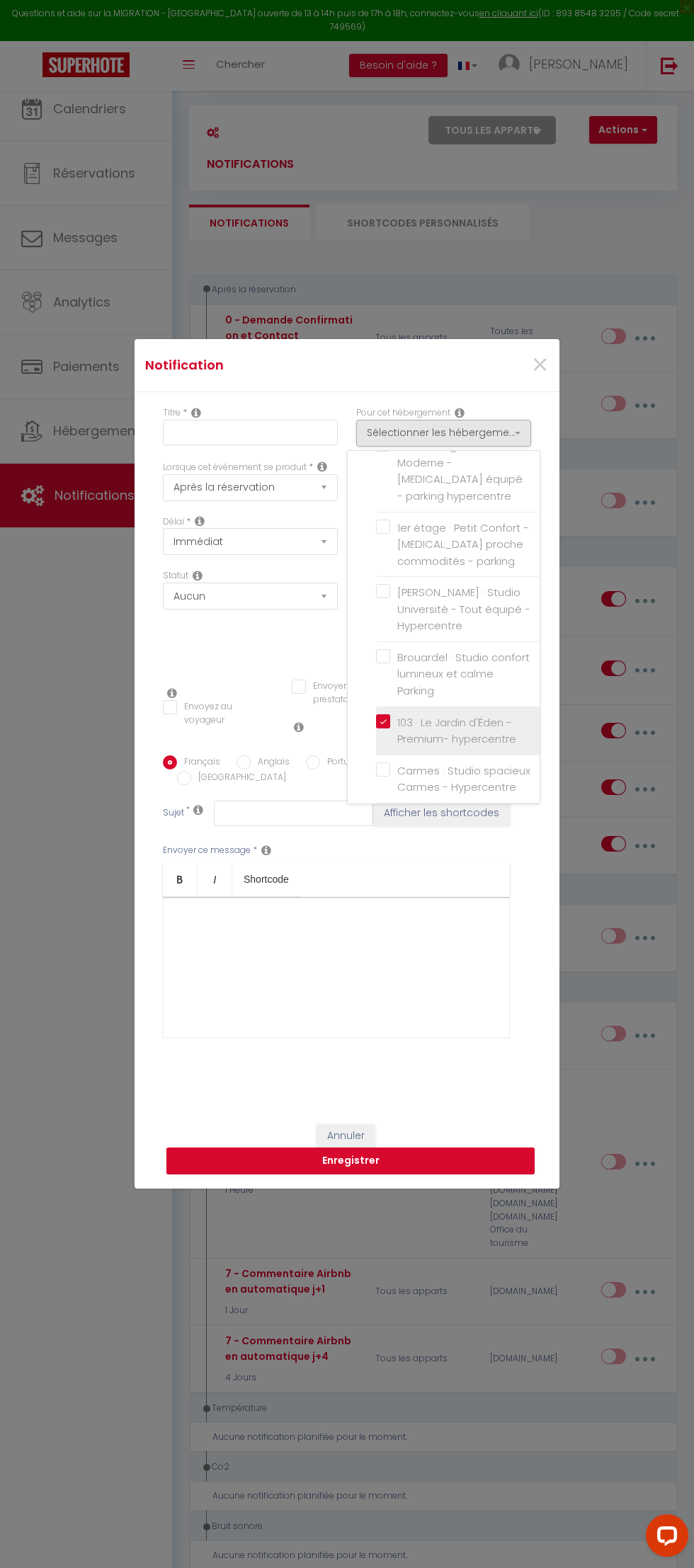
checkbox input "false"
click at [449, 724] on input "103 · Le Jardin d'Éden -Premium- hypercentre" at bounding box center [457, 731] width 163 height 14
checkbox input "false"
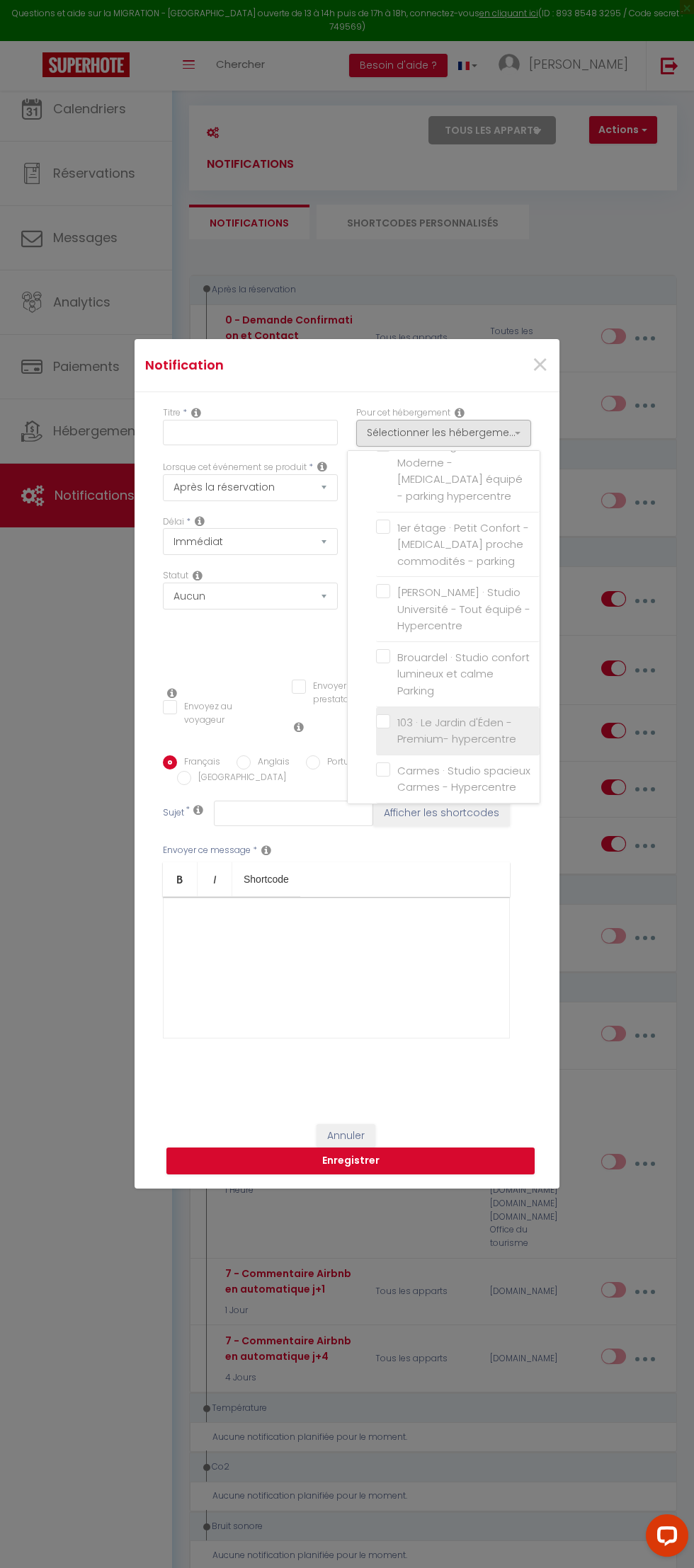
checkbox input "false"
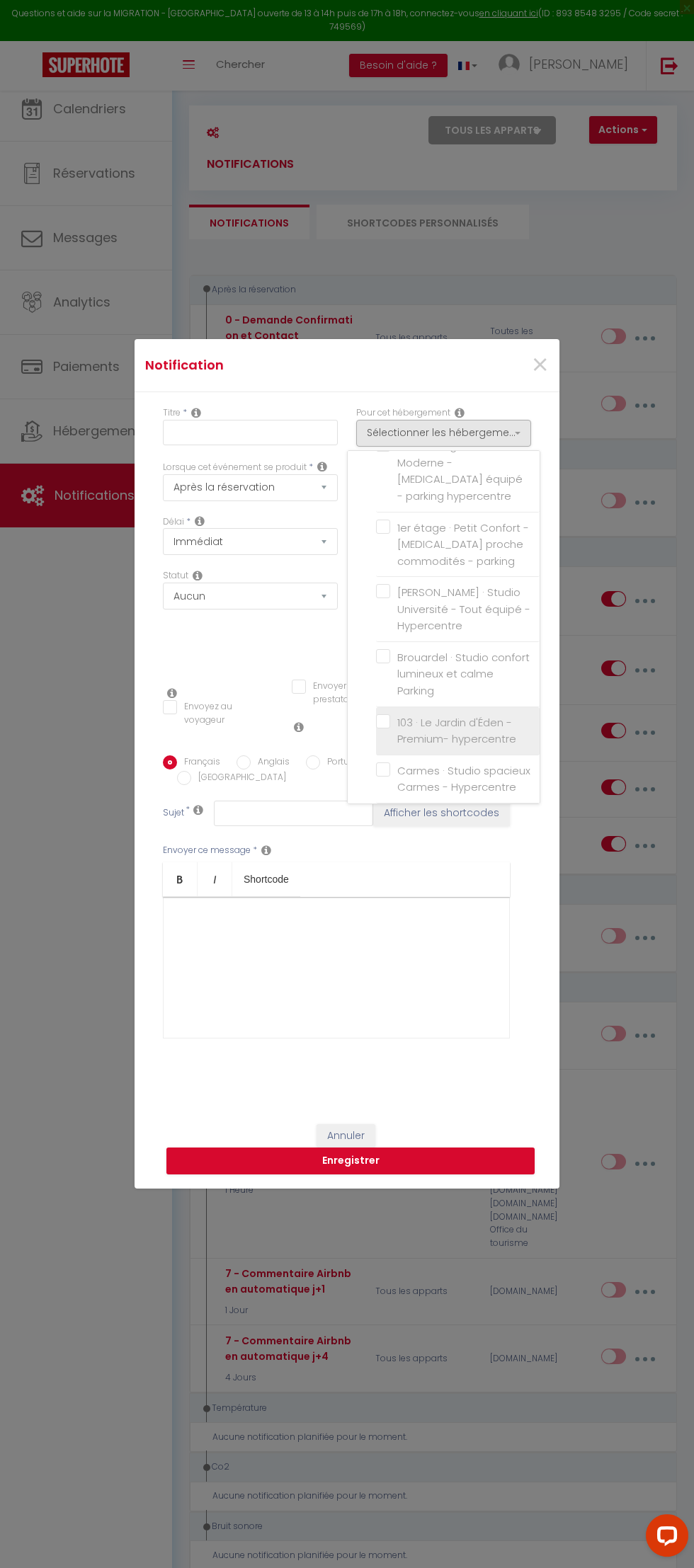
checkbox input "false"
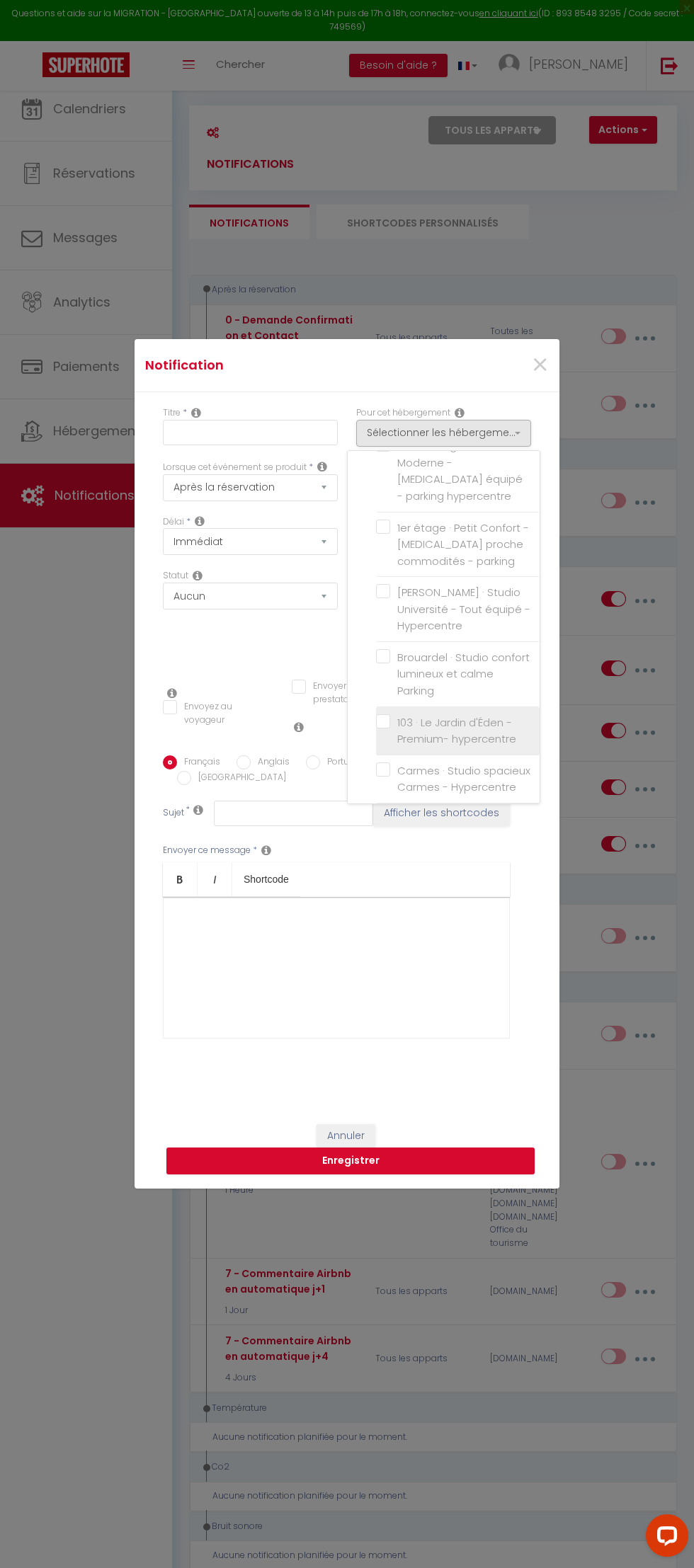
checkbox input "false"
click at [445, 724] on input "103 · Le Jardin d'Éden -Premium- hypercentre" at bounding box center [457, 731] width 163 height 14
checkbox input "true"
checkbox input "false"
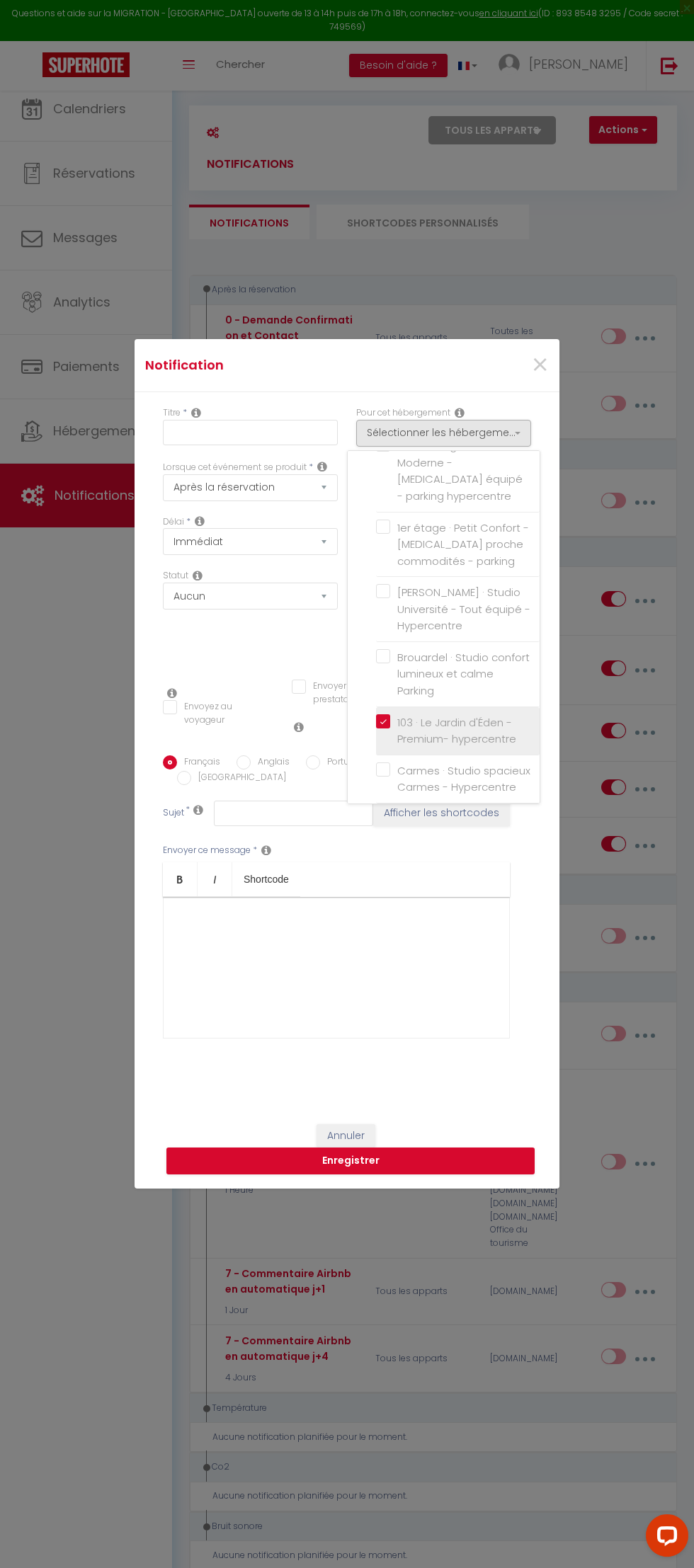
checkbox input "false"
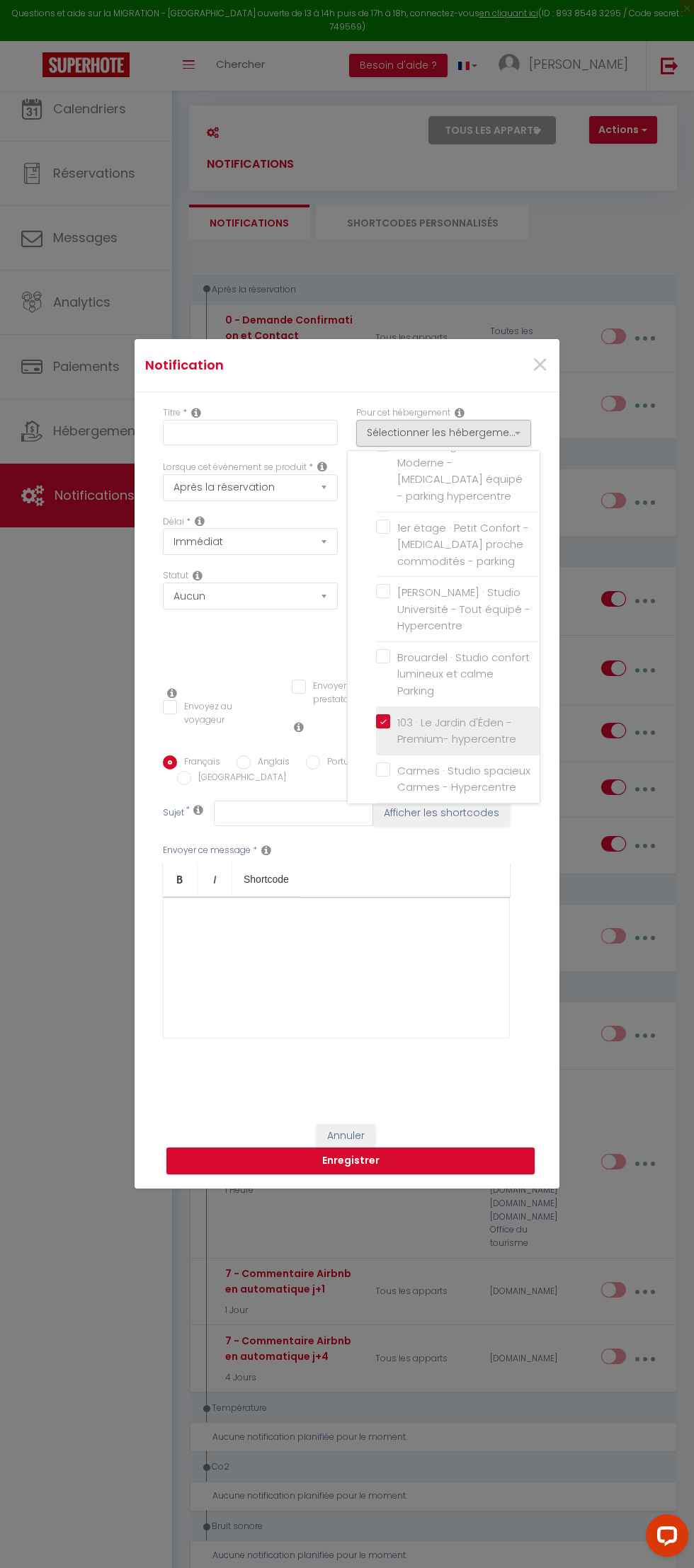
checkbox input "false"
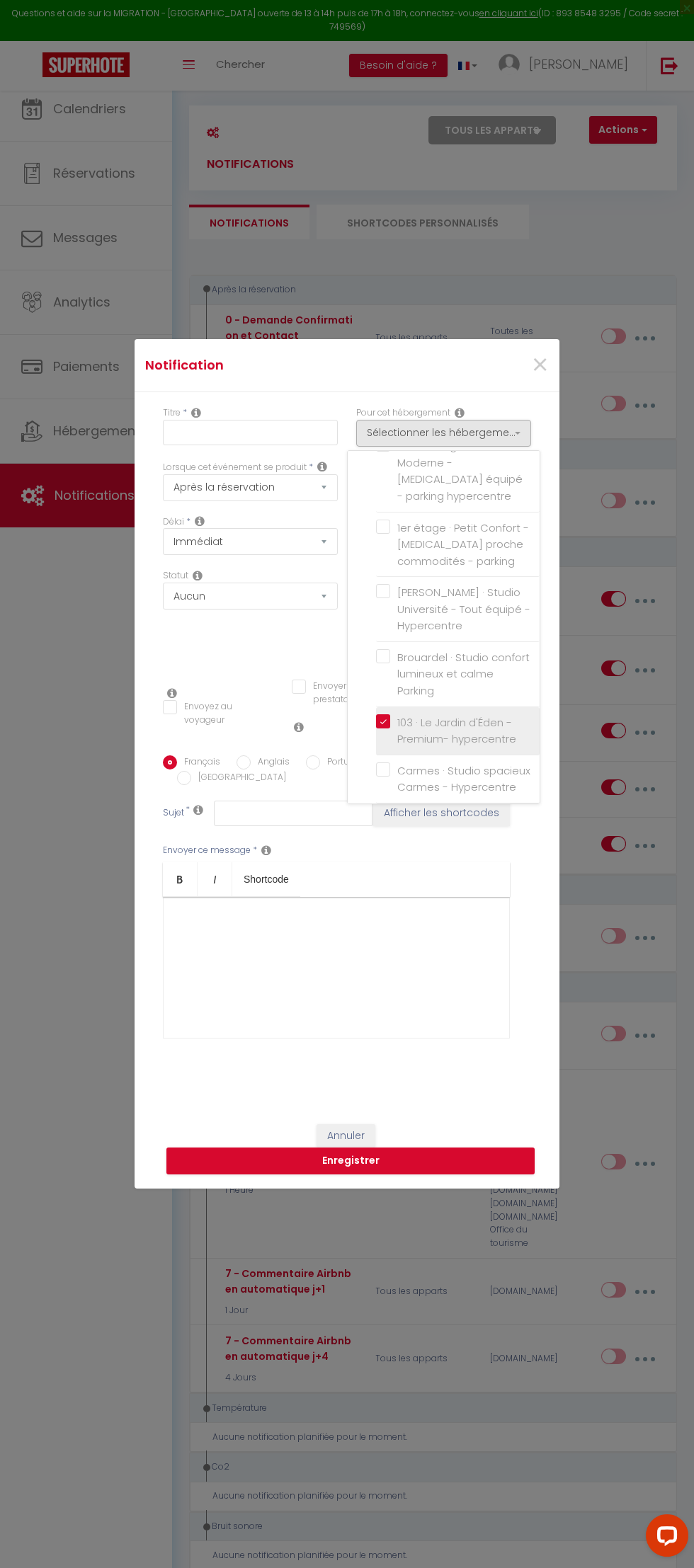
checkbox input "false"
click at [213, 443] on div at bounding box center [347, 784] width 694 height 1568
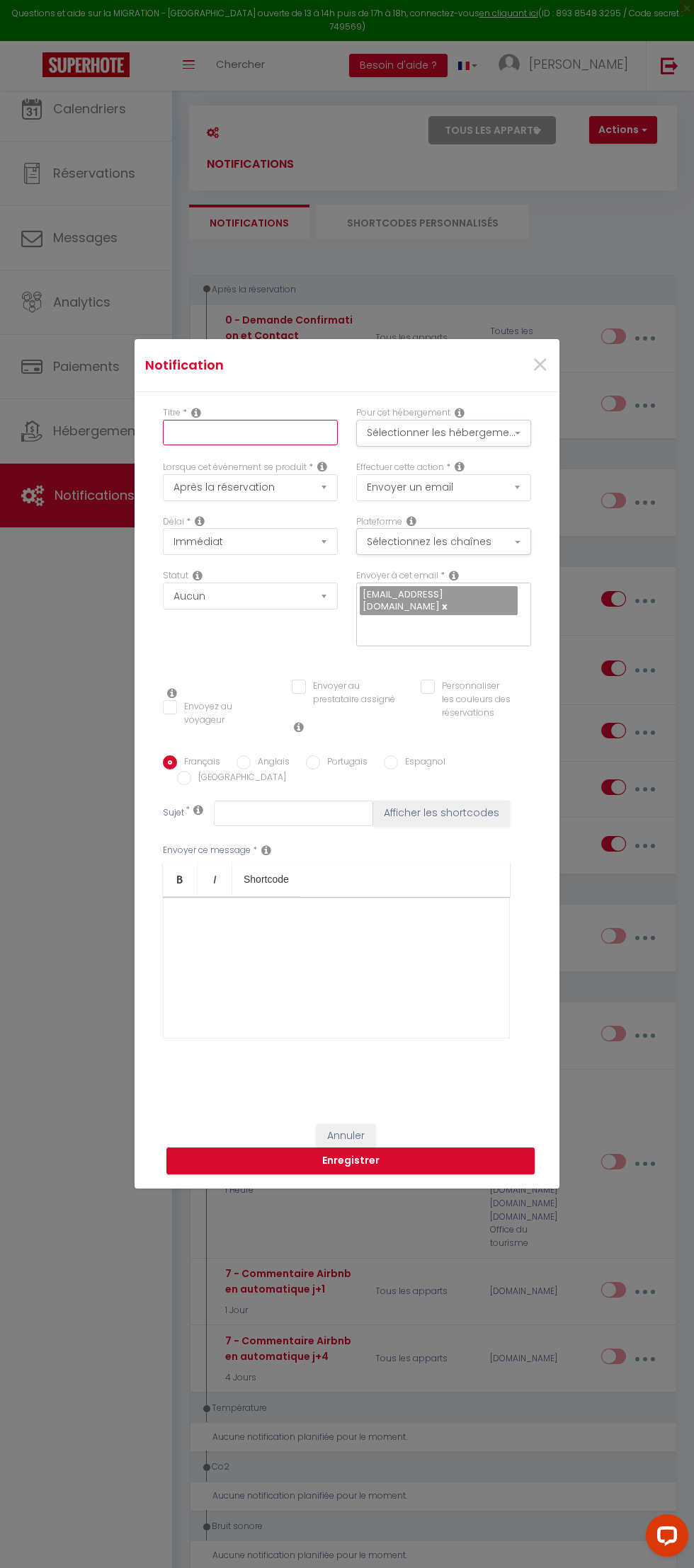
click at [217, 432] on input "text" at bounding box center [250, 432] width 175 height 25
type input "code 103"
click at [320, 771] on label "Portugais" at bounding box center [343, 763] width 47 height 16
click at [531, 501] on select "Envoyer un email Envoyer un SMS Envoyer une notification push" at bounding box center [444, 488] width 175 height 27
click at [302, 501] on select "Après la réservation Avant Checkin (à partir de 12h00) Après Checkin (à partir …" at bounding box center [250, 488] width 175 height 27
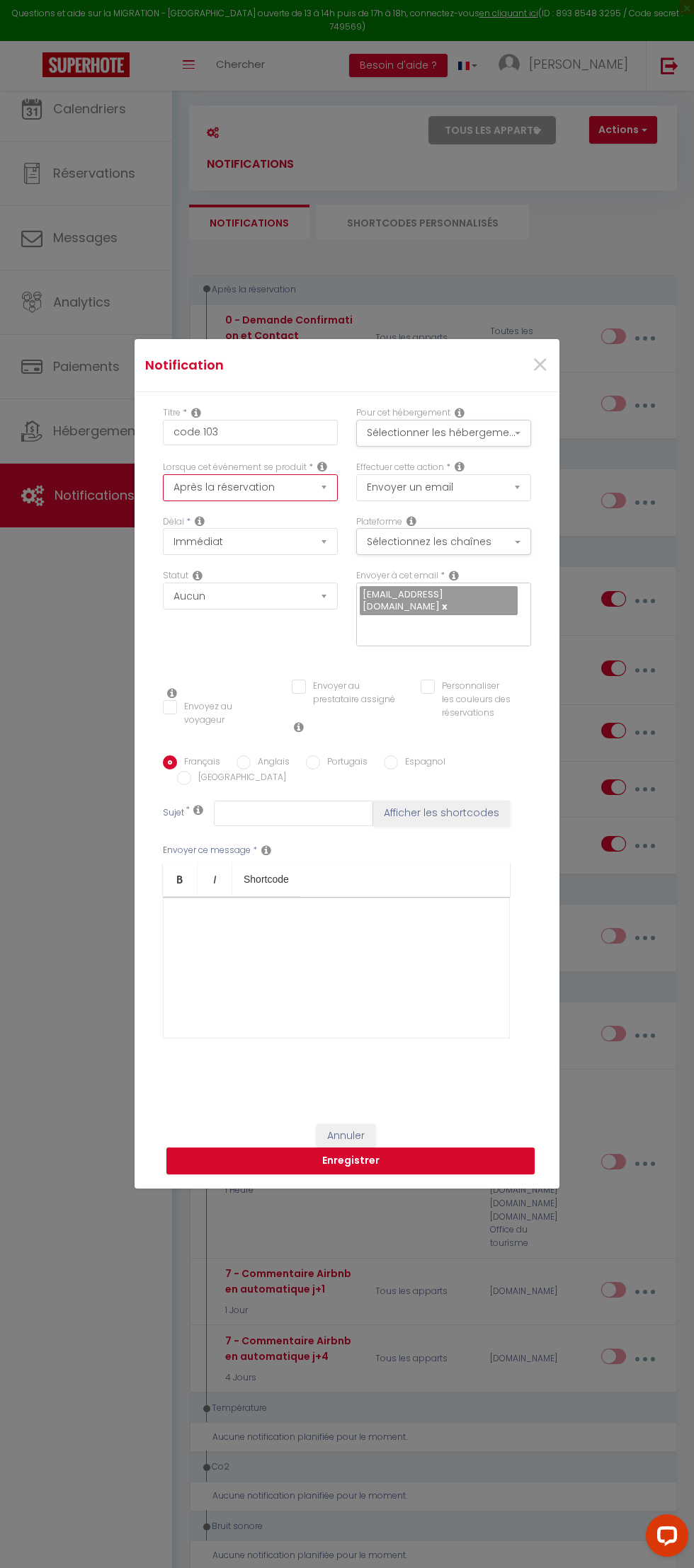
select select "3"
checkbox input "false"
click at [338, 555] on select "Immédiat + 10 Minutes + 1 Heure + 2 Heures + 3 Heures + 4 Heures + 5 Heures + 6…" at bounding box center [250, 541] width 175 height 27
select select "4 Heures"
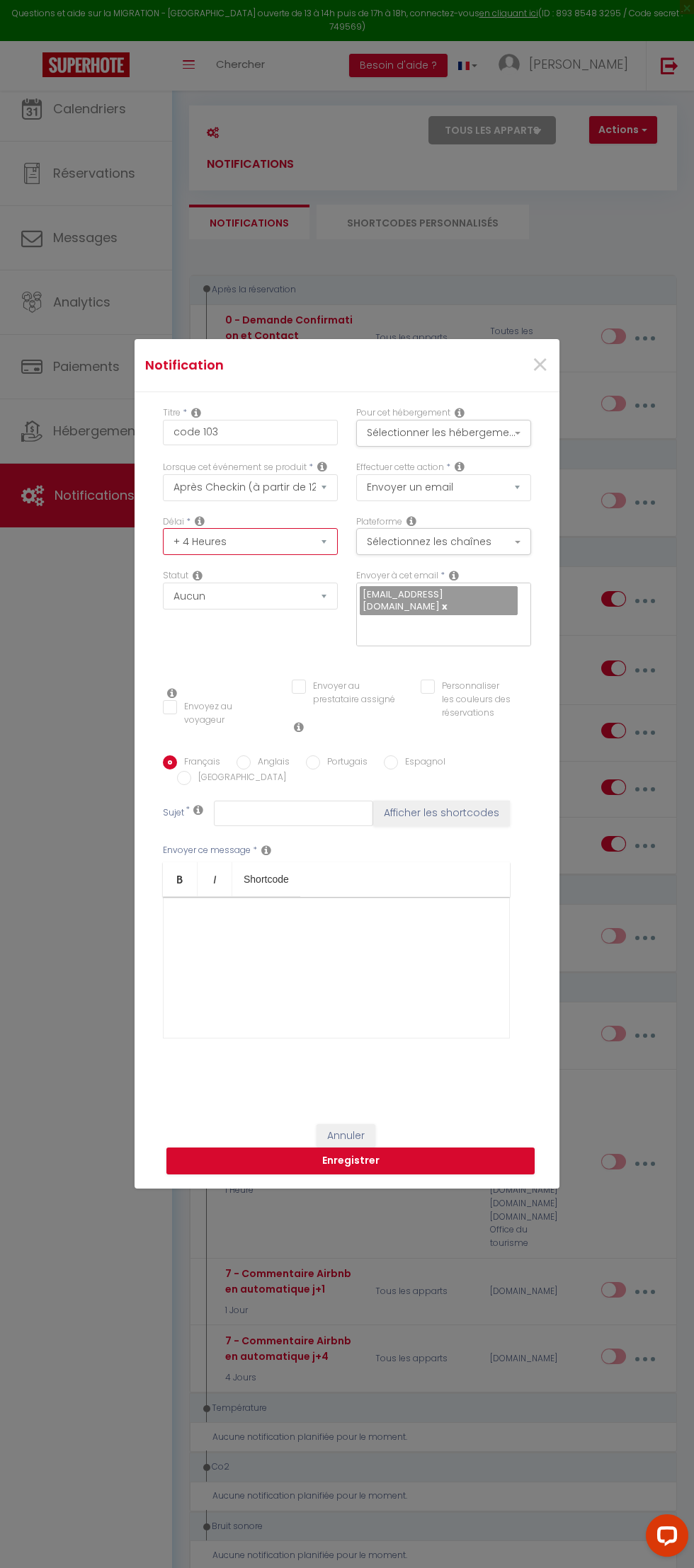
checkbox input "false"
click at [272, 604] on select "Aucun Si la réservation est payée Si réservation non payée Si la caution a été …" at bounding box center [250, 596] width 175 height 27
click at [172, 709] on input "Envoyez au voyageur" at bounding box center [218, 707] width 111 height 14
checkbox input "true"
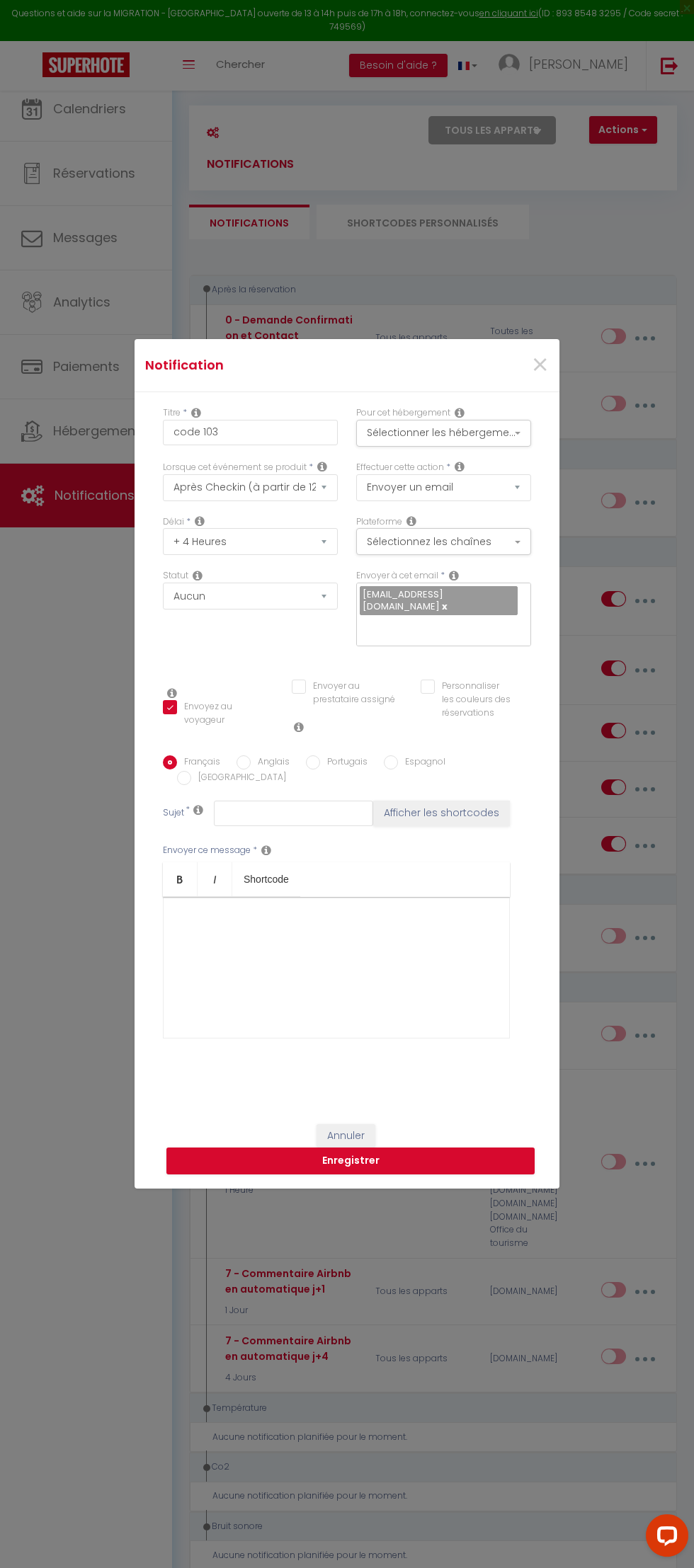
checkbox input "false"
click at [411, 934] on div at bounding box center [336, 967] width 347 height 141
click at [332, 803] on input "text" at bounding box center [294, 814] width 159 height 25
type input "booking accès"
click at [419, 906] on div at bounding box center [336, 967] width 347 height 141
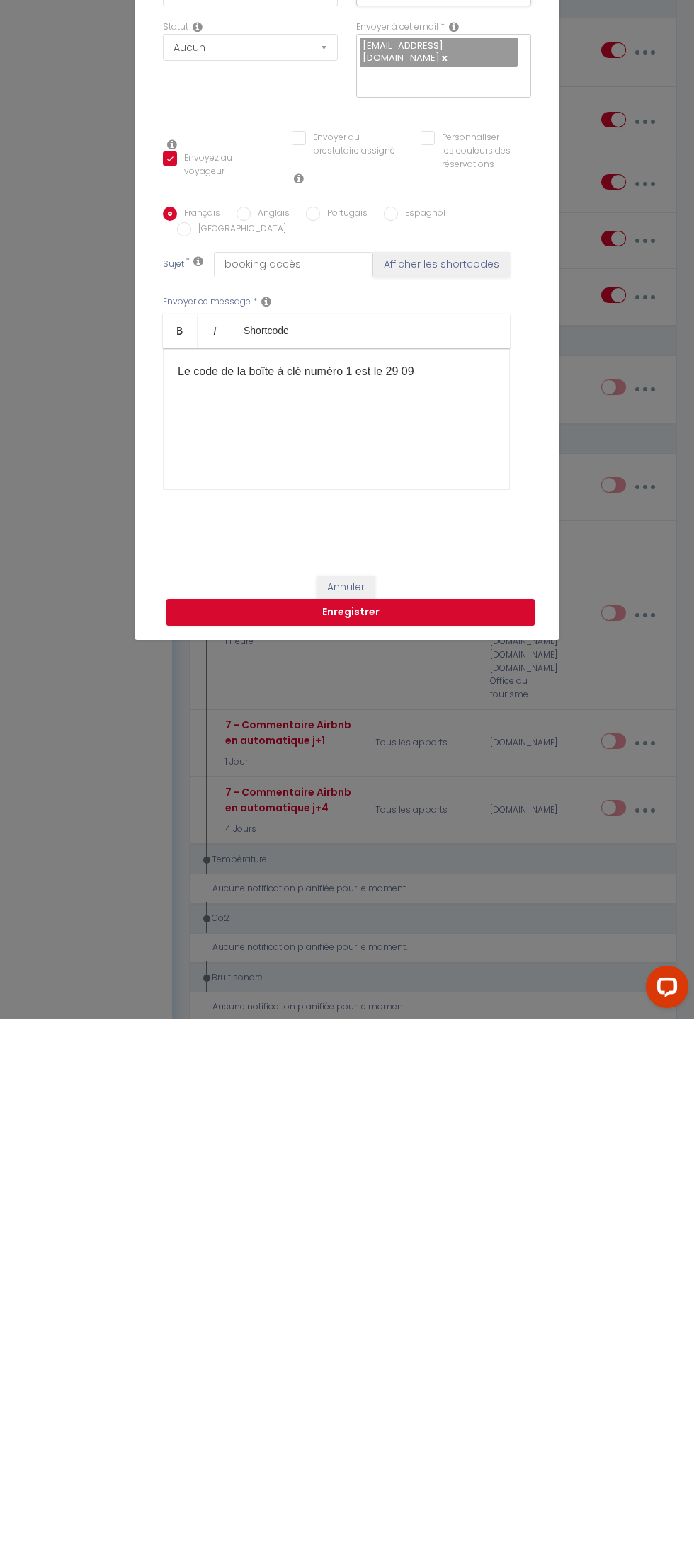
click at [470, 911] on p "​ Le code de la boîte à clé numéro 1 est le 29 09 ​" at bounding box center [336, 920] width 317 height 17
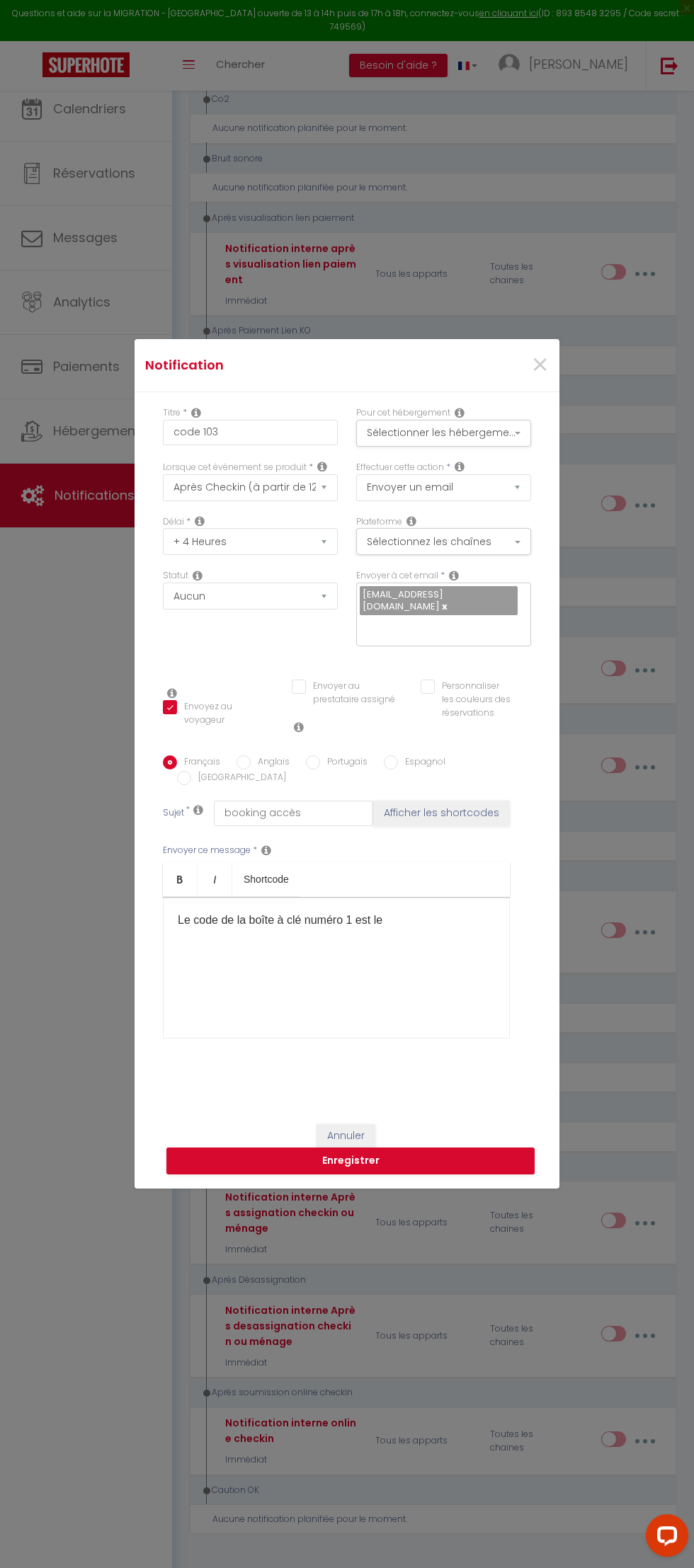
click at [448, 920] on div "​ Le code de la boîte à clé numéro 1 est le" at bounding box center [336, 967] width 347 height 141
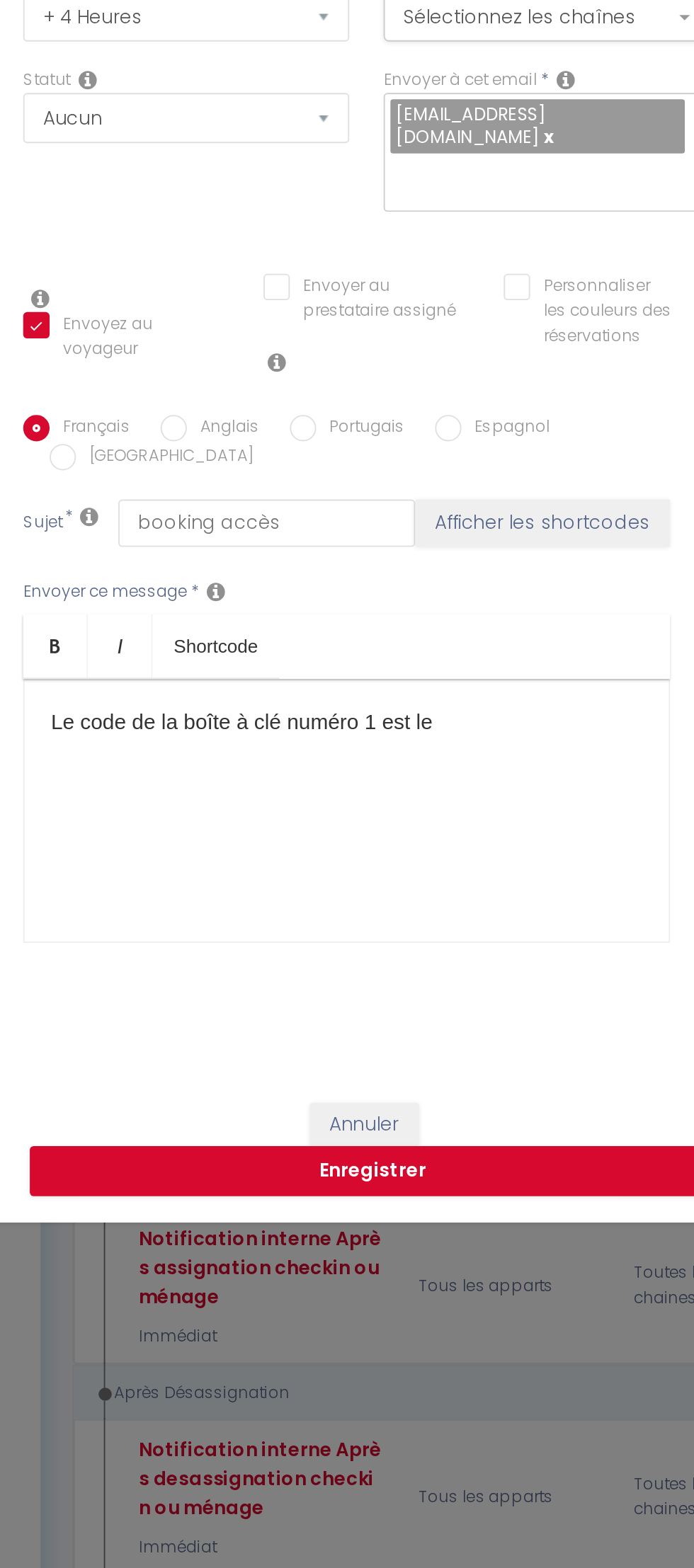
click at [403, 1020] on div "​ Le code de la boîte à clé numéro 1 est le" at bounding box center [336, 967] width 347 height 141
click at [444, 911] on p "​ Le code de la boîte à clé numéro 1 est le" at bounding box center [336, 920] width 317 height 17
click at [442, 916] on p "​ Le code de la boîte à clé numéro 1 est le" at bounding box center [336, 920] width 317 height 17
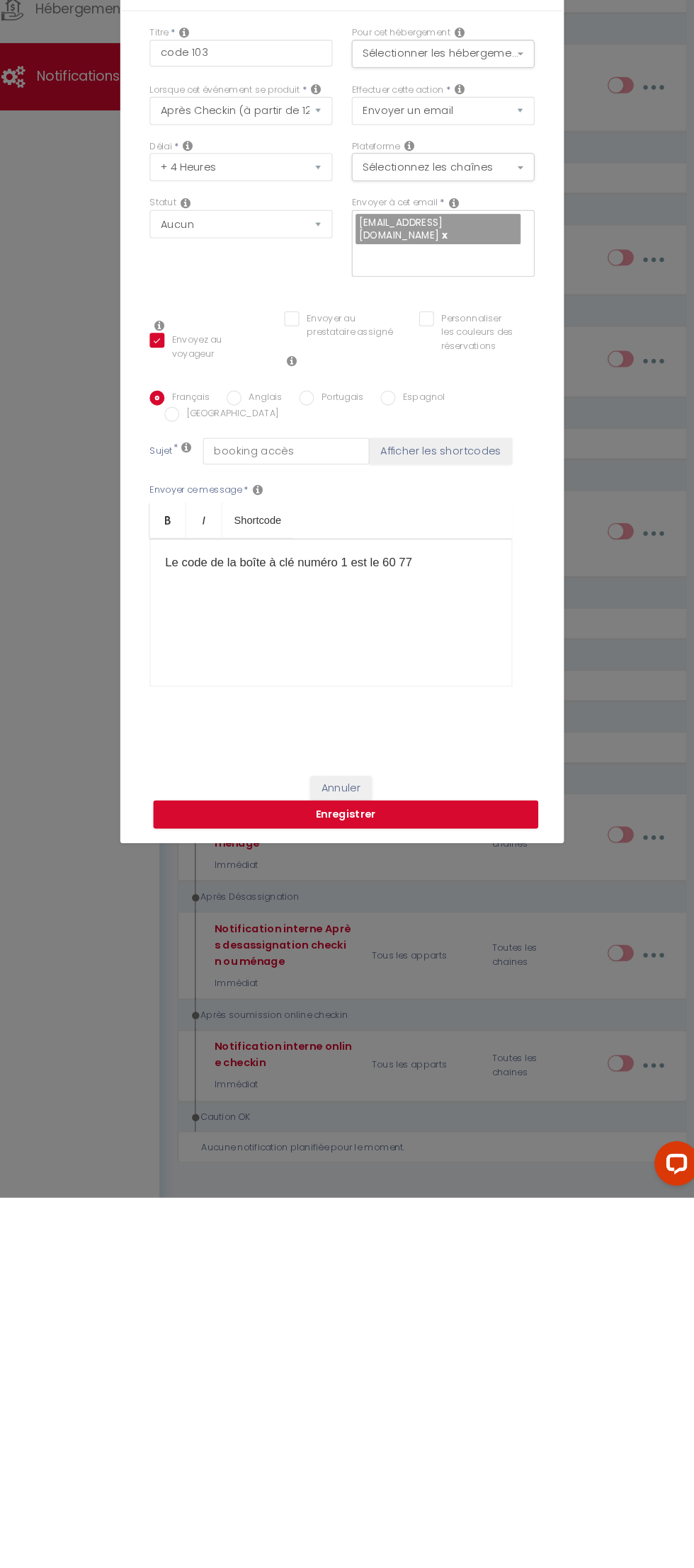
scroll to position [1369, 0]
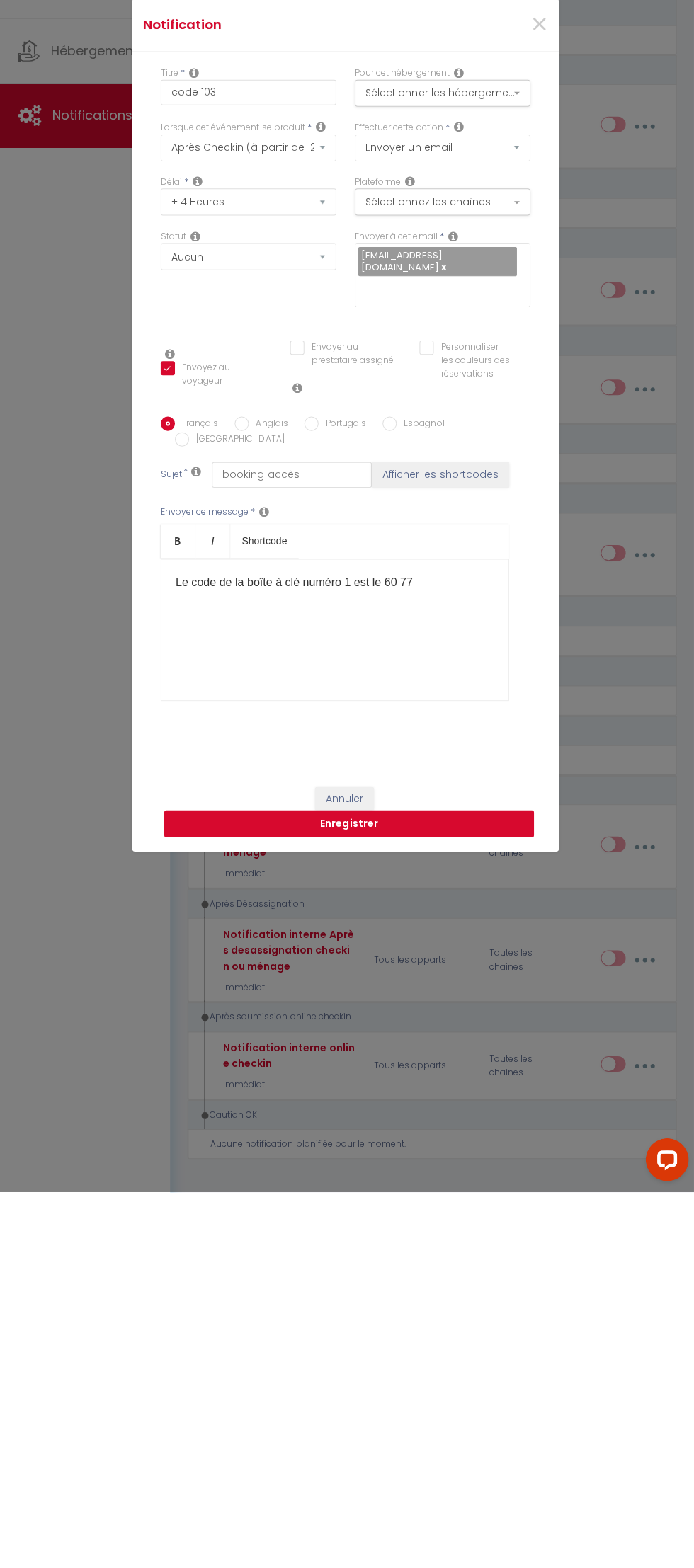
click at [535, 1214] on button "Enregistrer" at bounding box center [351, 1201] width 368 height 27
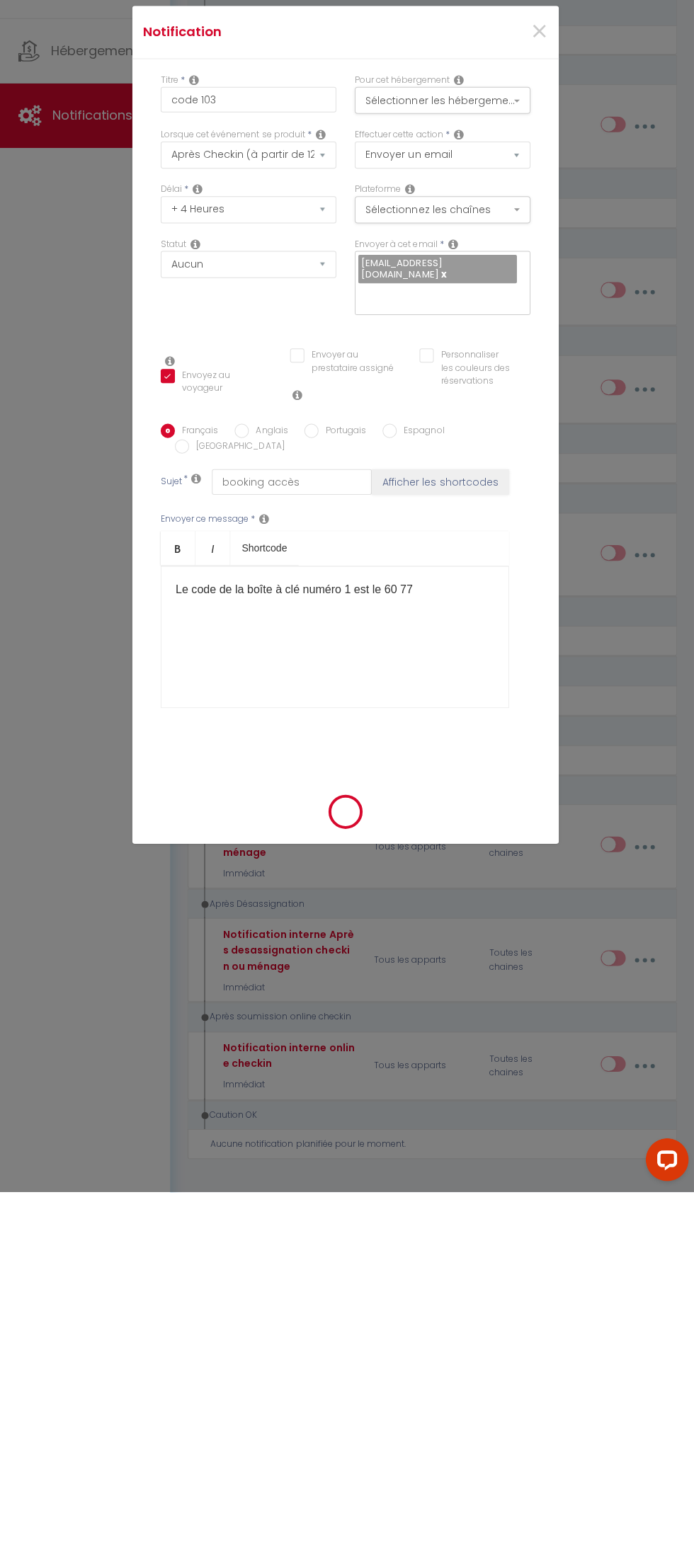
checkbox input "false"
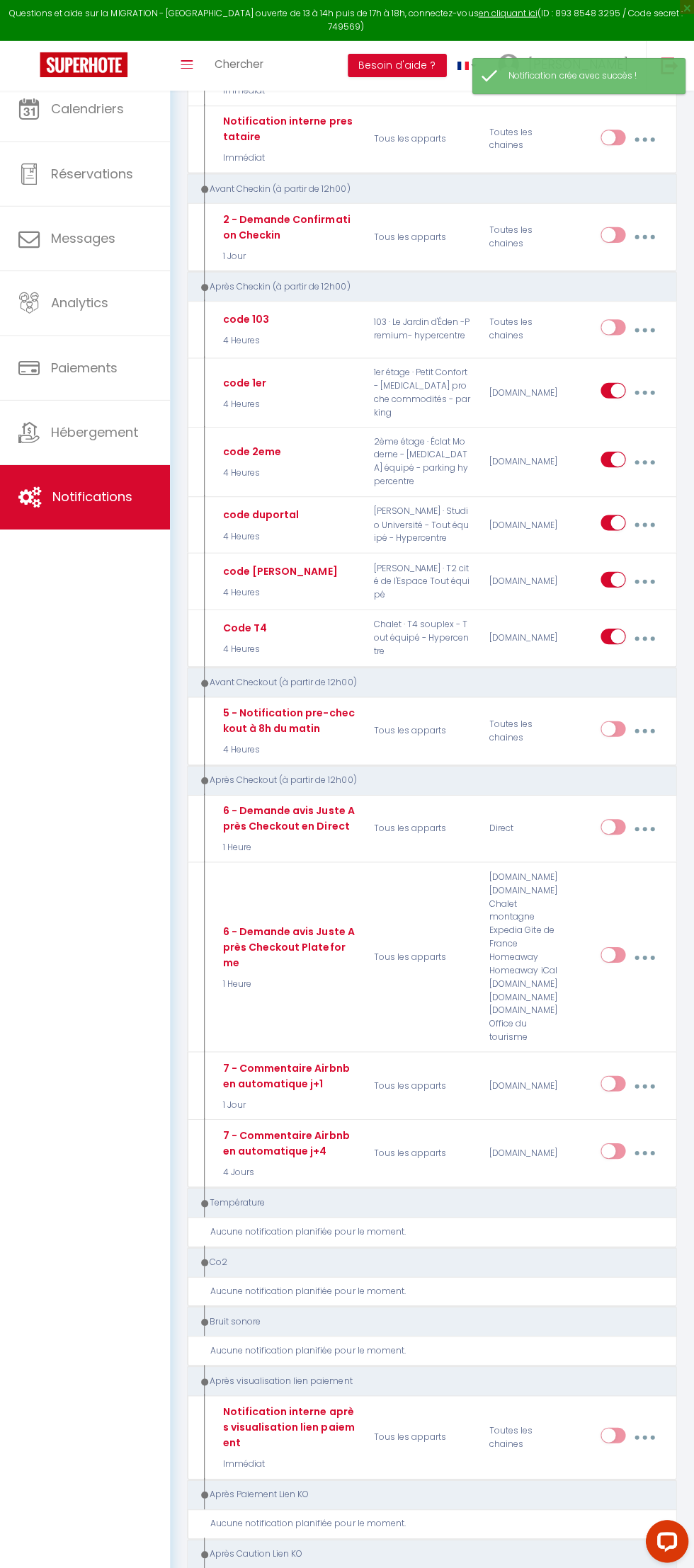
scroll to position [253, 0]
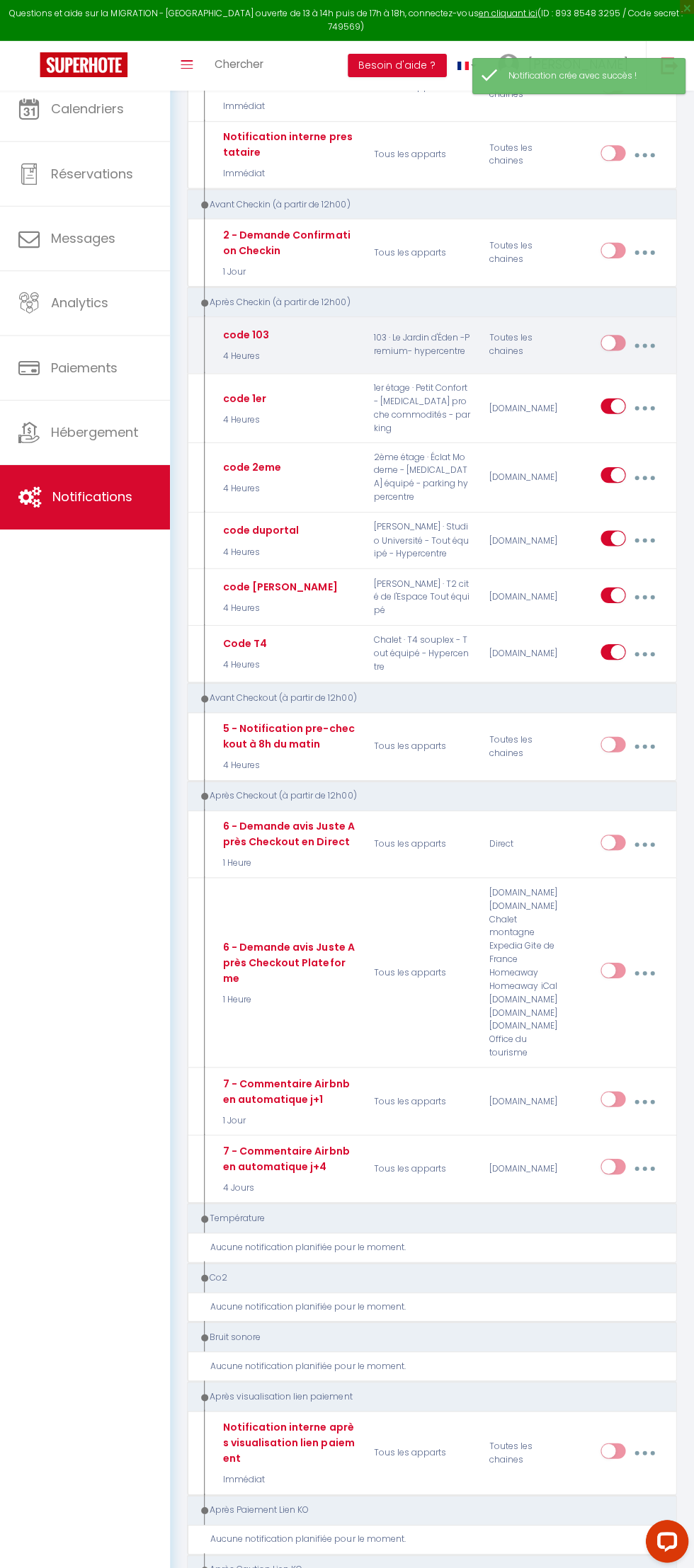
click at [619, 350] on input "checkbox" at bounding box center [613, 344] width 24 height 21
checkbox input "true"
